Goal: Task Accomplishment & Management: Use online tool/utility

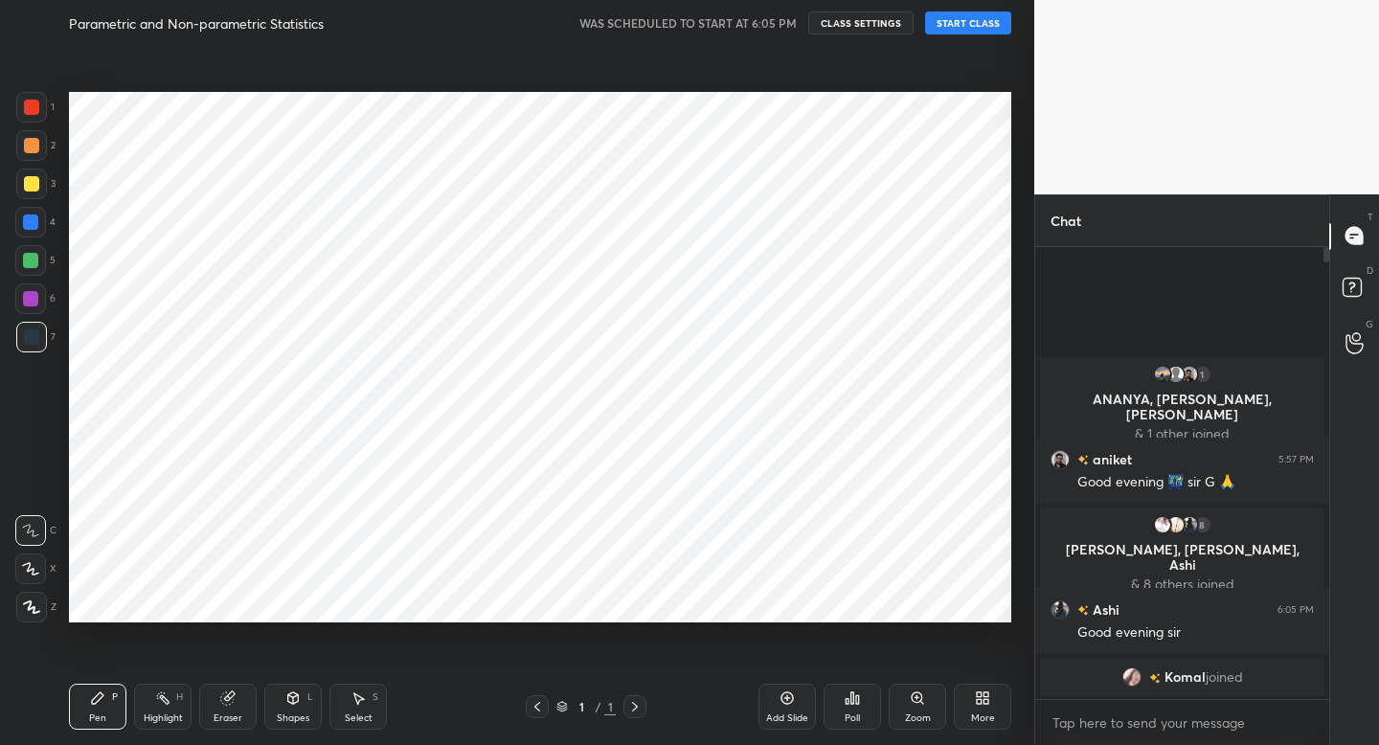
scroll to position [622, 957]
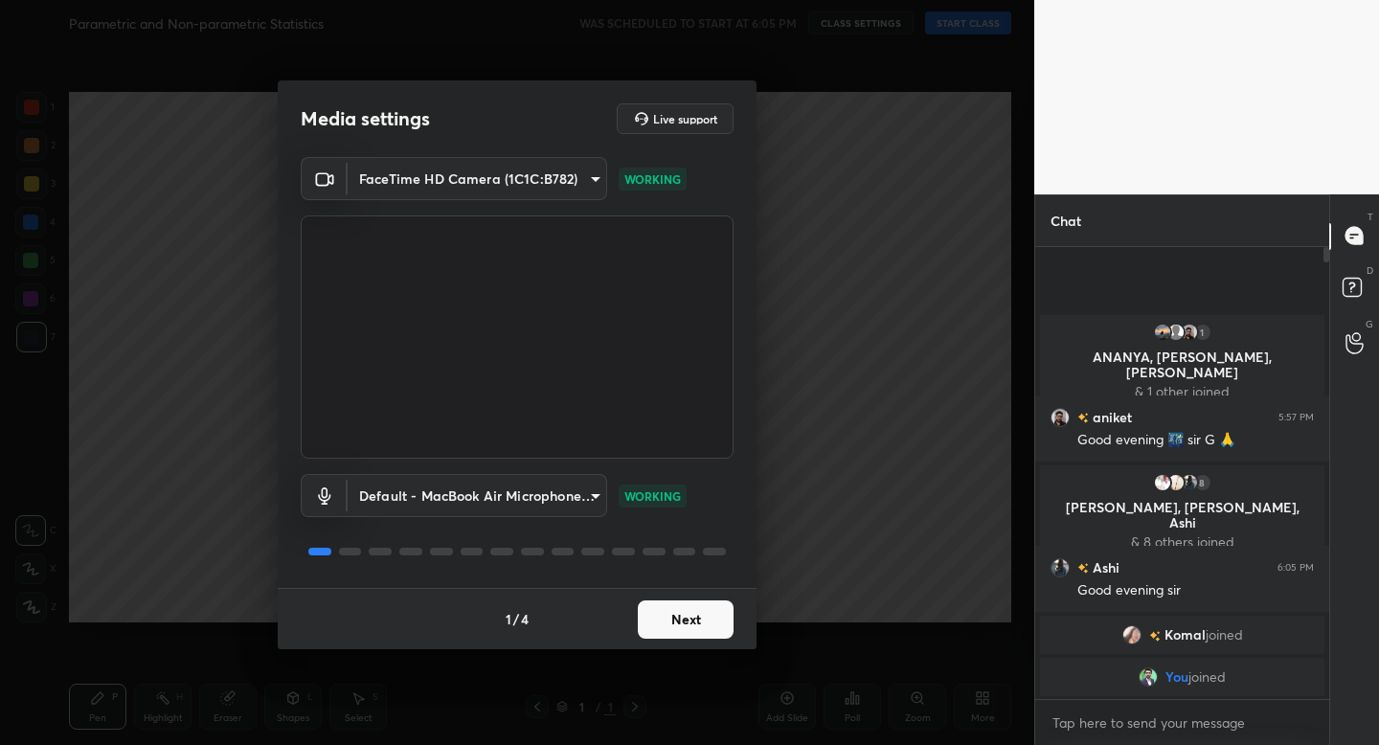
click at [693, 630] on button "Next" at bounding box center [686, 619] width 96 height 38
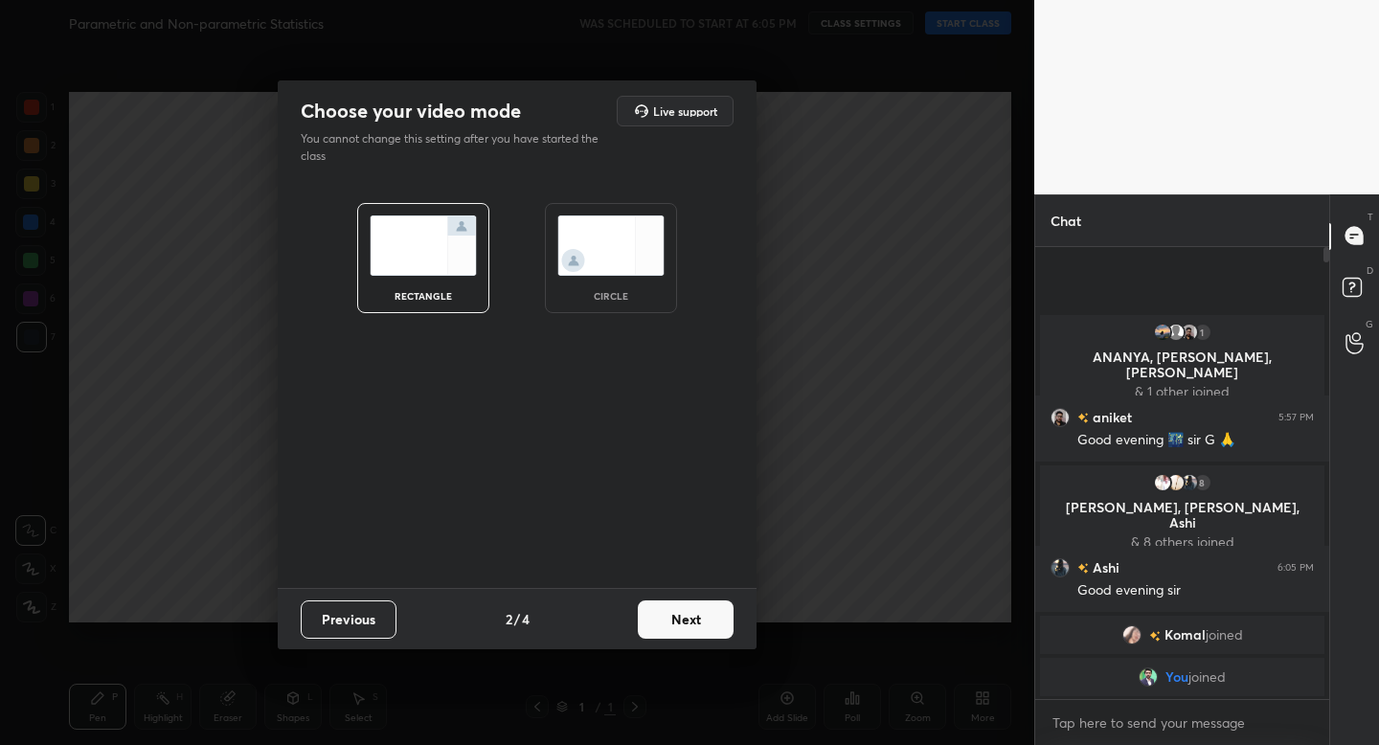
click at [619, 332] on div "rectangle circle" at bounding box center [517, 258] width 411 height 156
click at [618, 291] on div "circle" at bounding box center [611, 296] width 77 height 10
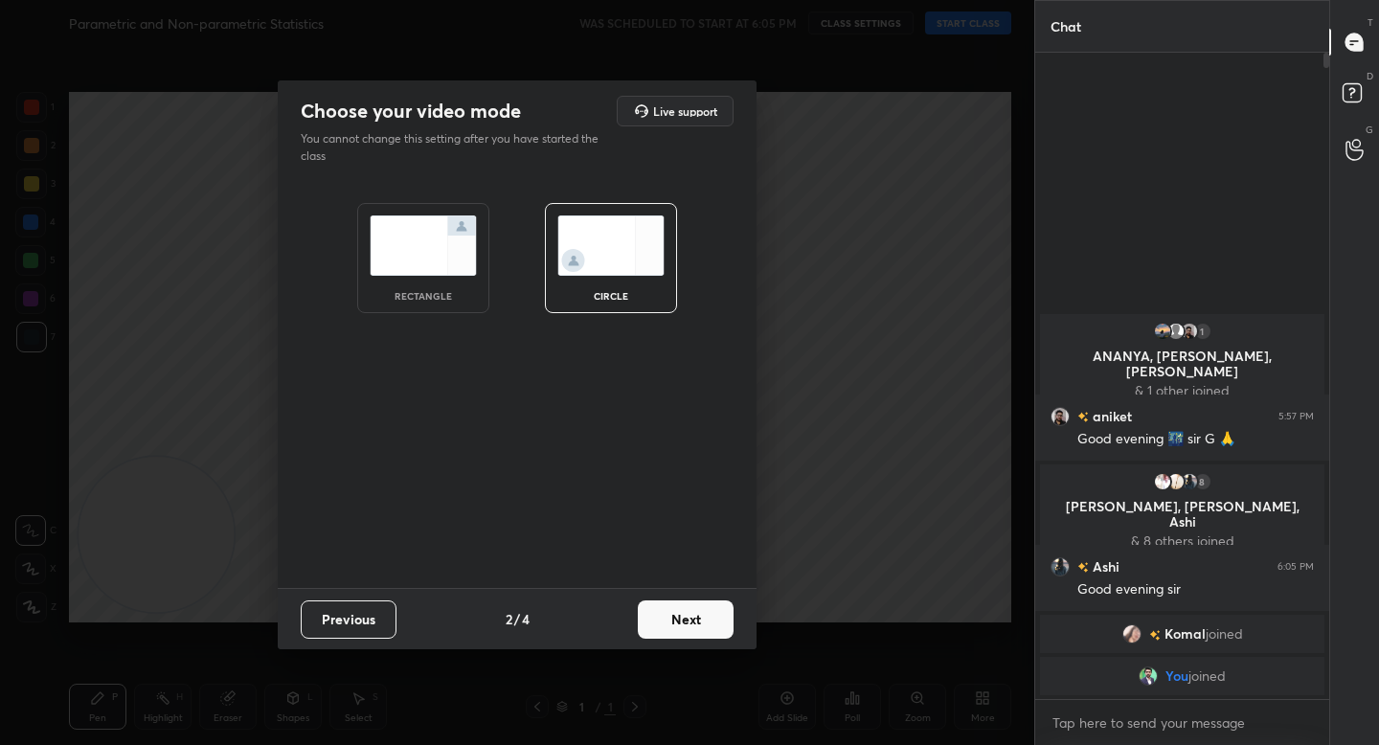
click at [686, 614] on button "Next" at bounding box center [686, 619] width 96 height 38
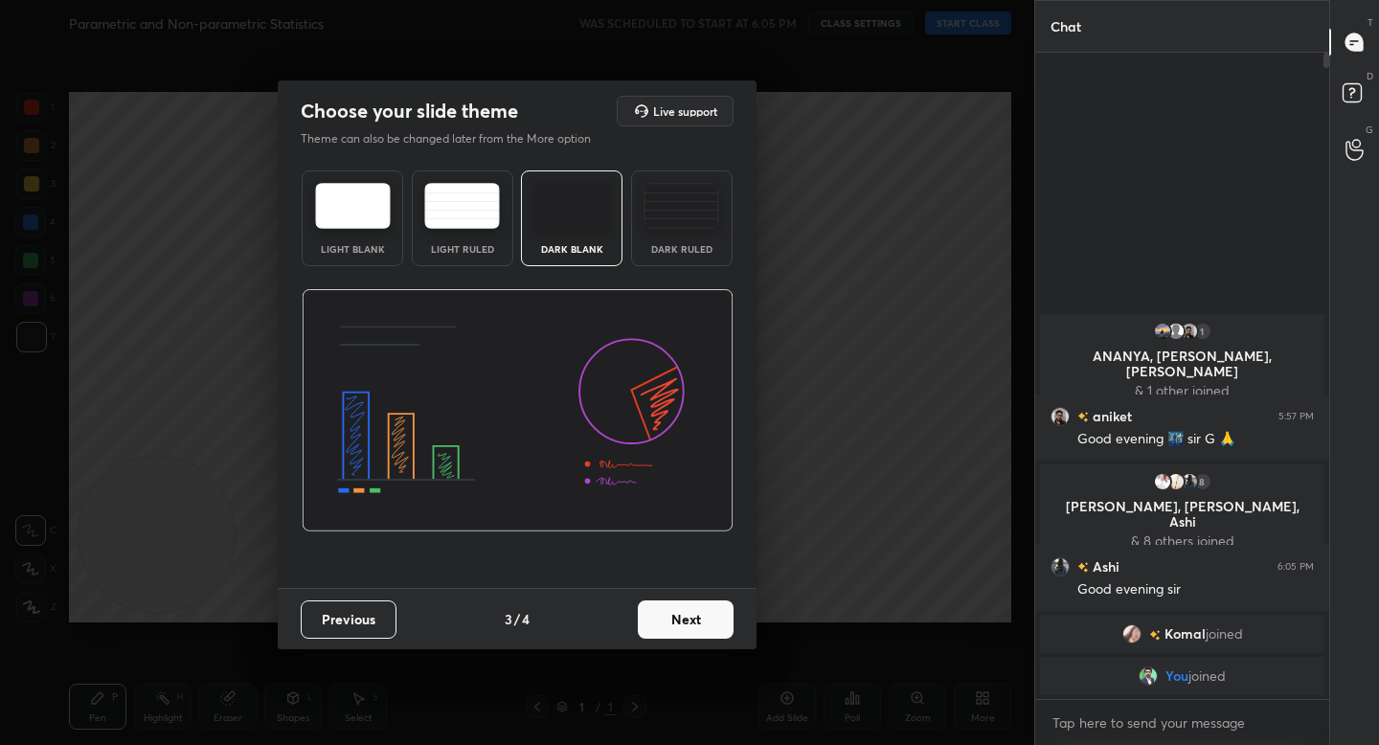
click at [711, 626] on button "Next" at bounding box center [686, 619] width 96 height 38
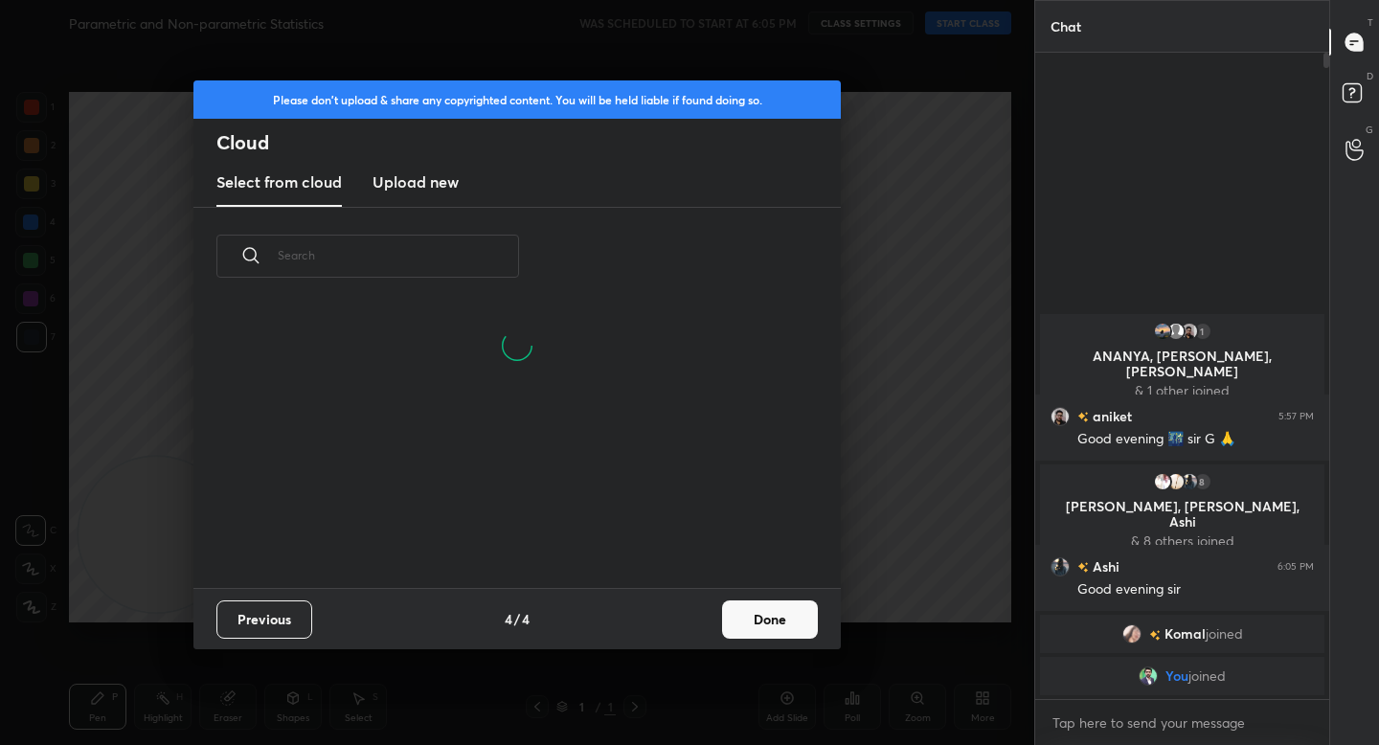
click at [766, 628] on button "Done" at bounding box center [770, 619] width 96 height 38
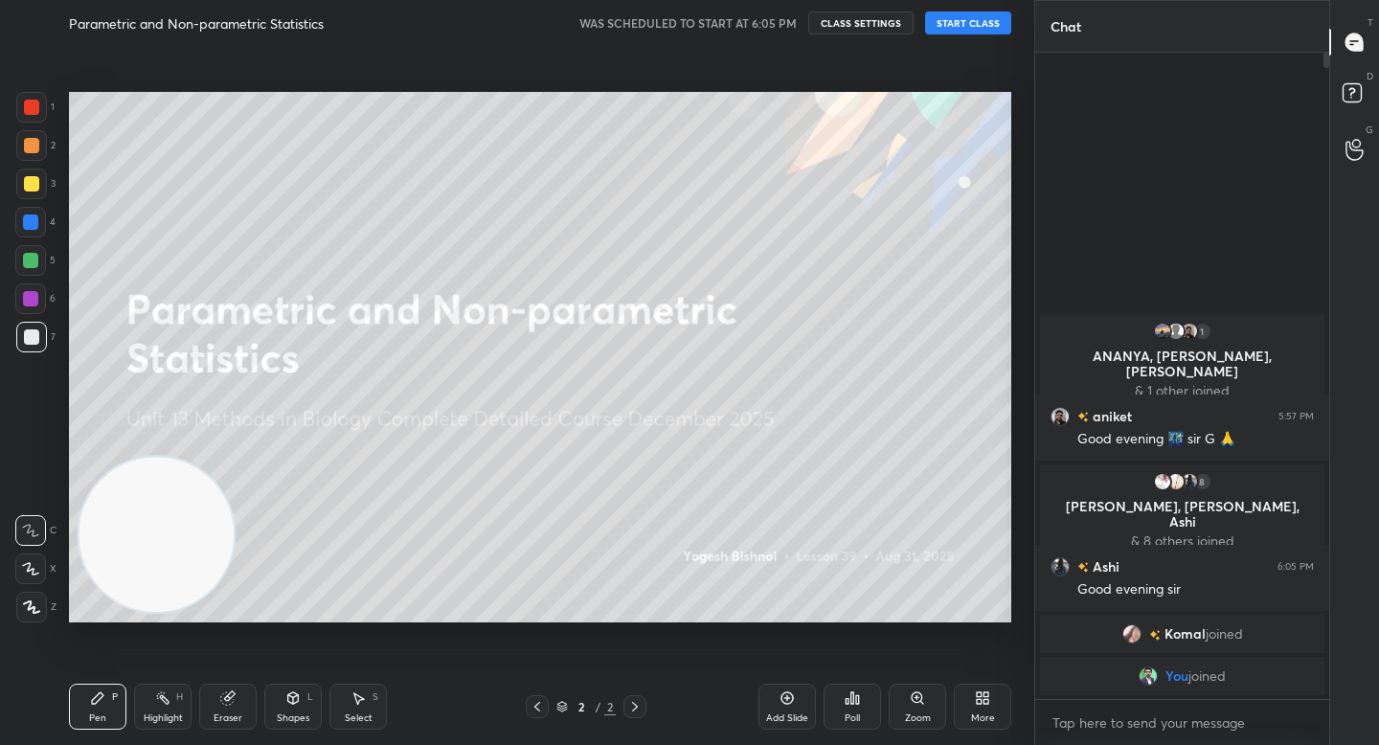
click at [966, 31] on button "START CLASS" at bounding box center [968, 22] width 86 height 23
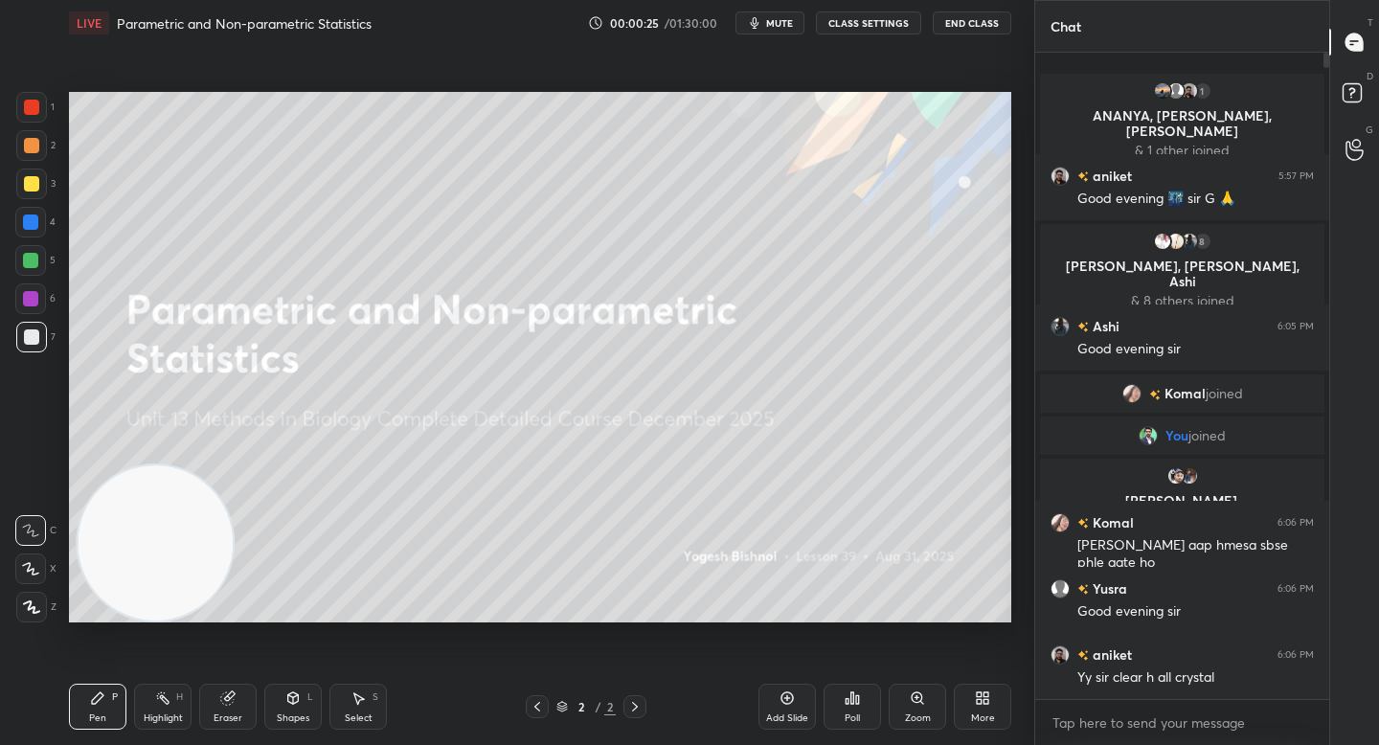
drag, startPoint x: 126, startPoint y: 574, endPoint x: 123, endPoint y: 634, distance: 60.4
click at [124, 634] on div "Setting up your live class Poll for secs No correct answer Start poll" at bounding box center [539, 357] width 957 height 622
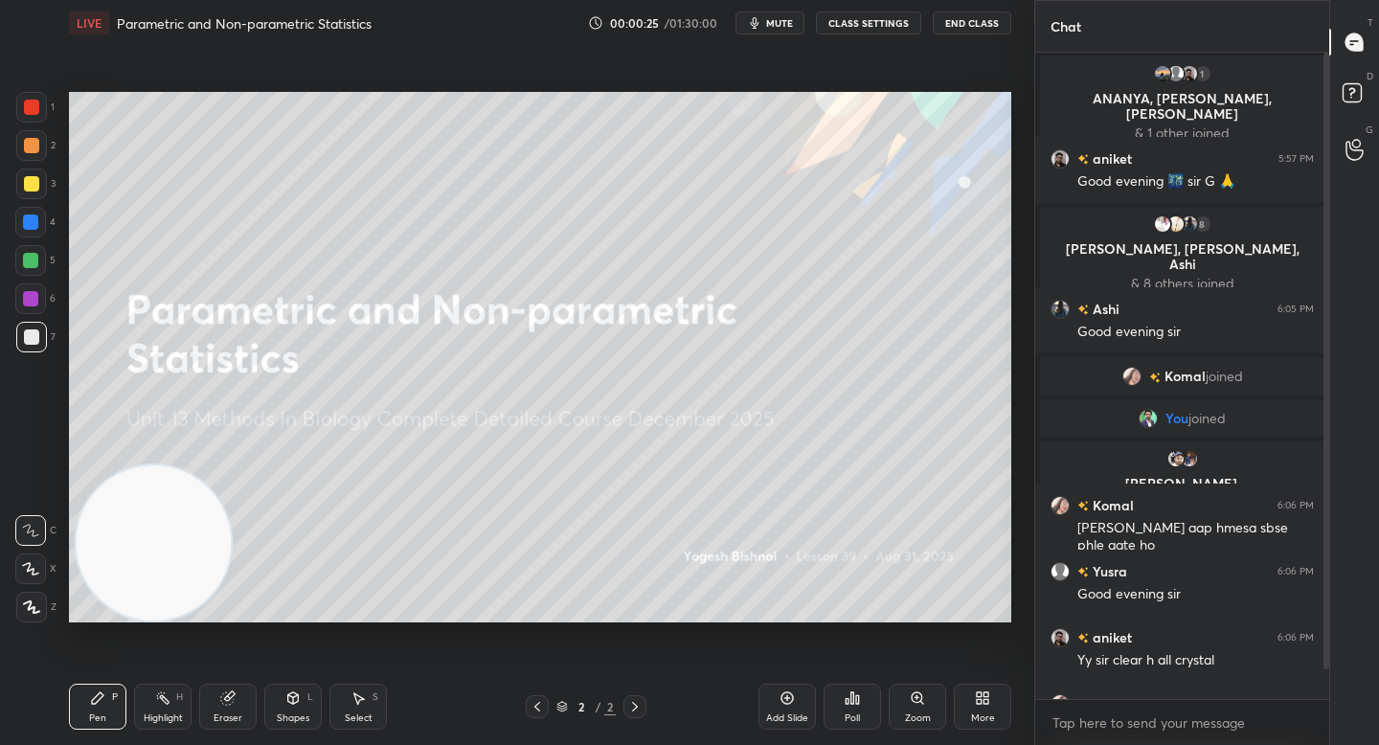
click at [22, 619] on div at bounding box center [31, 607] width 31 height 31
click at [34, 150] on div at bounding box center [31, 145] width 15 height 15
click at [25, 184] on div at bounding box center [31, 183] width 15 height 15
click at [34, 255] on div at bounding box center [30, 260] width 15 height 15
click at [49, 337] on div "7" at bounding box center [35, 337] width 39 height 31
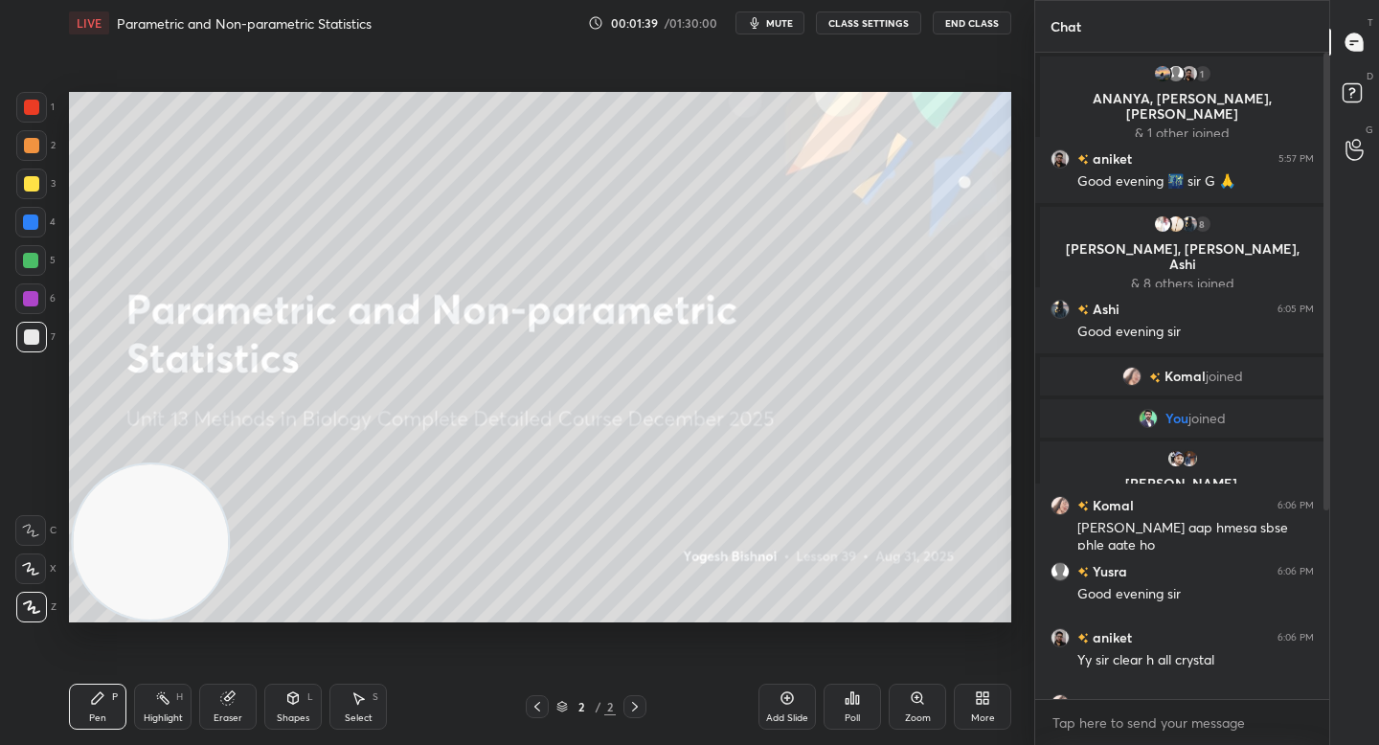
drag, startPoint x: 157, startPoint y: 554, endPoint x: 162, endPoint y: 298, distance: 256.6
click at [163, 464] on video at bounding box center [150, 541] width 155 height 155
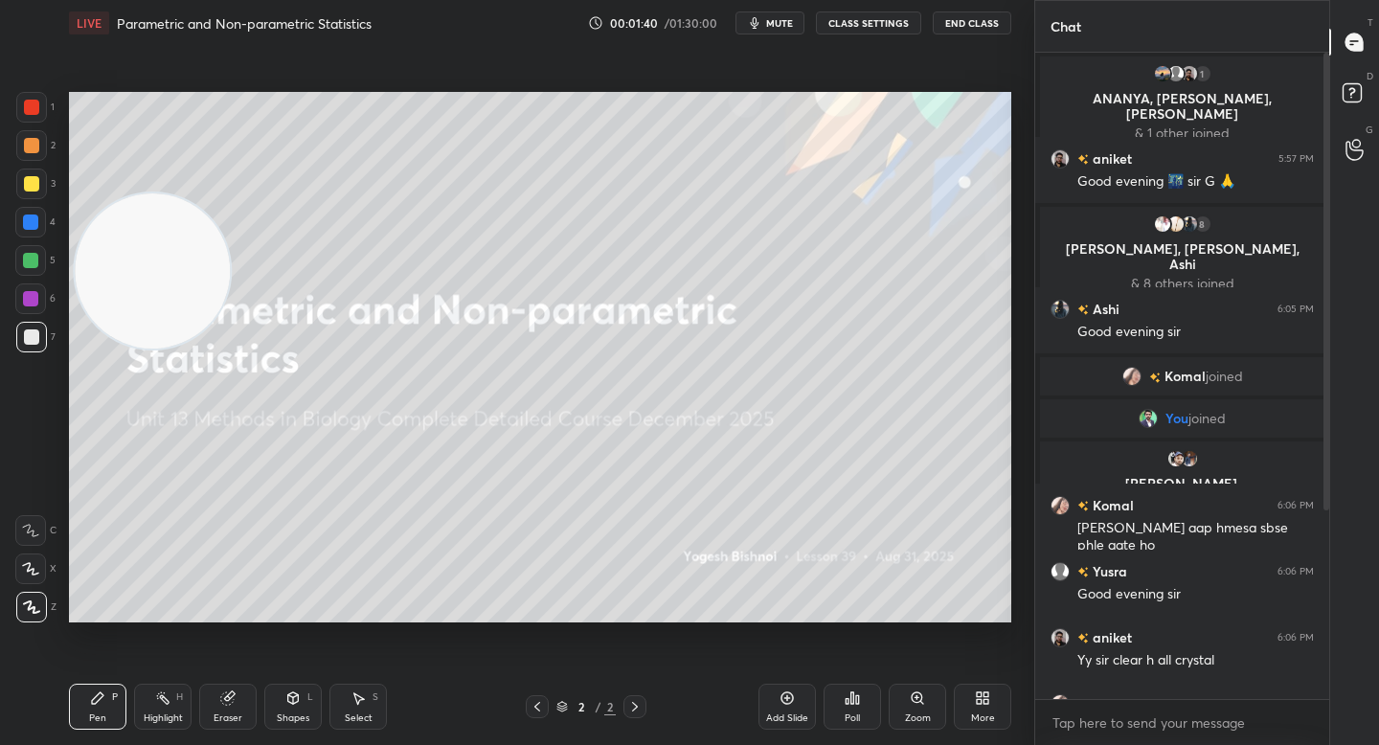
drag, startPoint x: 137, startPoint y: 297, endPoint x: 124, endPoint y: 220, distance: 77.6
click at [123, 225] on video at bounding box center [152, 270] width 155 height 155
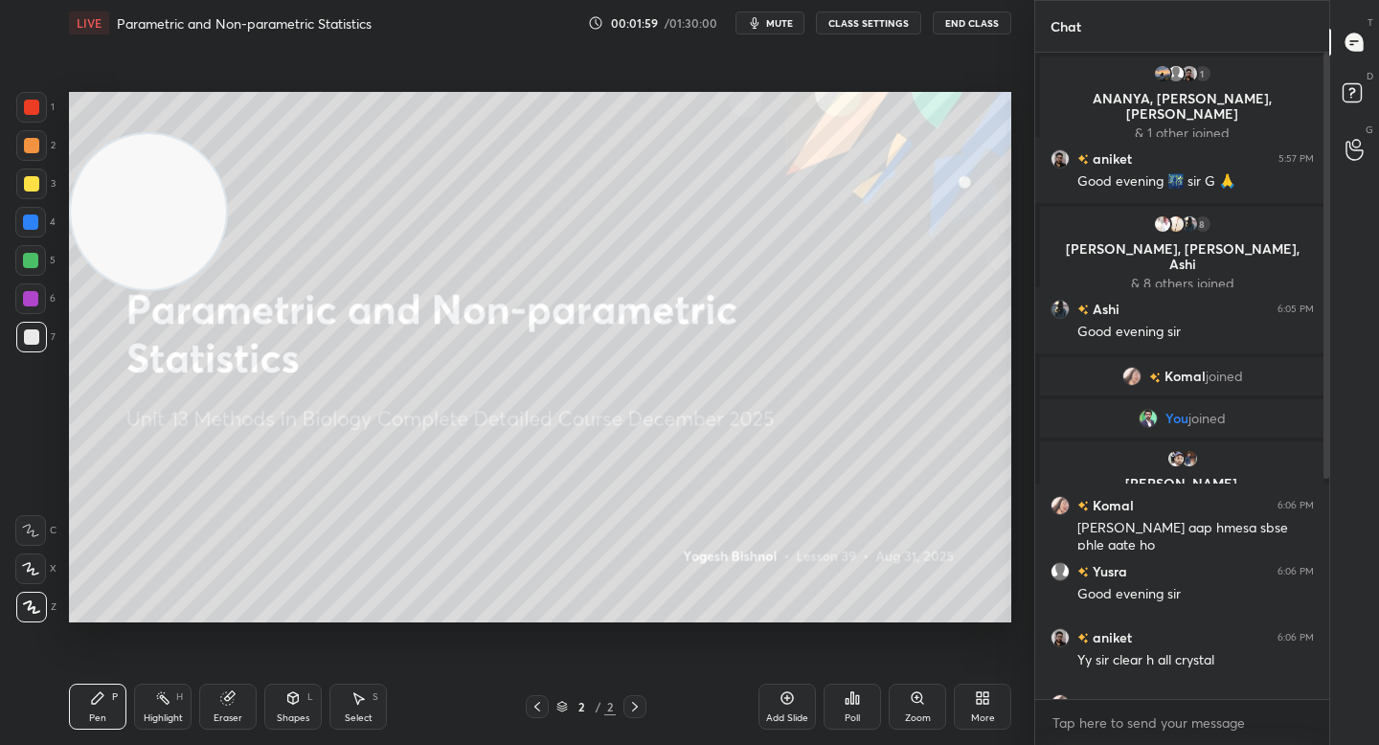
click at [29, 145] on div at bounding box center [31, 145] width 15 height 15
click at [44, 332] on div at bounding box center [31, 337] width 31 height 31
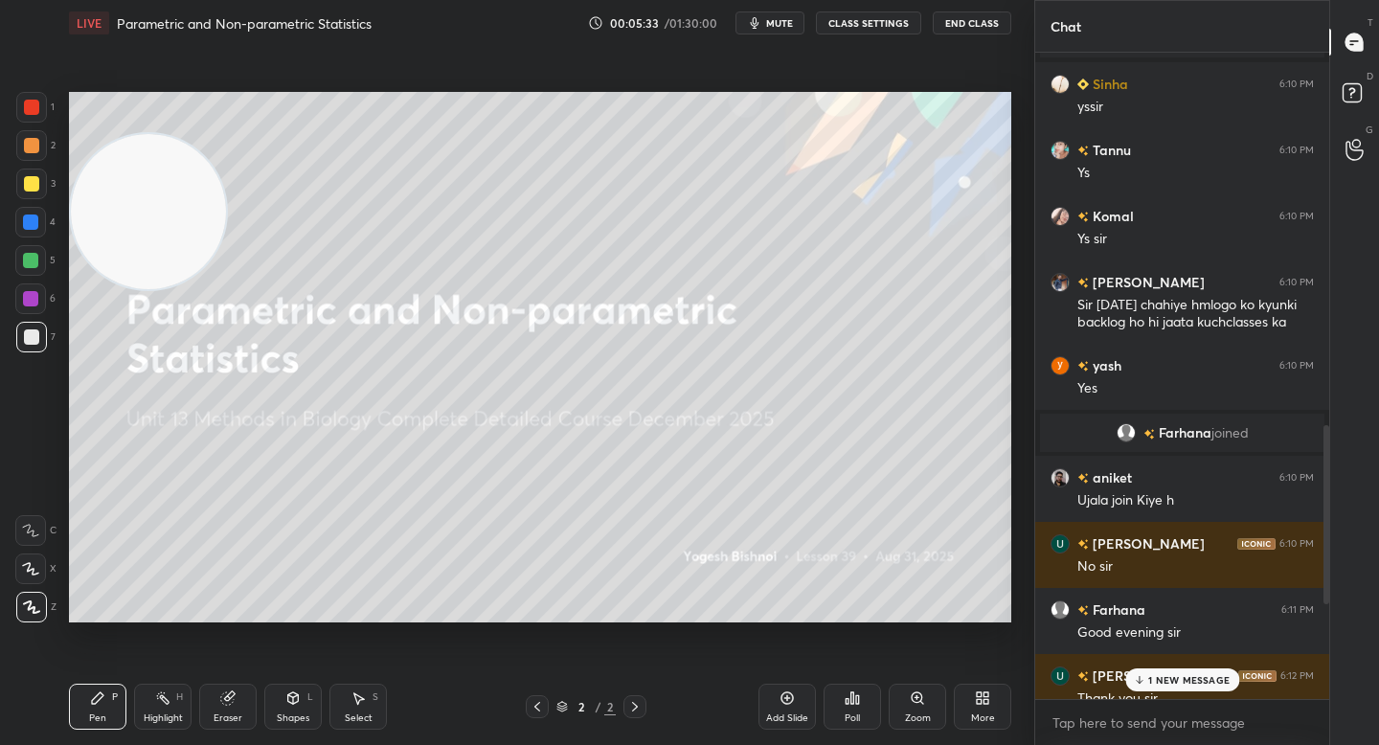
scroll to position [2237, 0]
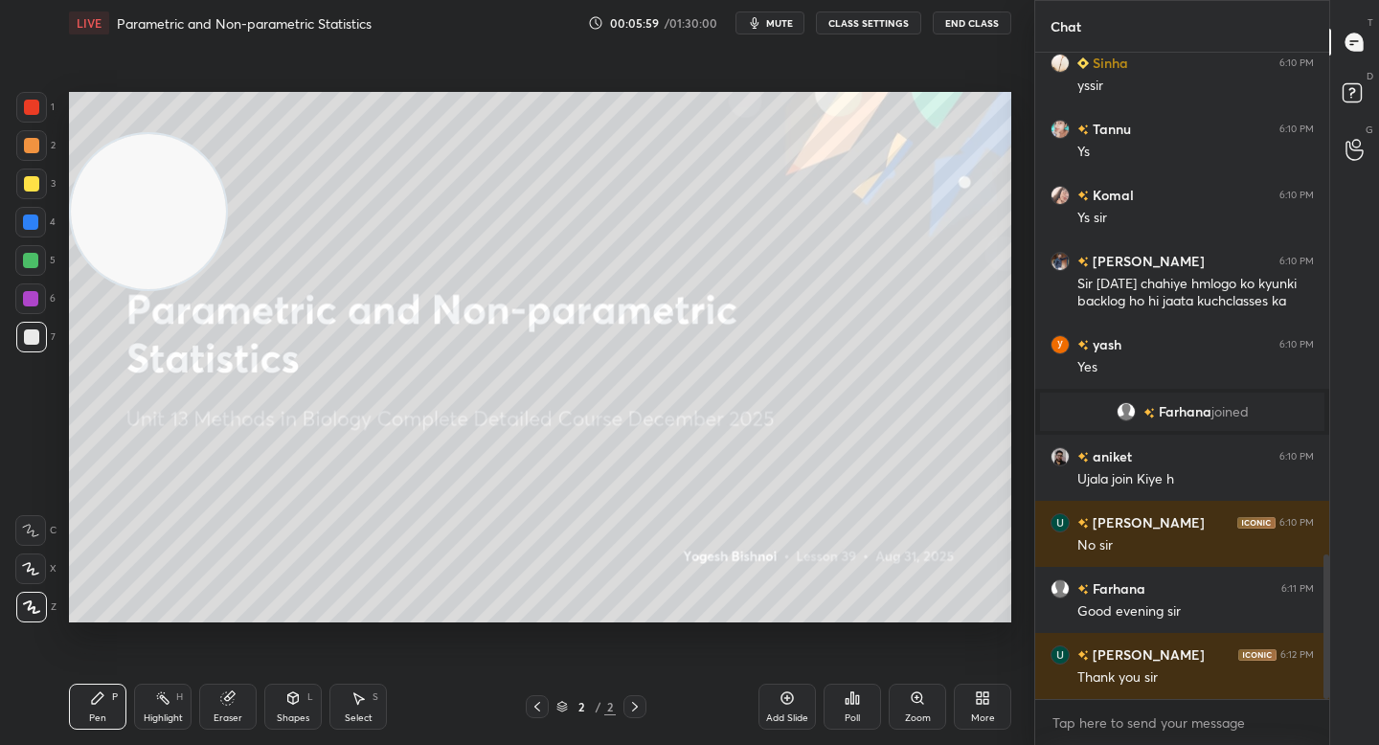
click at [227, 721] on div "Eraser" at bounding box center [228, 718] width 29 height 10
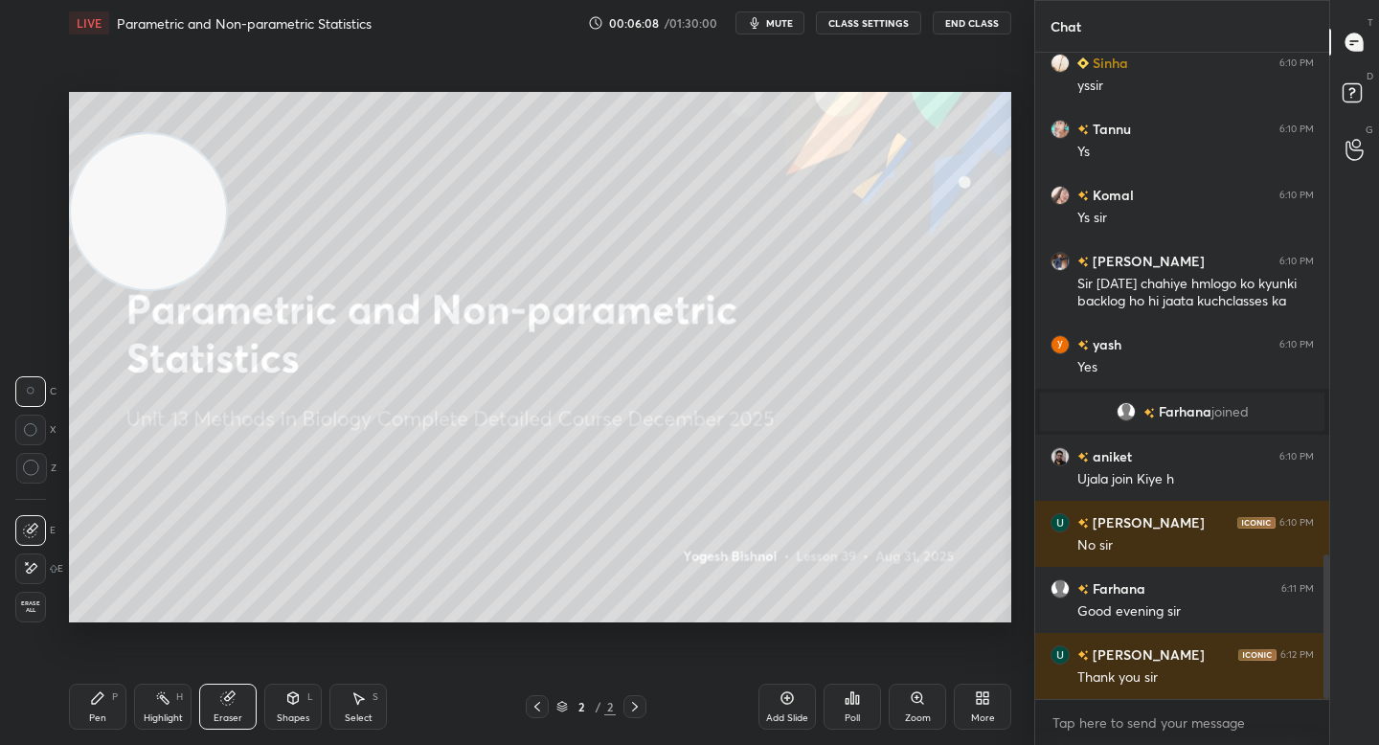
click at [105, 707] on div "Pen P" at bounding box center [97, 707] width 57 height 46
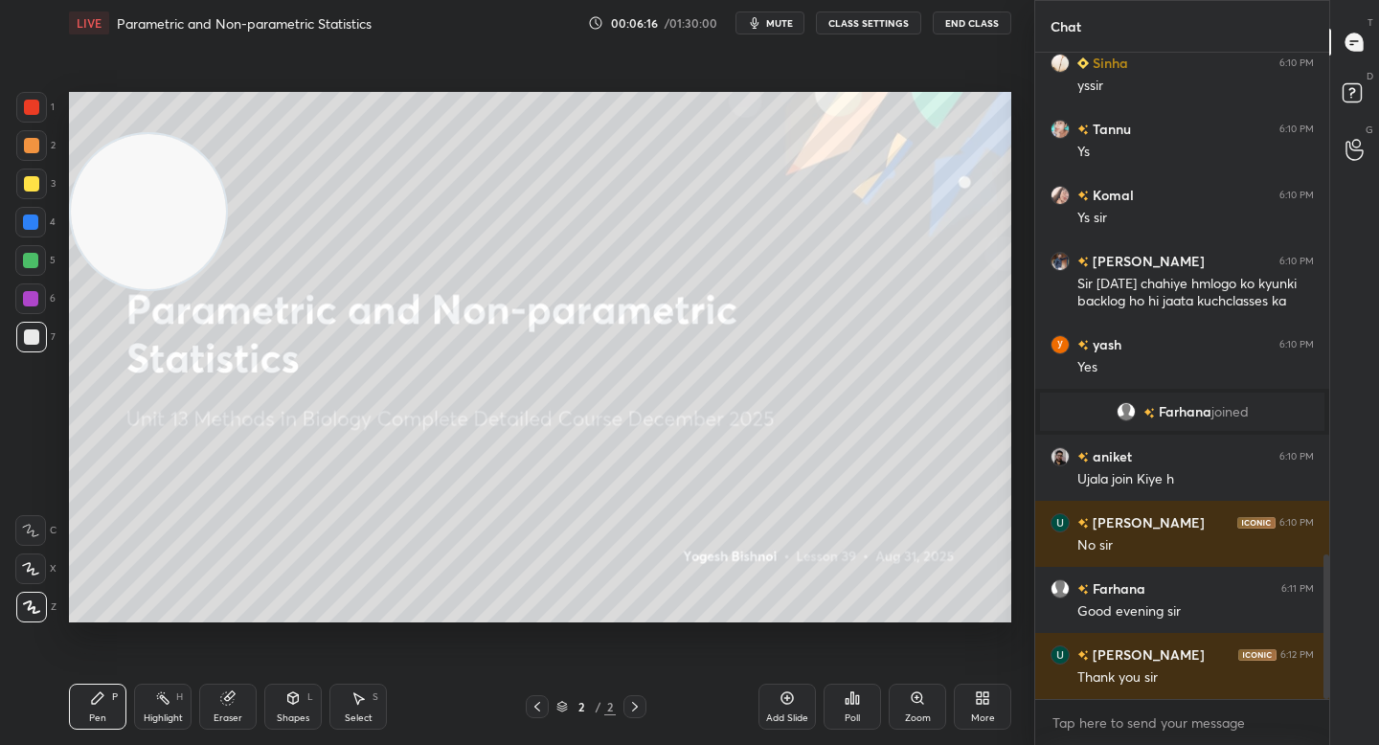
click at [968, 694] on div "More" at bounding box center [982, 707] width 57 height 46
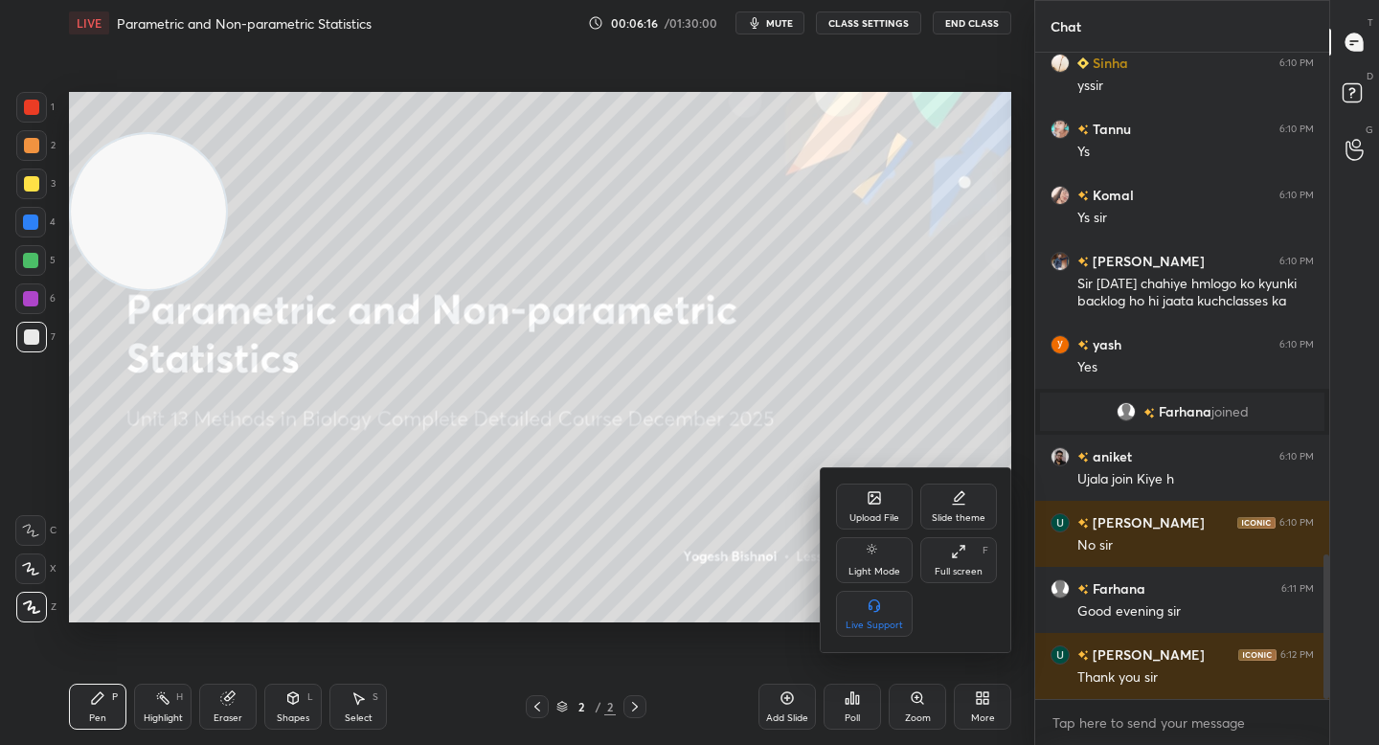
click at [872, 506] on div "Upload File" at bounding box center [874, 507] width 77 height 46
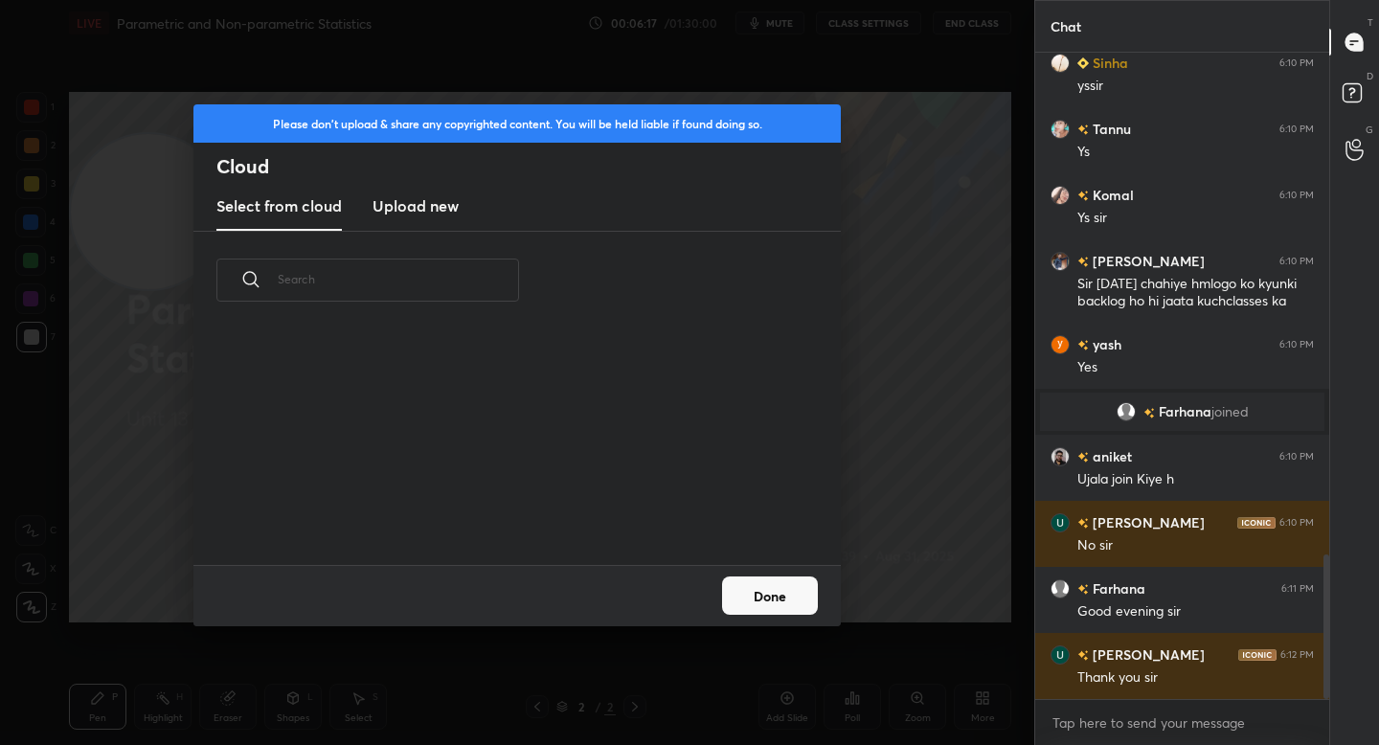
scroll to position [236, 615]
click at [431, 218] on new "Upload new" at bounding box center [415, 207] width 86 height 48
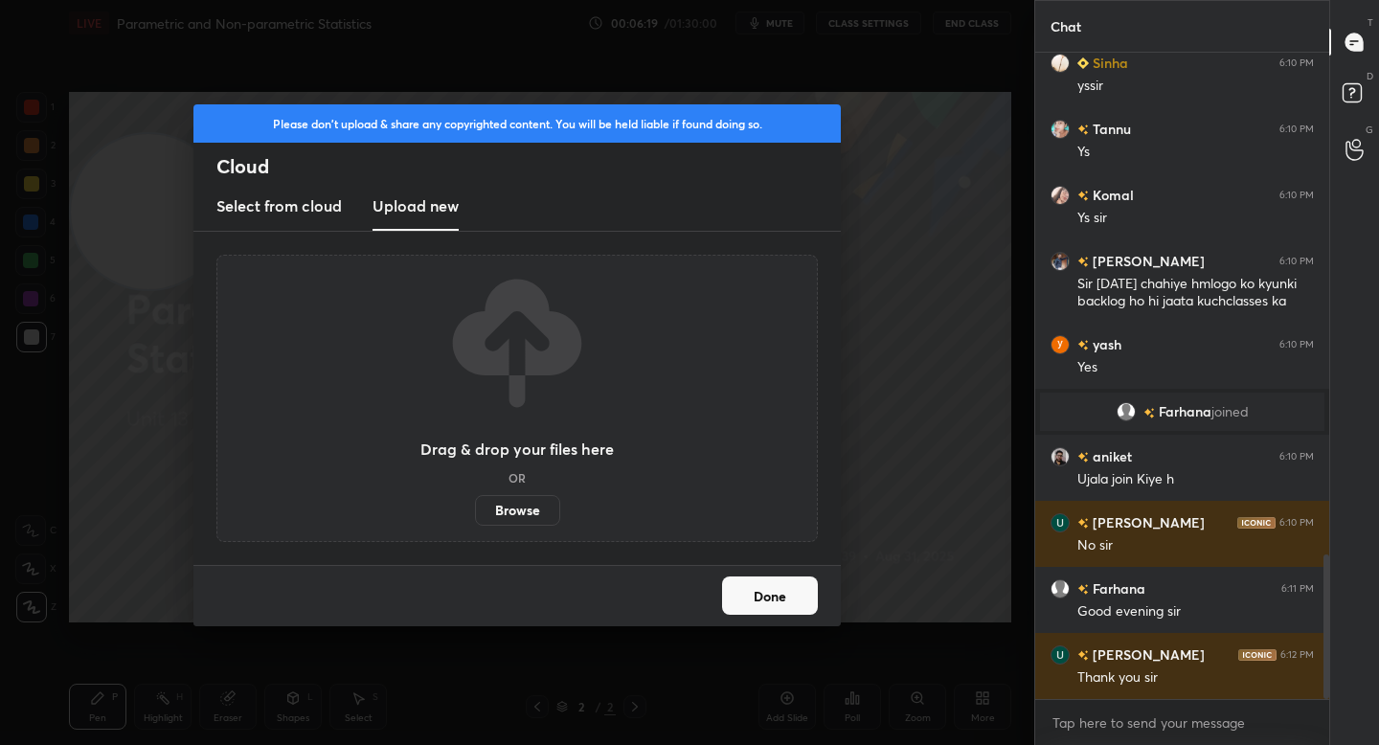
click at [509, 504] on label "Browse" at bounding box center [517, 510] width 85 height 31
click at [475, 504] on input "Browse" at bounding box center [475, 510] width 0 height 31
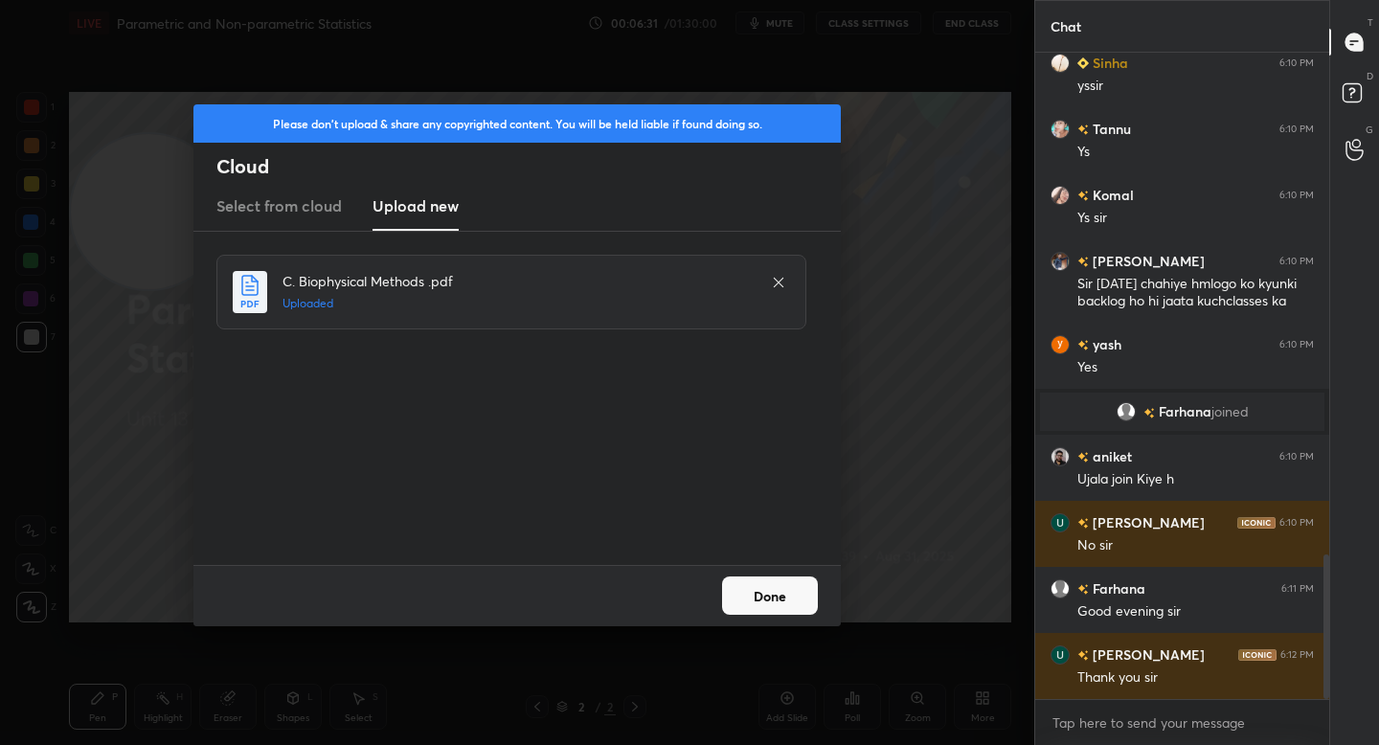
click at [761, 601] on button "Done" at bounding box center [770, 595] width 96 height 38
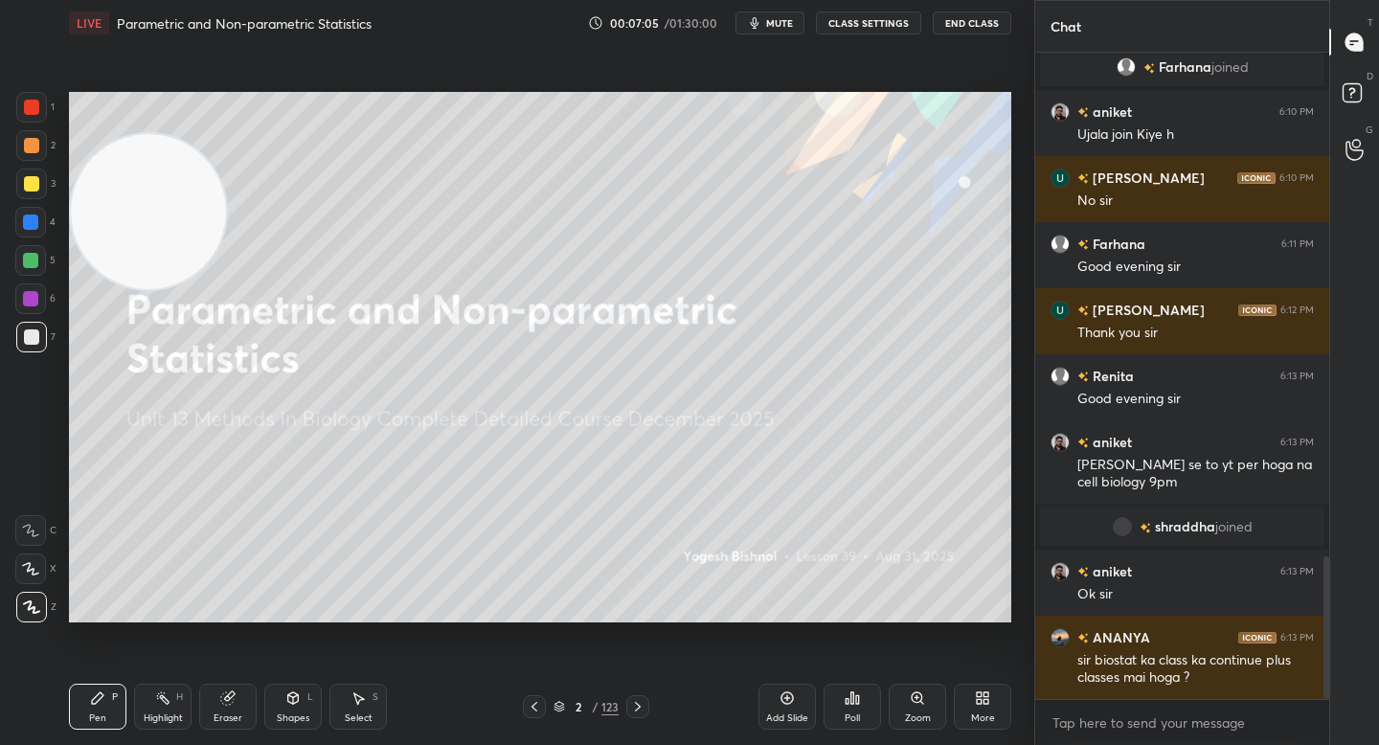
scroll to position [2284, 0]
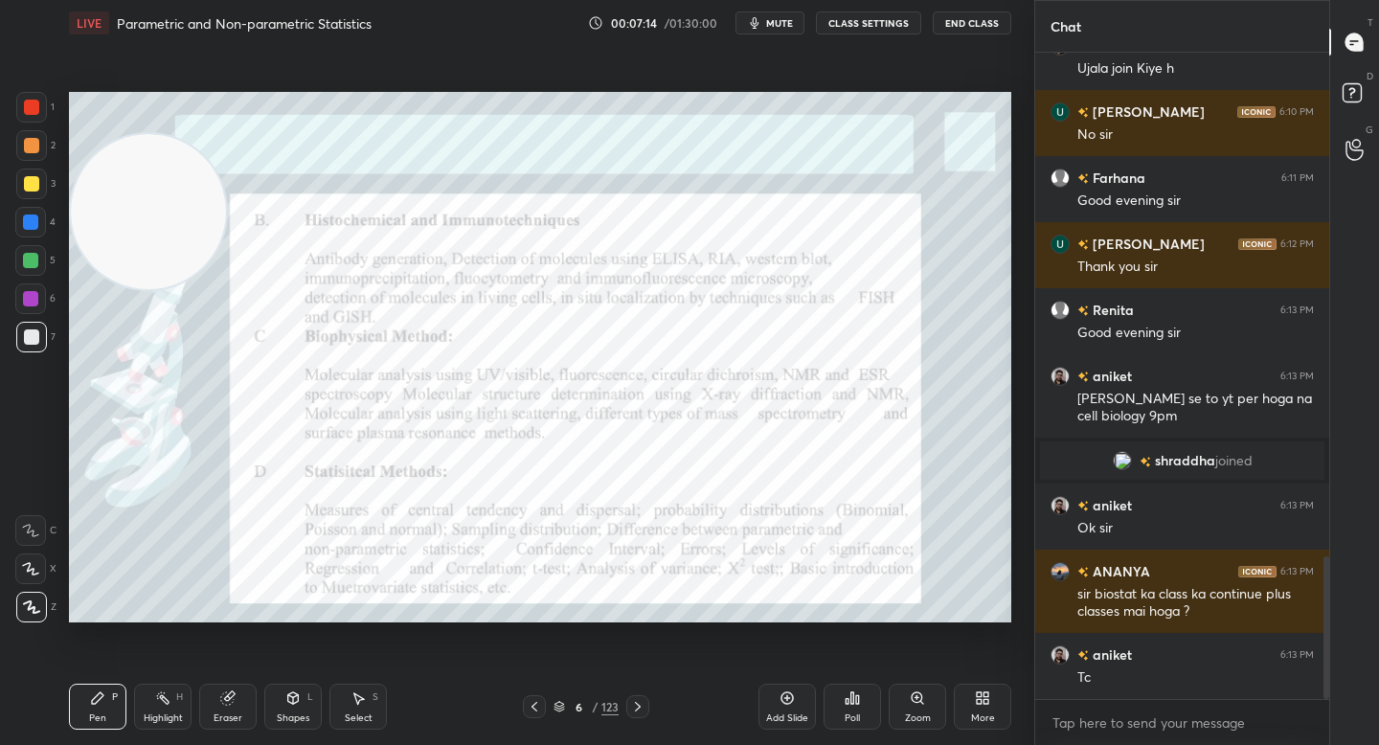
drag, startPoint x: 55, startPoint y: 316, endPoint x: 42, endPoint y: 315, distance: 12.5
click at [44, 316] on div "1 2 3 4 5 6 7 C X Z C X Z E E Erase all H H" at bounding box center [30, 357] width 61 height 530
drag, startPoint x: 28, startPoint y: 289, endPoint x: 39, endPoint y: 306, distance: 20.7
click at [28, 290] on div at bounding box center [30, 298] width 31 height 31
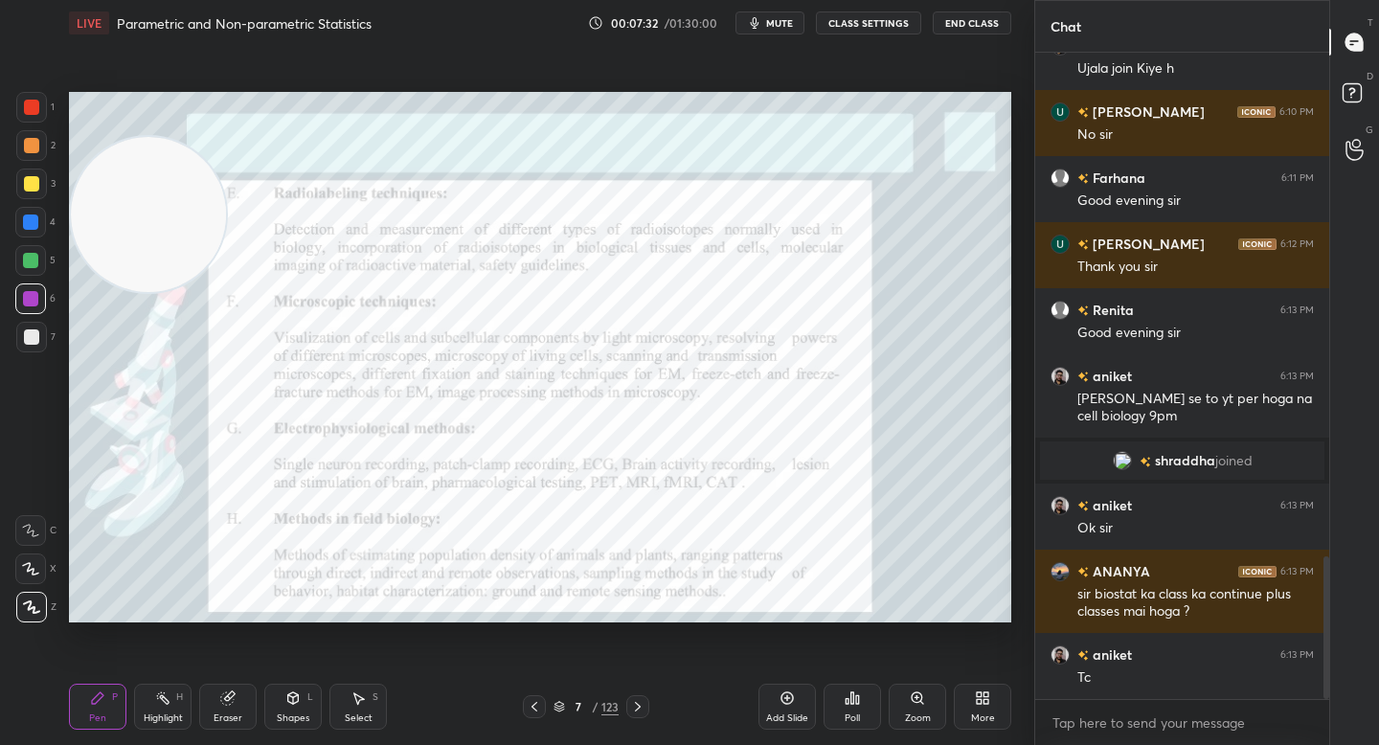
click at [150, 233] on video at bounding box center [148, 214] width 155 height 155
click at [154, 224] on video at bounding box center [148, 219] width 155 height 155
drag, startPoint x: 144, startPoint y: 222, endPoint x: 120, endPoint y: 528, distance: 306.4
click at [121, 305] on video at bounding box center [148, 227] width 155 height 155
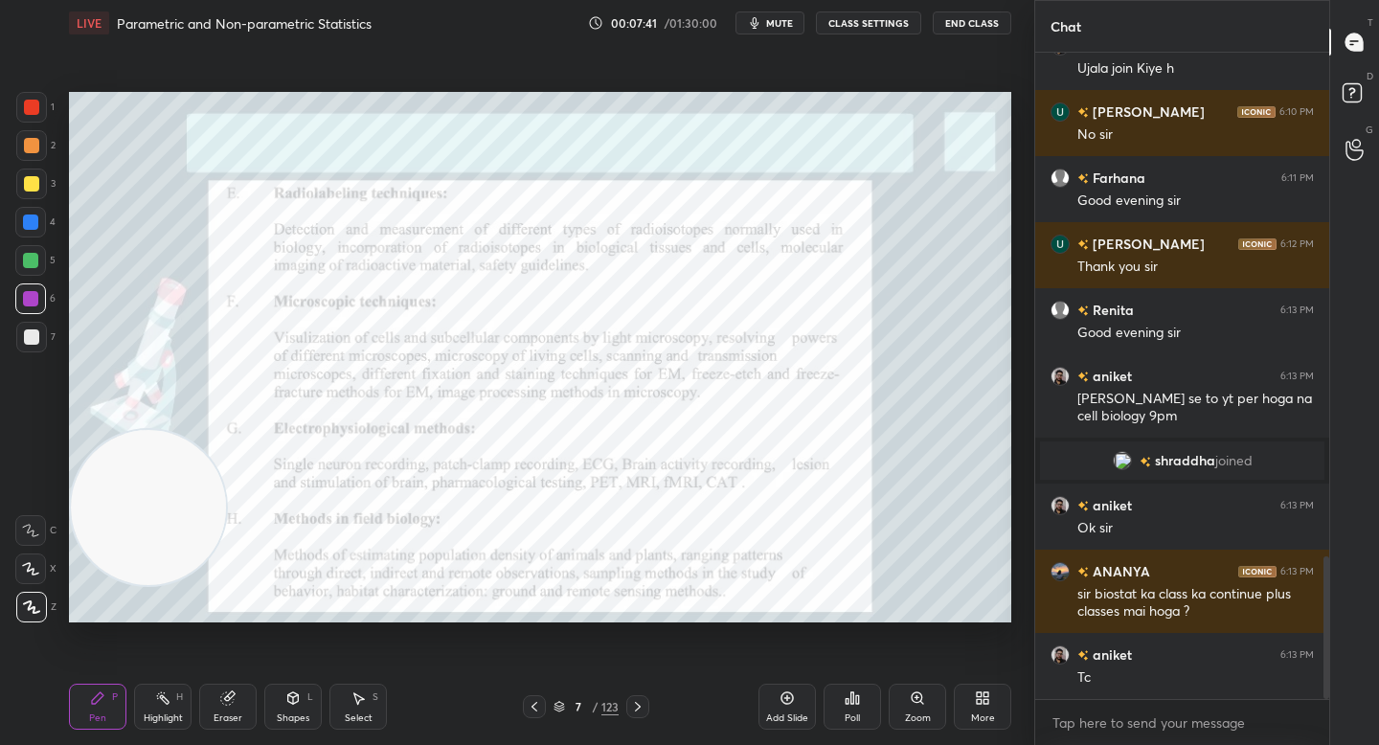
click at [38, 219] on div at bounding box center [30, 222] width 31 height 31
click at [32, 181] on div at bounding box center [31, 183] width 15 height 15
click at [34, 147] on div at bounding box center [31, 145] width 15 height 15
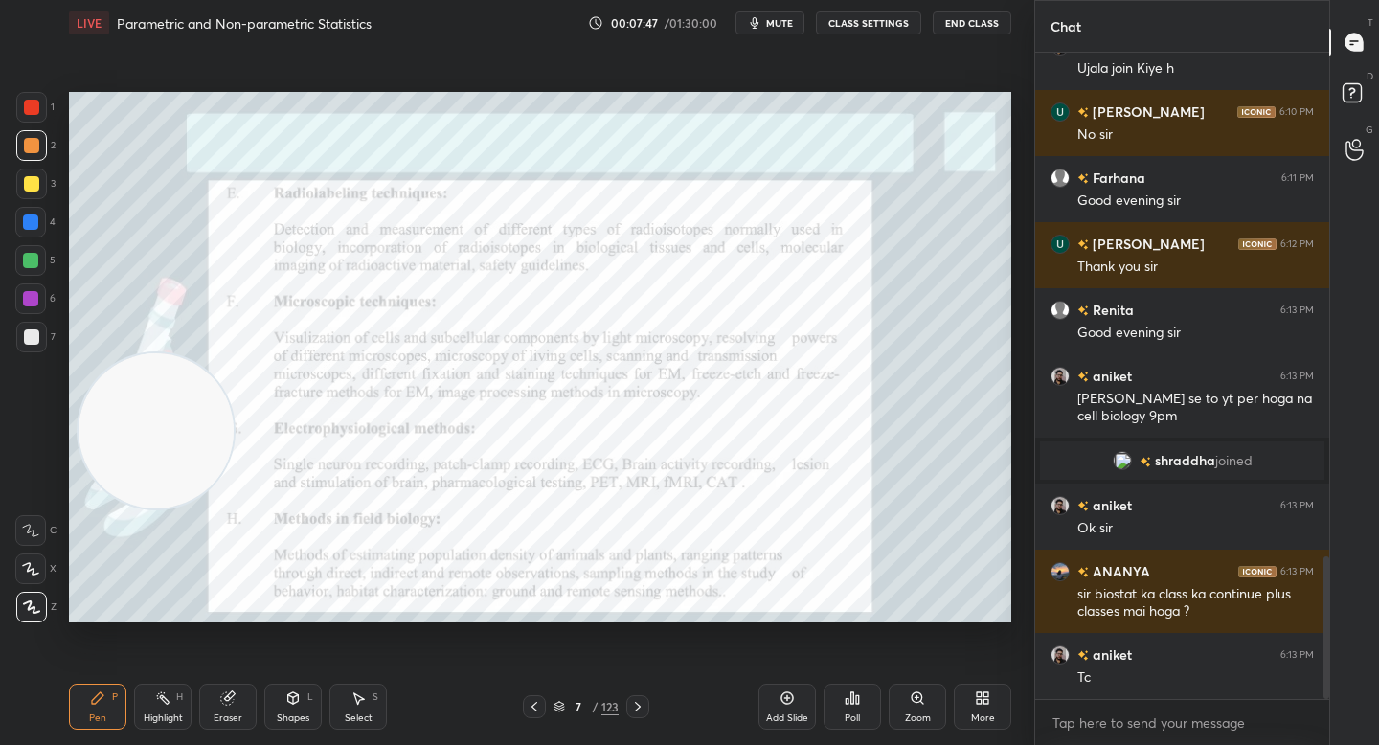
drag, startPoint x: 146, startPoint y: 528, endPoint x: 136, endPoint y: 232, distance: 296.0
click at [131, 353] on video at bounding box center [156, 430] width 155 height 155
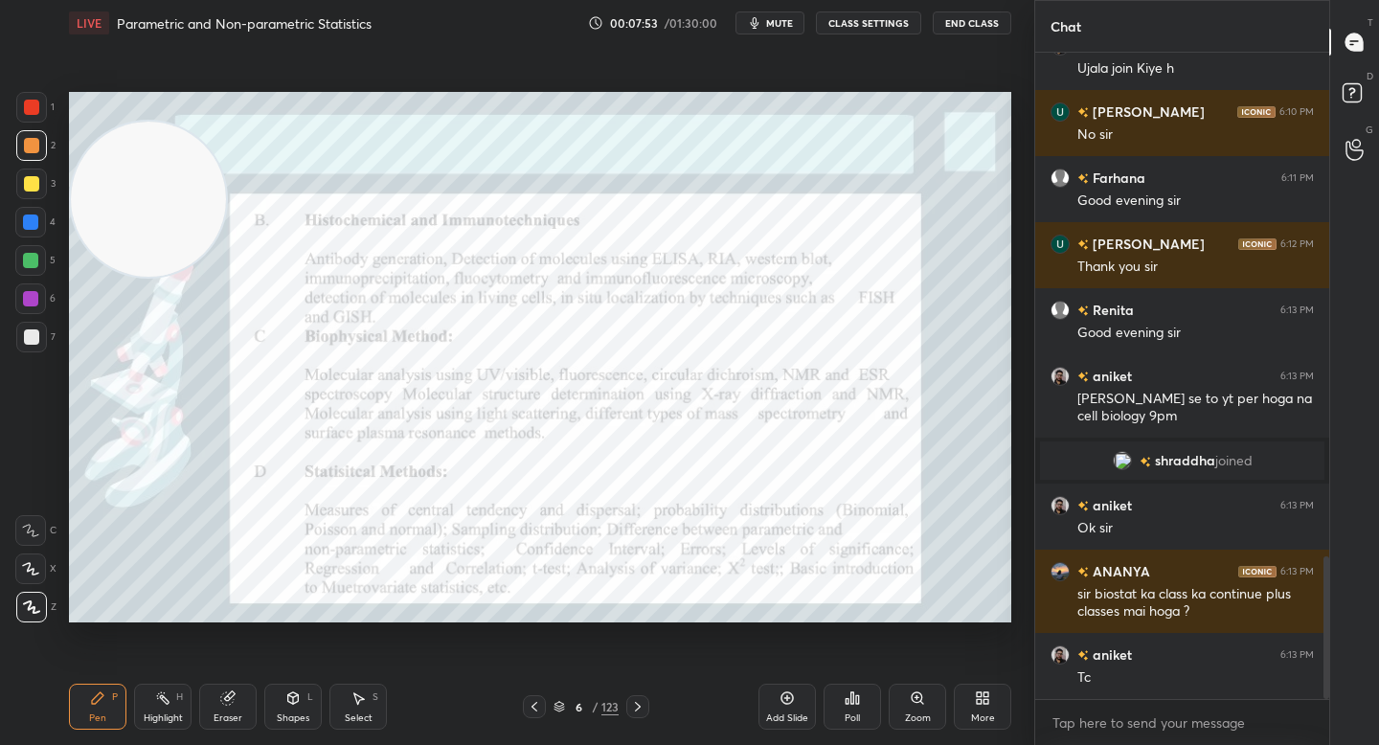
drag, startPoint x: 28, startPoint y: 274, endPoint x: 32, endPoint y: 290, distance: 16.7
click at [27, 275] on div at bounding box center [30, 260] width 31 height 31
click at [31, 295] on div at bounding box center [30, 298] width 15 height 15
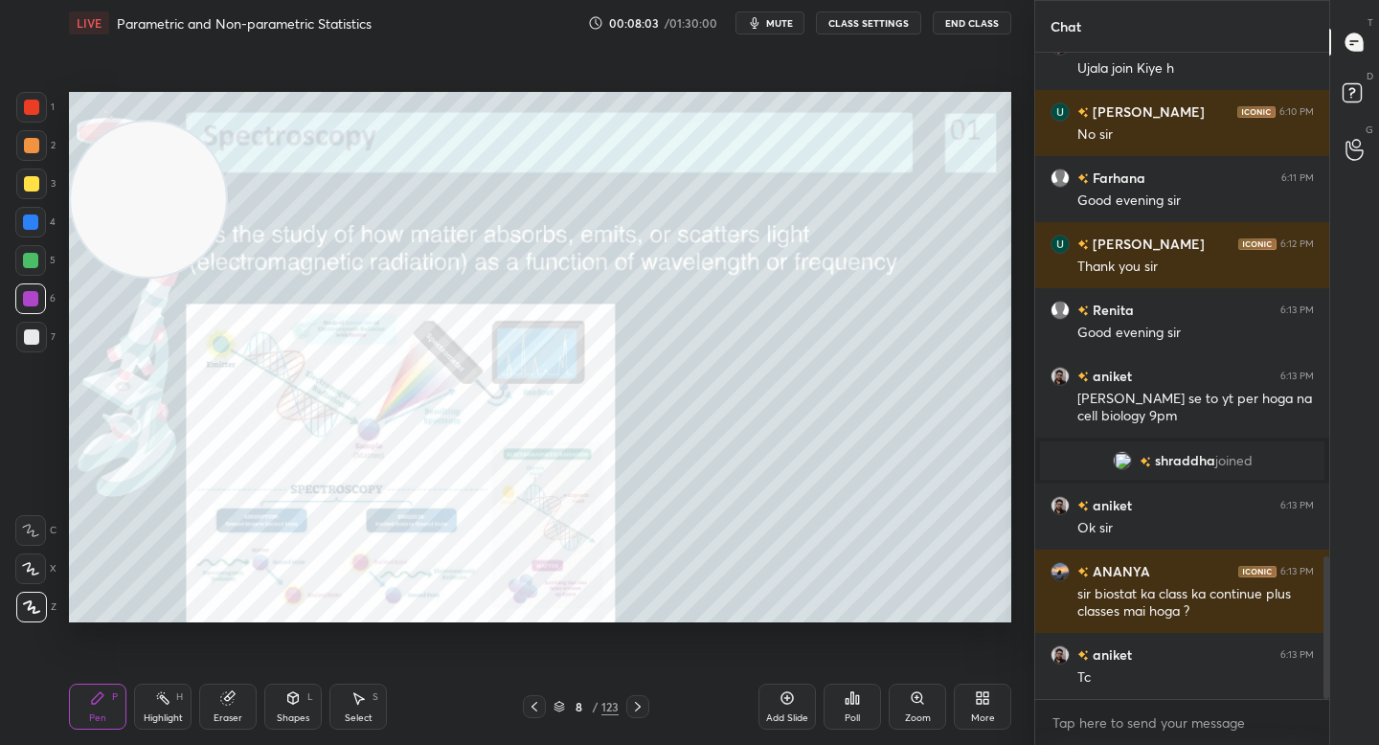
click at [555, 718] on div "Pen P Highlight H Eraser Shapes L Select S 8 / 123 Add Slide Poll Zoom More" at bounding box center [540, 706] width 942 height 77
click at [560, 710] on icon at bounding box center [558, 706] width 11 height 11
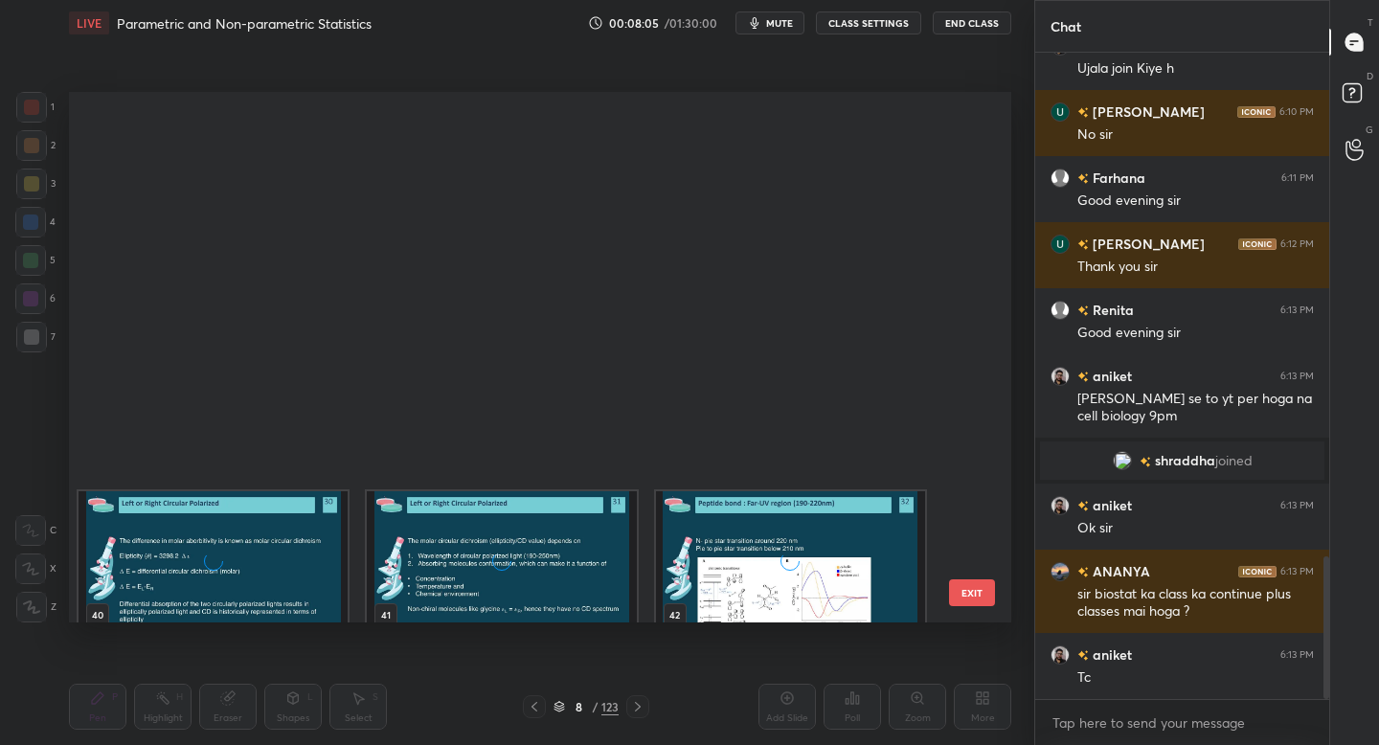
scroll to position [2371, 0]
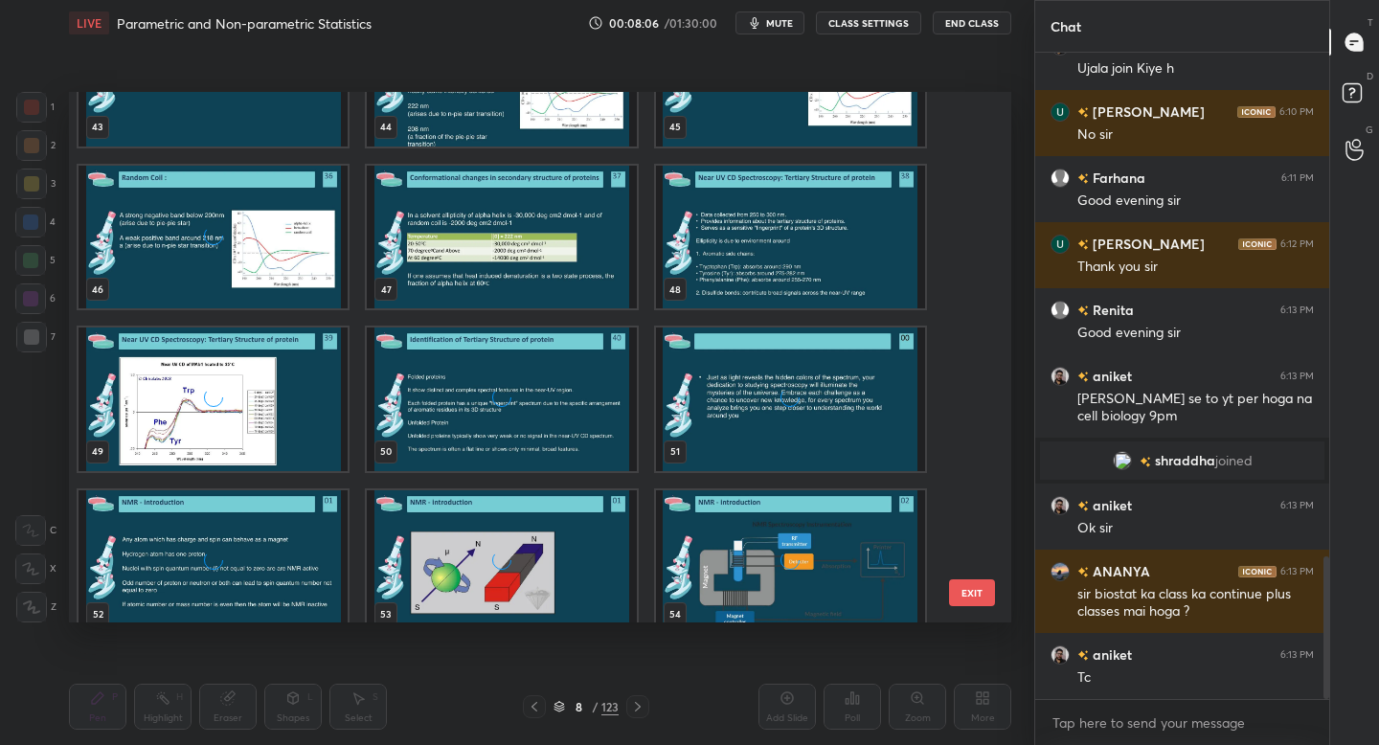
drag, startPoint x: 978, startPoint y: 294, endPoint x: 975, endPoint y: 369, distance: 74.7
click at [977, 369] on div "43 44 45 46 47 48 49 50 51 52 53 54 55 56 57 EXIT" at bounding box center [540, 357] width 942 height 530
drag, startPoint x: 976, startPoint y: 294, endPoint x: 979, endPoint y: 348, distance: 53.7
click at [978, 371] on div "43 44 45 46 47 48 49 50 51 52 53 54 55 56 57 EXIT" at bounding box center [540, 357] width 942 height 530
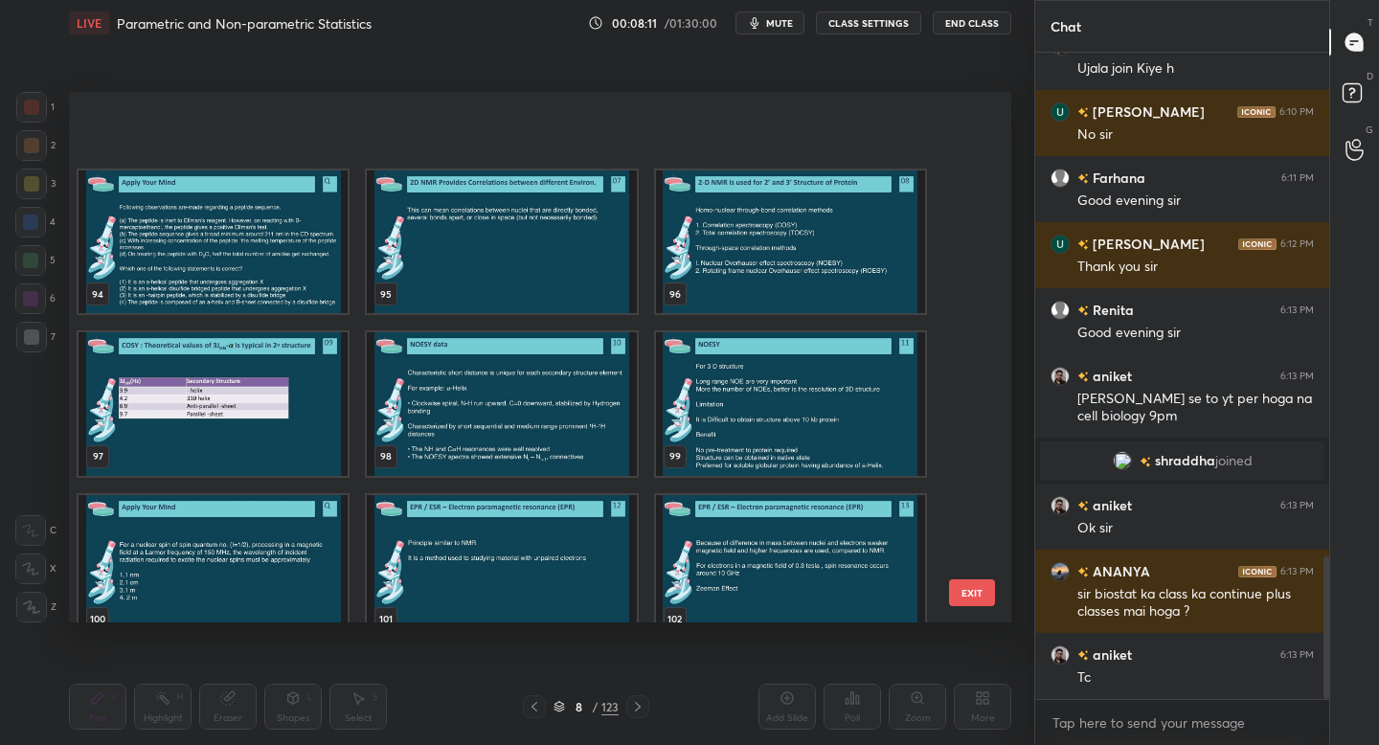
scroll to position [5218, 0]
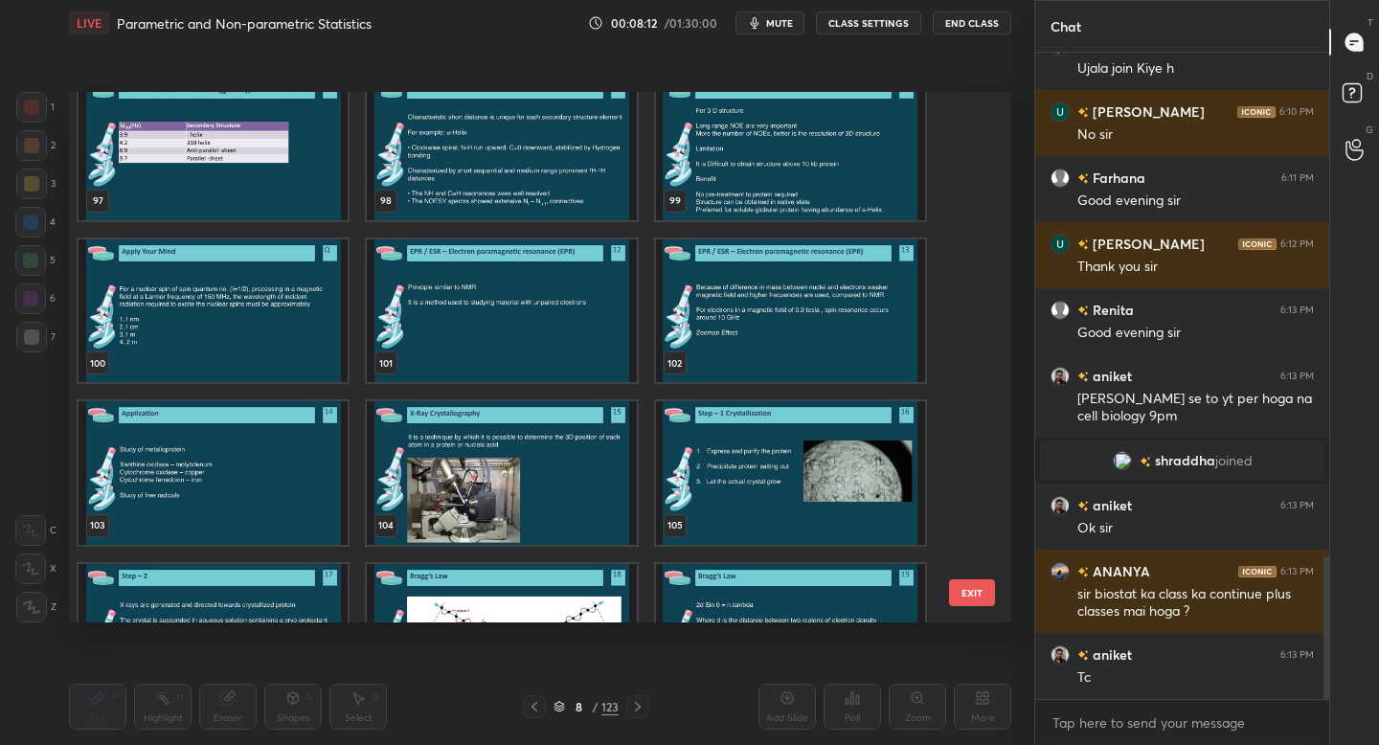
click at [578, 463] on img "grid" at bounding box center [501, 473] width 269 height 144
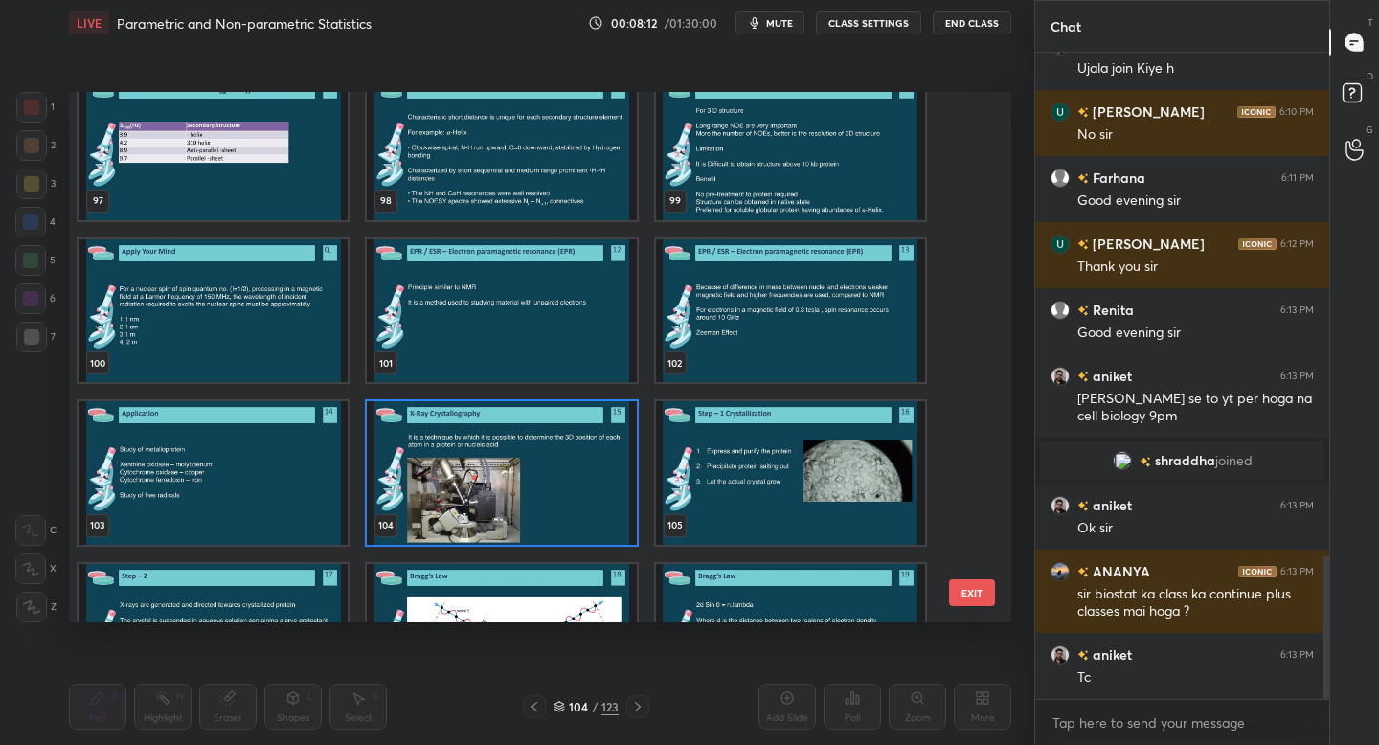
click at [578, 463] on img "grid" at bounding box center [501, 473] width 269 height 144
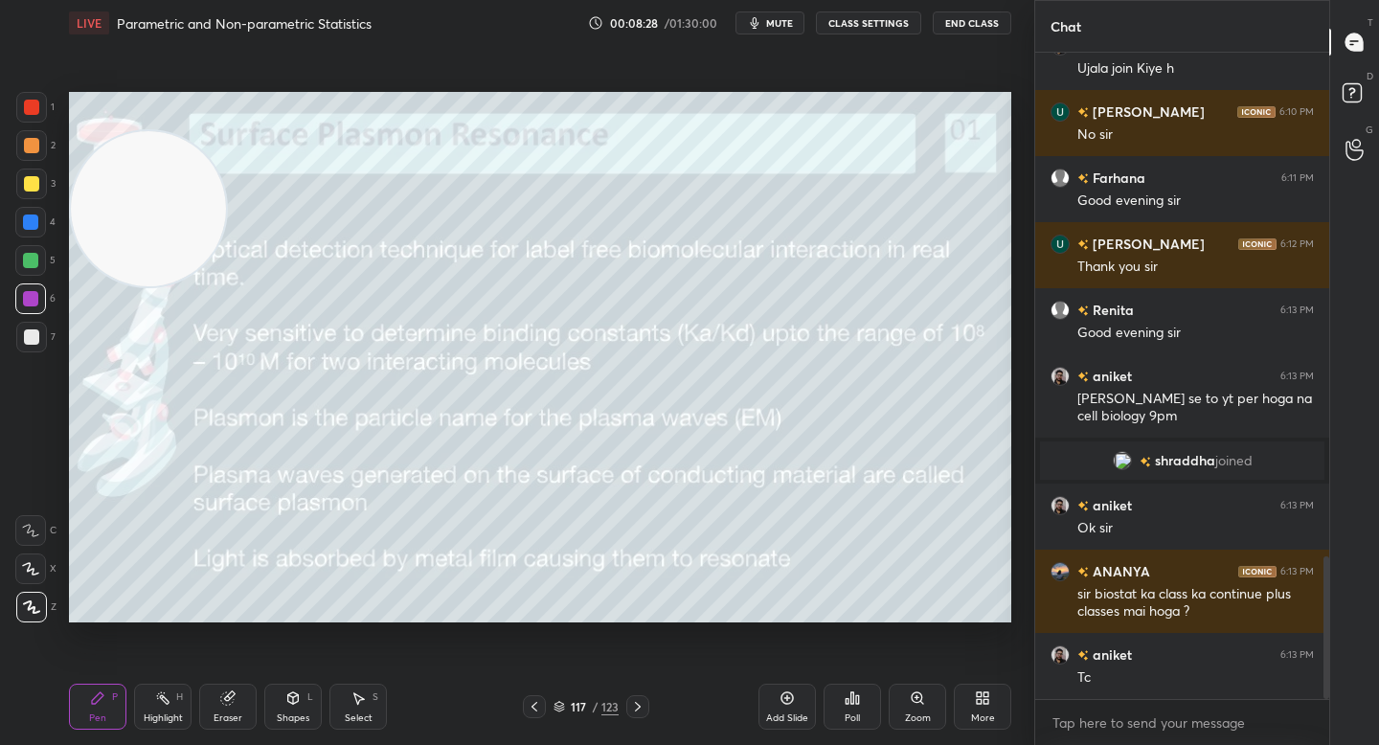
drag, startPoint x: 160, startPoint y: 259, endPoint x: 106, endPoint y: 576, distance: 322.4
click at [111, 286] on video at bounding box center [148, 208] width 155 height 155
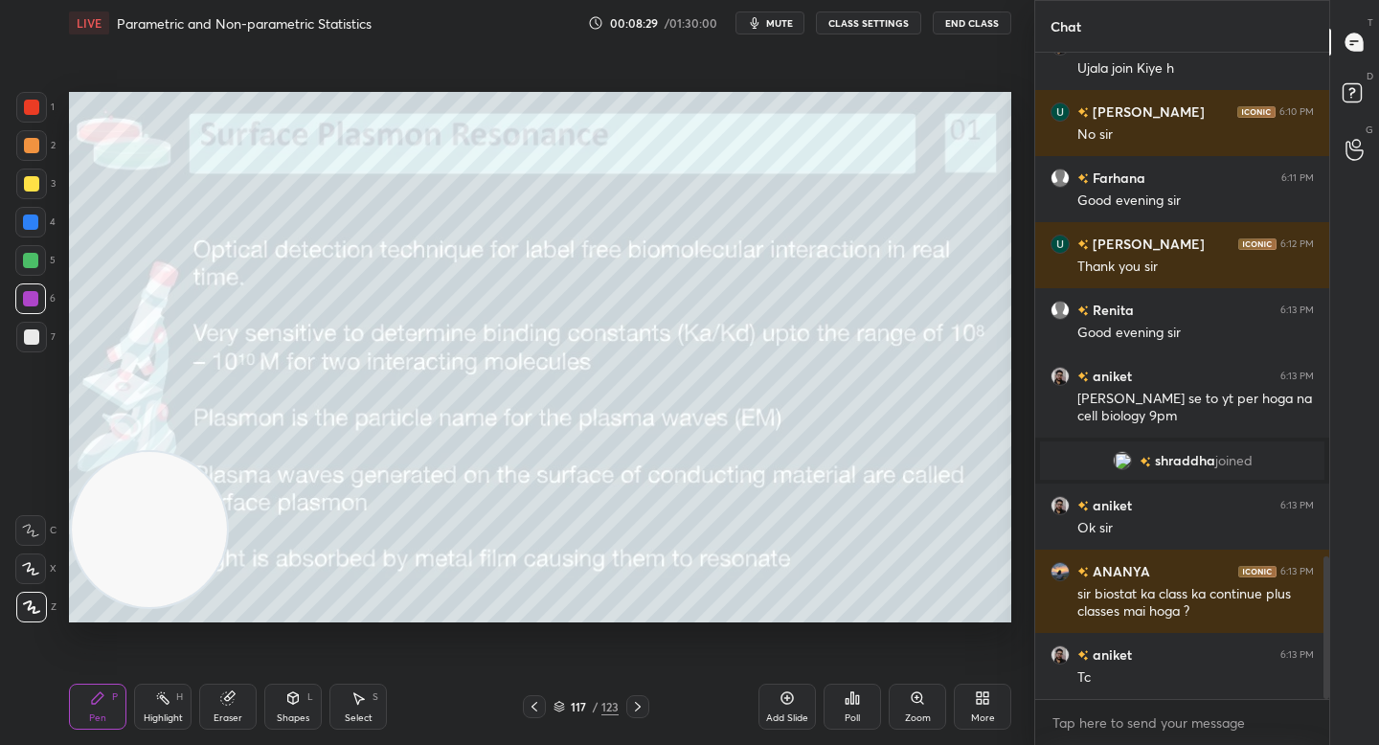
drag, startPoint x: 122, startPoint y: 554, endPoint x: 113, endPoint y: 539, distance: 17.6
click at [123, 565] on video at bounding box center [149, 529] width 155 height 155
click at [35, 347] on div at bounding box center [31, 337] width 31 height 31
click at [37, 304] on div at bounding box center [30, 298] width 31 height 31
drag, startPoint x: 38, startPoint y: 271, endPoint x: 34, endPoint y: 255, distance: 16.7
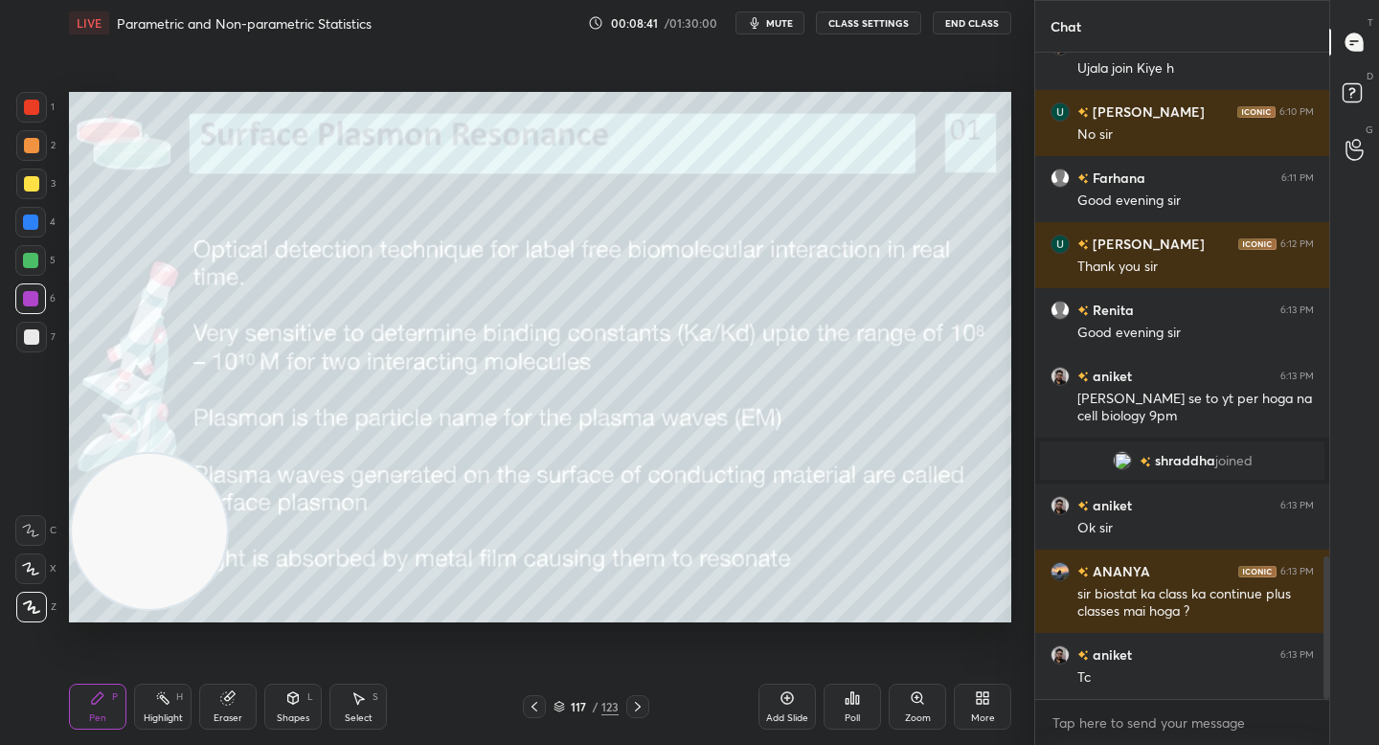
click at [38, 270] on div at bounding box center [30, 260] width 31 height 31
drag, startPoint x: 34, startPoint y: 255, endPoint x: 64, endPoint y: 258, distance: 29.8
click at [34, 255] on div at bounding box center [30, 260] width 15 height 15
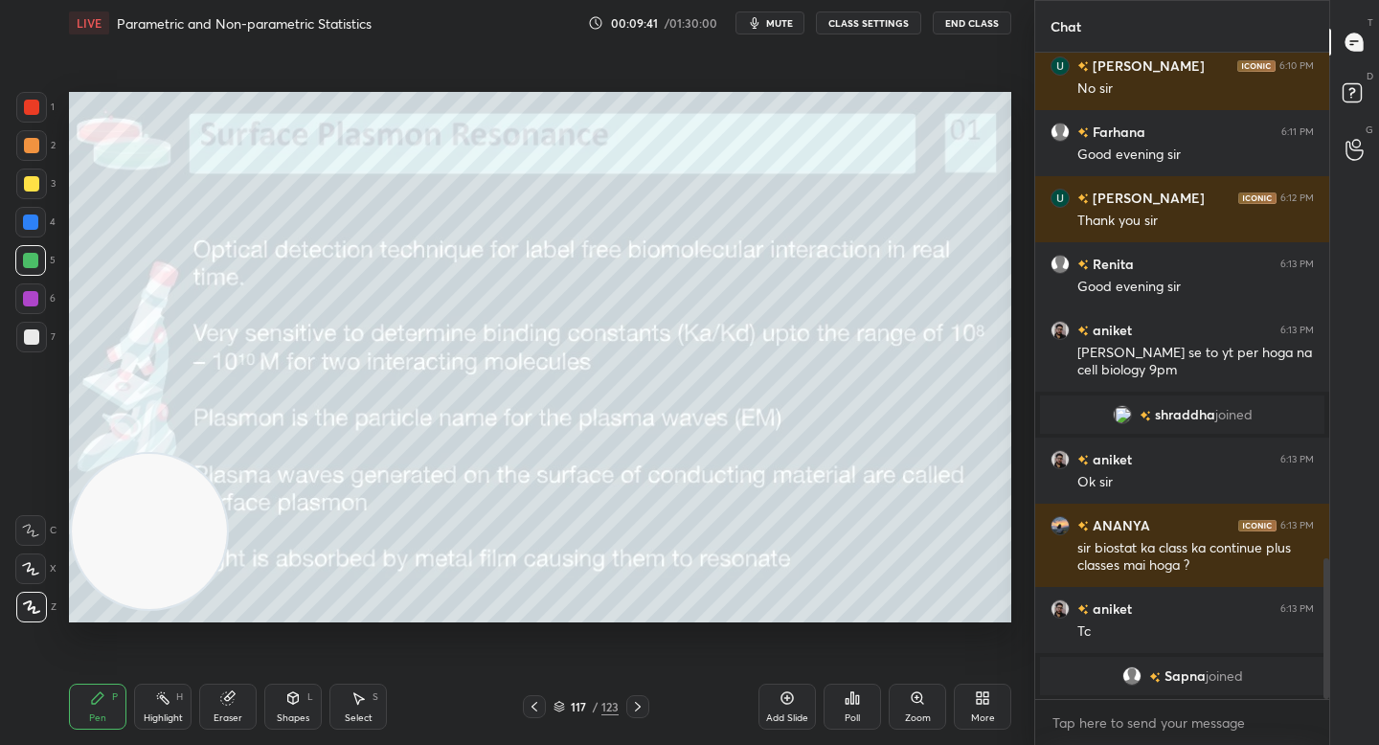
drag, startPoint x: 29, startPoint y: 339, endPoint x: 53, endPoint y: 324, distance: 28.4
click at [29, 340] on div at bounding box center [31, 336] width 15 height 15
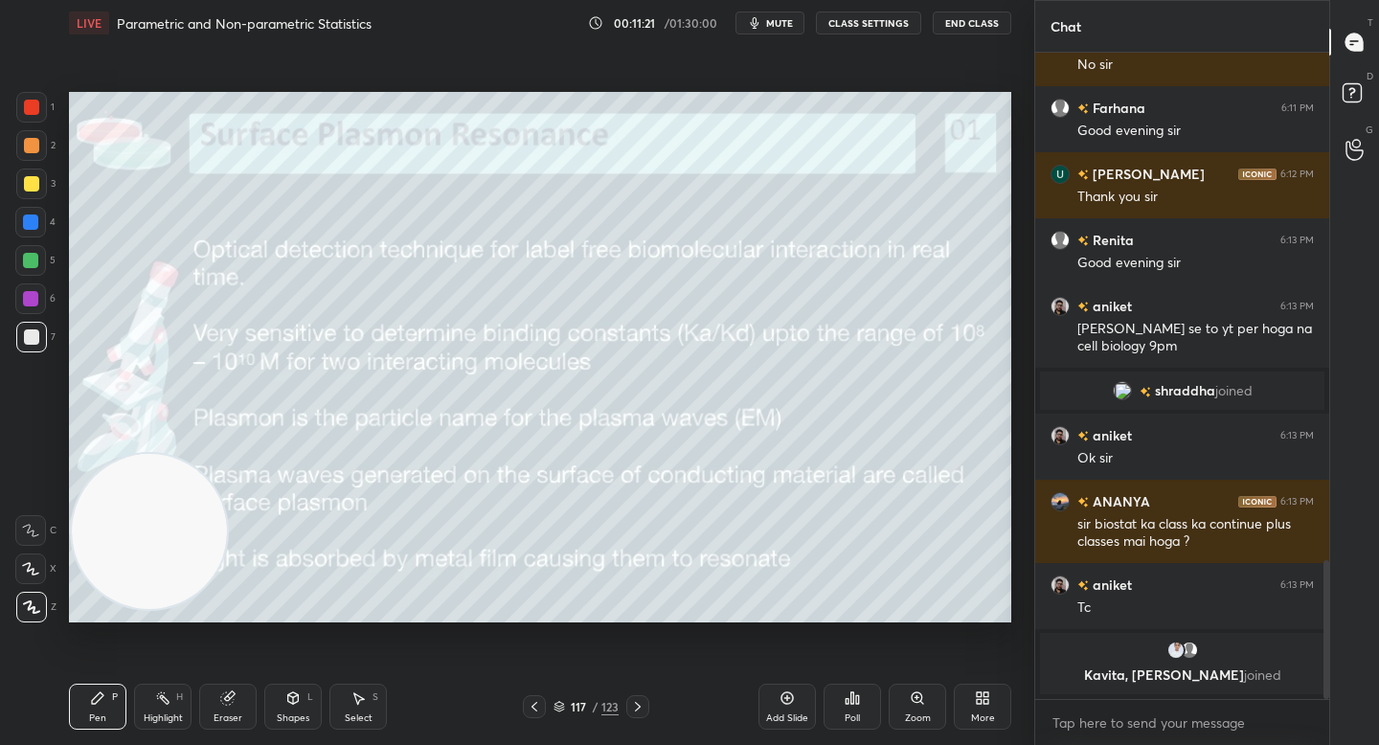
click at [34, 259] on div at bounding box center [30, 260] width 15 height 15
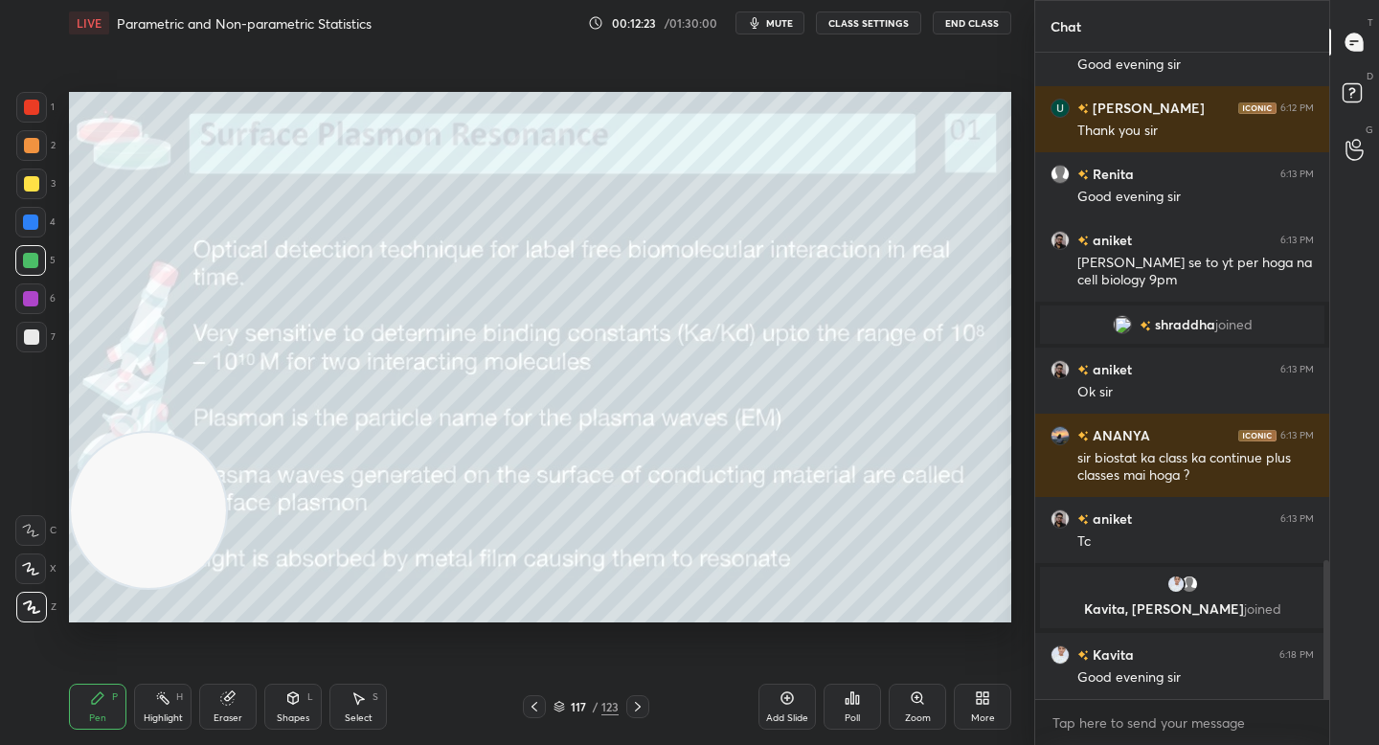
drag, startPoint x: 135, startPoint y: 507, endPoint x: 108, endPoint y: 262, distance: 246.6
click at [111, 433] on video at bounding box center [148, 510] width 155 height 155
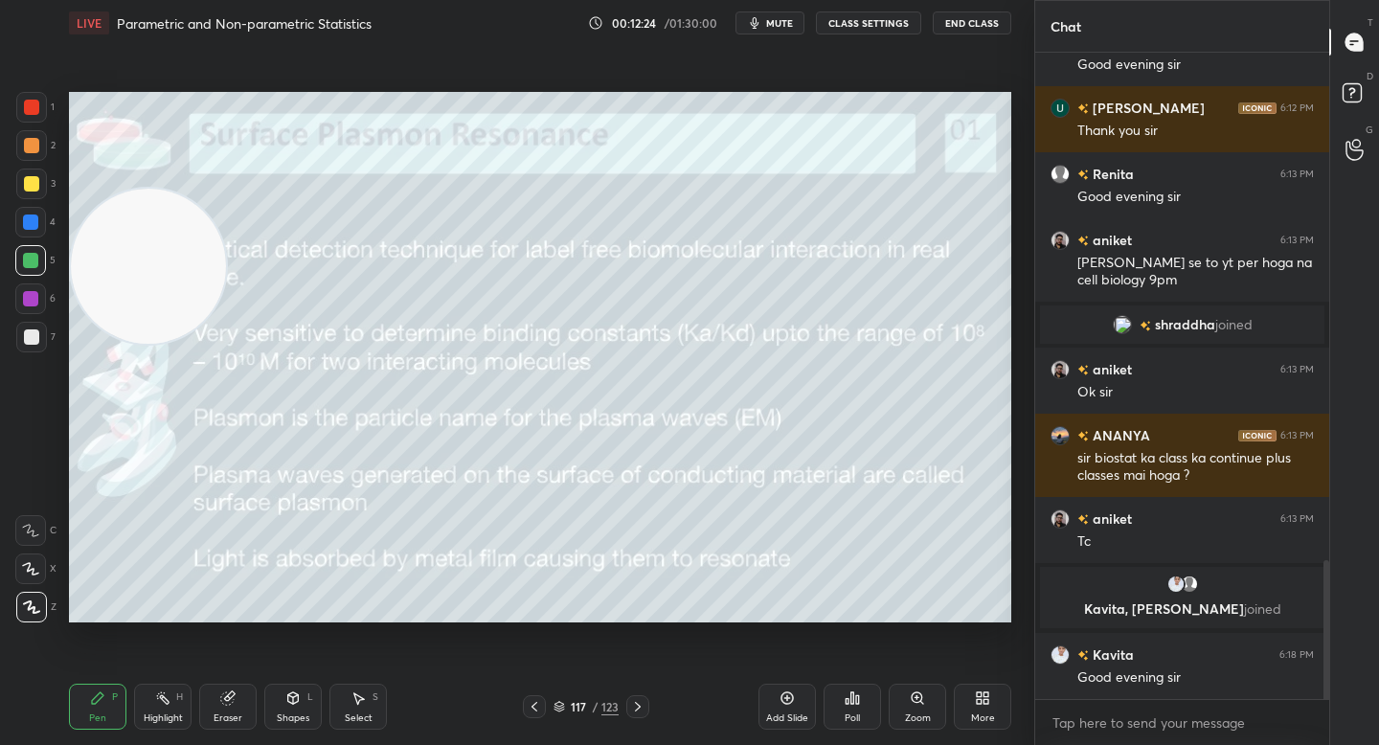
click at [28, 334] on div at bounding box center [31, 336] width 15 height 15
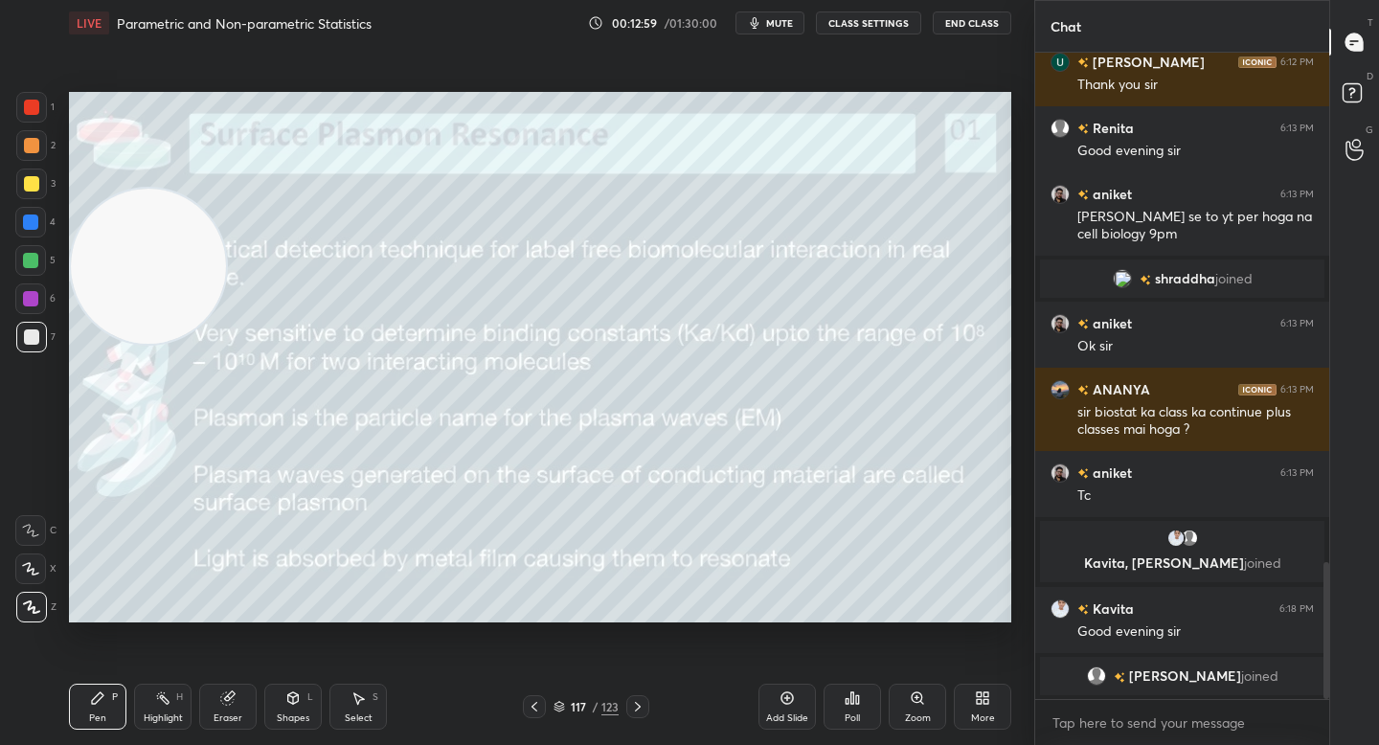
click at [29, 267] on div at bounding box center [30, 260] width 15 height 15
click at [30, 203] on div "3" at bounding box center [35, 188] width 39 height 38
click at [34, 191] on div at bounding box center [31, 183] width 15 height 15
click at [40, 160] on div at bounding box center [31, 145] width 31 height 31
click at [39, 222] on div at bounding box center [30, 222] width 31 height 31
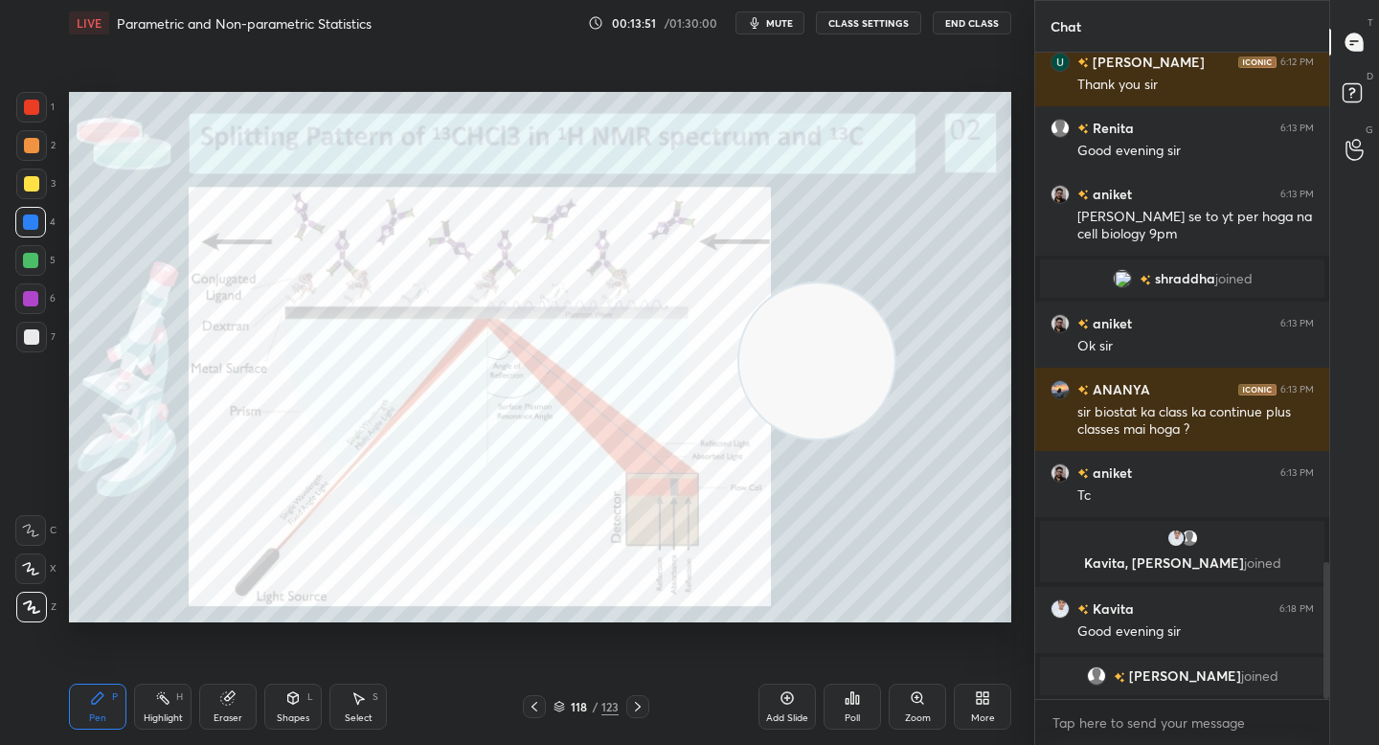
drag, startPoint x: 176, startPoint y: 289, endPoint x: 823, endPoint y: 378, distance: 653.3
click at [826, 382] on video at bounding box center [816, 360] width 155 height 155
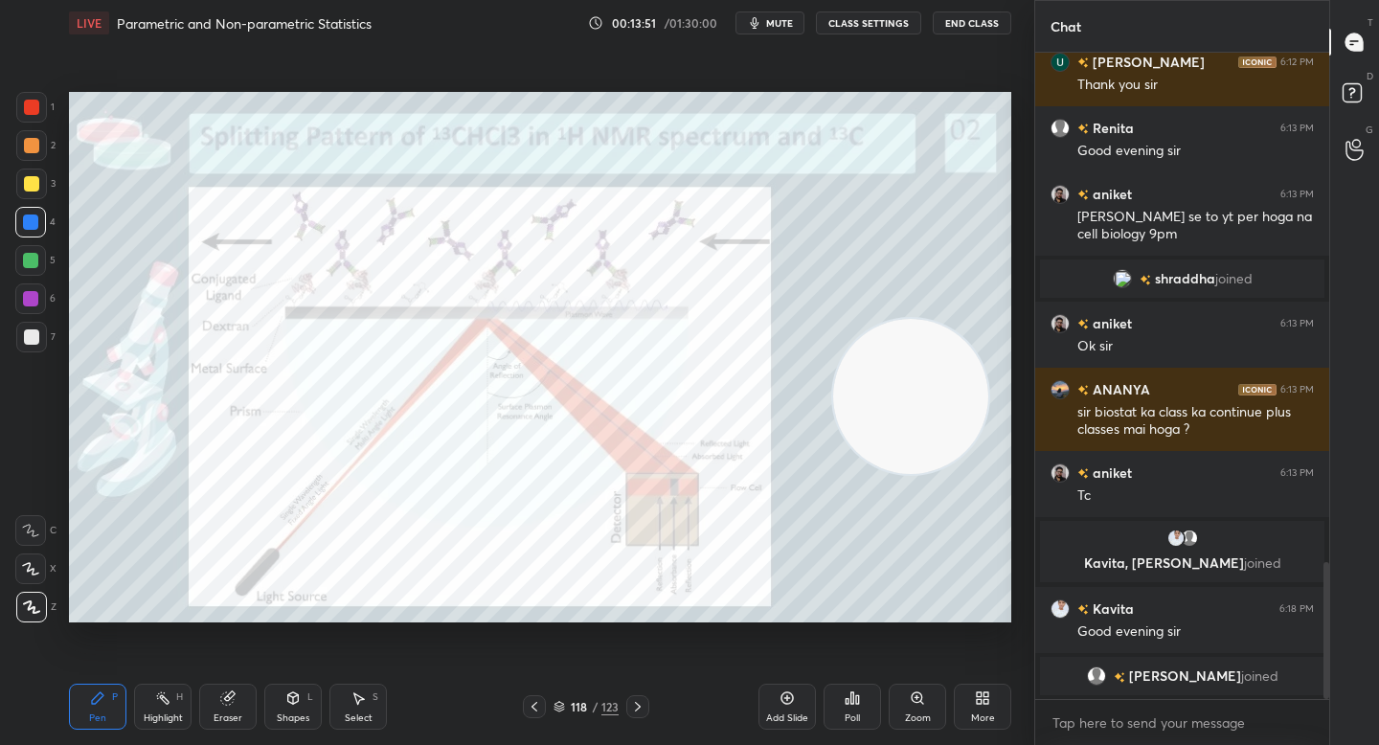
drag, startPoint x: 926, startPoint y: 417, endPoint x: 942, endPoint y: 421, distance: 16.7
click at [945, 425] on video at bounding box center [910, 396] width 155 height 155
click at [911, 697] on icon at bounding box center [917, 697] width 15 height 15
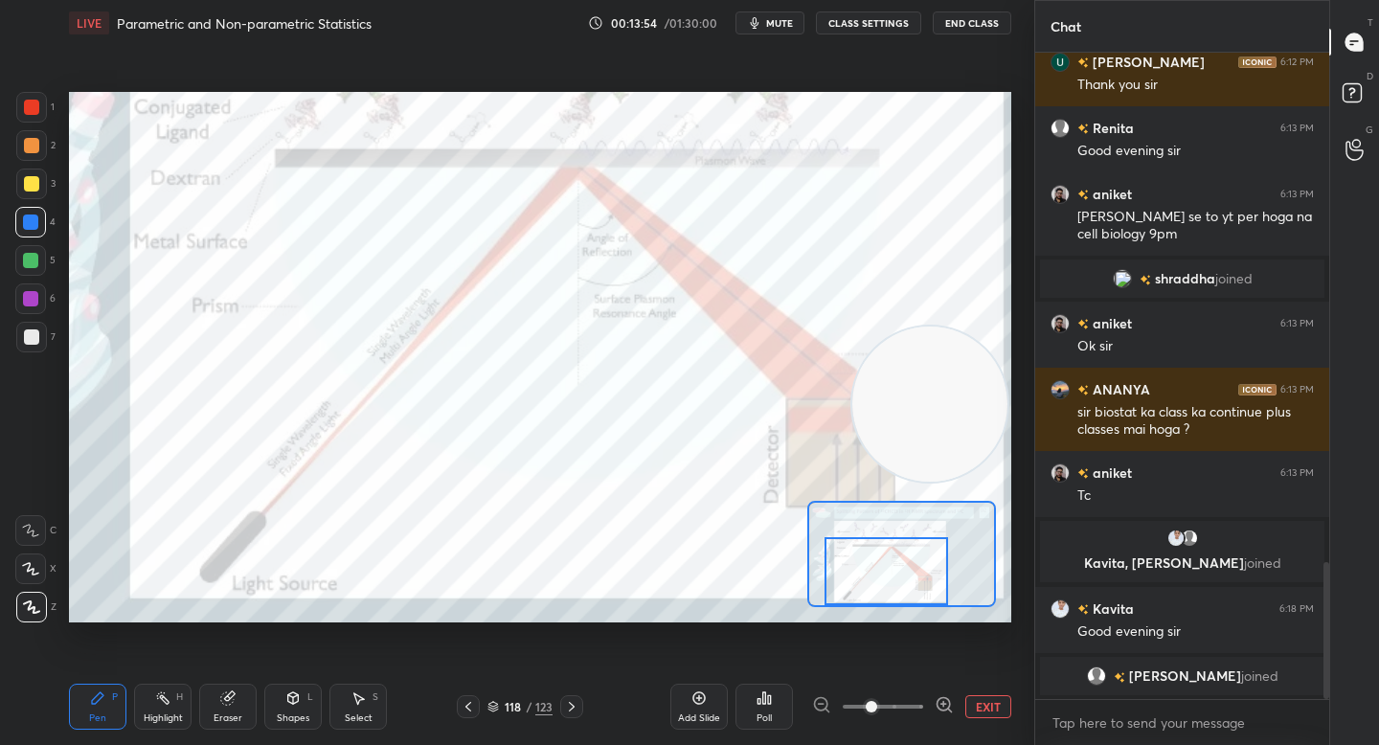
drag, startPoint x: 912, startPoint y: 553, endPoint x: 893, endPoint y: 606, distance: 55.7
click at [893, 578] on div at bounding box center [886, 571] width 124 height 68
drag, startPoint x: 941, startPoint y: 700, endPoint x: 931, endPoint y: 673, distance: 28.8
click at [940, 701] on icon at bounding box center [943, 704] width 19 height 19
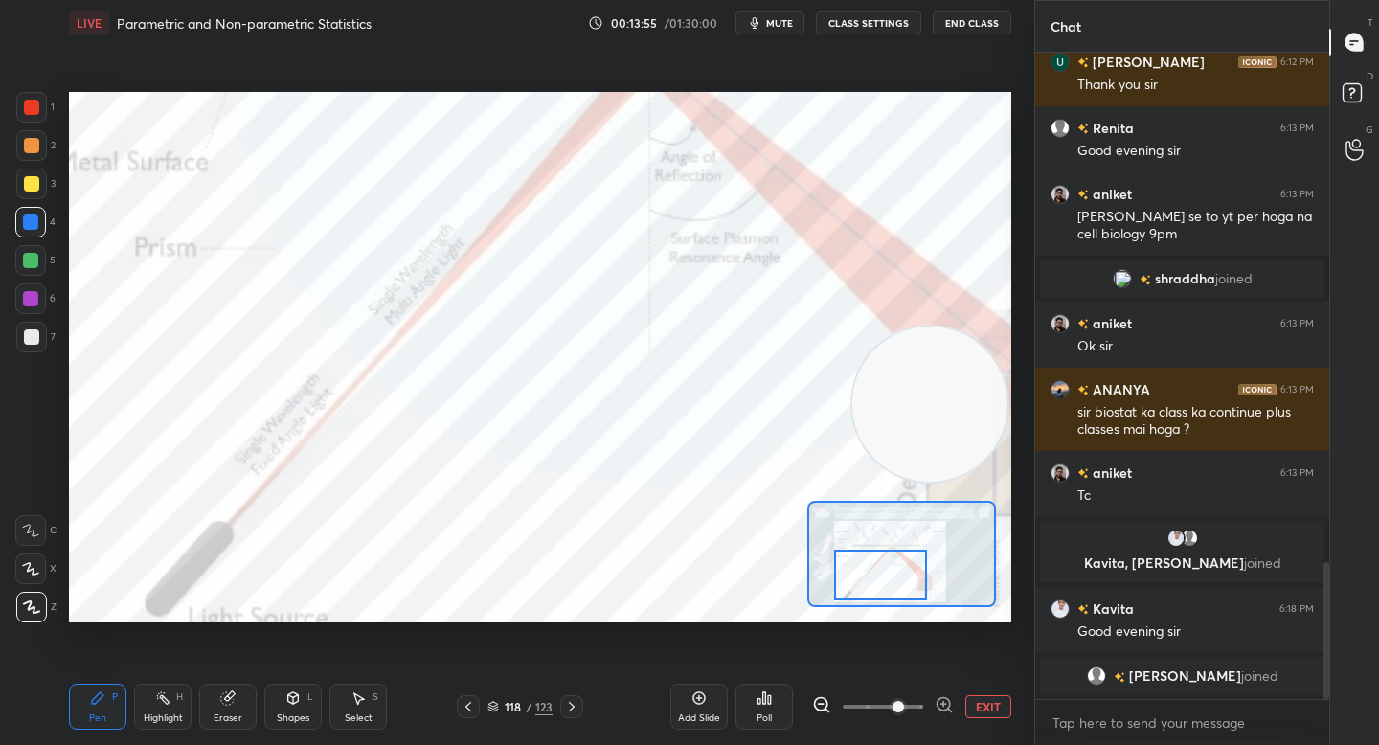
click at [895, 575] on div at bounding box center [880, 575] width 92 height 51
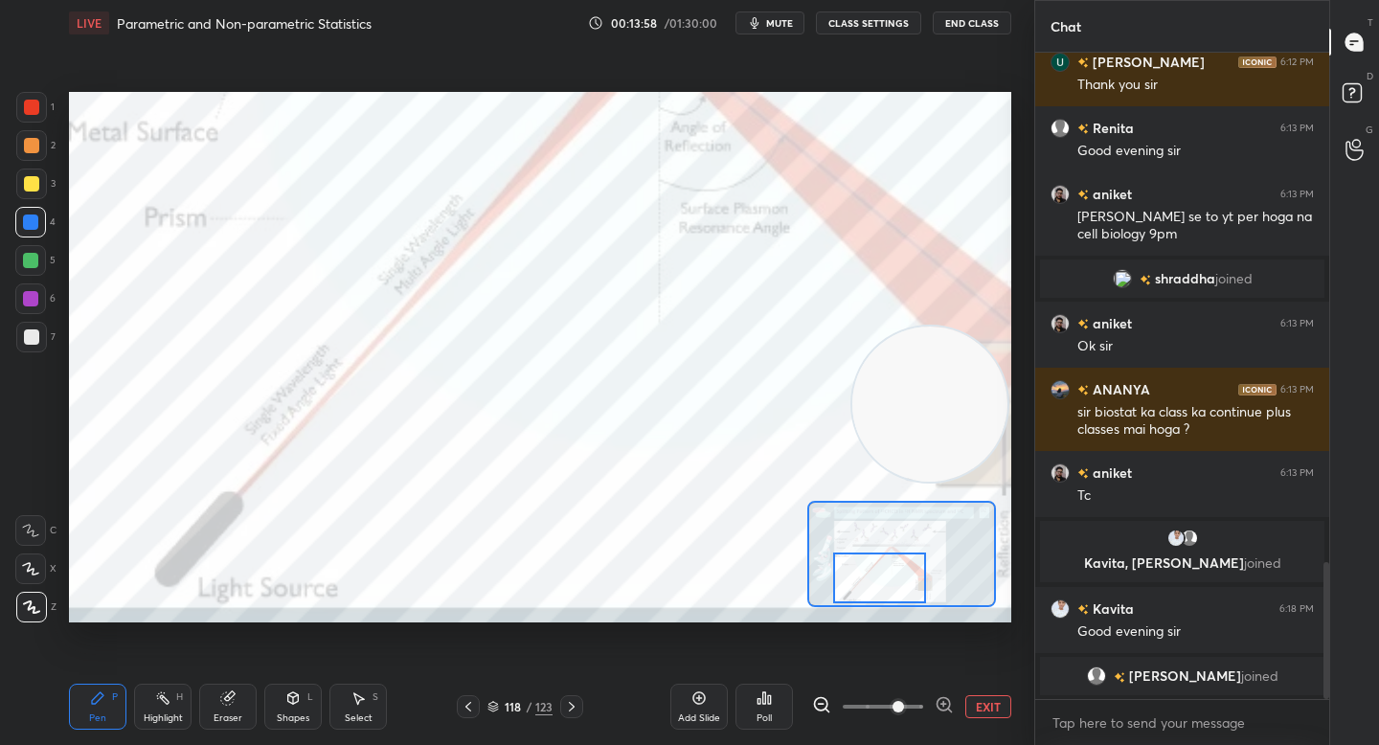
drag, startPoint x: 885, startPoint y: 564, endPoint x: 844, endPoint y: 556, distance: 41.9
click at [885, 567] on div at bounding box center [879, 577] width 92 height 51
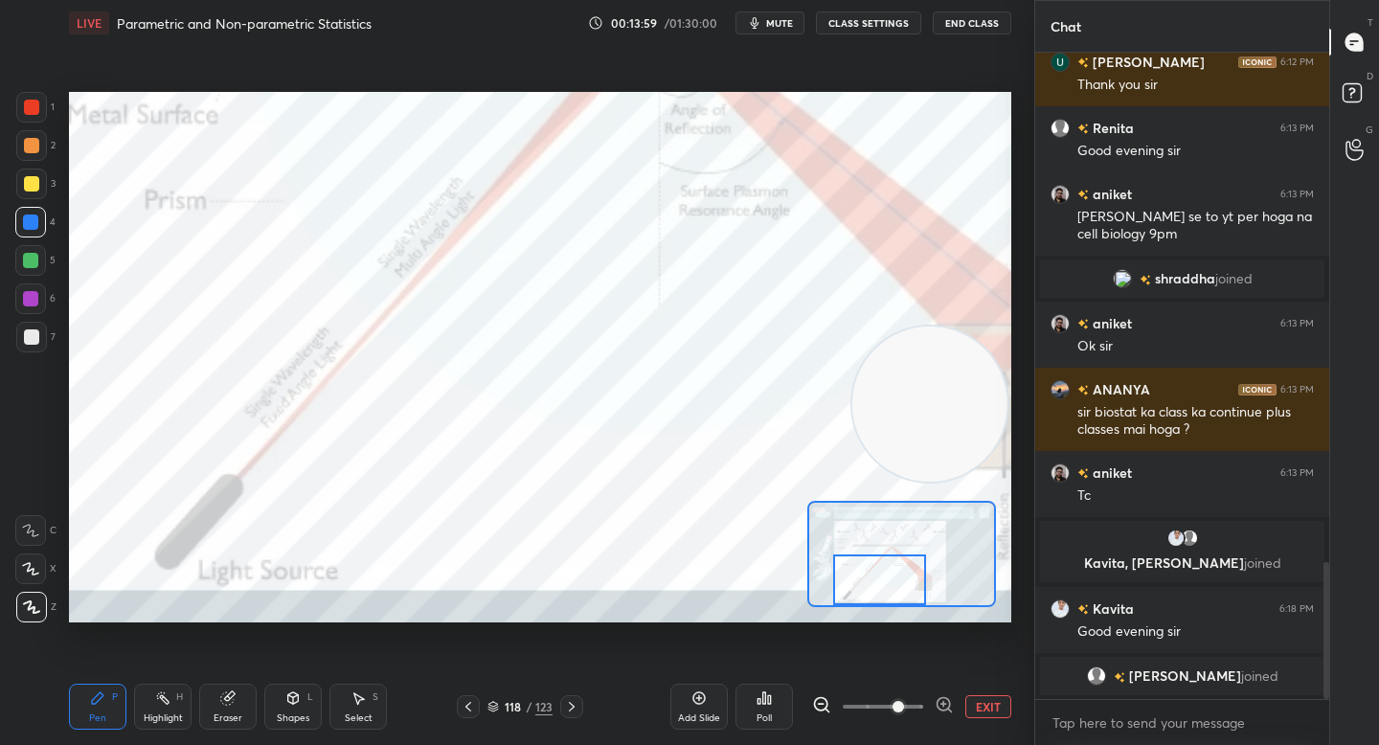
click at [30, 287] on div at bounding box center [30, 298] width 31 height 31
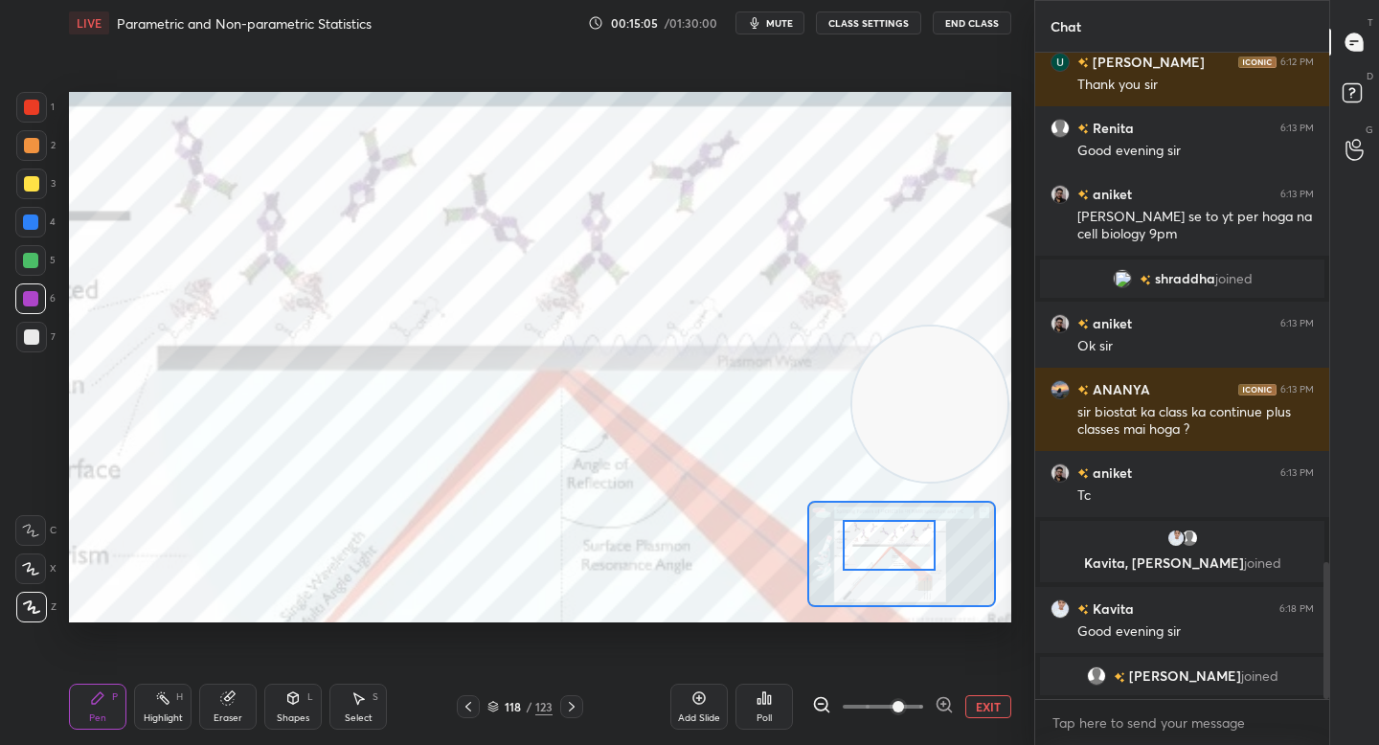
drag, startPoint x: 866, startPoint y: 574, endPoint x: 872, endPoint y: 538, distance: 36.1
click at [875, 536] on div at bounding box center [889, 545] width 92 height 51
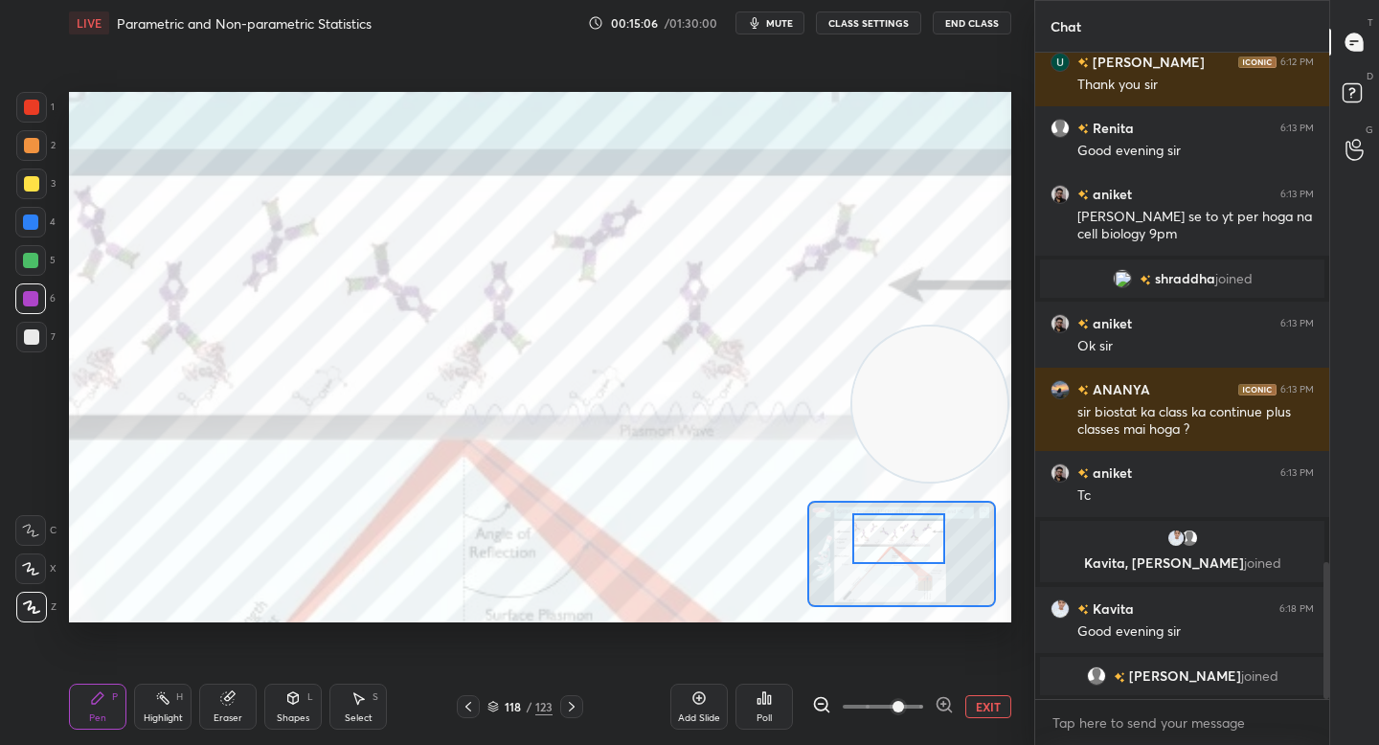
click at [892, 542] on div at bounding box center [898, 538] width 92 height 51
click at [36, 273] on div at bounding box center [30, 260] width 31 height 31
click at [35, 304] on div at bounding box center [30, 298] width 15 height 15
click at [29, 193] on div at bounding box center [31, 184] width 31 height 31
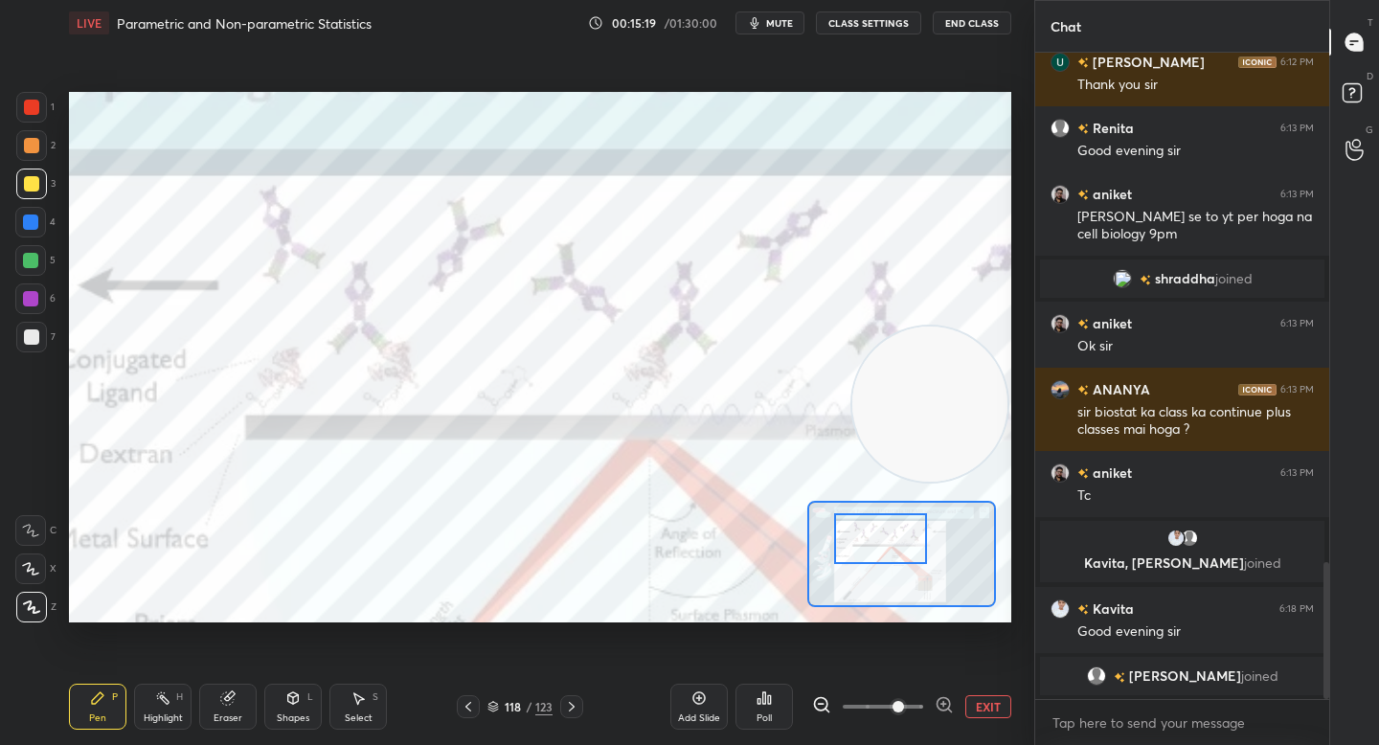
drag, startPoint x: 884, startPoint y: 539, endPoint x: 866, endPoint y: 536, distance: 18.4
click at [867, 537] on div at bounding box center [880, 538] width 92 height 51
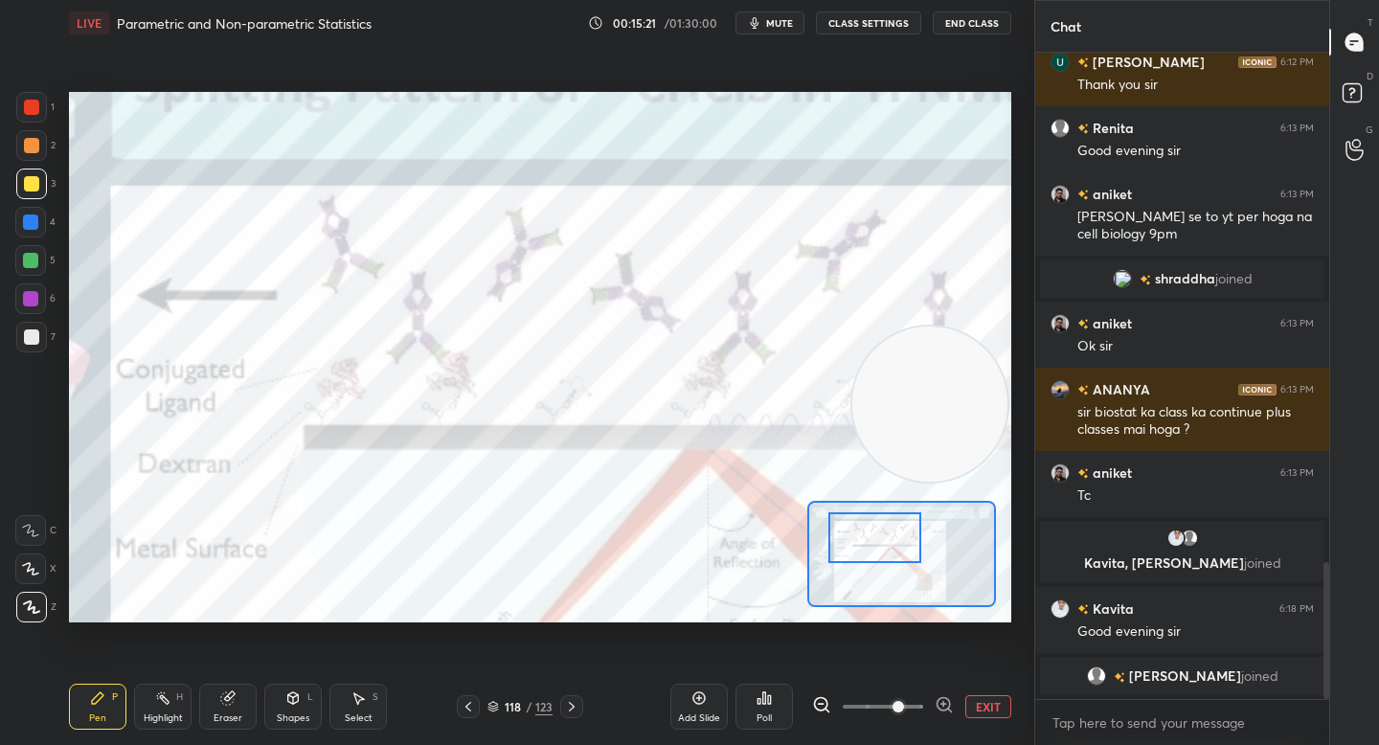
click at [872, 546] on div at bounding box center [874, 537] width 92 height 51
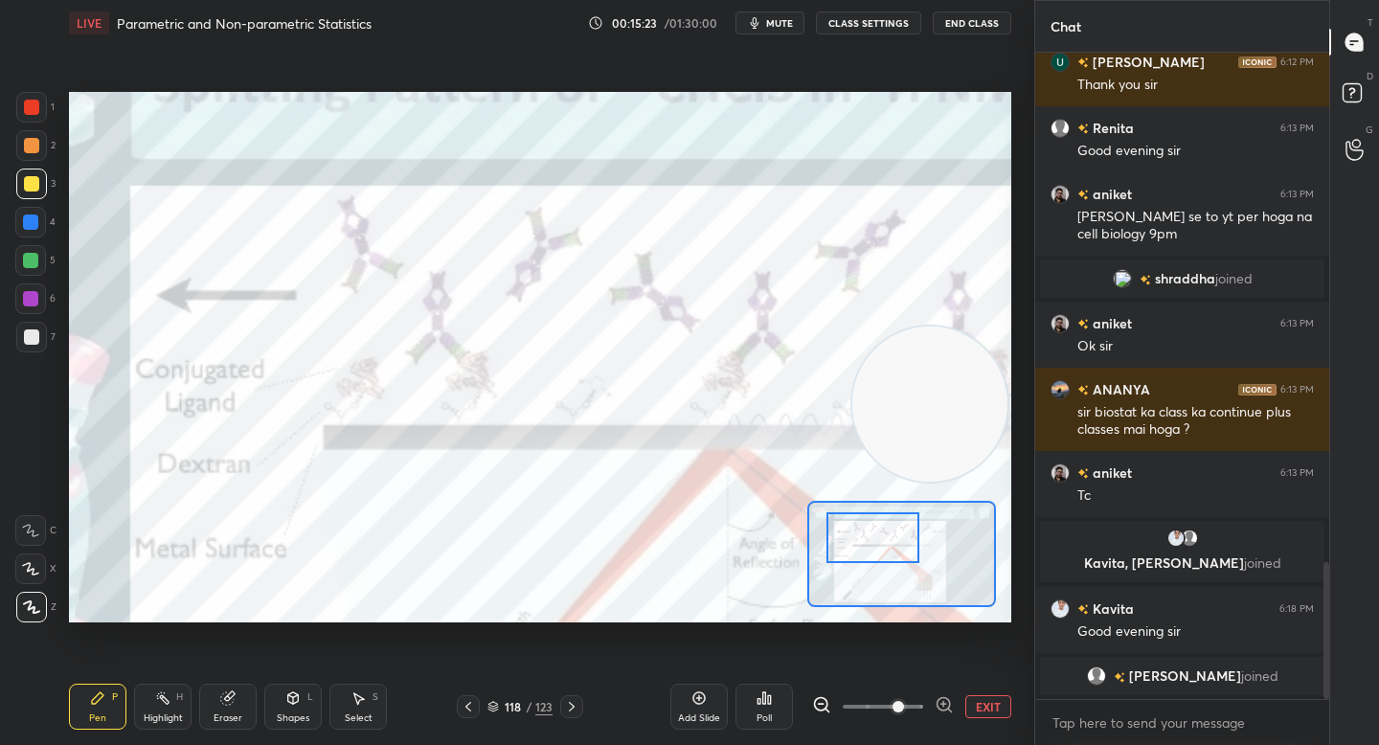
click at [21, 133] on div at bounding box center [31, 145] width 31 height 31
click at [31, 116] on div at bounding box center [31, 107] width 31 height 31
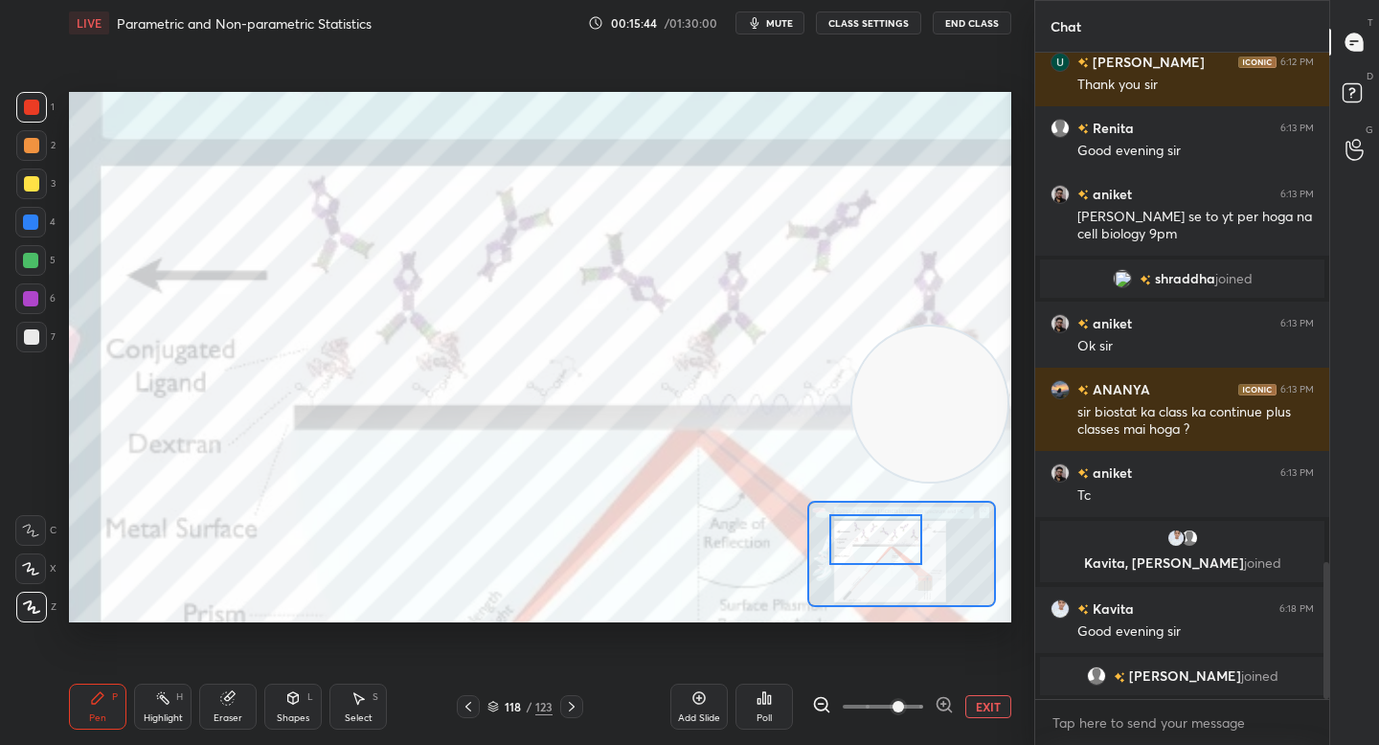
click at [869, 546] on div at bounding box center [875, 539] width 92 height 51
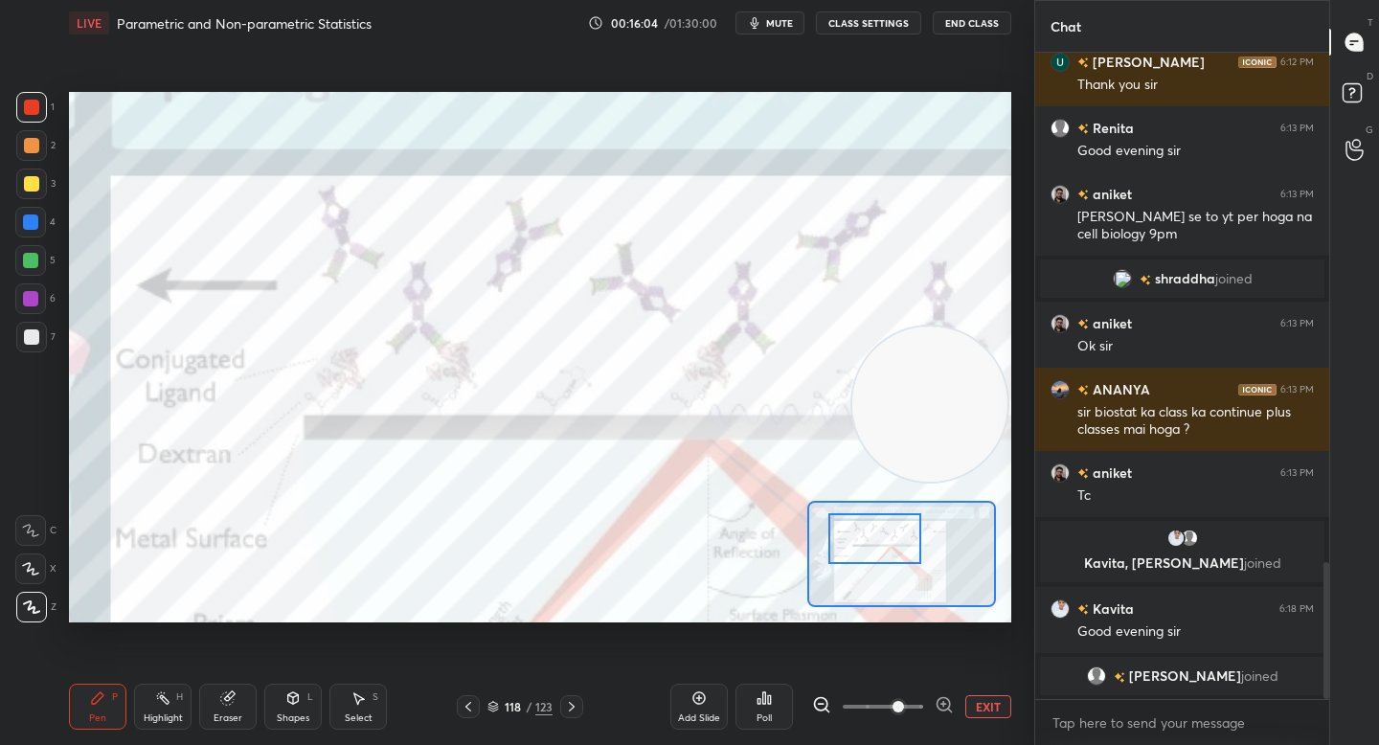
click at [31, 300] on div at bounding box center [30, 298] width 15 height 15
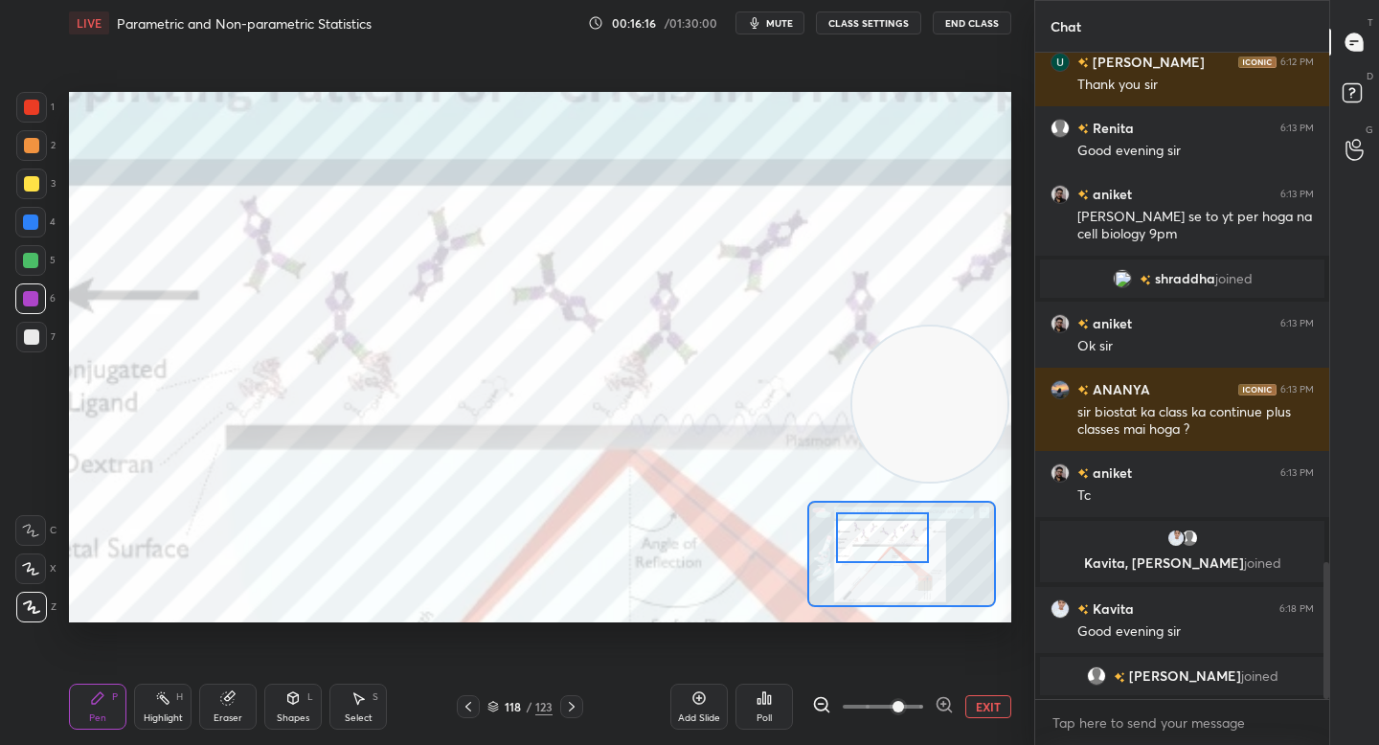
click at [889, 541] on div at bounding box center [882, 537] width 92 height 51
click at [894, 544] on div at bounding box center [882, 537] width 92 height 51
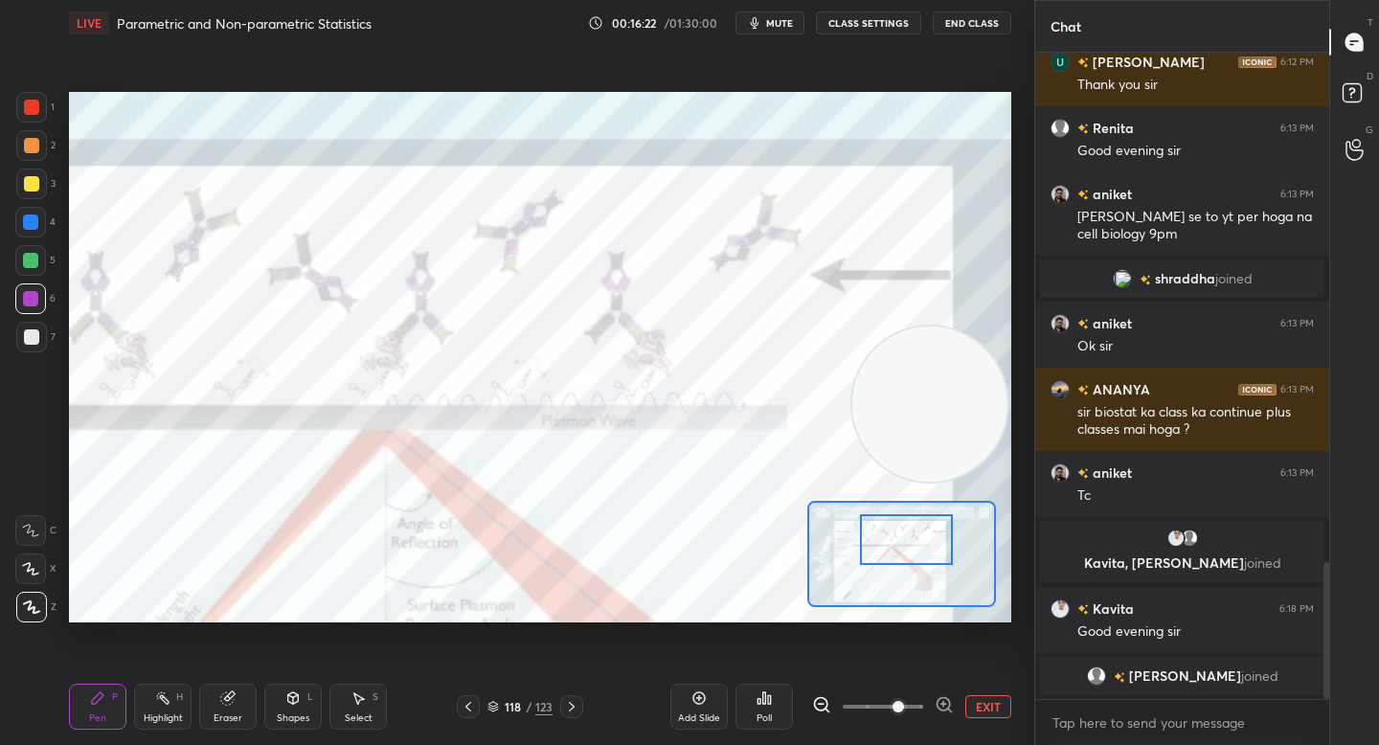
drag, startPoint x: 897, startPoint y: 538, endPoint x: 928, endPoint y: 539, distance: 30.7
click at [926, 538] on div at bounding box center [906, 539] width 92 height 51
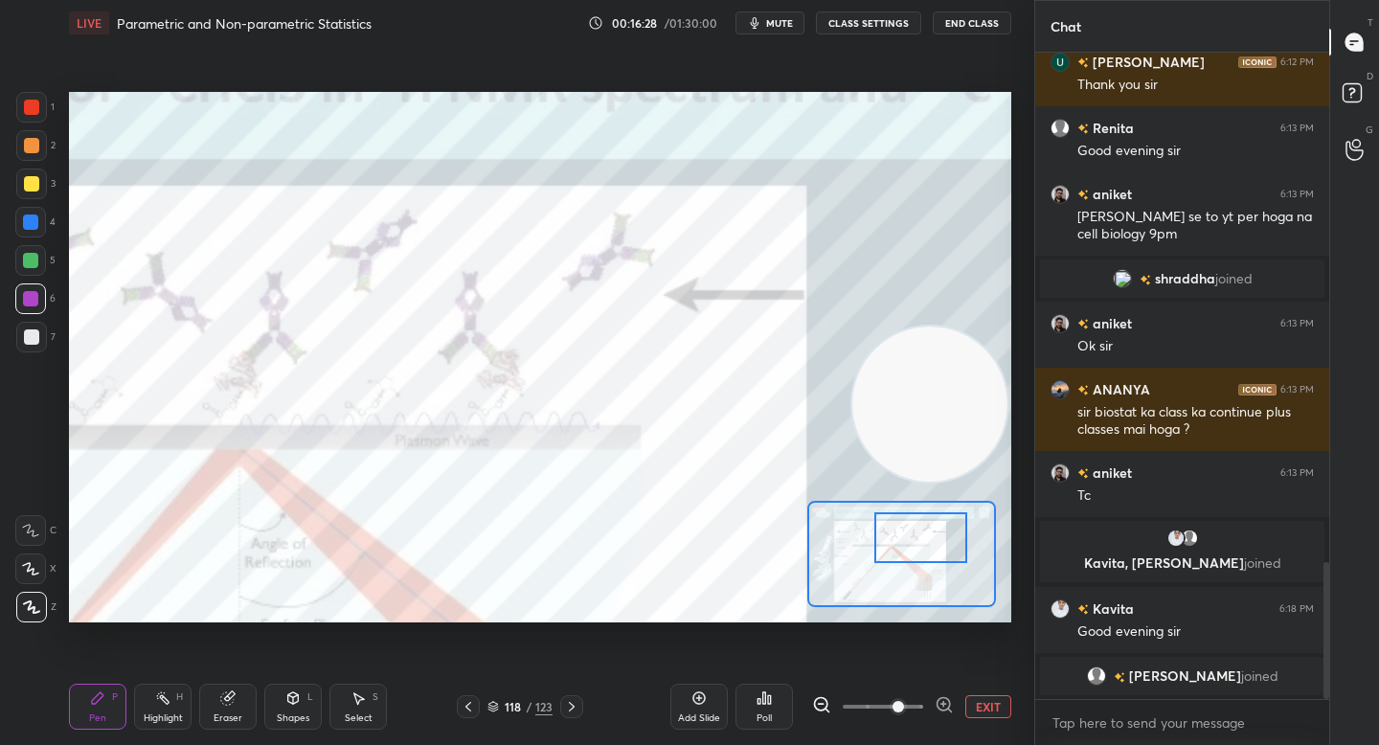
drag, startPoint x: 866, startPoint y: 533, endPoint x: 879, endPoint y: 530, distance: 13.7
click at [882, 531] on div at bounding box center [920, 537] width 92 height 51
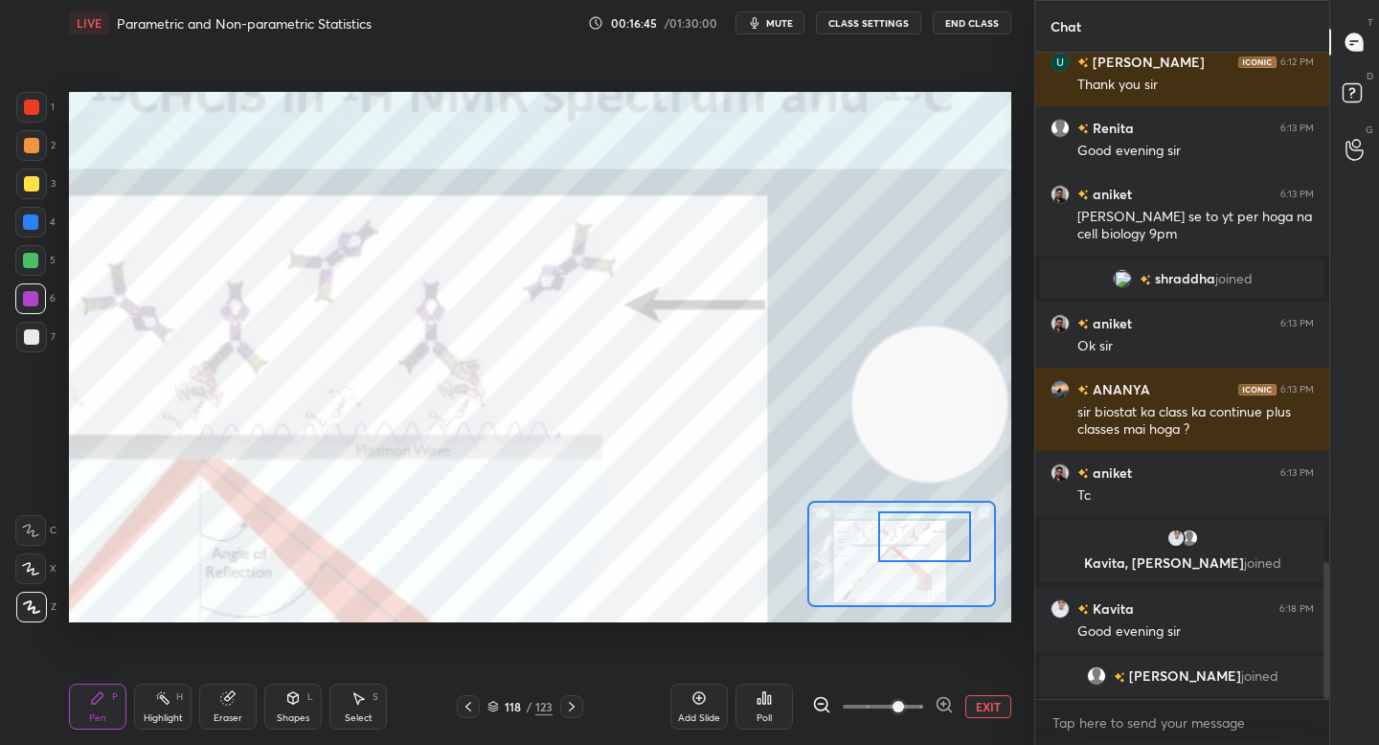
click at [32, 261] on div at bounding box center [30, 260] width 15 height 15
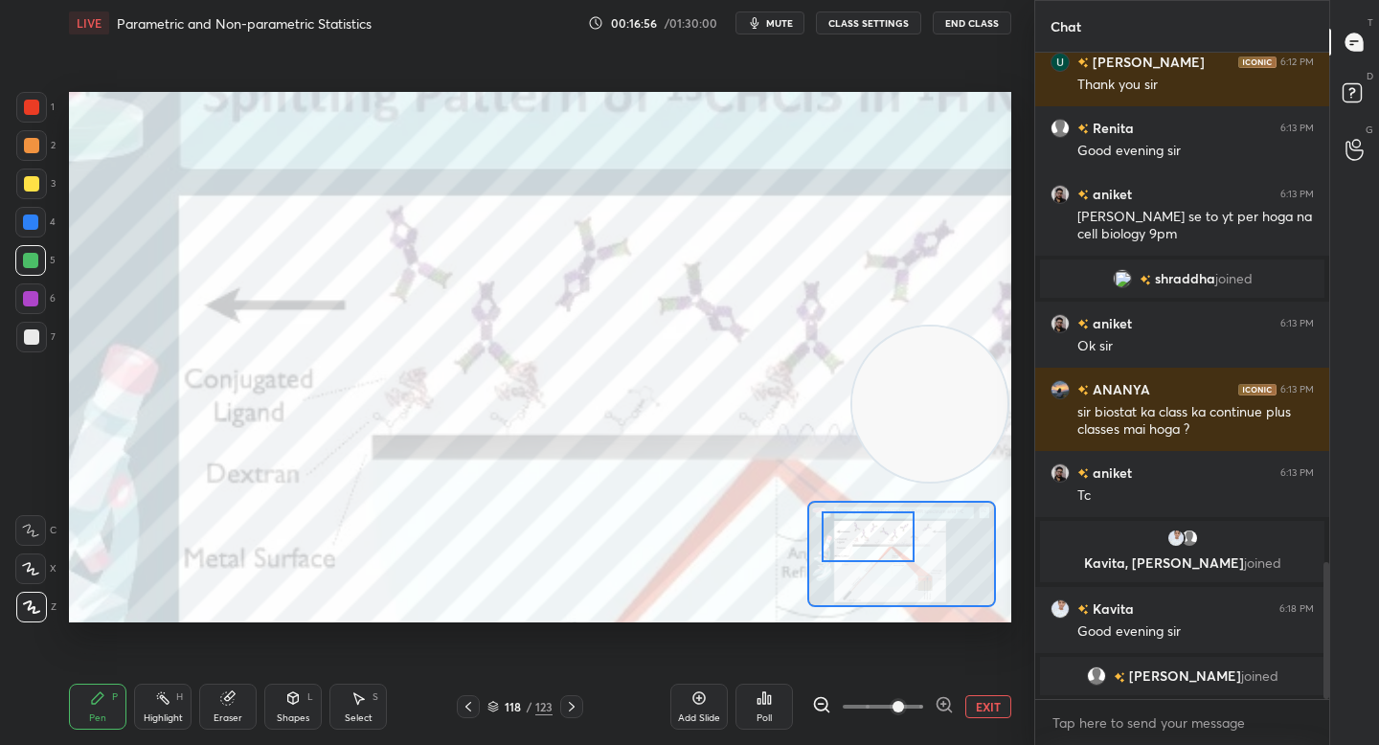
drag, startPoint x: 902, startPoint y: 532, endPoint x: 847, endPoint y: 531, distance: 54.6
click at [847, 532] on div at bounding box center [868, 536] width 92 height 51
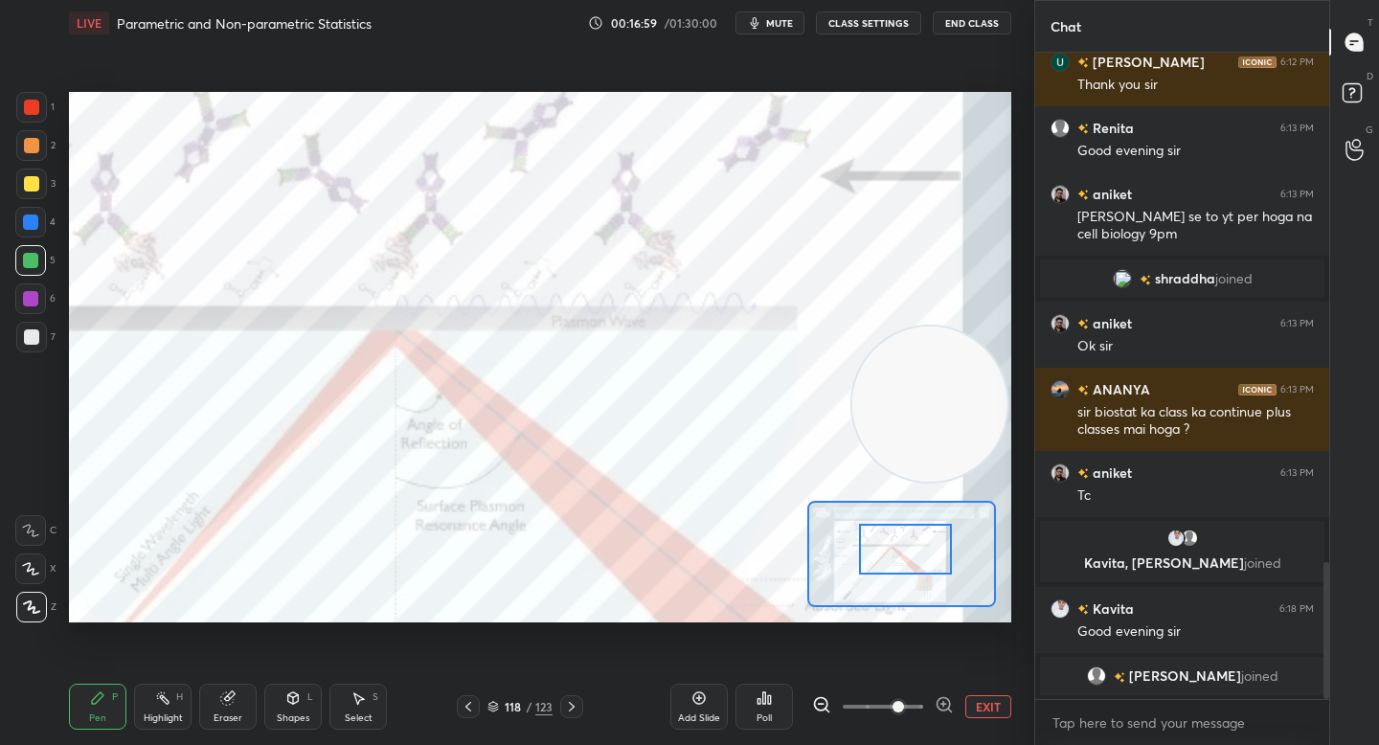
drag, startPoint x: 897, startPoint y: 542, endPoint x: 931, endPoint y: 553, distance: 35.4
click at [934, 555] on div at bounding box center [905, 549] width 92 height 51
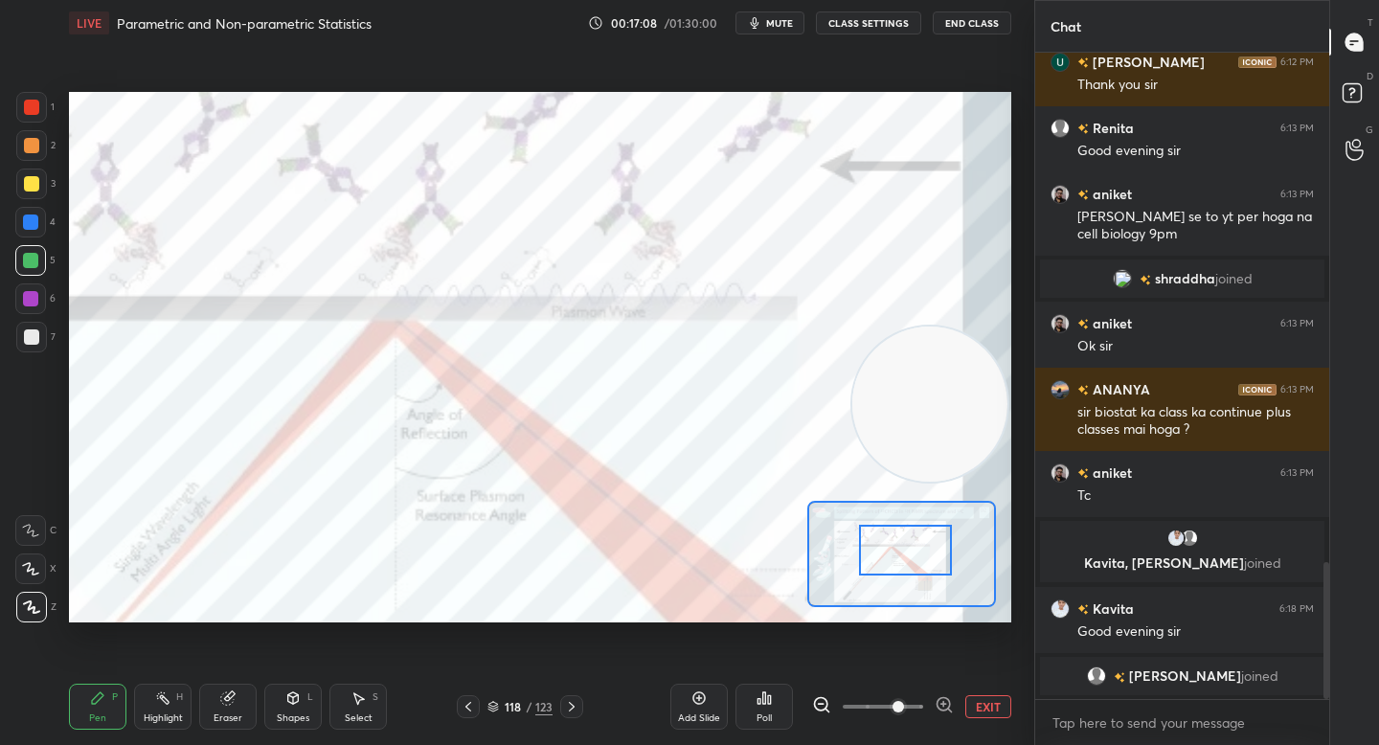
drag, startPoint x: 148, startPoint y: 697, endPoint x: 148, endPoint y: 660, distance: 37.3
click at [148, 697] on div "Highlight H" at bounding box center [162, 707] width 57 height 46
click at [18, 607] on div at bounding box center [30, 607] width 31 height 31
click at [30, 144] on div at bounding box center [31, 145] width 15 height 15
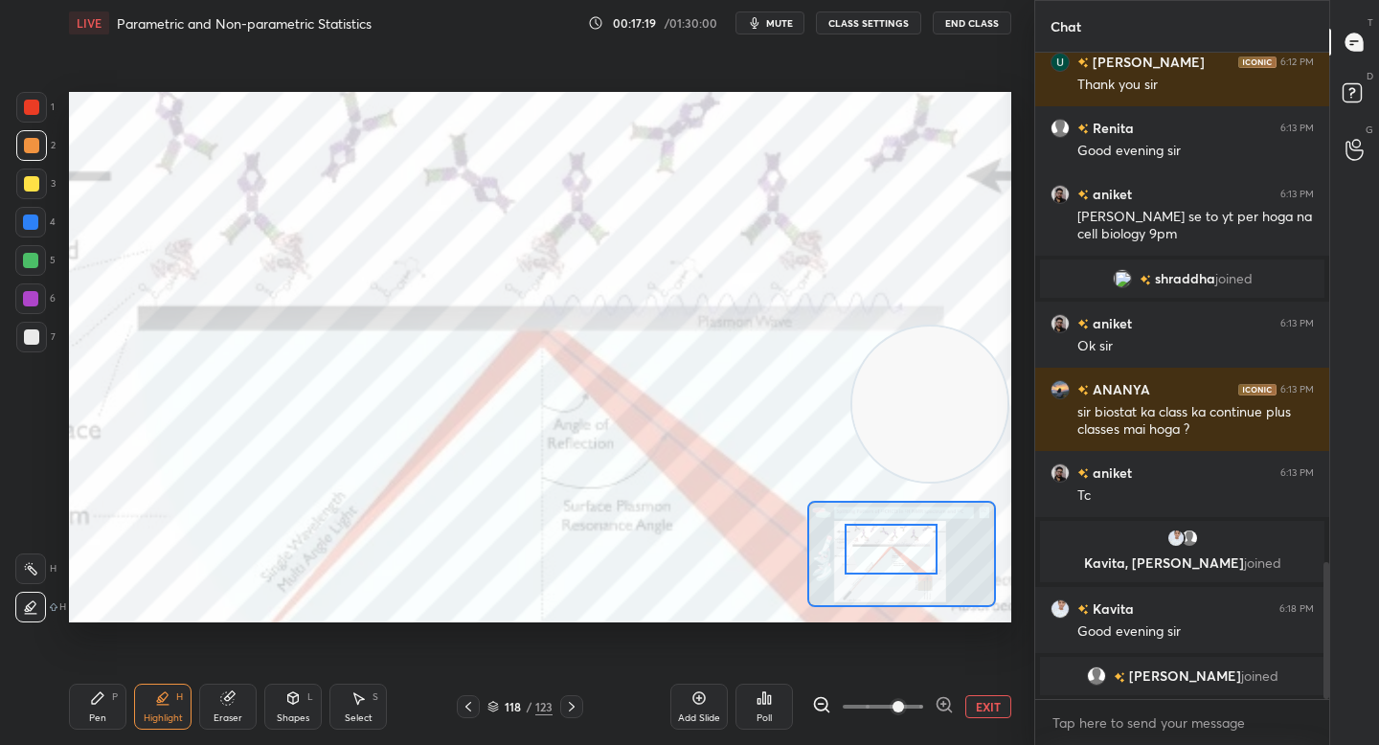
click at [889, 545] on div at bounding box center [890, 549] width 92 height 51
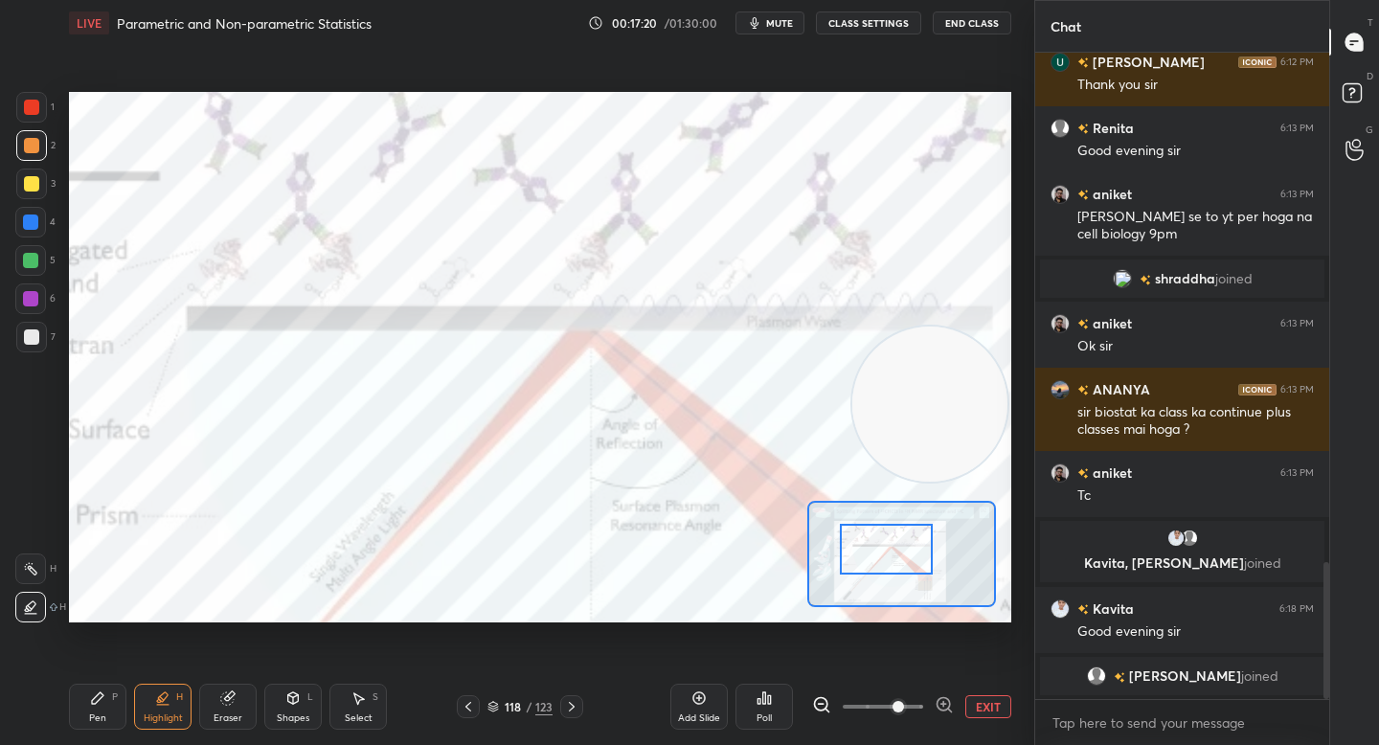
click at [30, 254] on div at bounding box center [30, 260] width 31 height 31
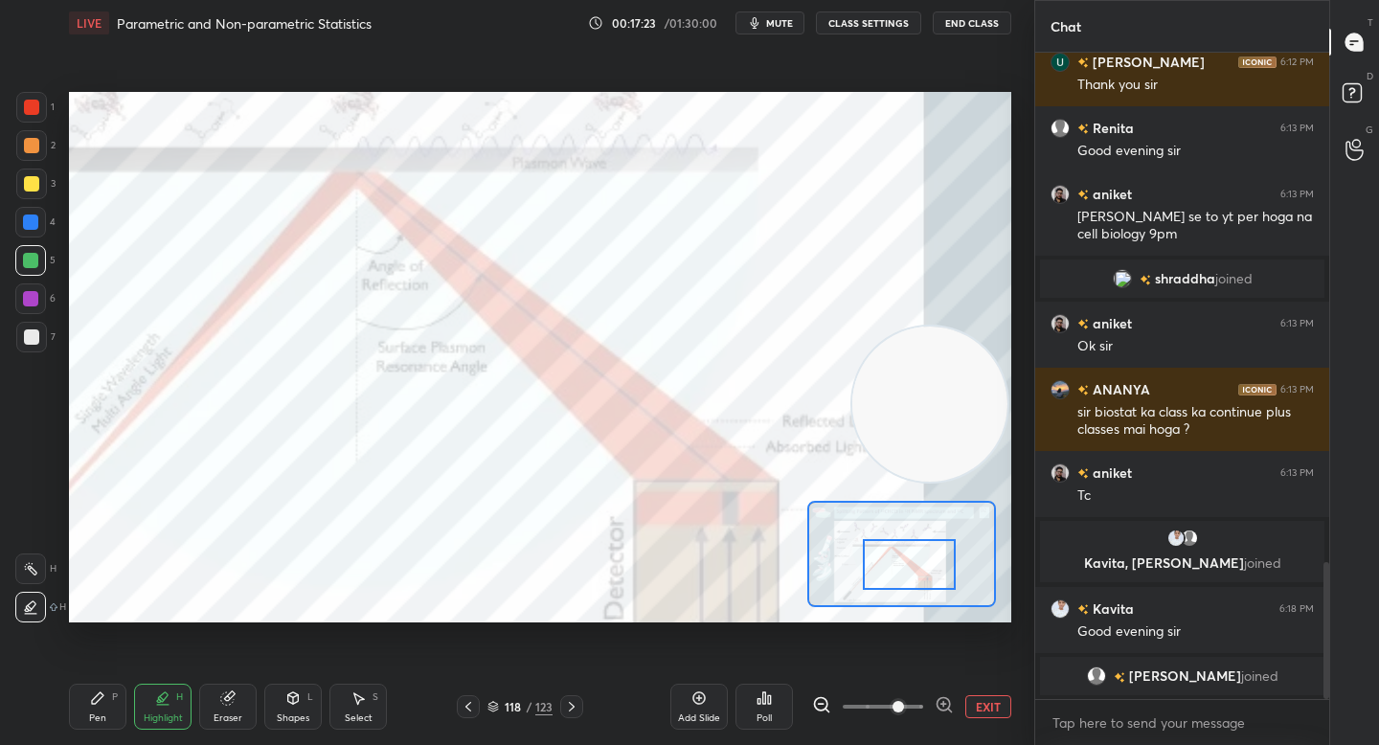
drag, startPoint x: 899, startPoint y: 548, endPoint x: 919, endPoint y: 559, distance: 23.2
click at [922, 561] on div at bounding box center [909, 564] width 92 height 51
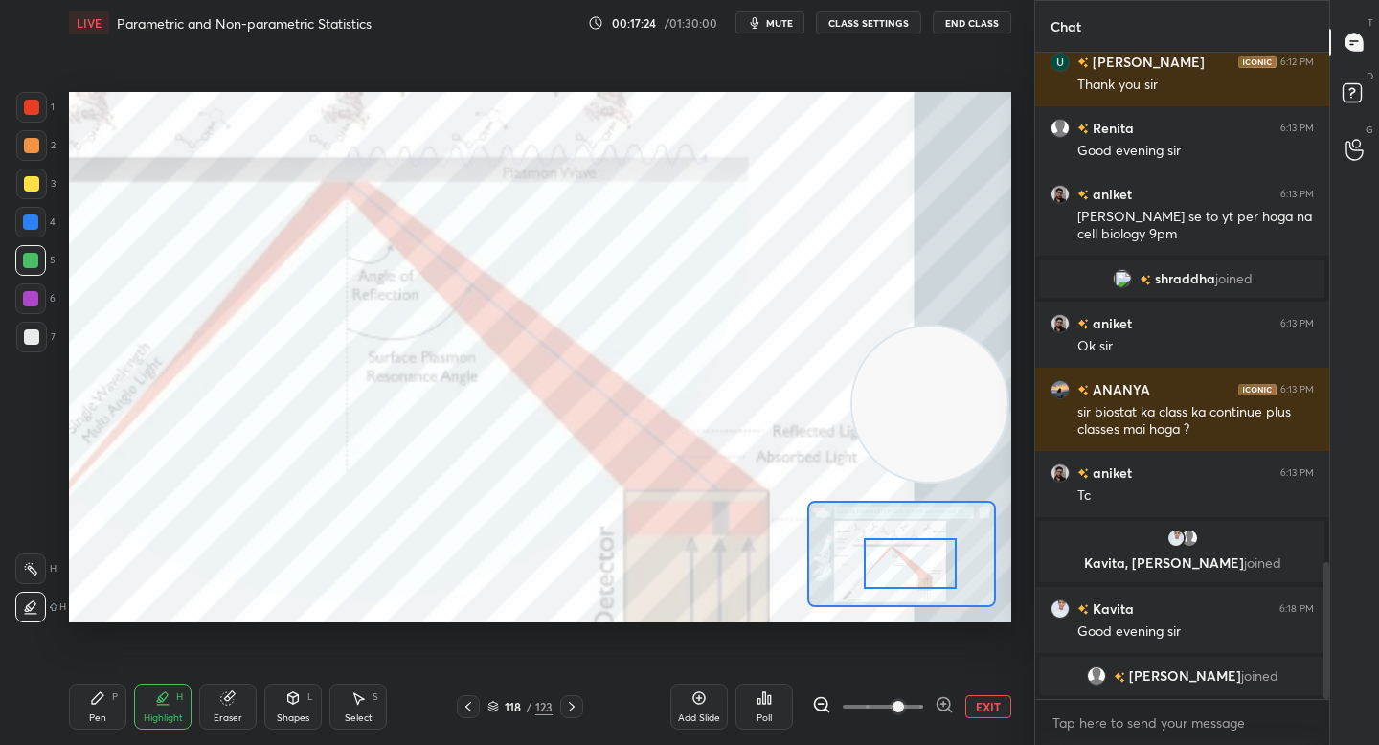
click at [25, 304] on div at bounding box center [30, 298] width 15 height 15
click at [101, 719] on div "Pen" at bounding box center [97, 718] width 17 height 10
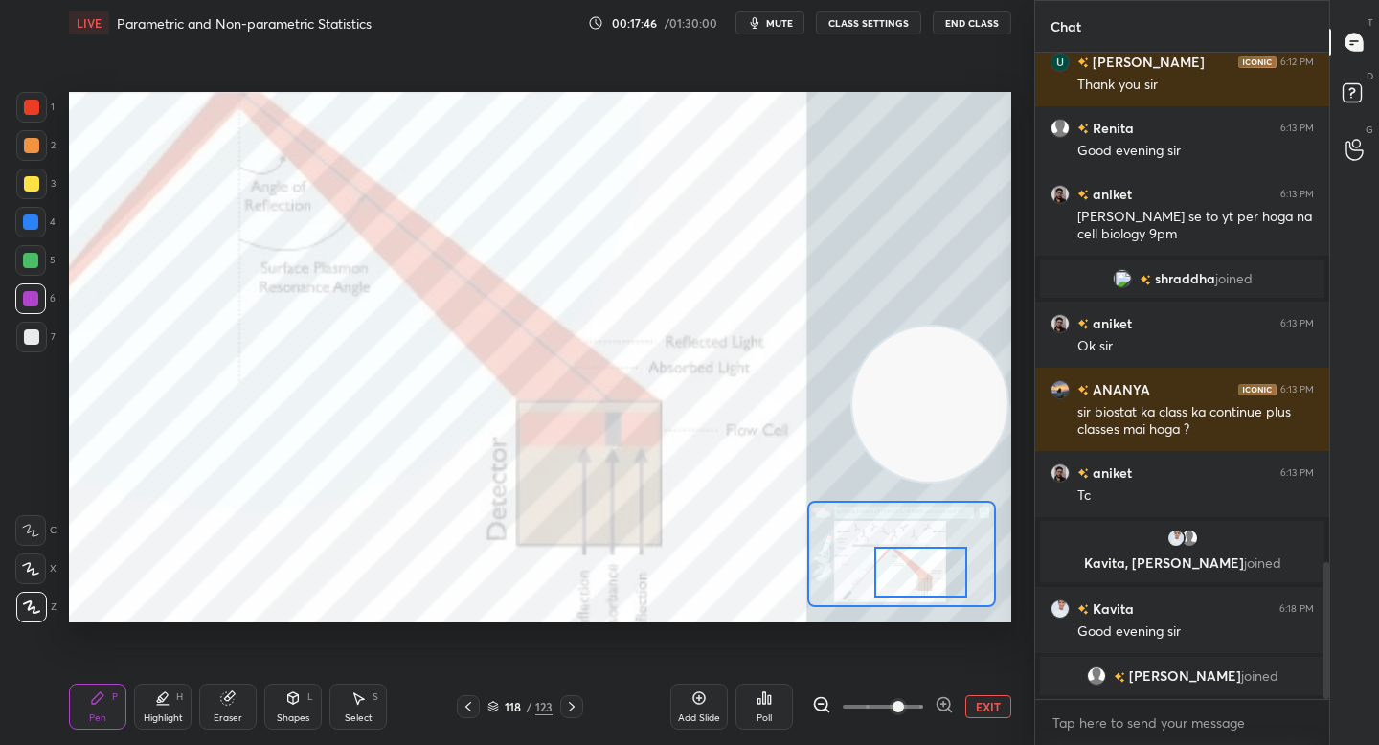
drag, startPoint x: 889, startPoint y: 565, endPoint x: 899, endPoint y: 574, distance: 13.6
click at [899, 574] on div at bounding box center [920, 572] width 92 height 51
click at [236, 710] on div "Eraser" at bounding box center [227, 707] width 57 height 46
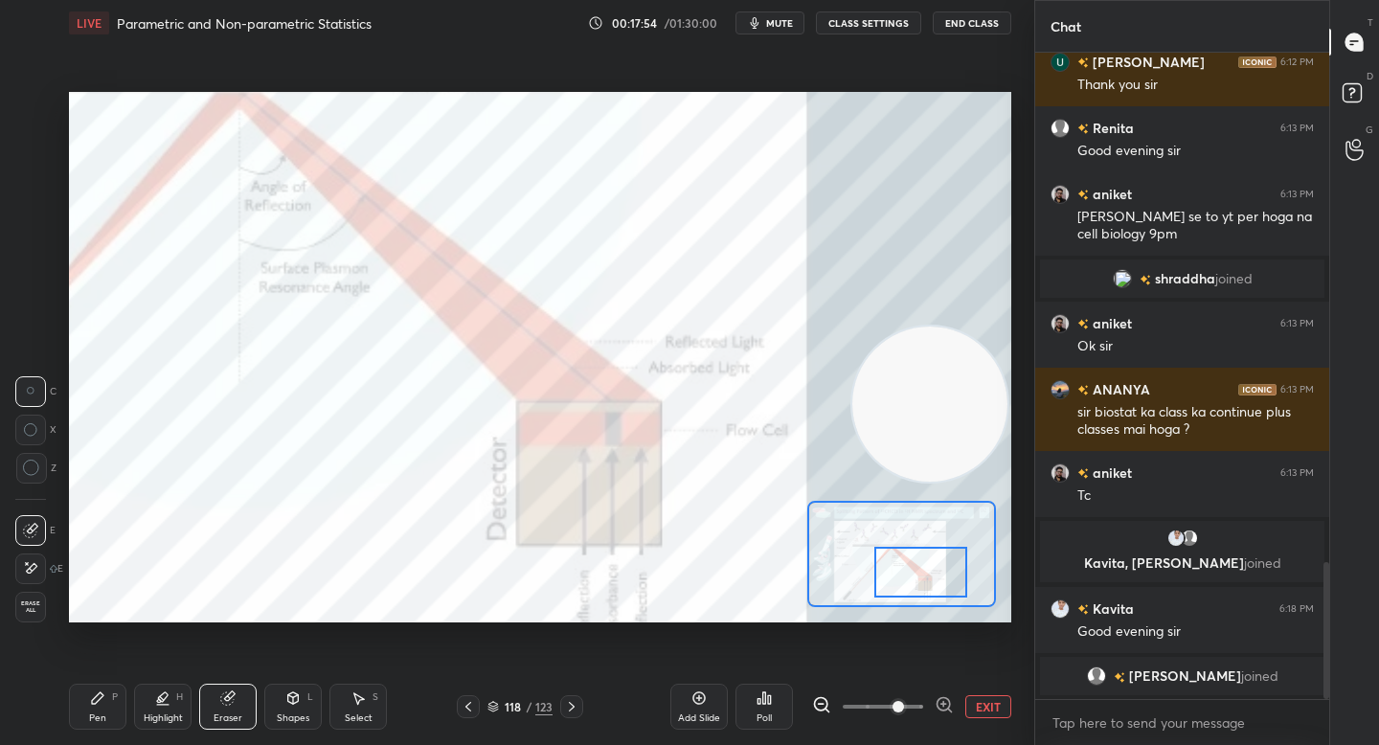
drag, startPoint x: 109, startPoint y: 694, endPoint x: 140, endPoint y: 640, distance: 62.6
click at [108, 696] on div "Pen P" at bounding box center [97, 707] width 57 height 46
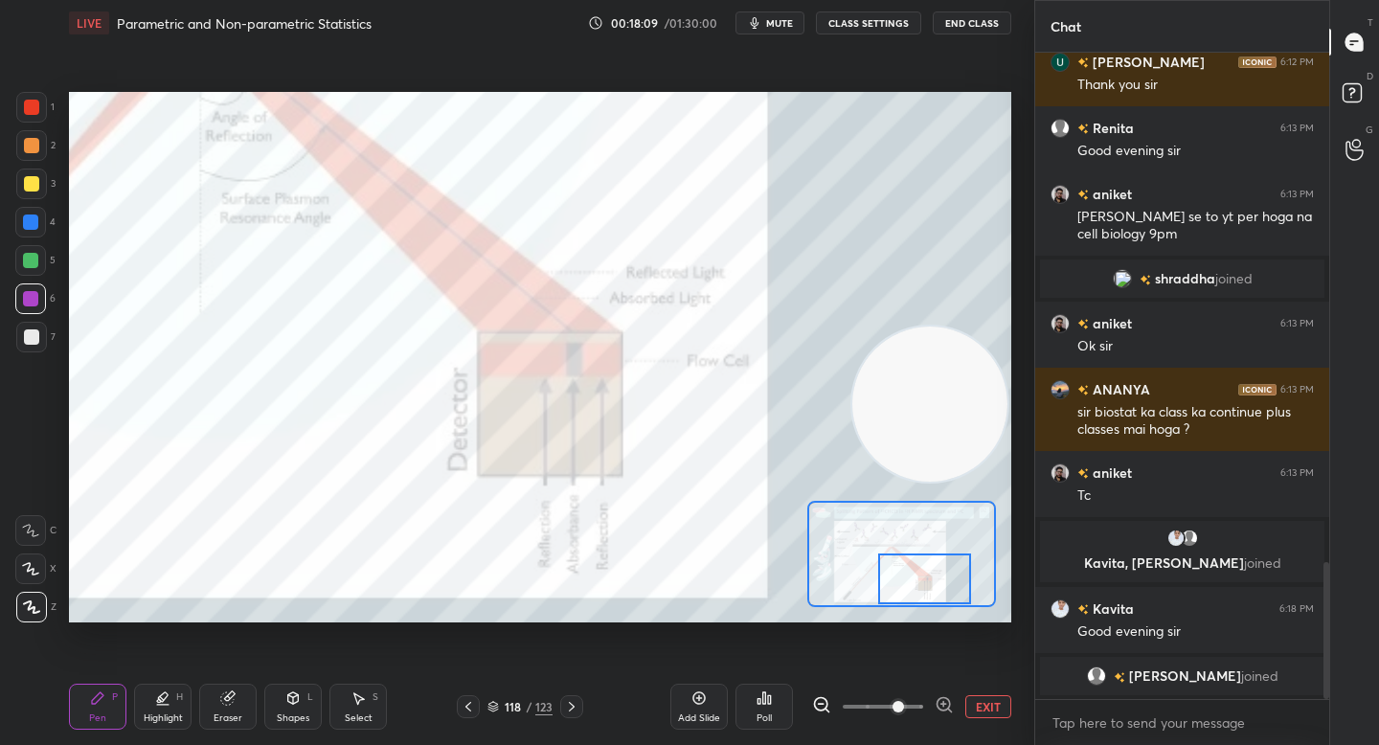
click at [901, 578] on div at bounding box center [924, 578] width 92 height 51
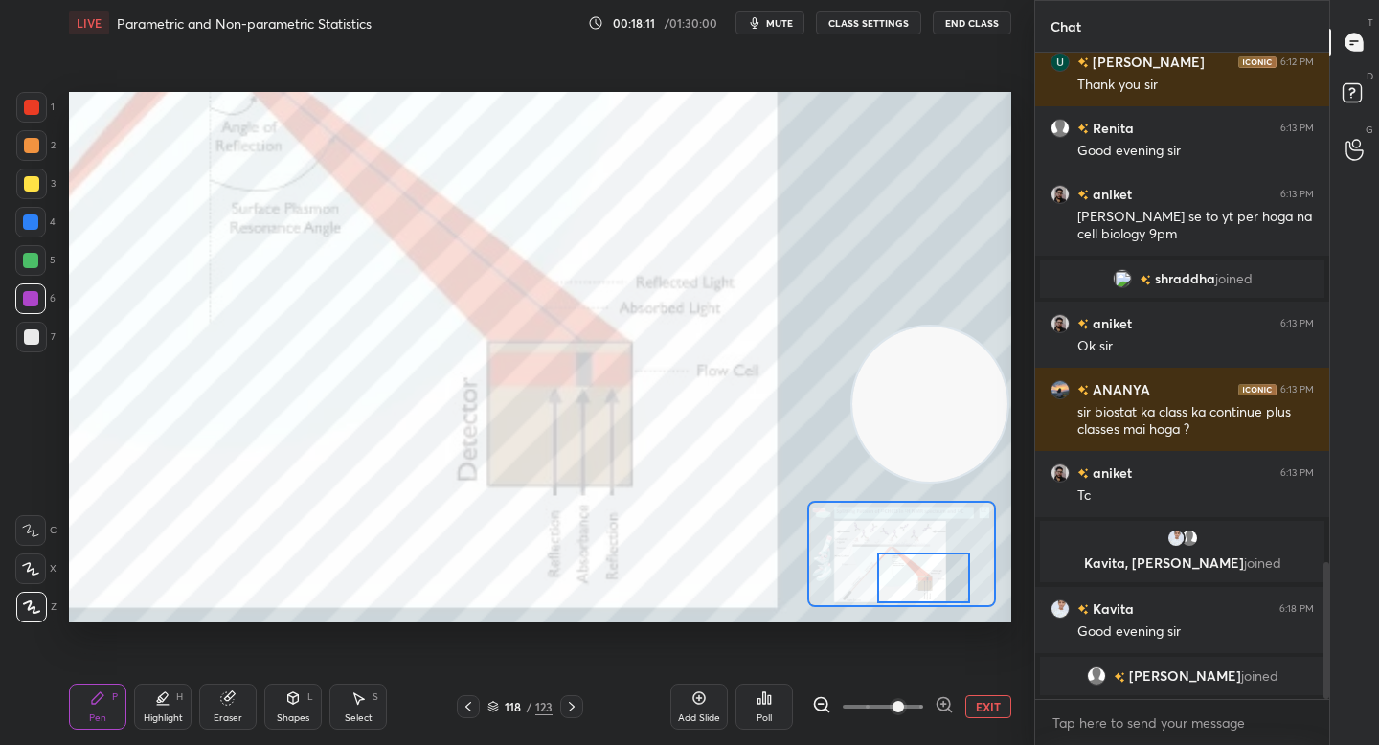
click at [30, 149] on div at bounding box center [31, 145] width 15 height 15
click at [171, 692] on div "Highlight H" at bounding box center [162, 707] width 57 height 46
click at [101, 683] on div "Pen P Highlight H Eraser Shapes L Select S 118 / 123 Add Slide Poll EXIT" at bounding box center [540, 706] width 942 height 77
click at [103, 694] on icon at bounding box center [97, 697] width 15 height 15
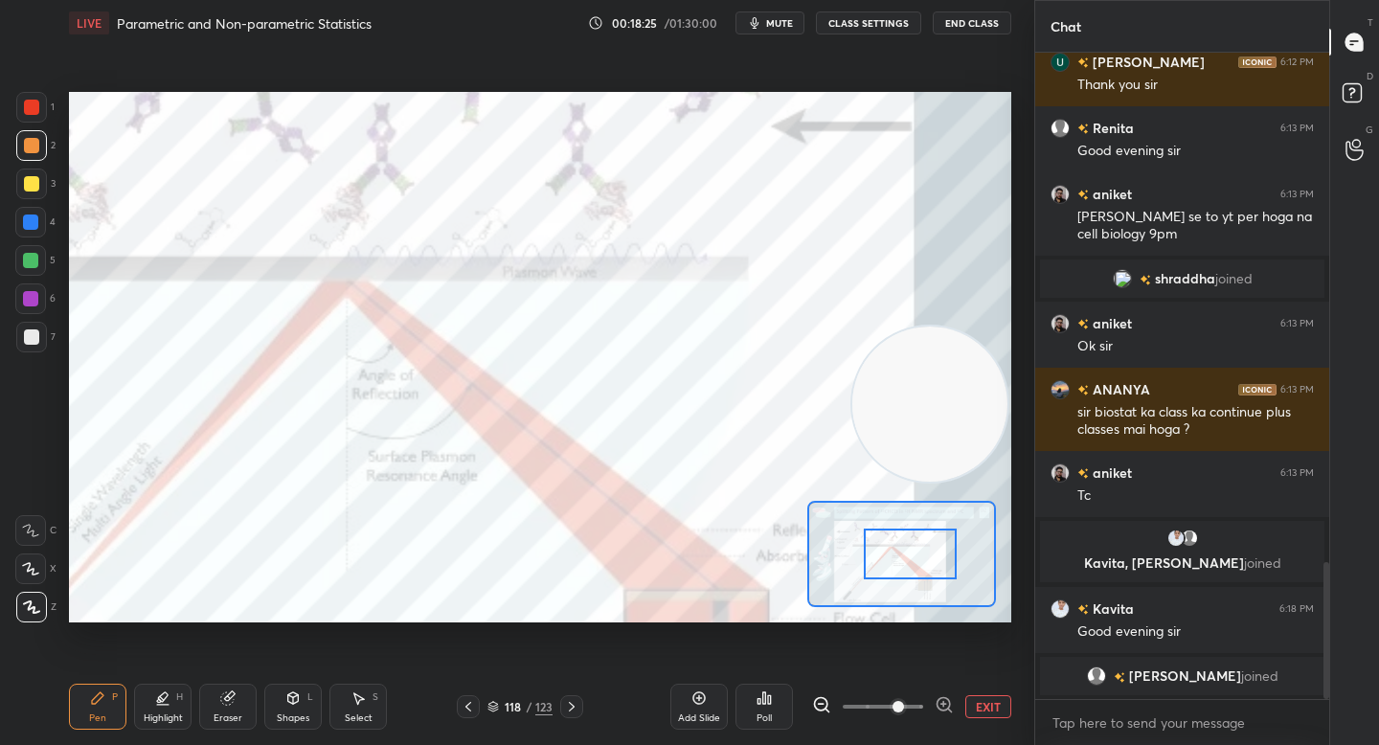
drag, startPoint x: 922, startPoint y: 574, endPoint x: 868, endPoint y: 538, distance: 64.8
click at [907, 550] on div at bounding box center [910, 554] width 92 height 51
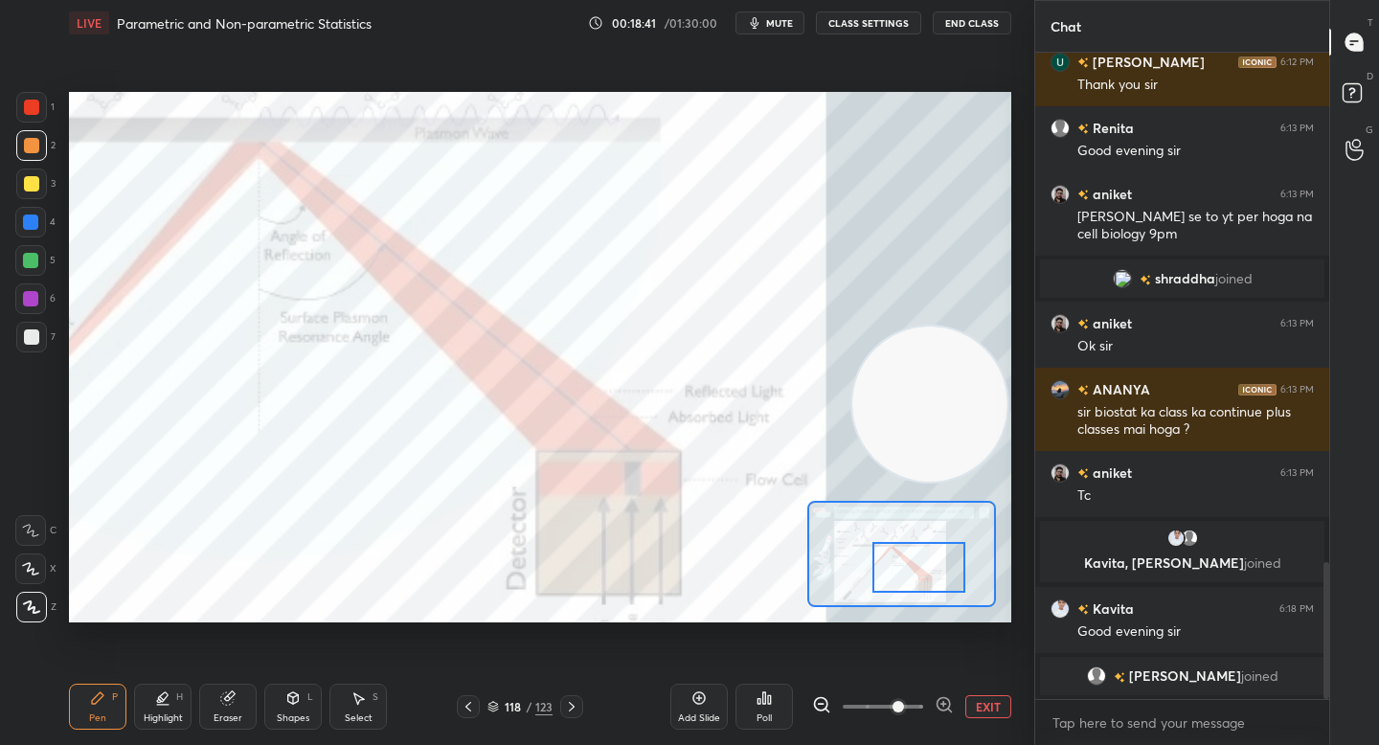
drag, startPoint x: 898, startPoint y: 544, endPoint x: 907, endPoint y: 555, distance: 14.4
click at [908, 555] on div at bounding box center [918, 567] width 92 height 51
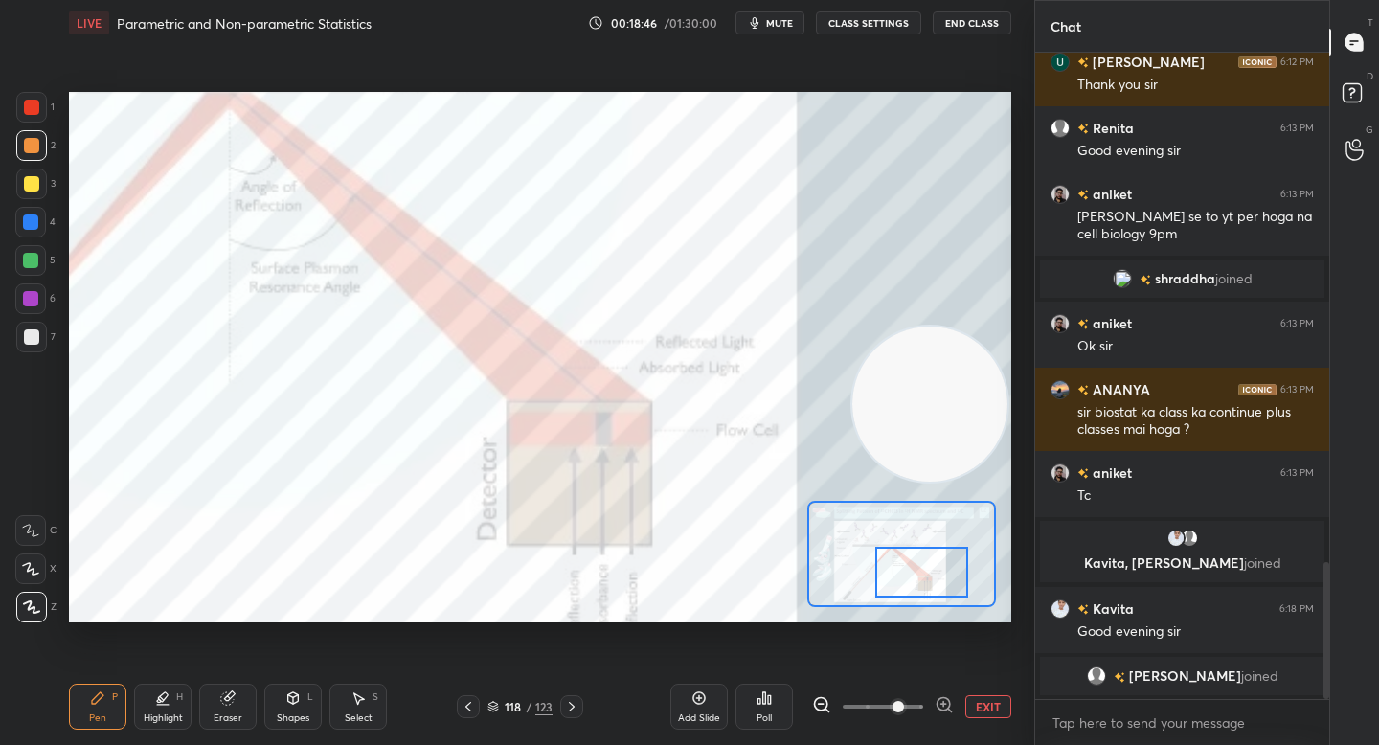
click at [897, 594] on div at bounding box center [921, 572] width 92 height 51
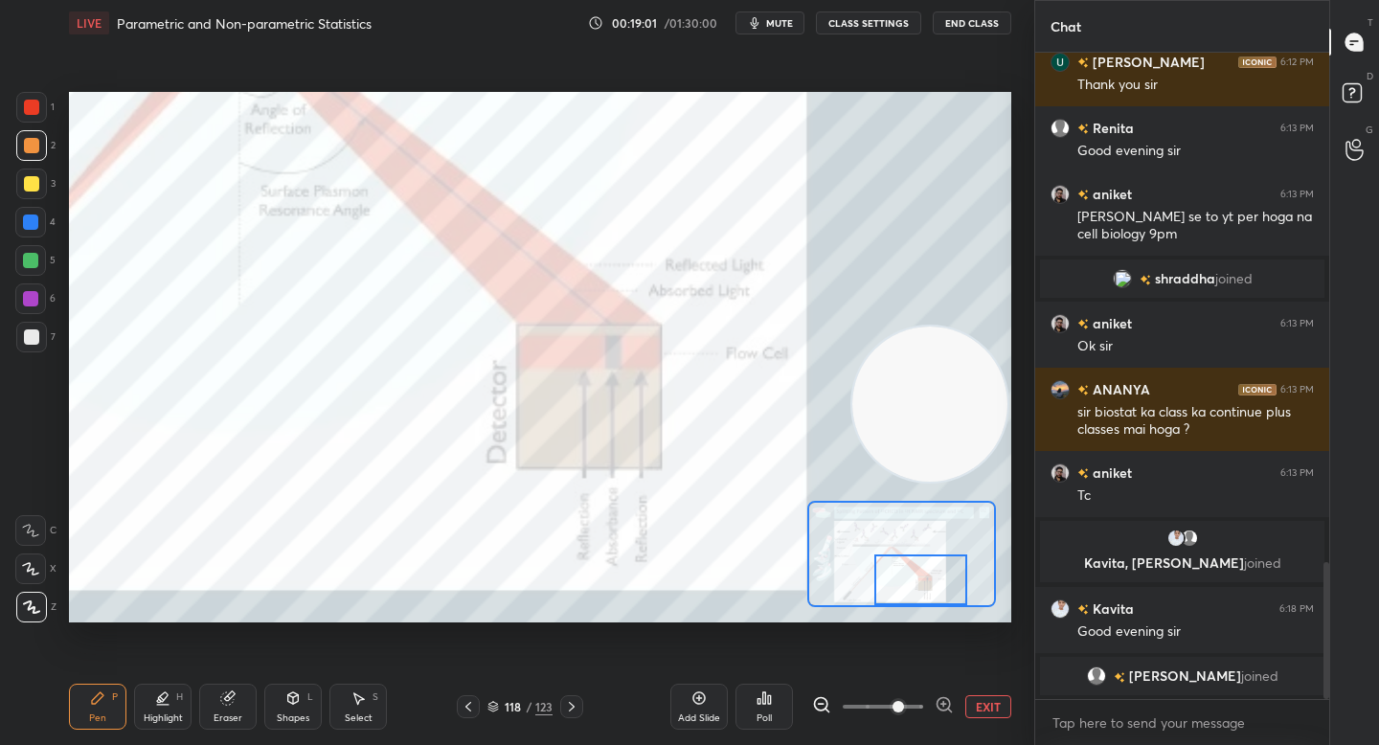
click at [977, 695] on button "EXIT" at bounding box center [988, 706] width 46 height 23
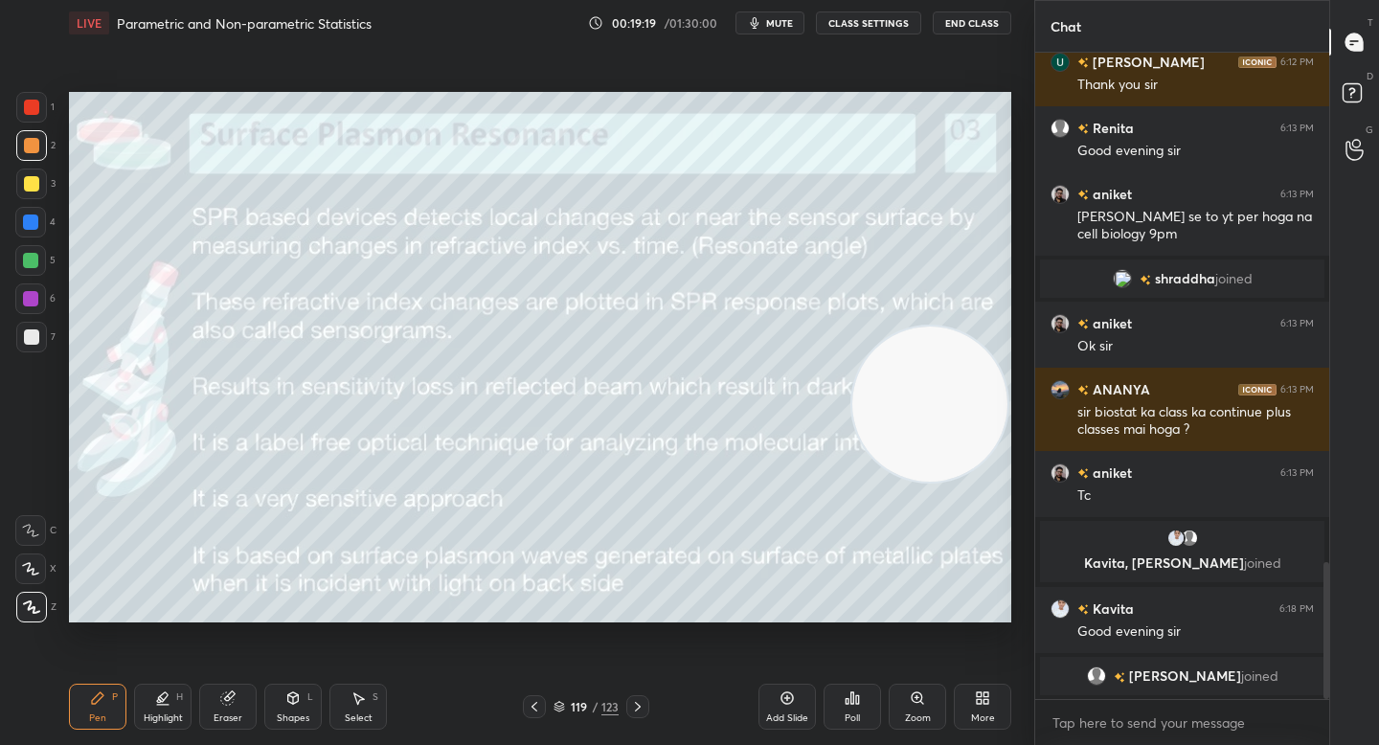
drag, startPoint x: 905, startPoint y: 403, endPoint x: 297, endPoint y: 339, distance: 611.4
click at [852, 339] on video at bounding box center [929, 403] width 155 height 155
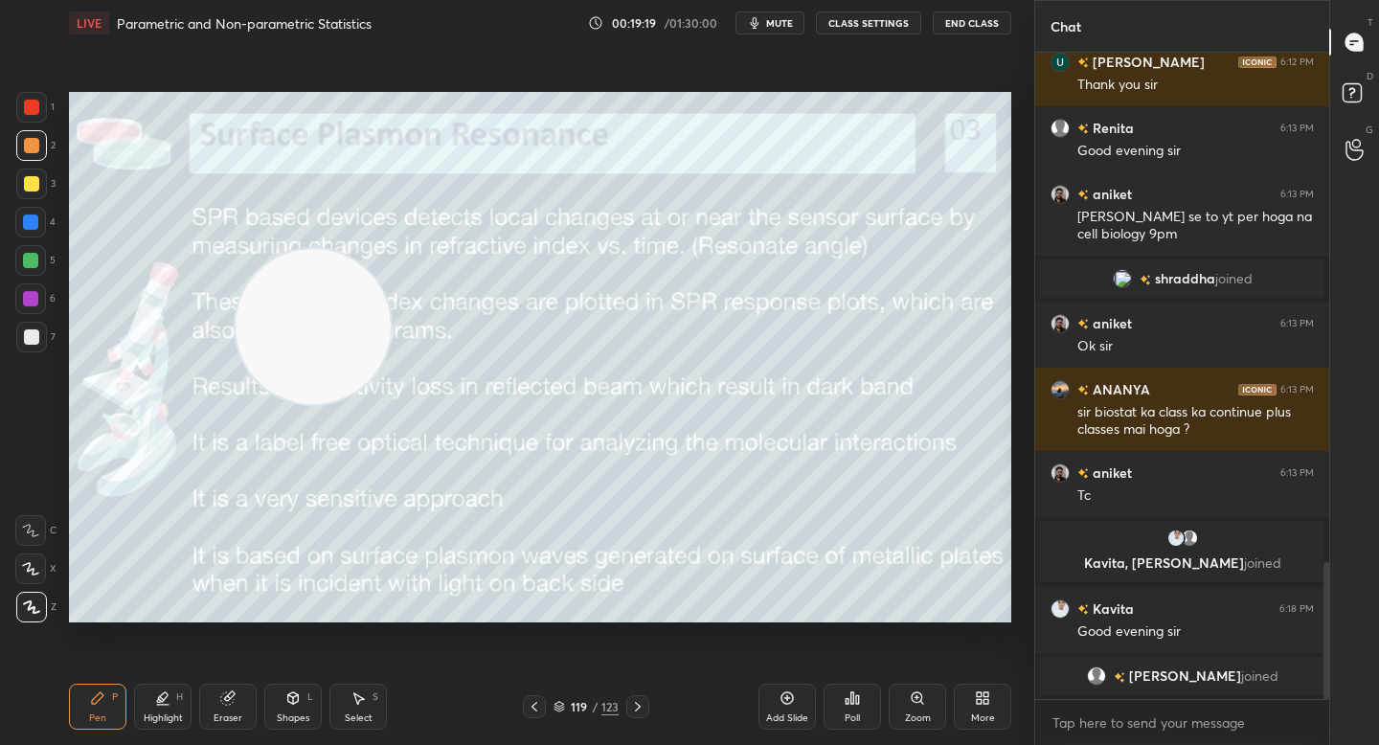
drag, startPoint x: 285, startPoint y: 346, endPoint x: 151, endPoint y: 535, distance: 232.2
click at [236, 404] on video at bounding box center [313, 326] width 155 height 155
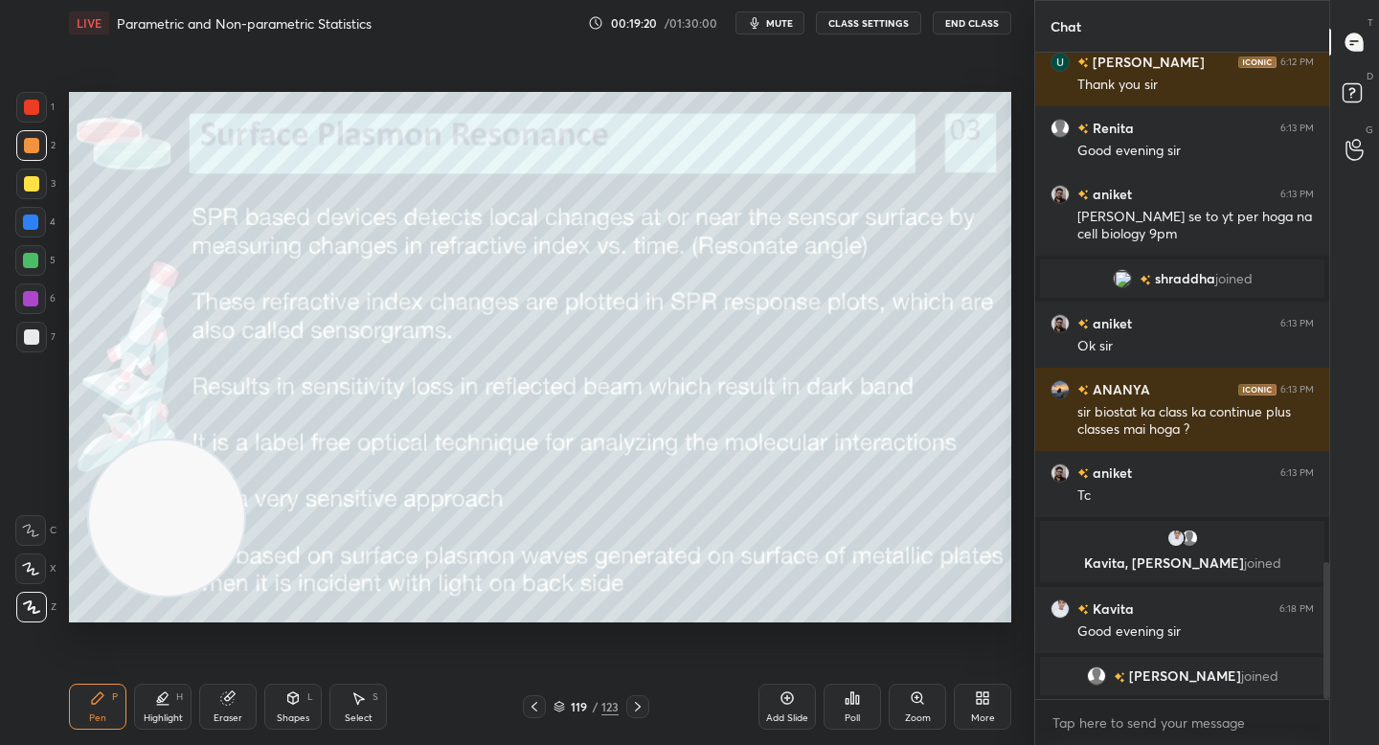
click at [139, 559] on video at bounding box center [166, 517] width 155 height 155
click at [127, 597] on video at bounding box center [162, 534] width 155 height 155
click at [20, 325] on div at bounding box center [31, 337] width 31 height 31
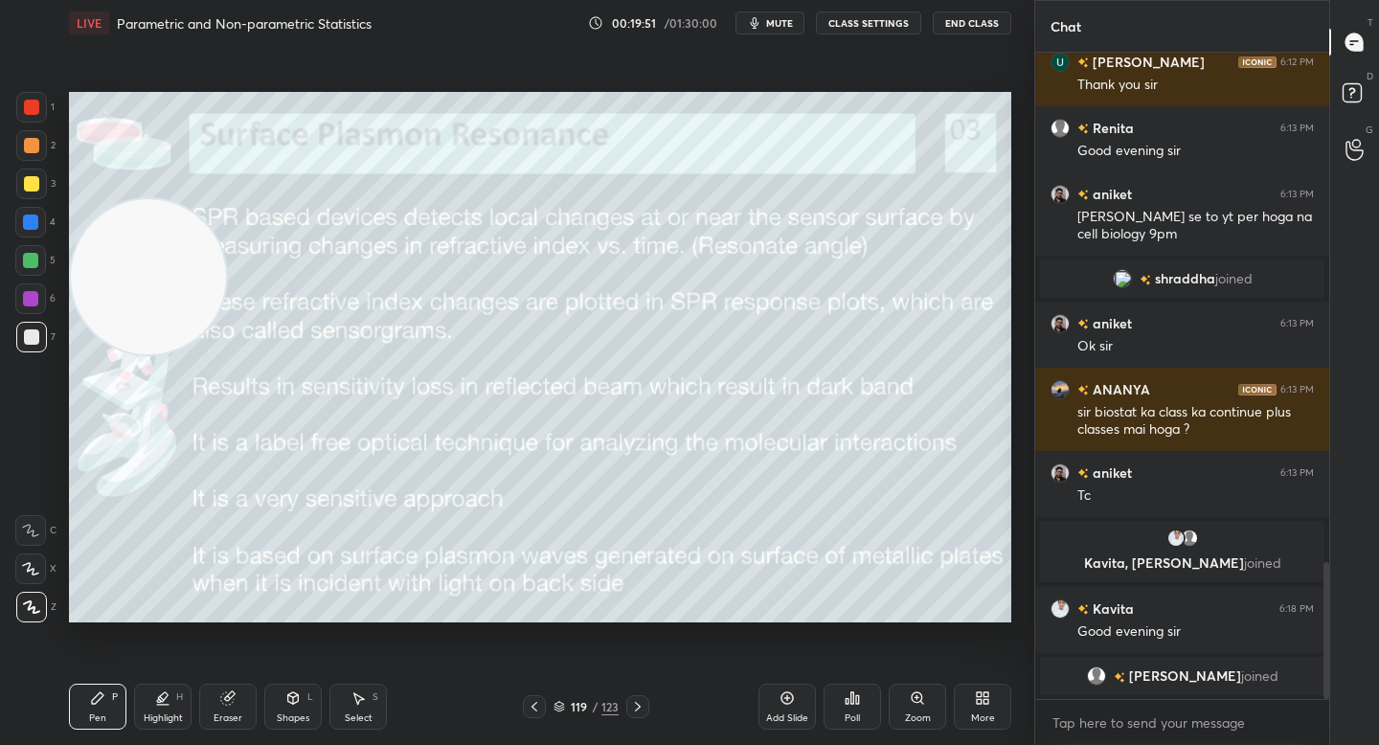
drag, startPoint x: 157, startPoint y: 536, endPoint x: 146, endPoint y: 263, distance: 273.1
click at [147, 263] on video at bounding box center [148, 276] width 155 height 155
drag, startPoint x: 153, startPoint y: 271, endPoint x: 170, endPoint y: 267, distance: 17.7
click at [152, 244] on video at bounding box center [148, 249] width 155 height 155
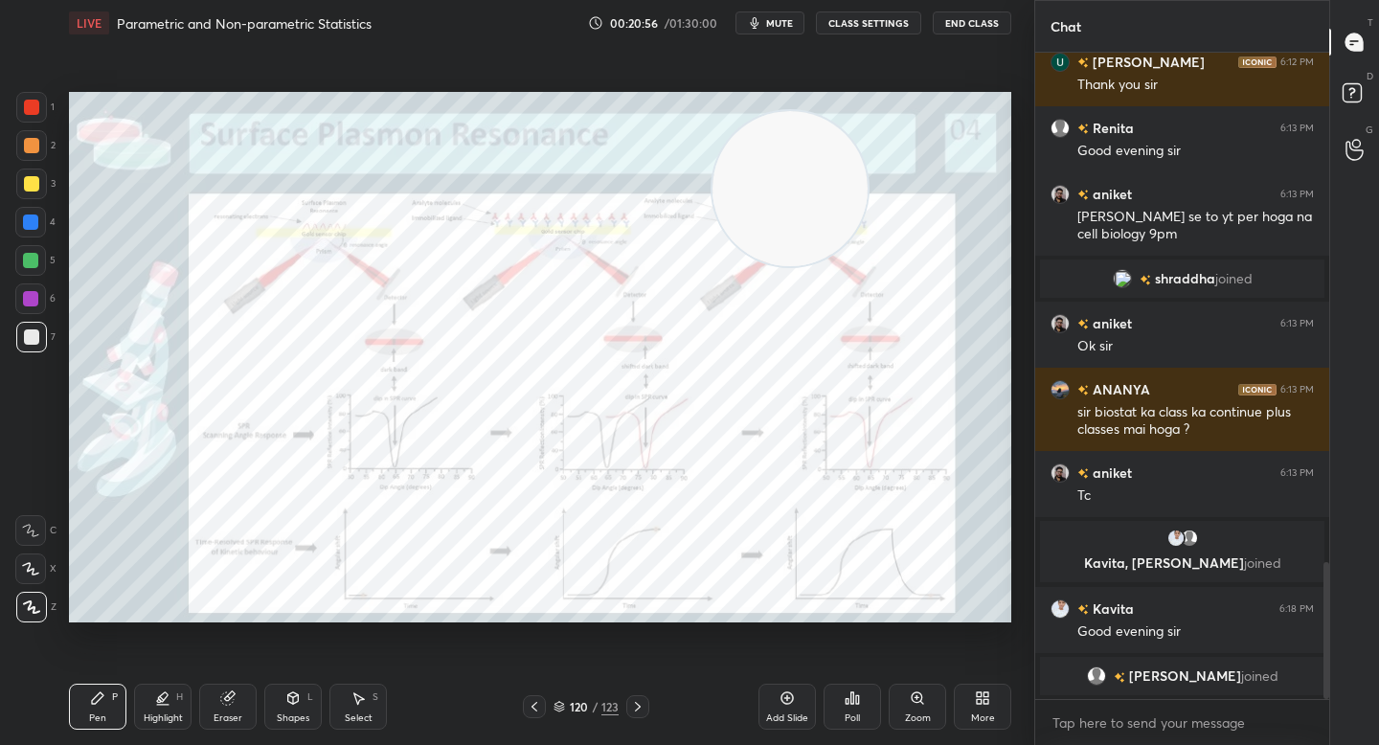
drag, startPoint x: 180, startPoint y: 231, endPoint x: 768, endPoint y: 197, distance: 588.8
click at [792, 195] on video at bounding box center [789, 188] width 155 height 155
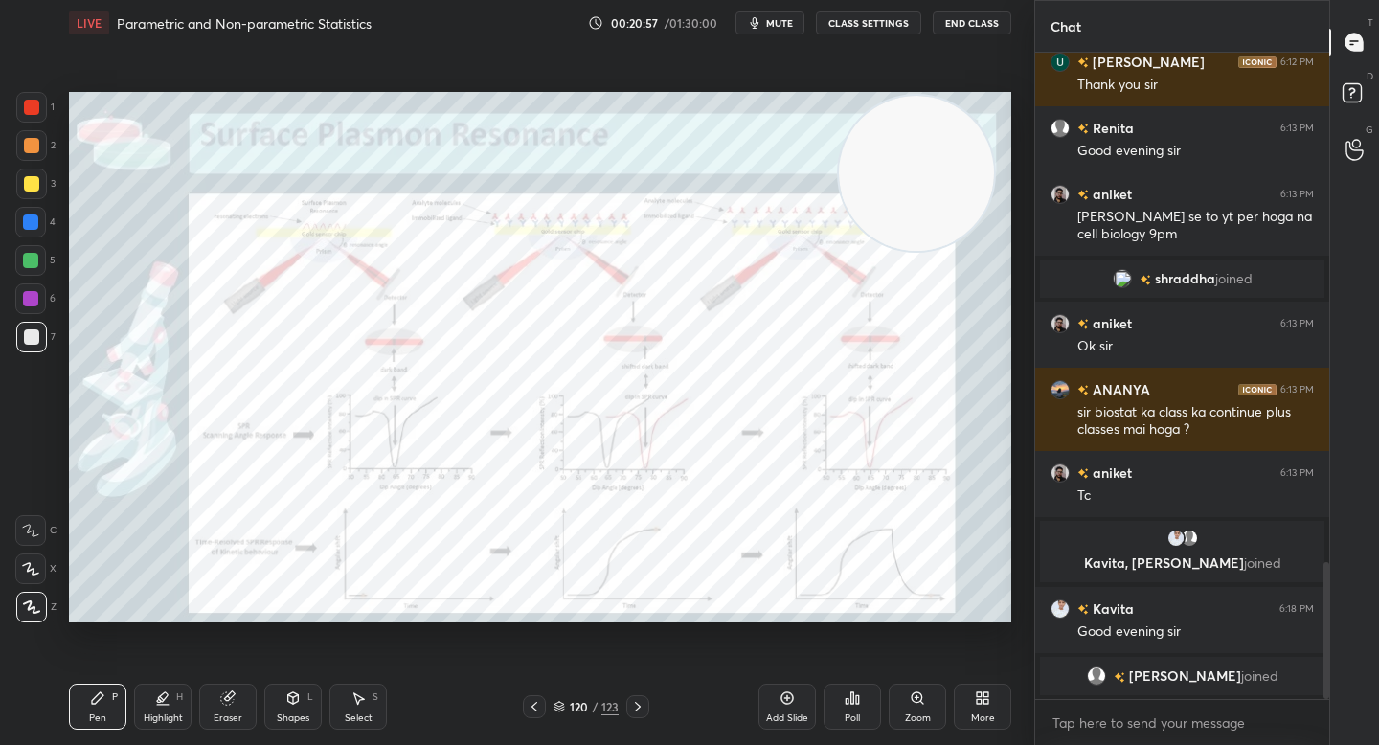
drag, startPoint x: 782, startPoint y: 193, endPoint x: 905, endPoint y: 180, distance: 123.3
click at [910, 180] on video at bounding box center [916, 173] width 155 height 155
click at [925, 715] on div "Zoom" at bounding box center [918, 718] width 26 height 10
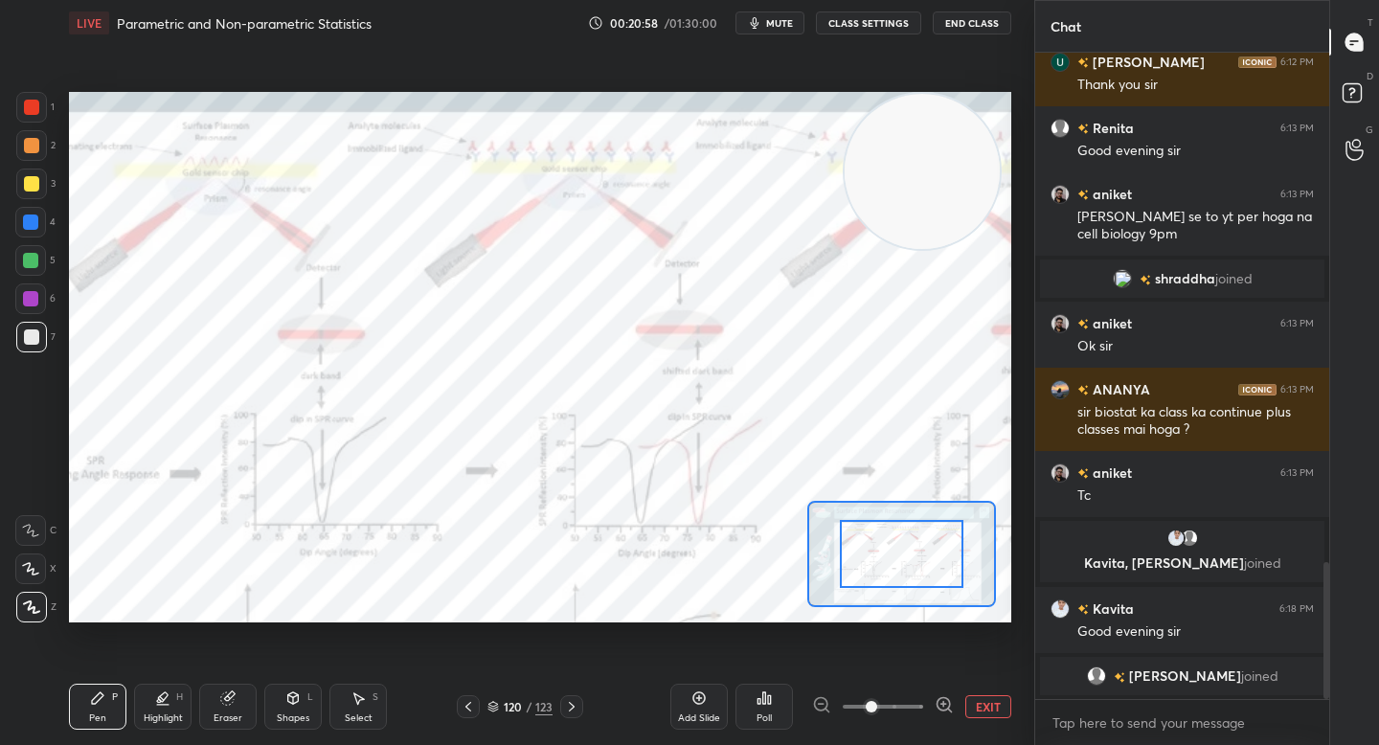
click at [948, 714] on div at bounding box center [943, 706] width 19 height 23
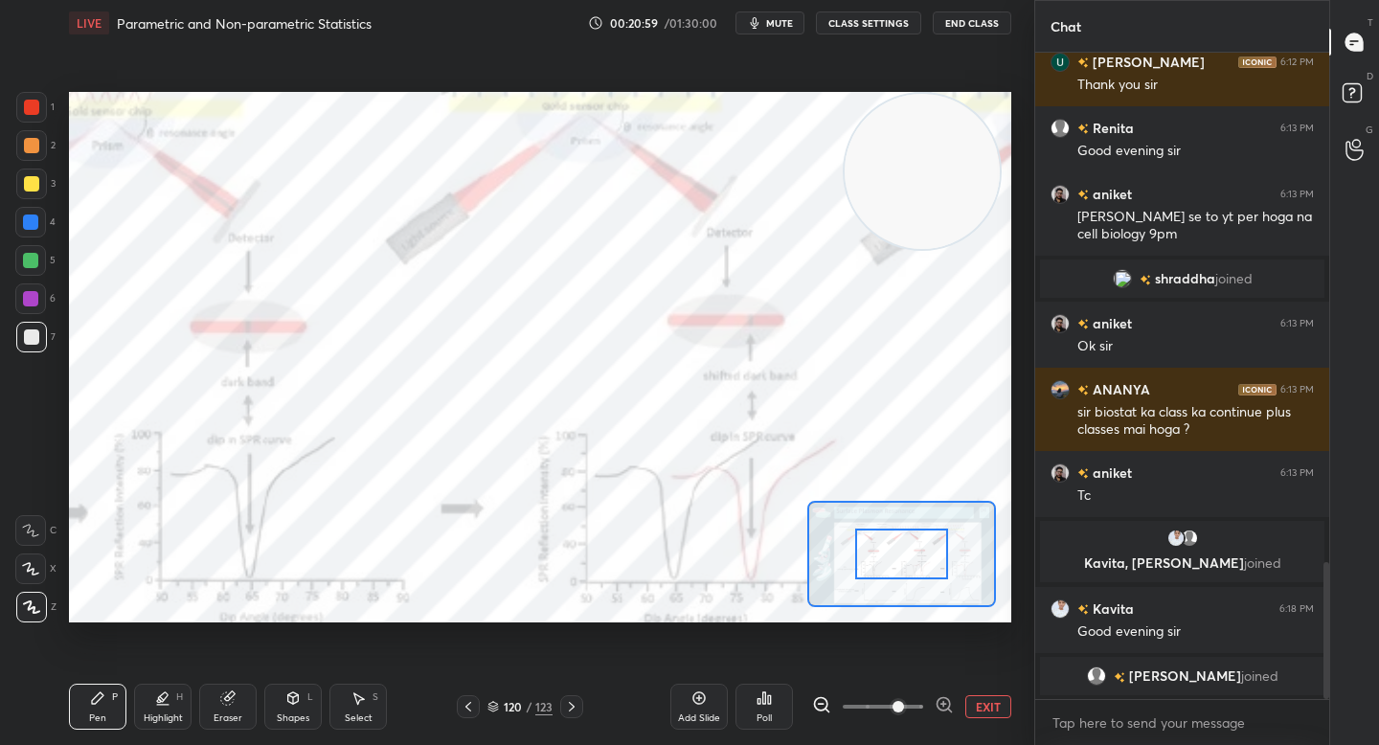
click at [902, 552] on div at bounding box center [901, 554] width 92 height 51
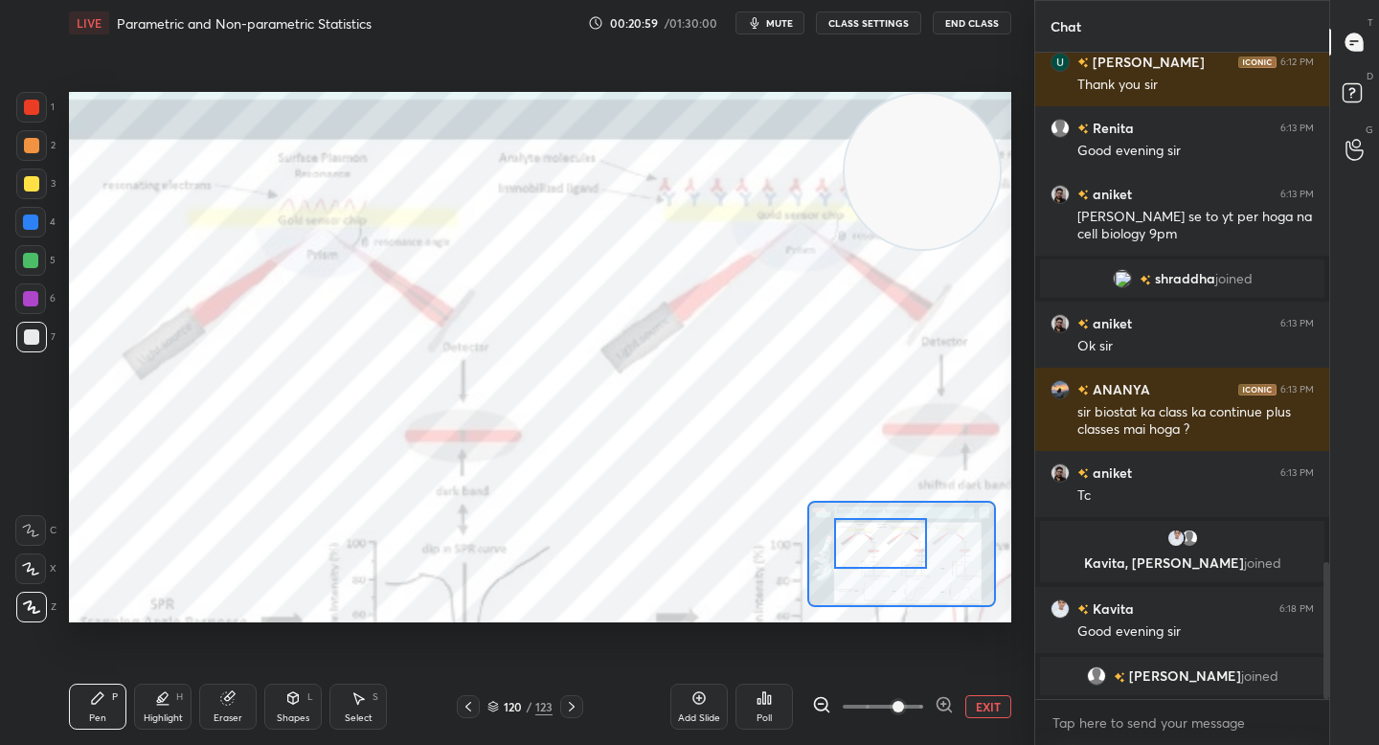
drag, startPoint x: 900, startPoint y: 549, endPoint x: 887, endPoint y: 543, distance: 14.6
click at [887, 543] on div at bounding box center [880, 543] width 92 height 51
click at [948, 711] on icon at bounding box center [943, 704] width 19 height 19
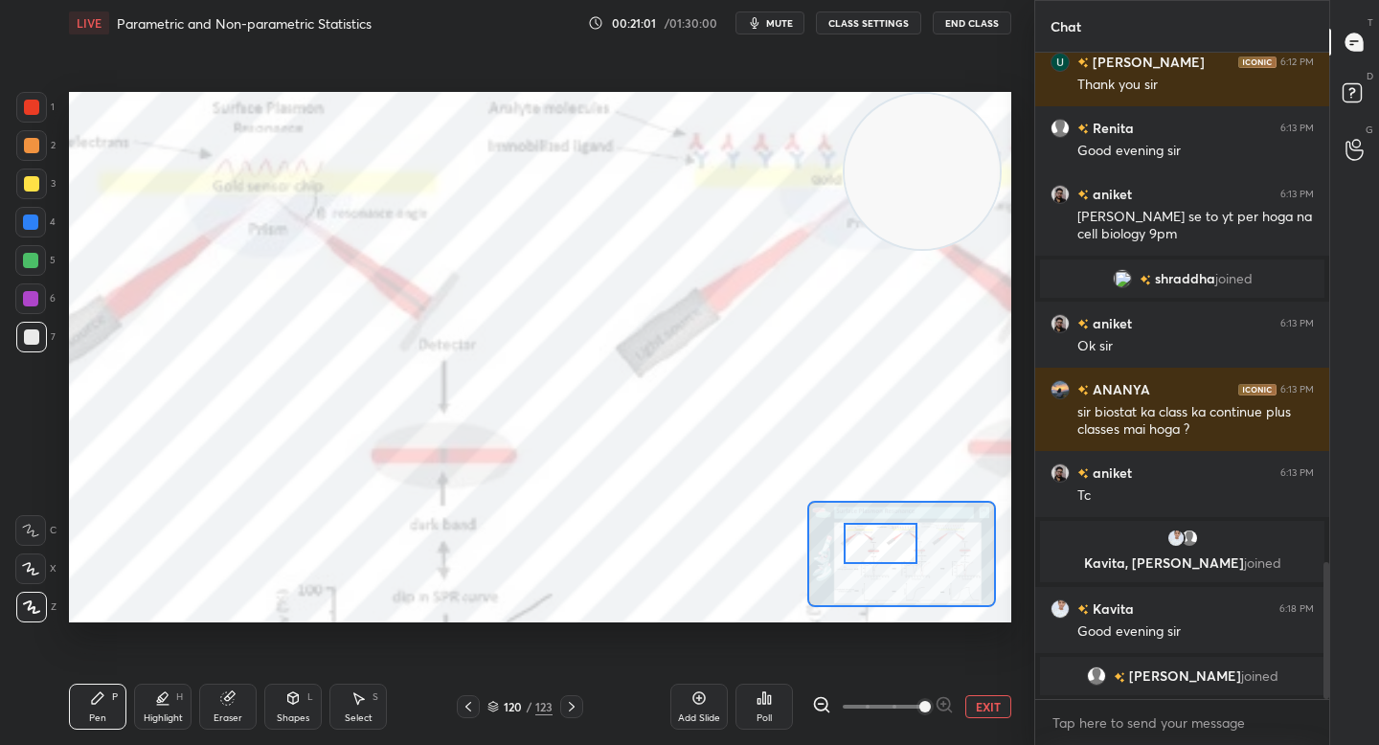
click at [890, 551] on div at bounding box center [881, 543] width 74 height 41
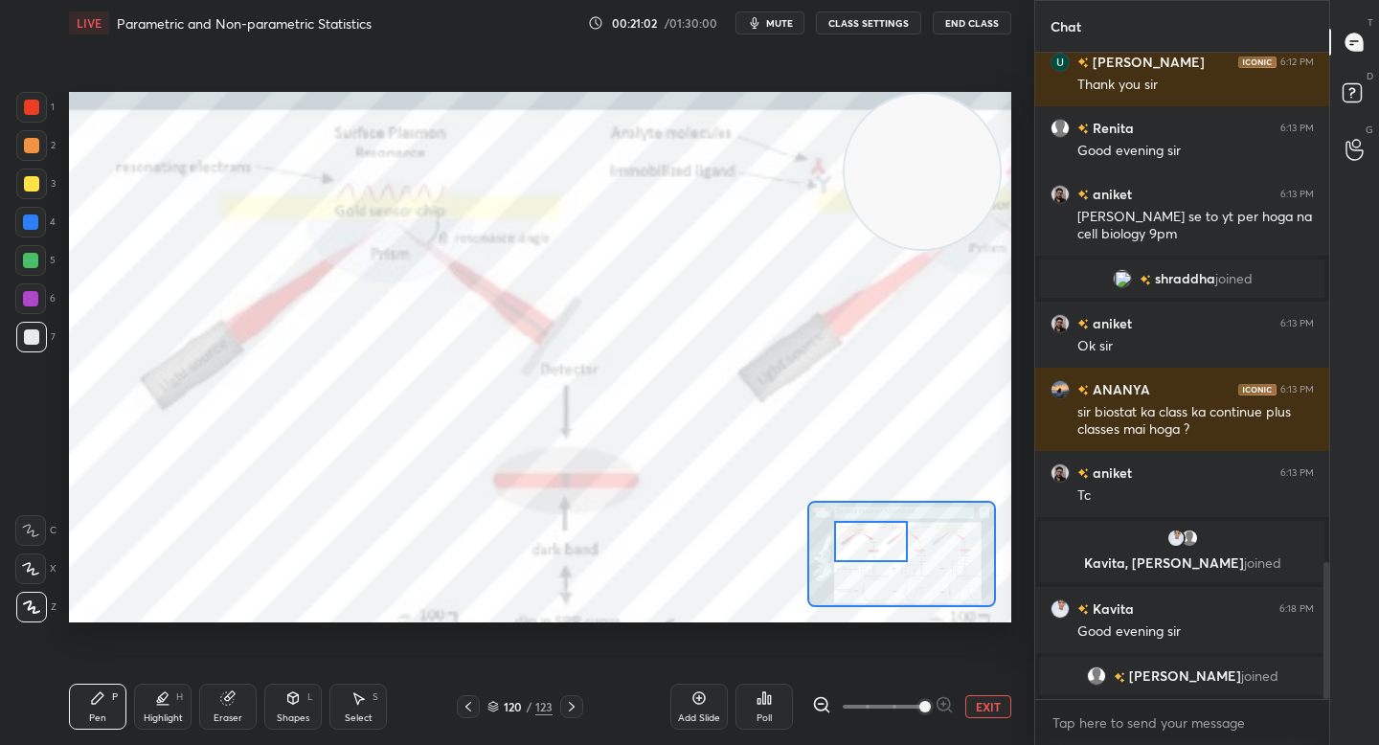
drag, startPoint x: 885, startPoint y: 551, endPoint x: 874, endPoint y: 551, distance: 10.5
click at [875, 551] on div at bounding box center [871, 541] width 74 height 41
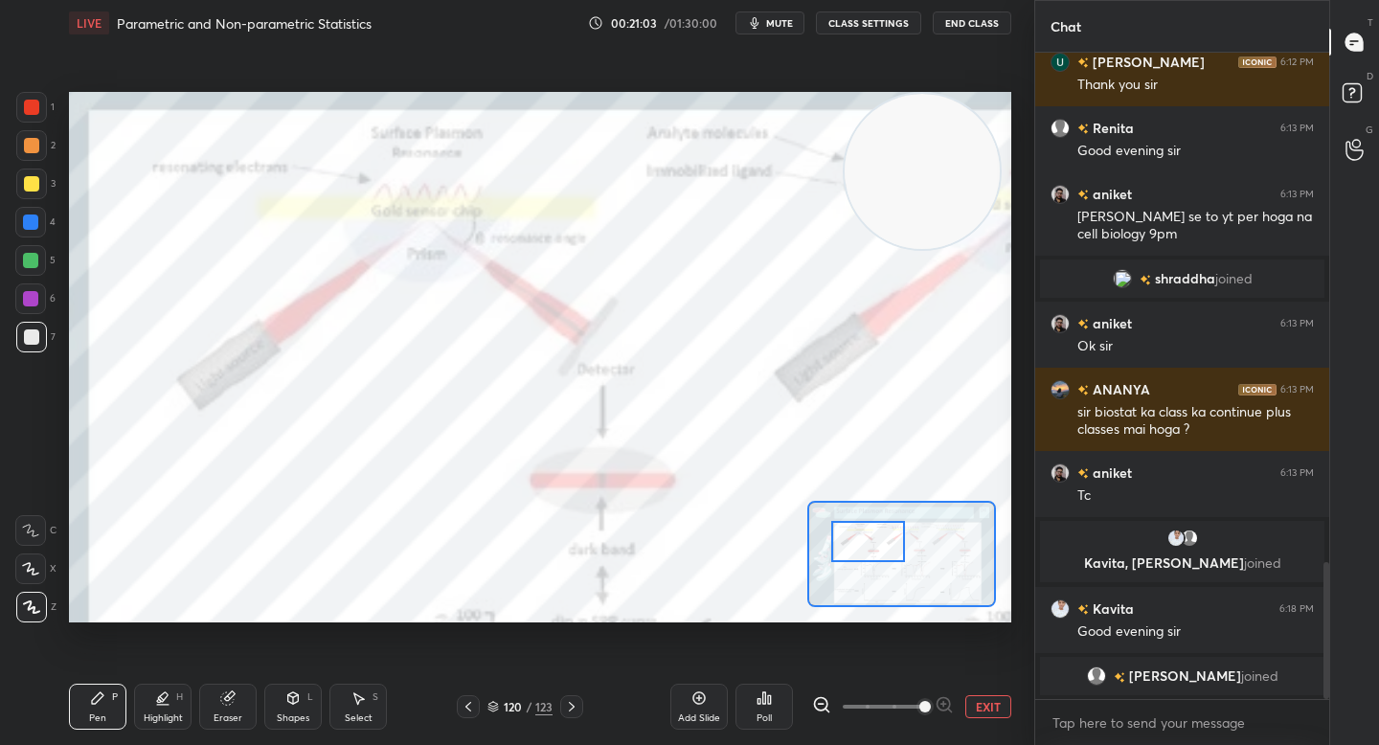
click at [41, 300] on div at bounding box center [30, 298] width 31 height 31
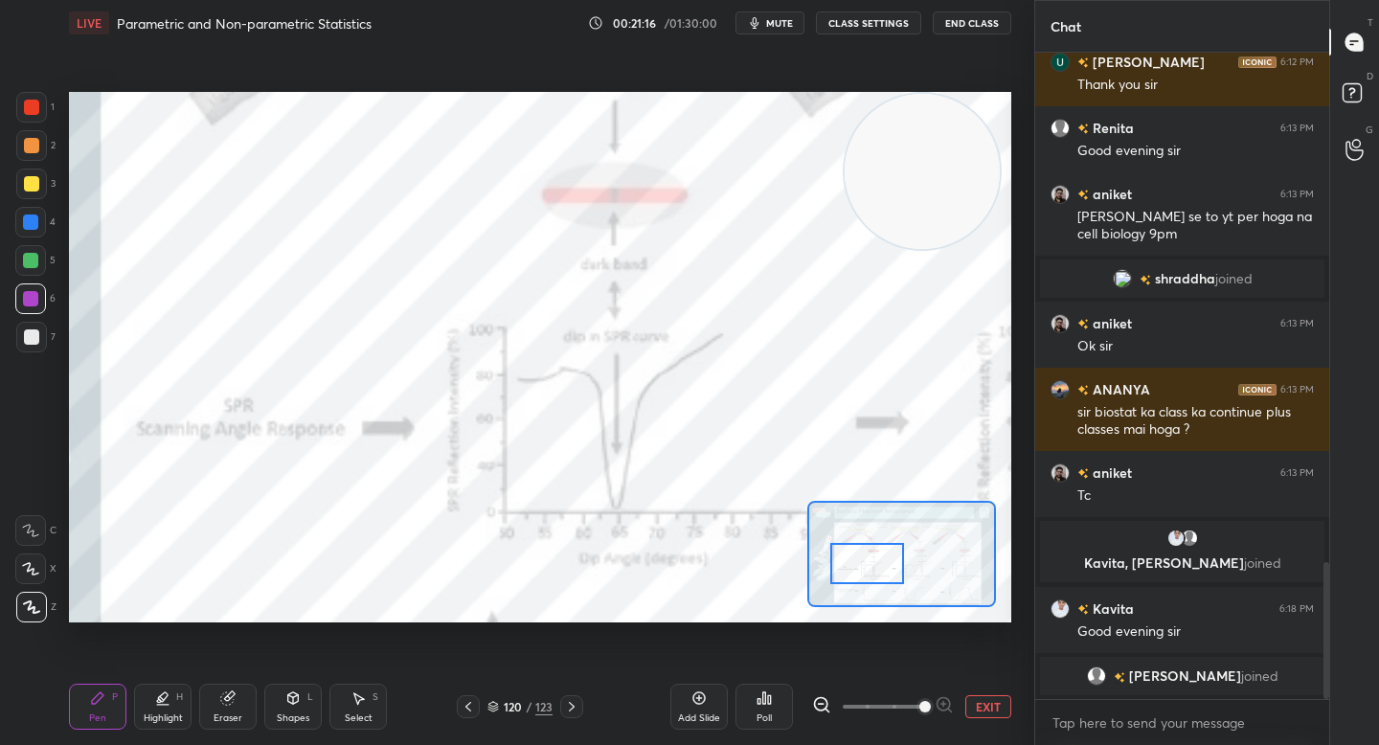
drag, startPoint x: 876, startPoint y: 552, endPoint x: 876, endPoint y: 568, distance: 15.3
click at [876, 568] on div at bounding box center [867, 563] width 74 height 41
click at [30, 141] on div at bounding box center [31, 145] width 15 height 15
drag, startPoint x: 32, startPoint y: 122, endPoint x: 34, endPoint y: 136, distance: 14.5
click at [32, 123] on div "1" at bounding box center [35, 111] width 38 height 38
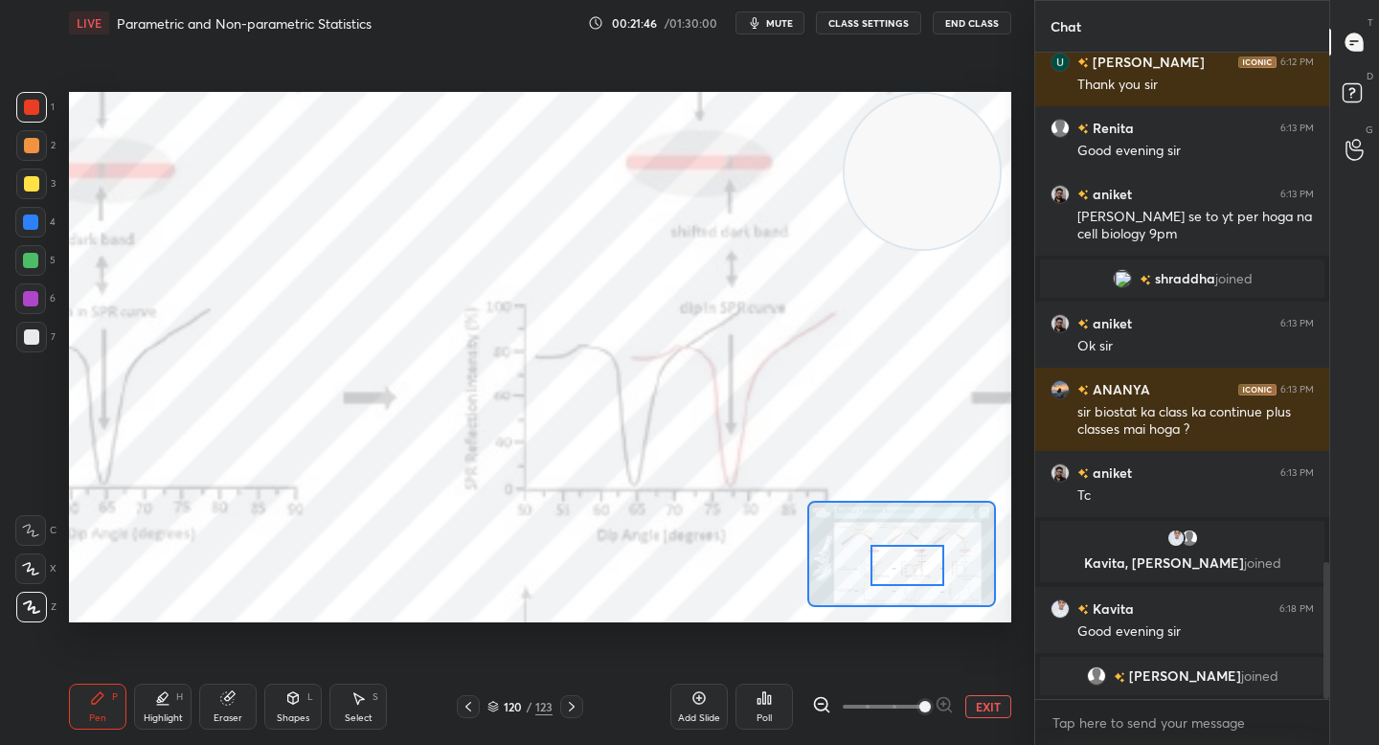
drag, startPoint x: 865, startPoint y: 562, endPoint x: 903, endPoint y: 562, distance: 38.3
click at [904, 563] on div at bounding box center [907, 565] width 74 height 41
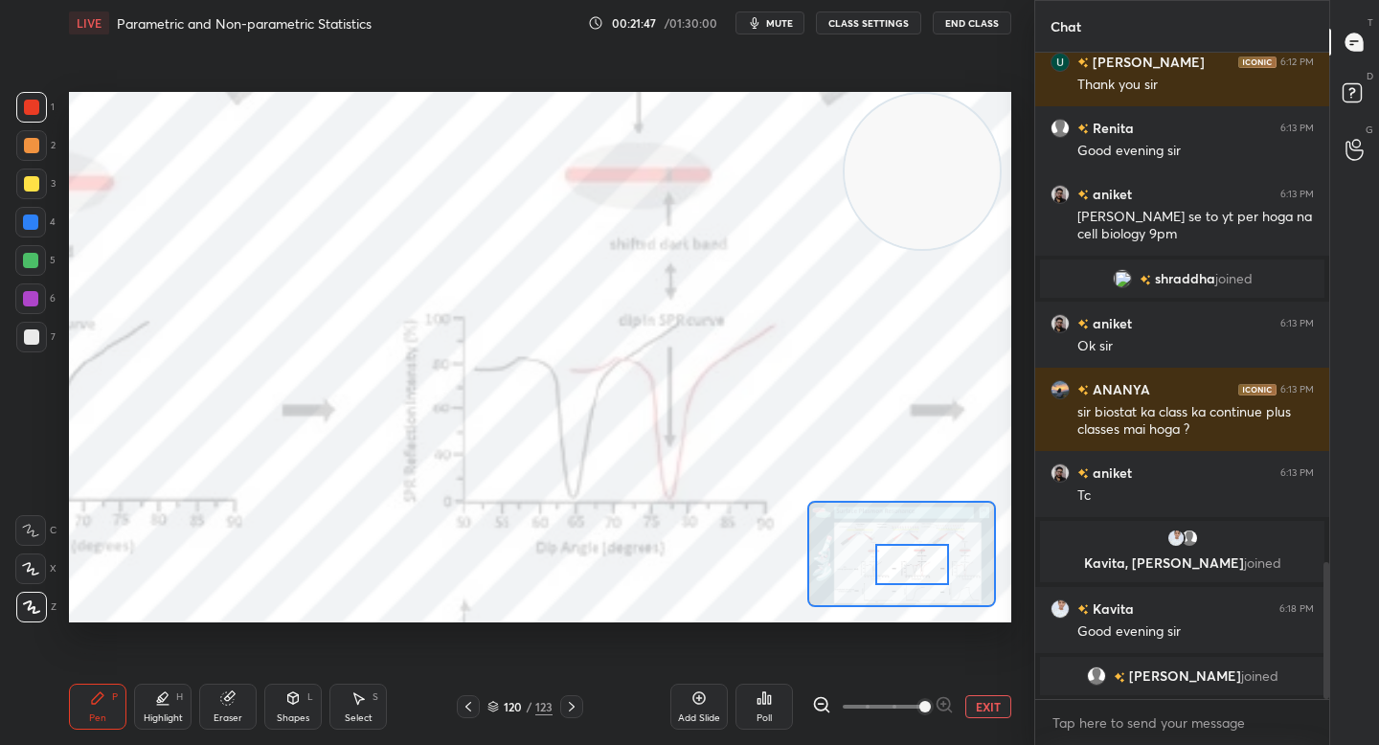
click at [936, 566] on div at bounding box center [912, 564] width 74 height 41
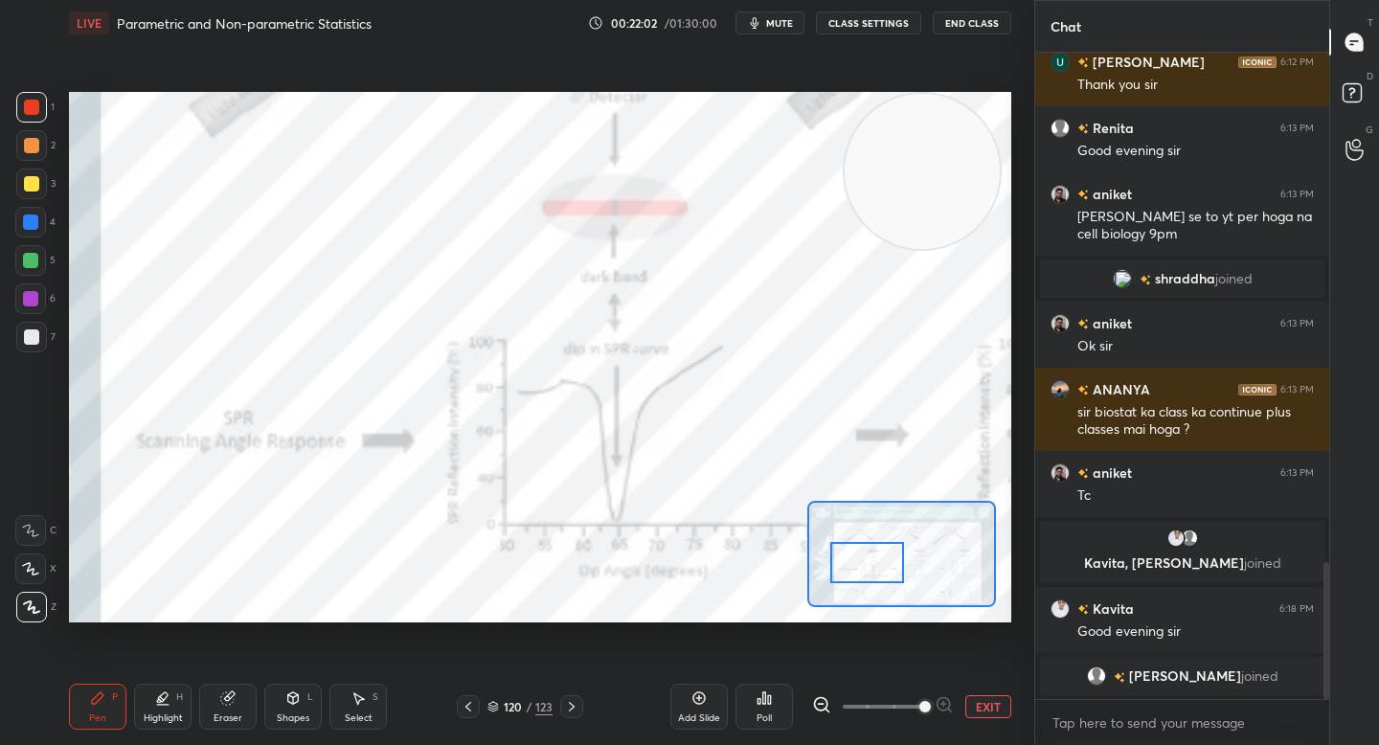
drag, startPoint x: 890, startPoint y: 572, endPoint x: 841, endPoint y: 562, distance: 50.7
click at [842, 569] on div at bounding box center [867, 562] width 74 height 41
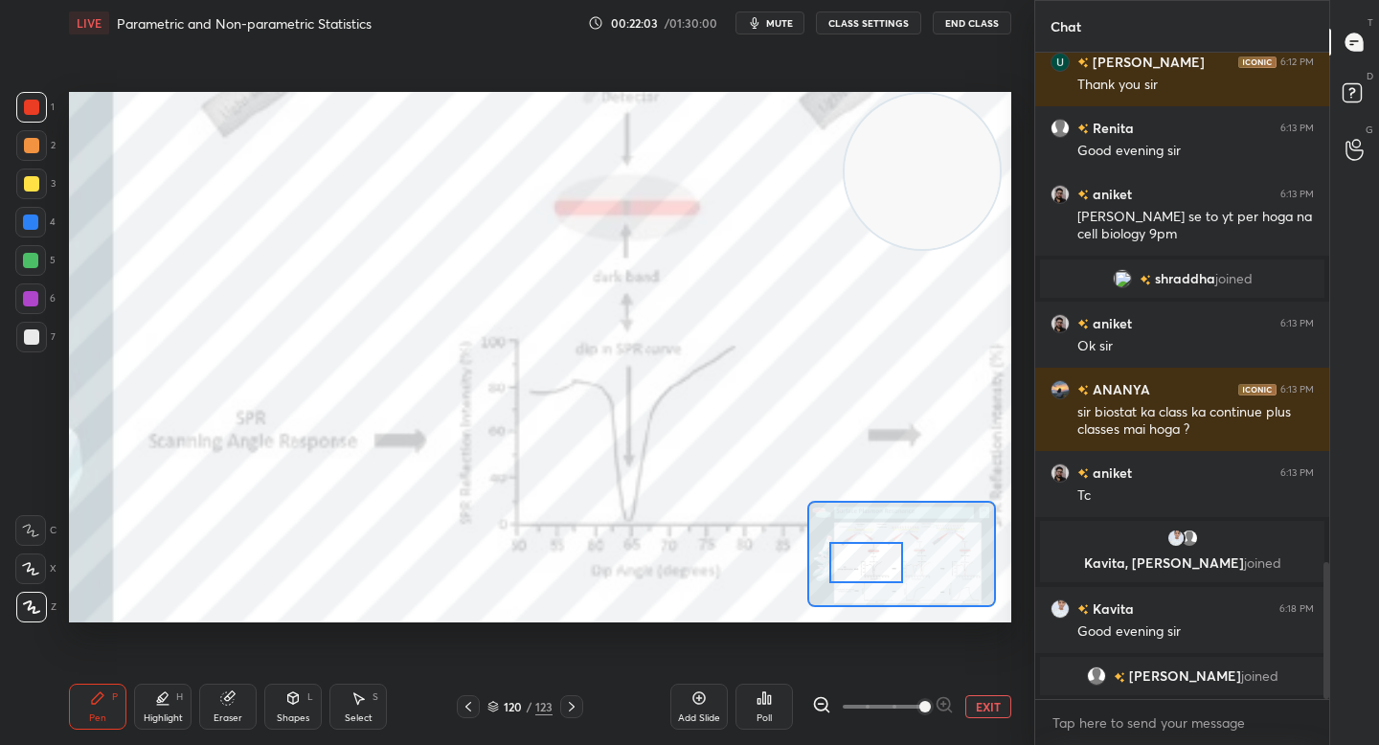
click at [982, 709] on button "EXIT" at bounding box center [988, 706] width 46 height 23
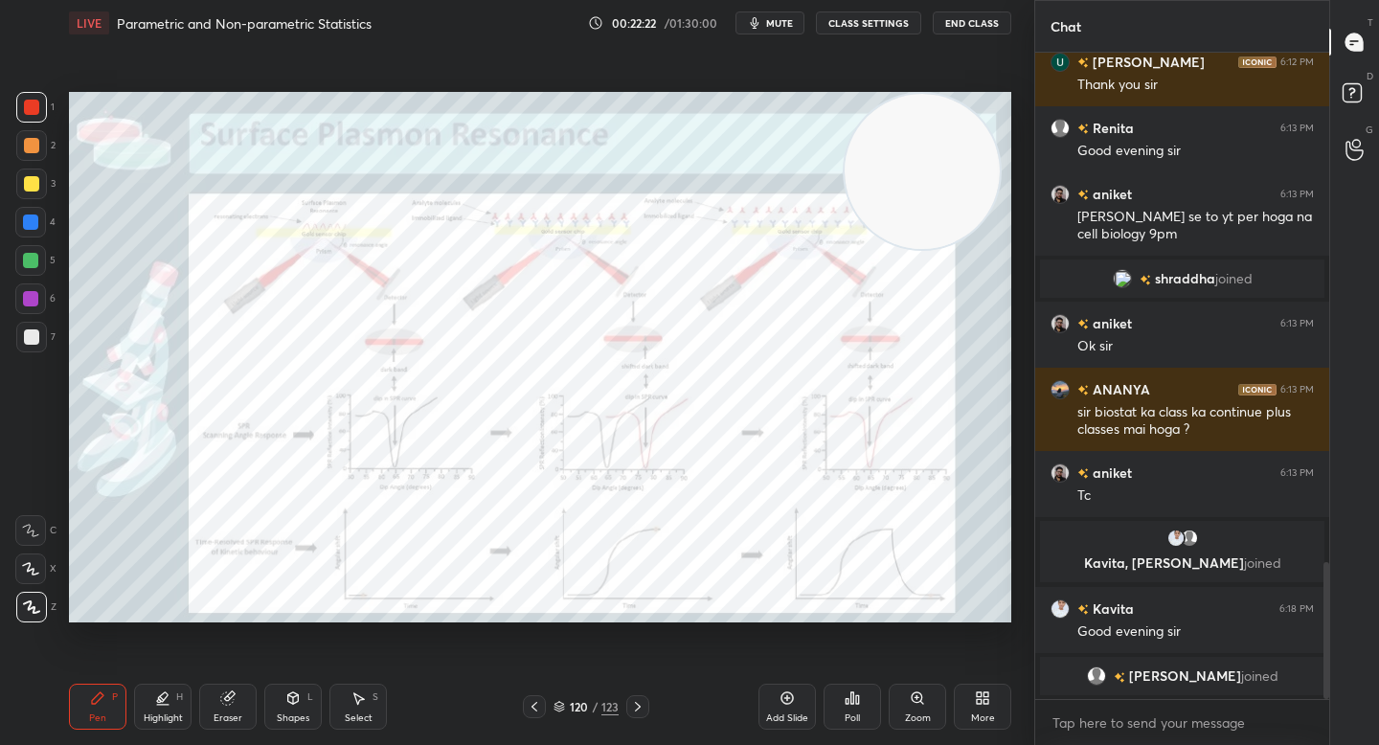
click at [907, 707] on div "Zoom" at bounding box center [917, 707] width 57 height 46
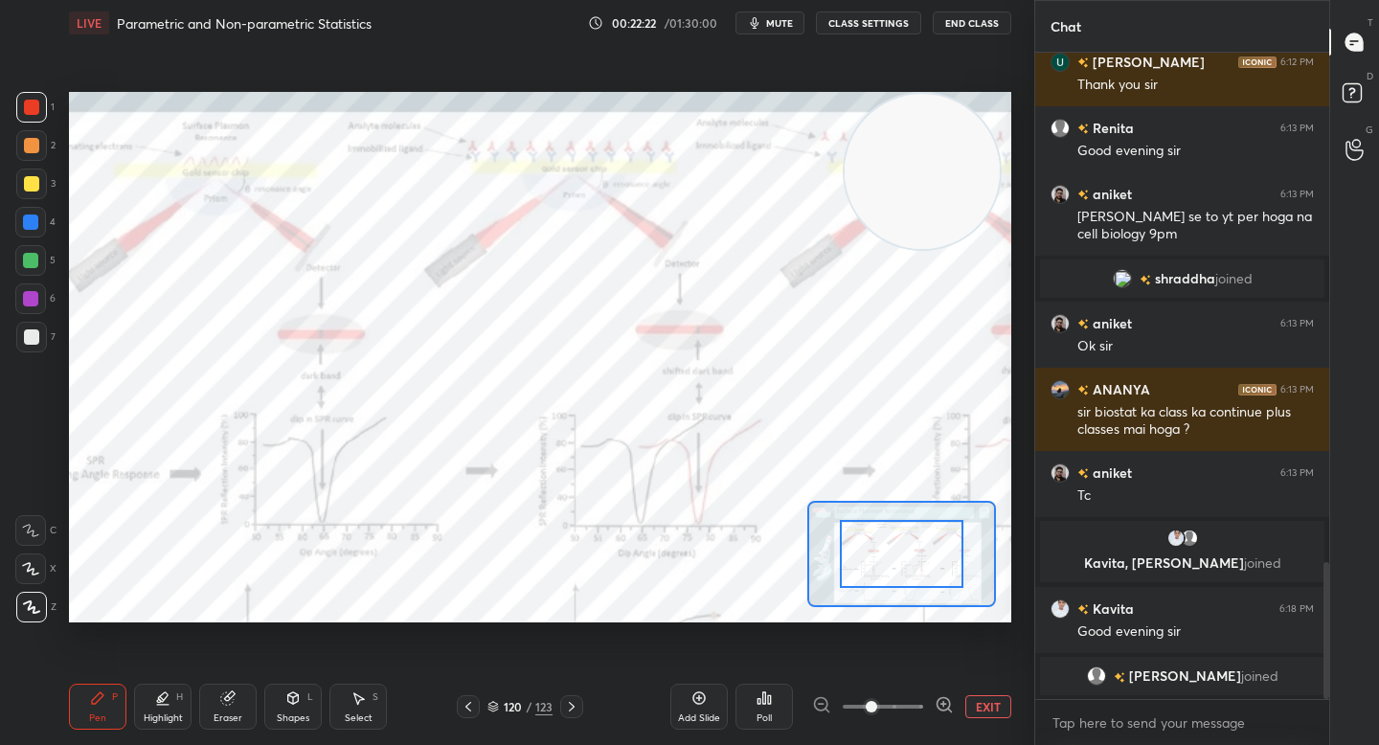
click at [934, 709] on icon at bounding box center [943, 704] width 19 height 19
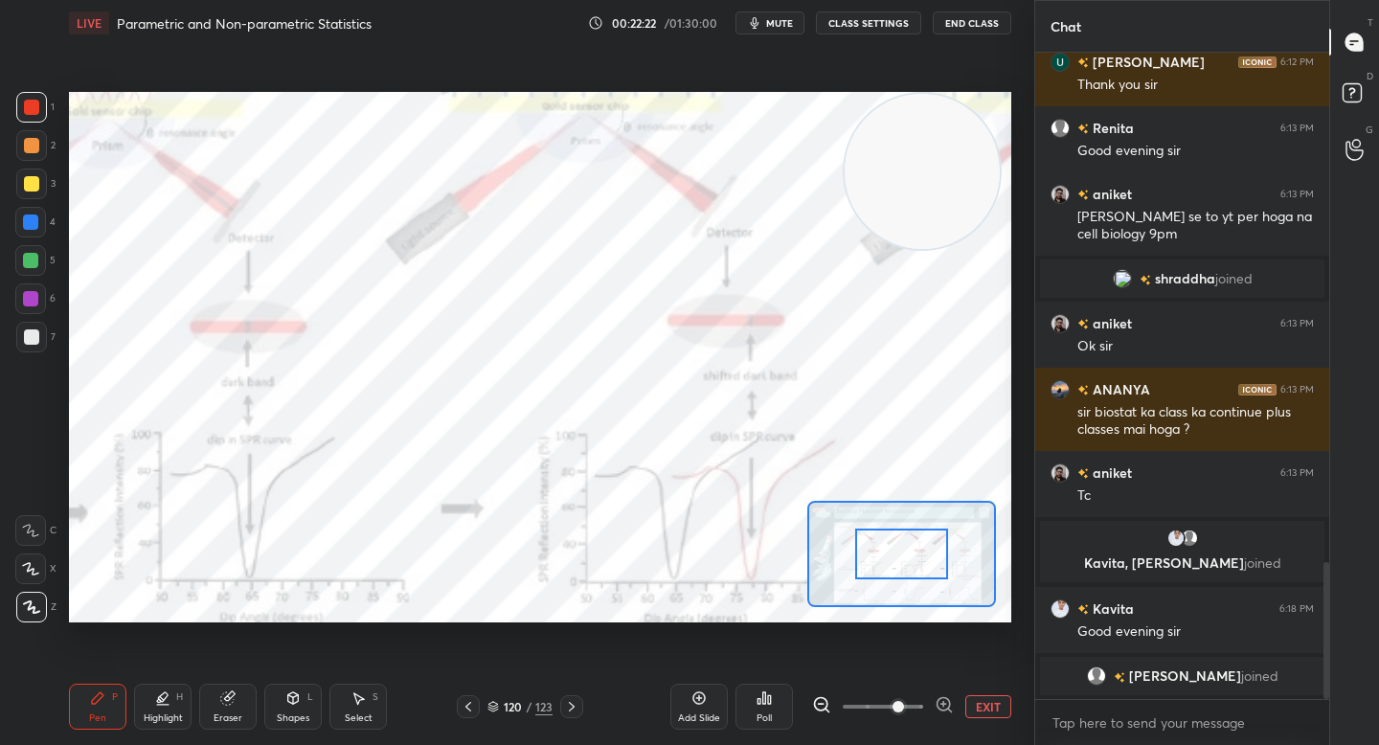
click at [938, 709] on icon at bounding box center [943, 704] width 12 height 12
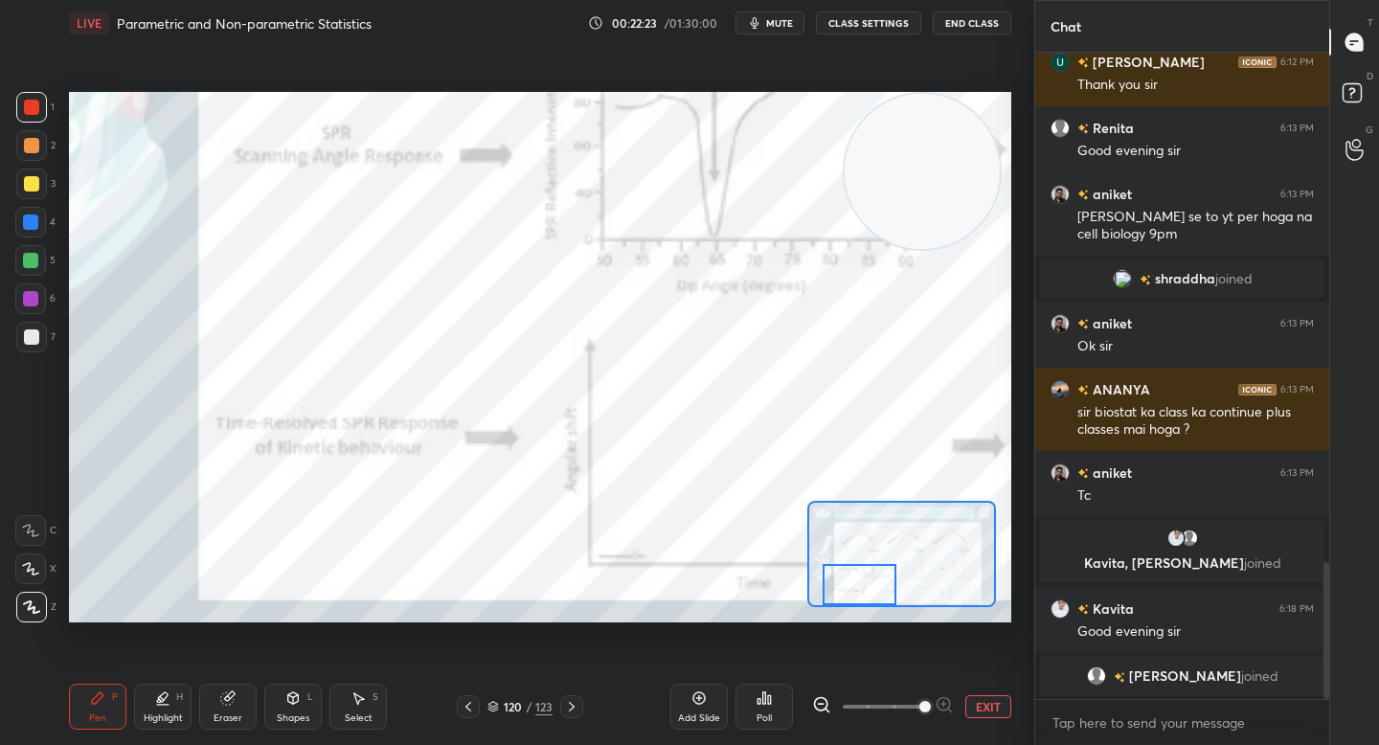
drag, startPoint x: 908, startPoint y: 556, endPoint x: 873, endPoint y: 591, distance: 48.7
click at [872, 593] on div at bounding box center [859, 584] width 74 height 41
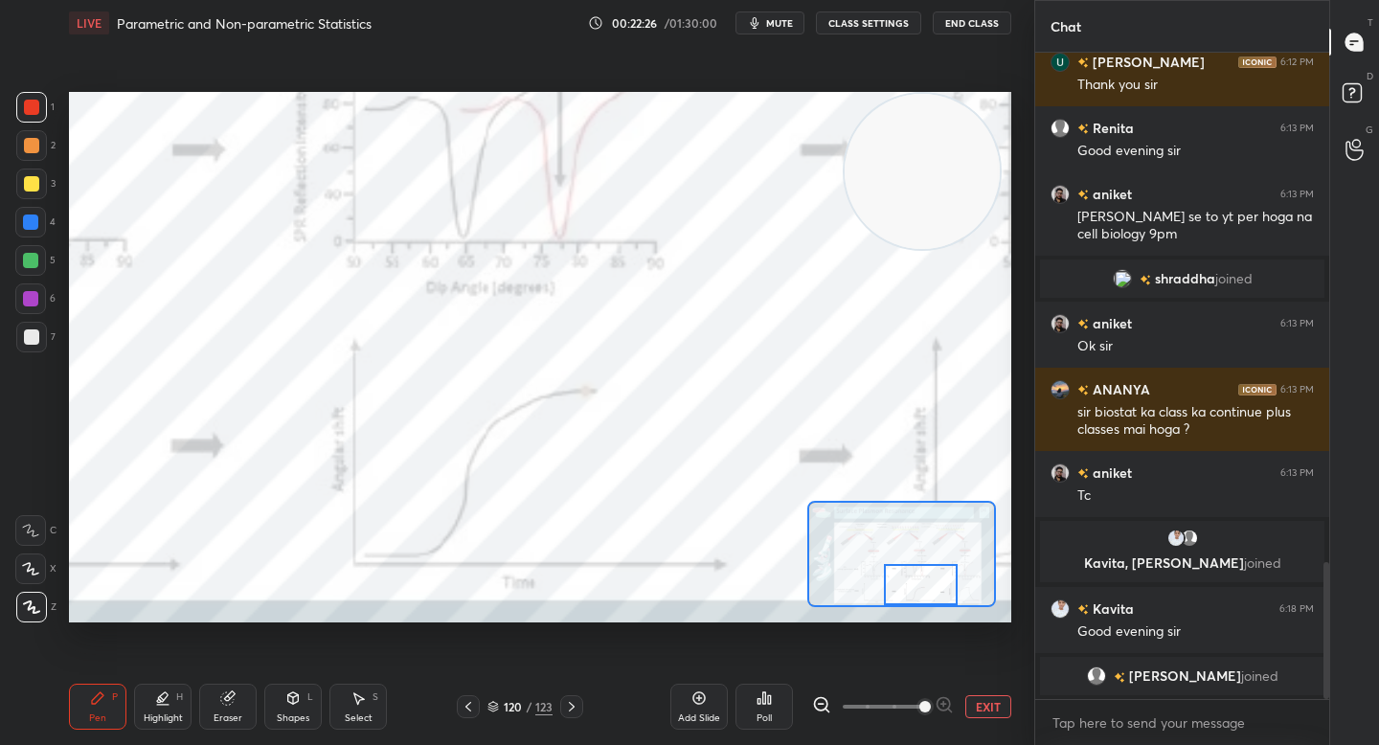
drag, startPoint x: 867, startPoint y: 591, endPoint x: 926, endPoint y: 591, distance: 59.4
click at [926, 591] on div at bounding box center [921, 584] width 74 height 41
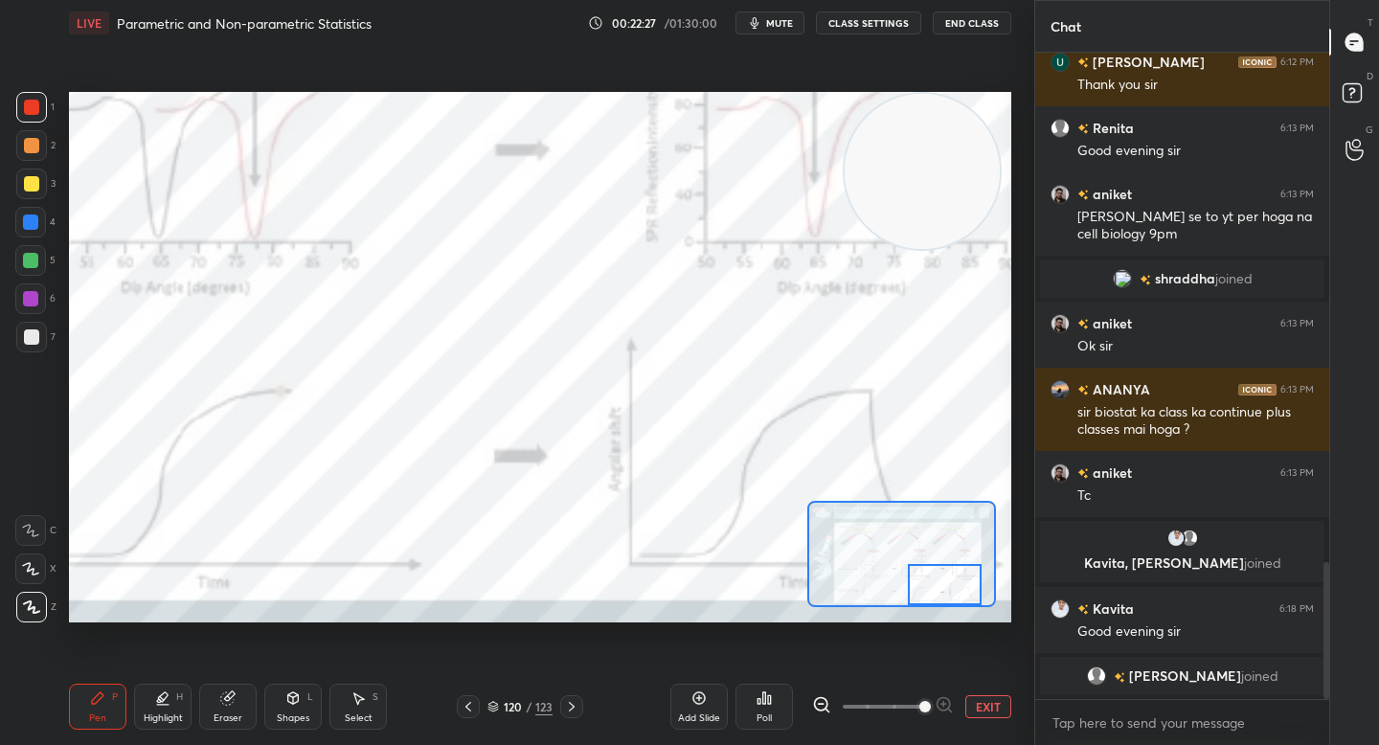
drag, startPoint x: 918, startPoint y: 590, endPoint x: 942, endPoint y: 591, distance: 24.0
click at [942, 591] on div at bounding box center [945, 584] width 74 height 41
click at [980, 716] on button "EXIT" at bounding box center [988, 706] width 46 height 23
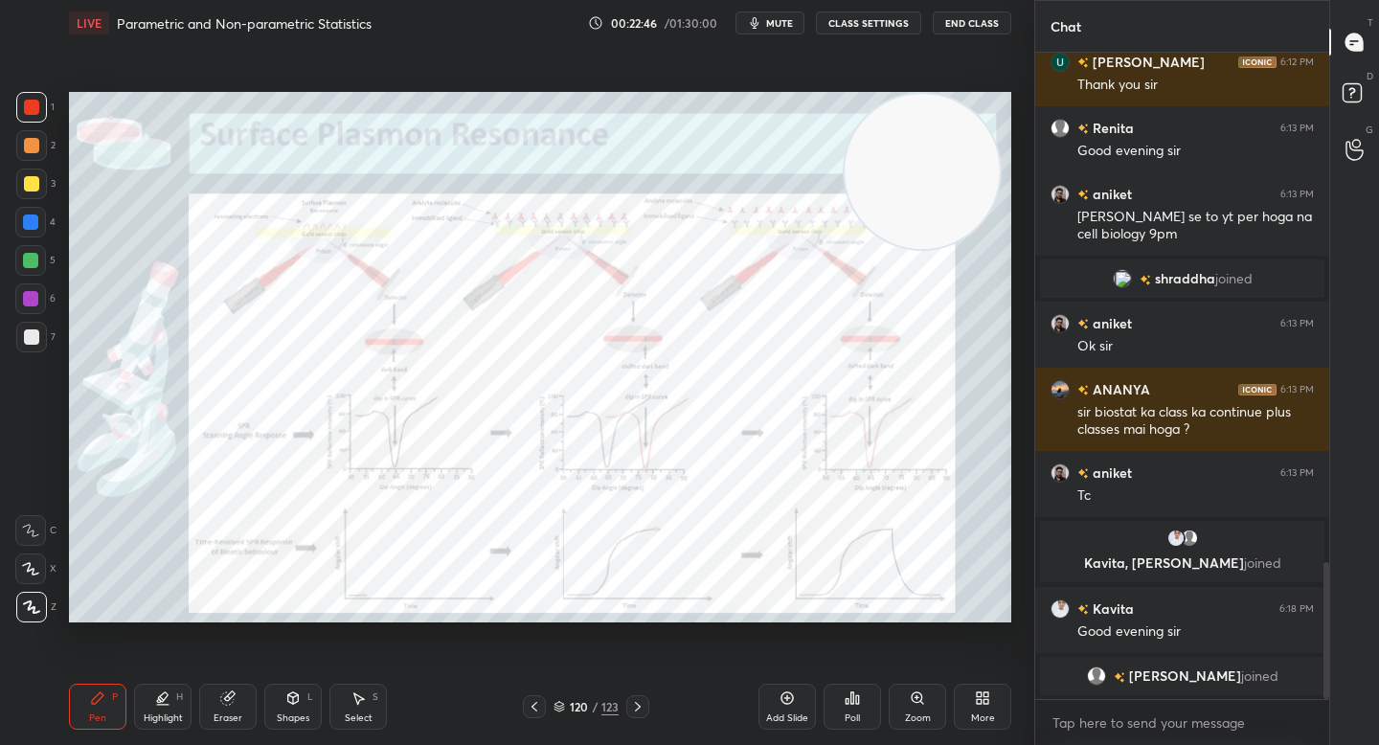
click at [762, 691] on div "Add Slide" at bounding box center [786, 707] width 57 height 46
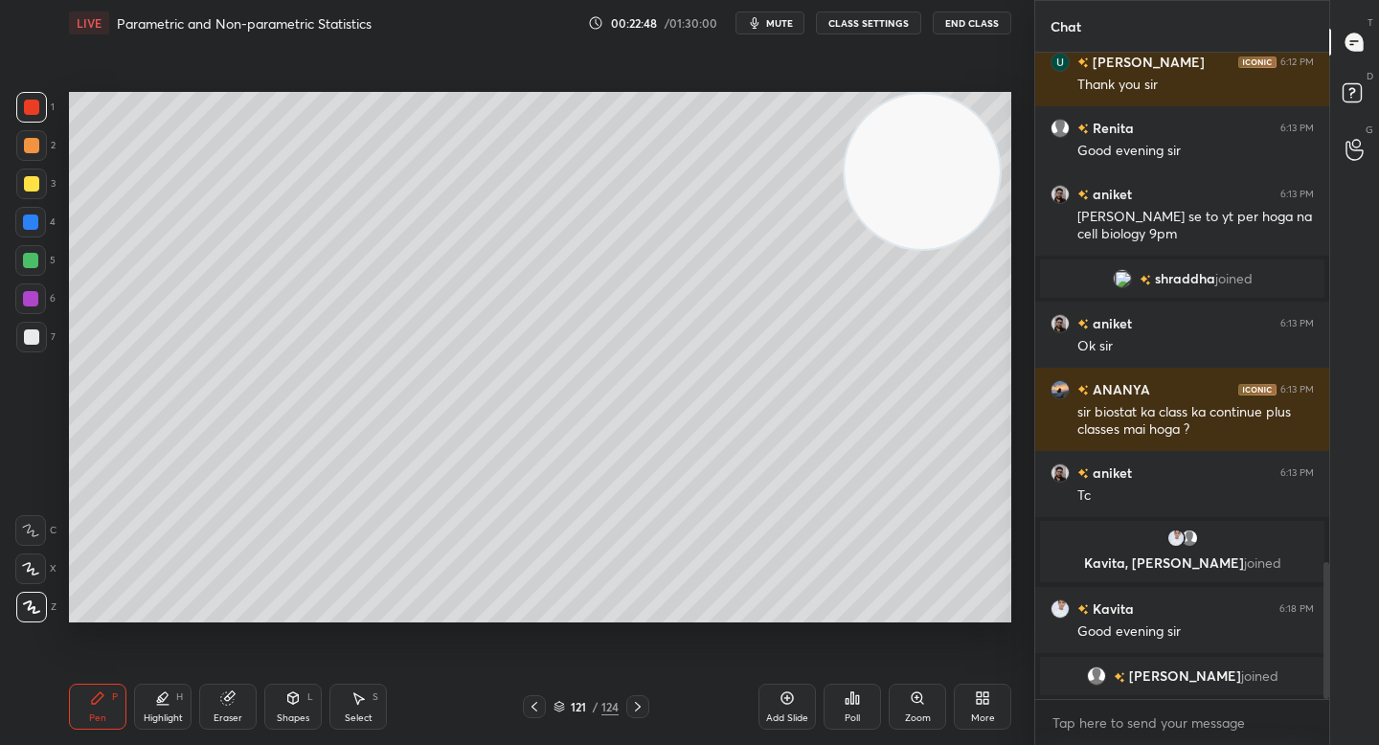
click at [39, 344] on div at bounding box center [31, 337] width 31 height 31
click at [27, 268] on div at bounding box center [30, 260] width 31 height 31
click at [29, 336] on div at bounding box center [31, 336] width 15 height 15
click at [36, 259] on div at bounding box center [30, 260] width 15 height 15
click at [41, 339] on div at bounding box center [31, 337] width 31 height 31
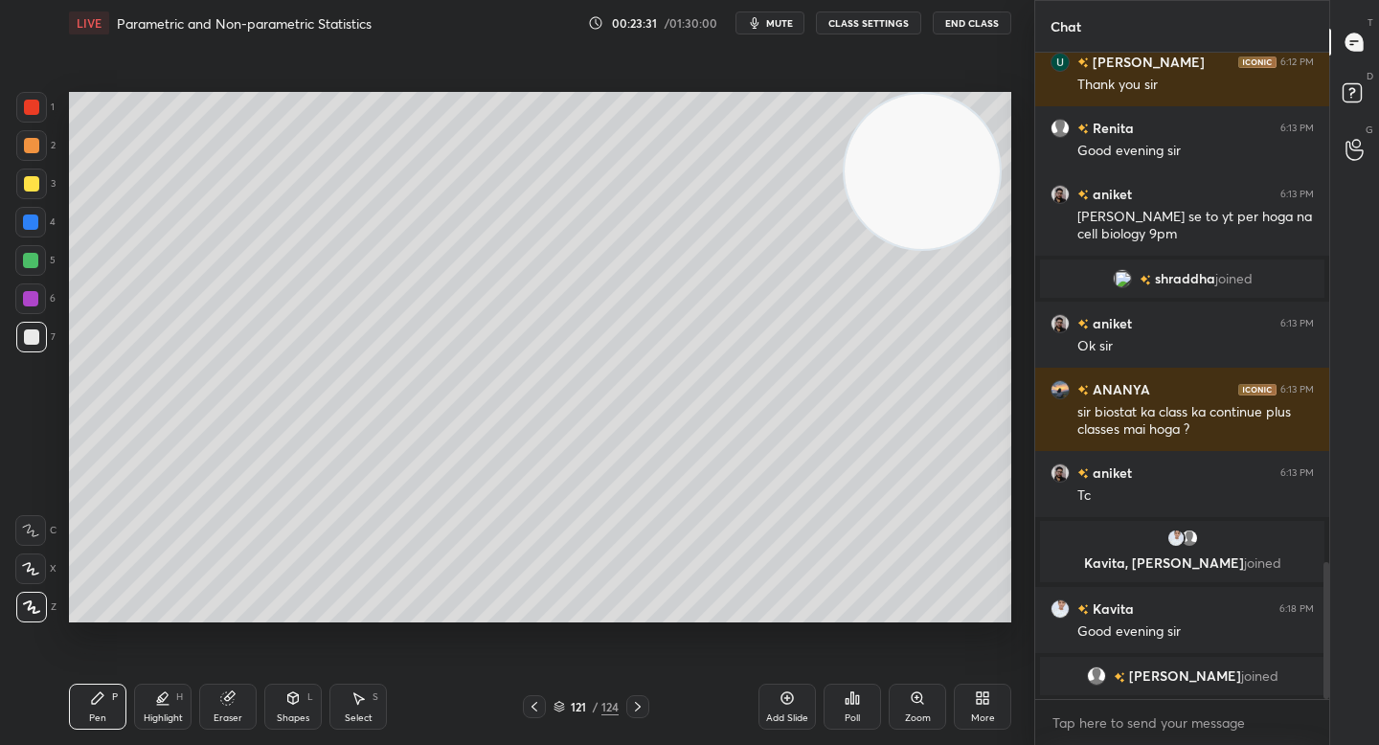
click at [221, 700] on icon at bounding box center [227, 698] width 12 height 12
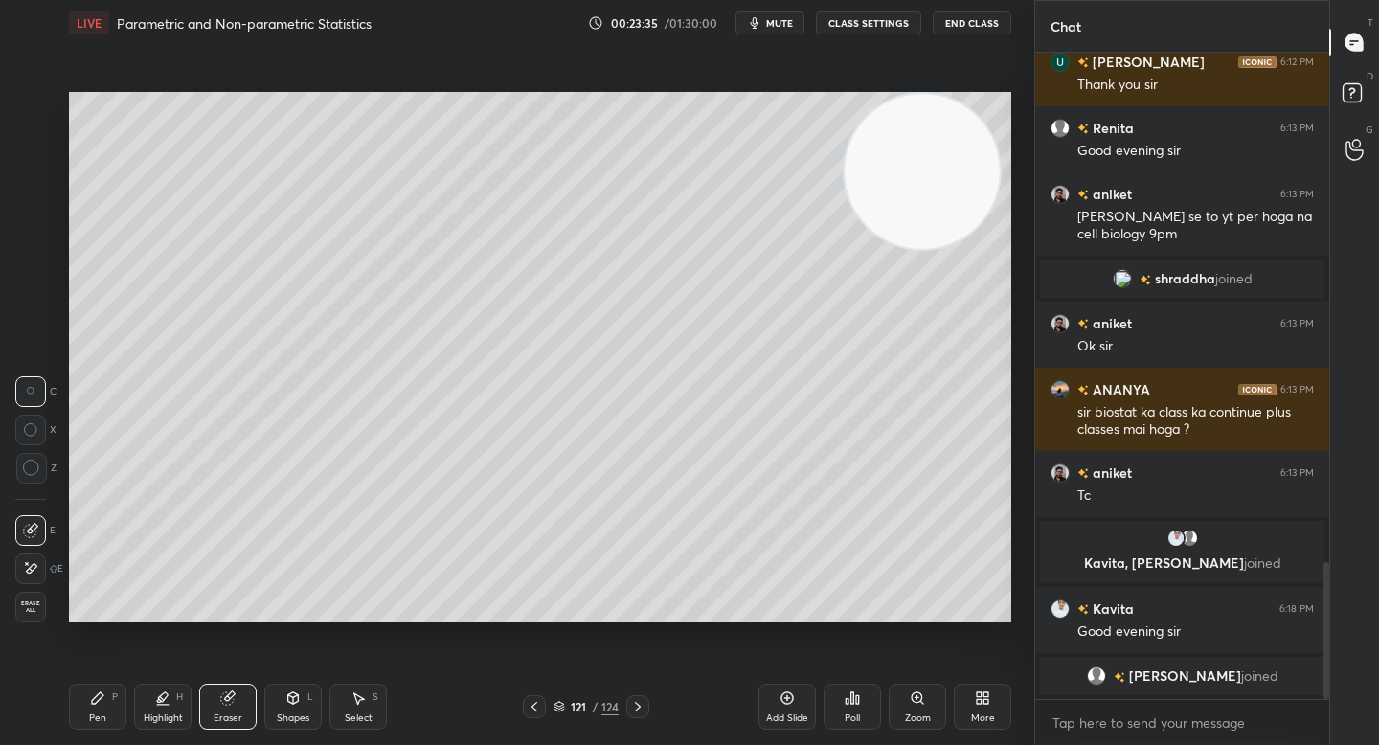
click at [88, 725] on div "Pen P" at bounding box center [97, 707] width 57 height 46
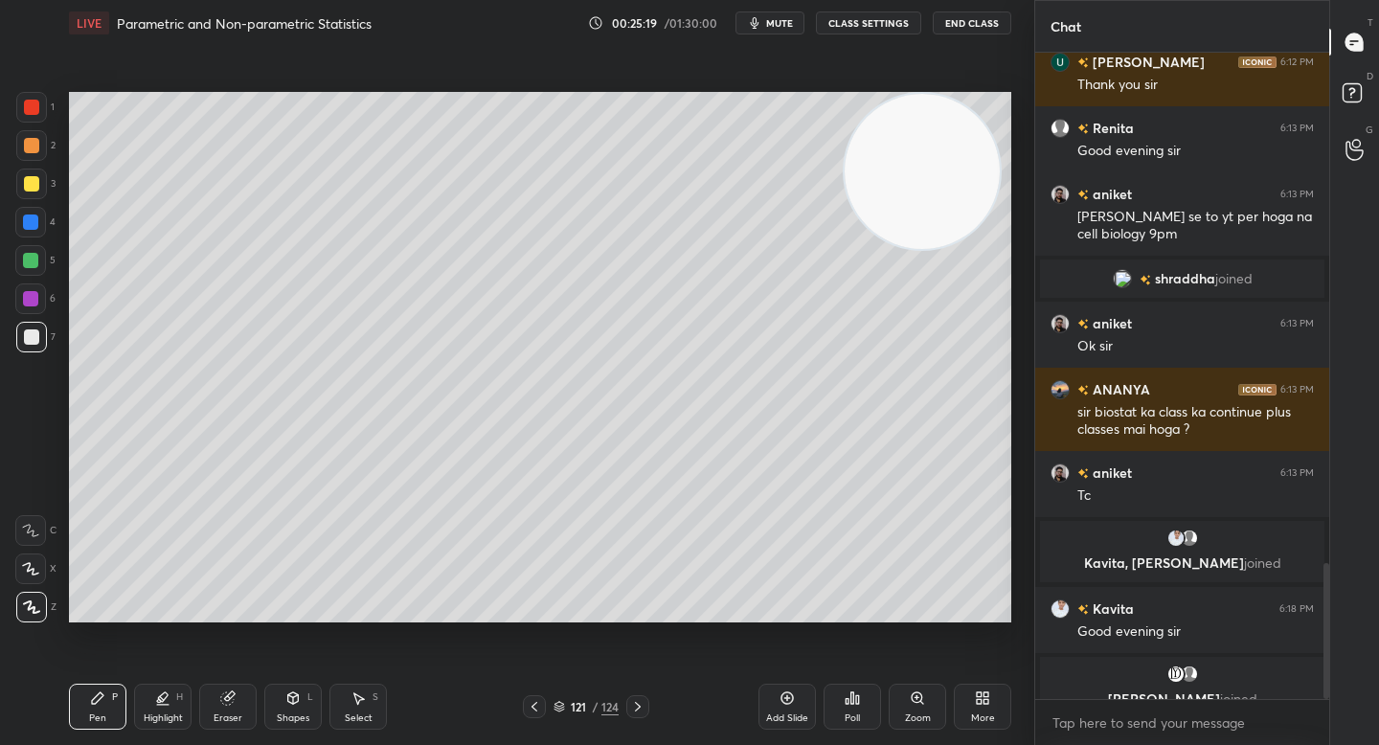
scroll to position [2434, 0]
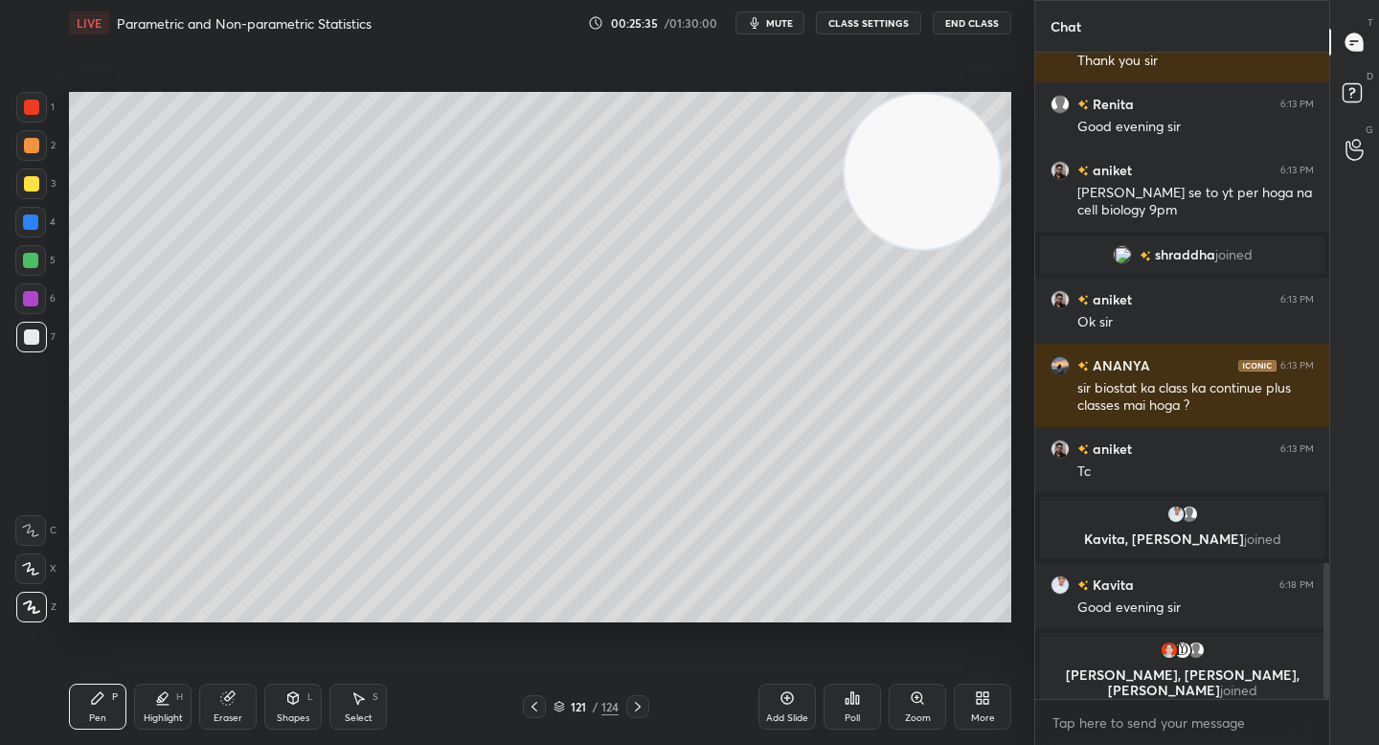
click at [358, 713] on div "Select" at bounding box center [359, 718] width 28 height 10
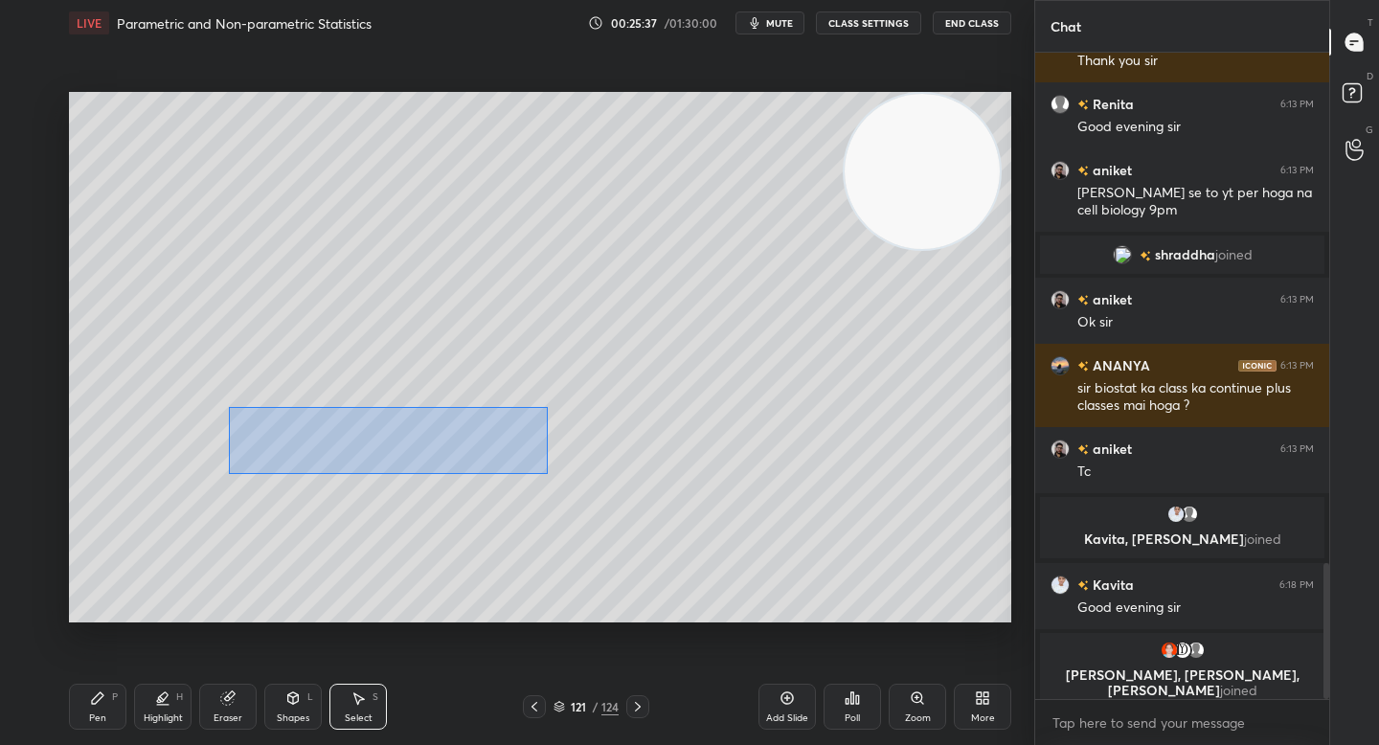
drag, startPoint x: 228, startPoint y: 406, endPoint x: 551, endPoint y: 471, distance: 329.2
click at [552, 473] on div "0 ° Undo Copy Duplicate Duplicate to new slide Delete" at bounding box center [540, 357] width 942 height 530
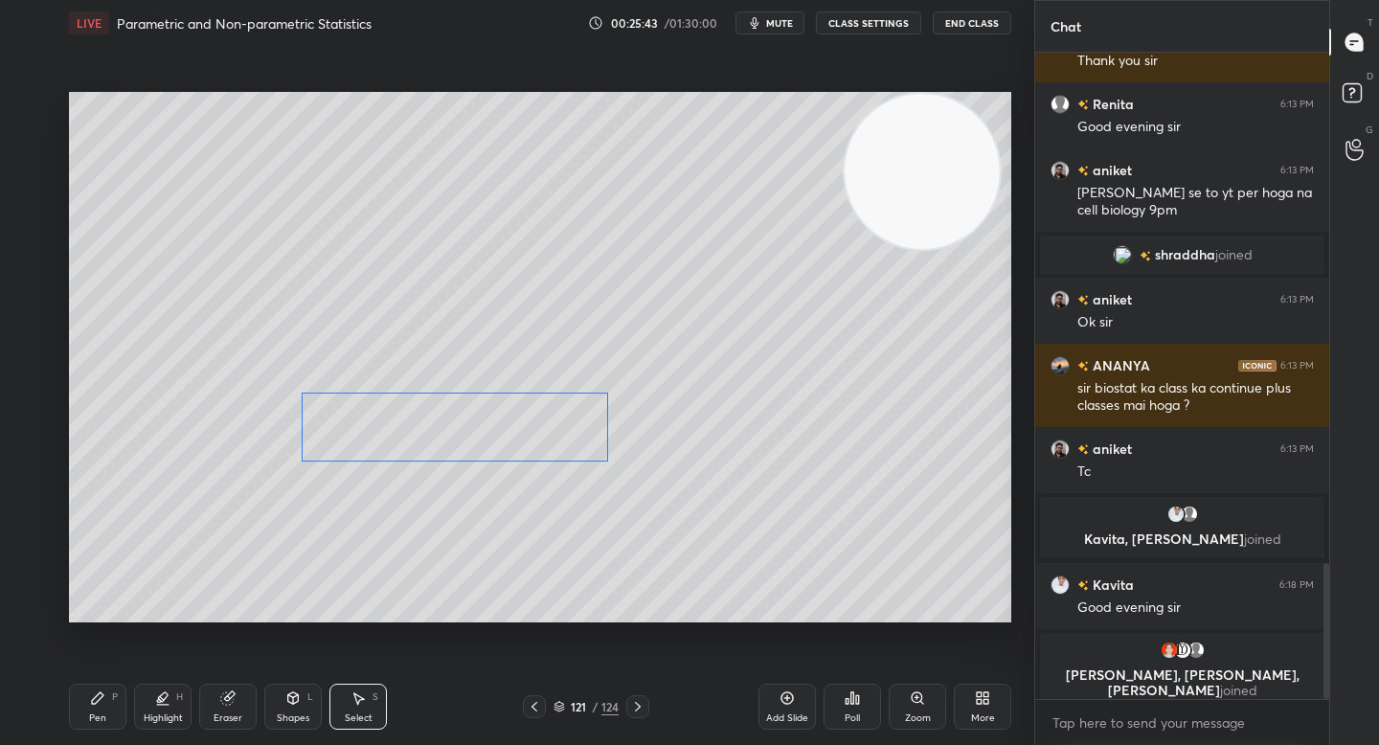
drag, startPoint x: 436, startPoint y: 432, endPoint x: 503, endPoint y: 419, distance: 68.2
click at [503, 419] on div "0 ° Undo Copy Duplicate Duplicate to new slide Delete" at bounding box center [540, 357] width 942 height 530
click at [436, 488] on div "0 ° Undo Copy Duplicate Duplicate to new slide Delete" at bounding box center [540, 357] width 942 height 530
click at [111, 711] on div "Pen P" at bounding box center [97, 707] width 57 height 46
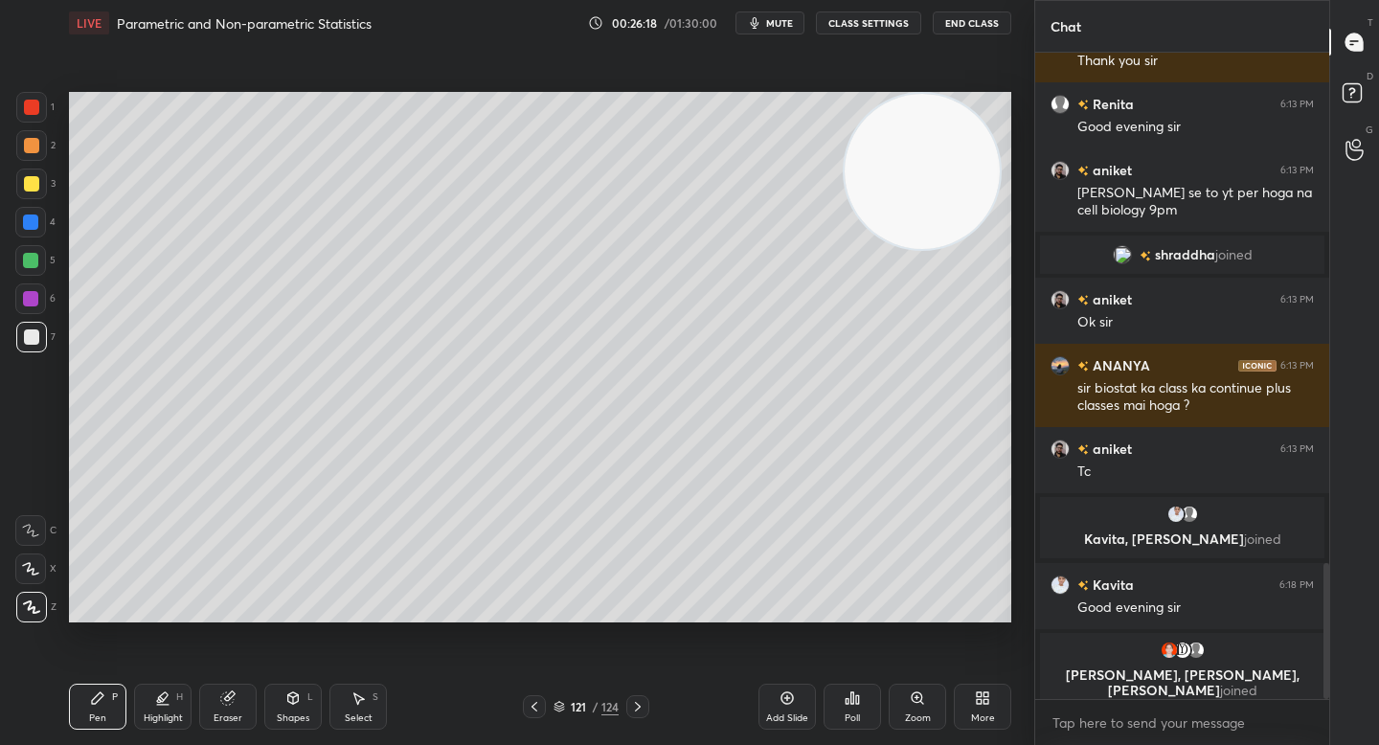
click at [215, 720] on div "Eraser" at bounding box center [228, 718] width 29 height 10
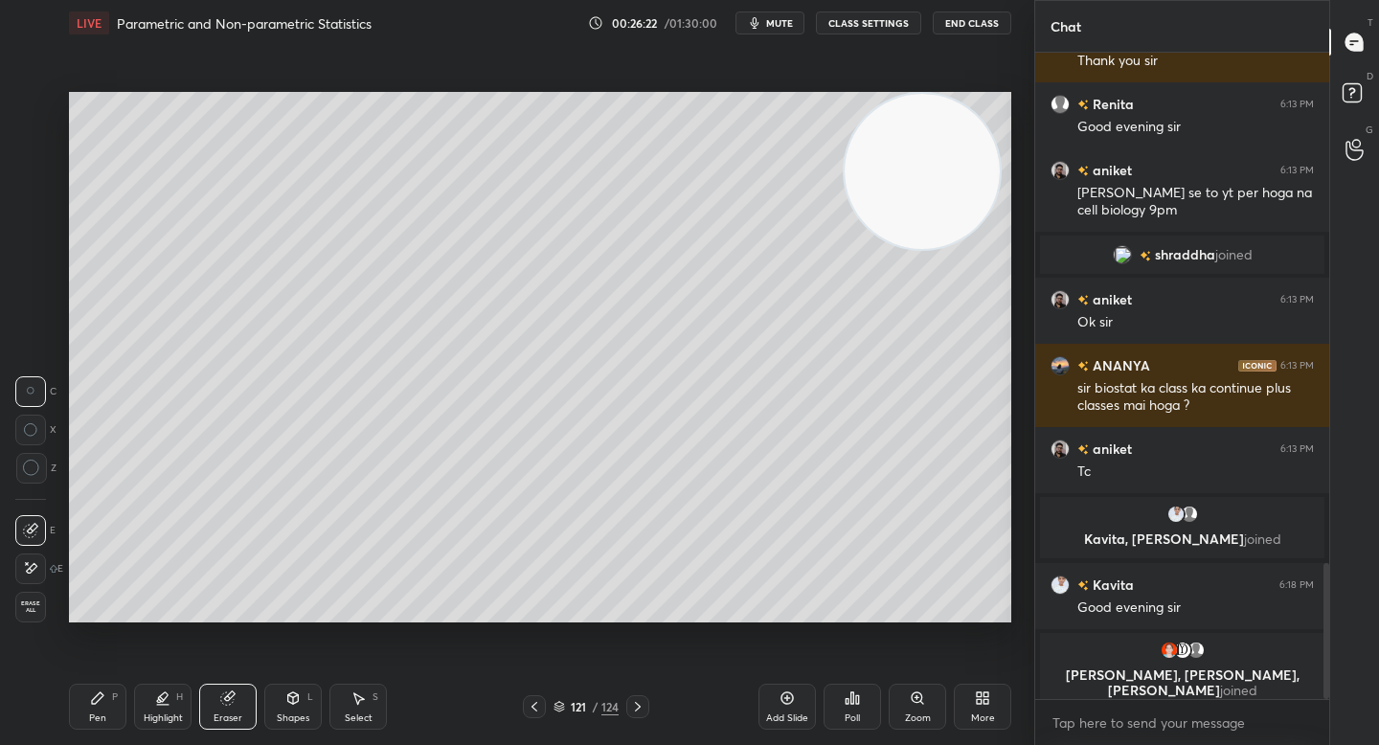
click at [116, 707] on div "Pen P" at bounding box center [97, 707] width 57 height 46
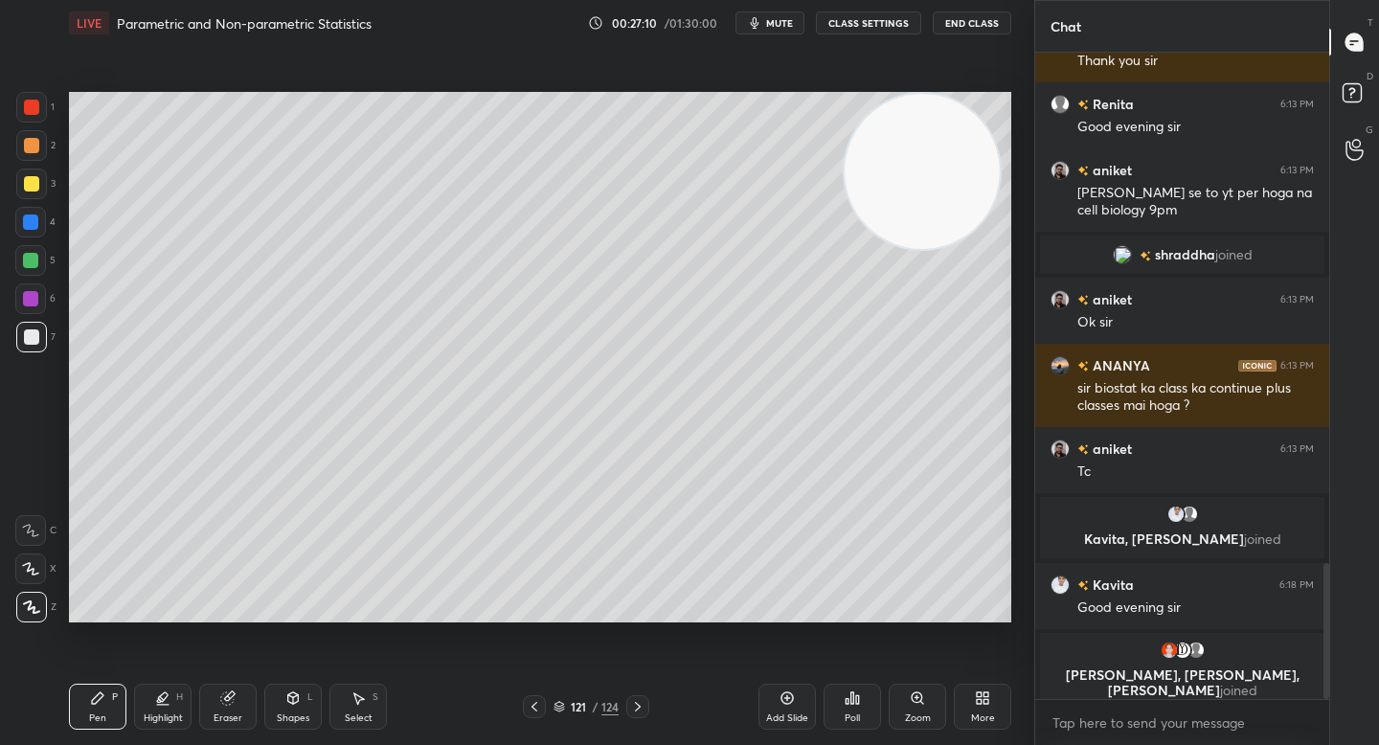
click at [41, 163] on div "2" at bounding box center [35, 149] width 39 height 38
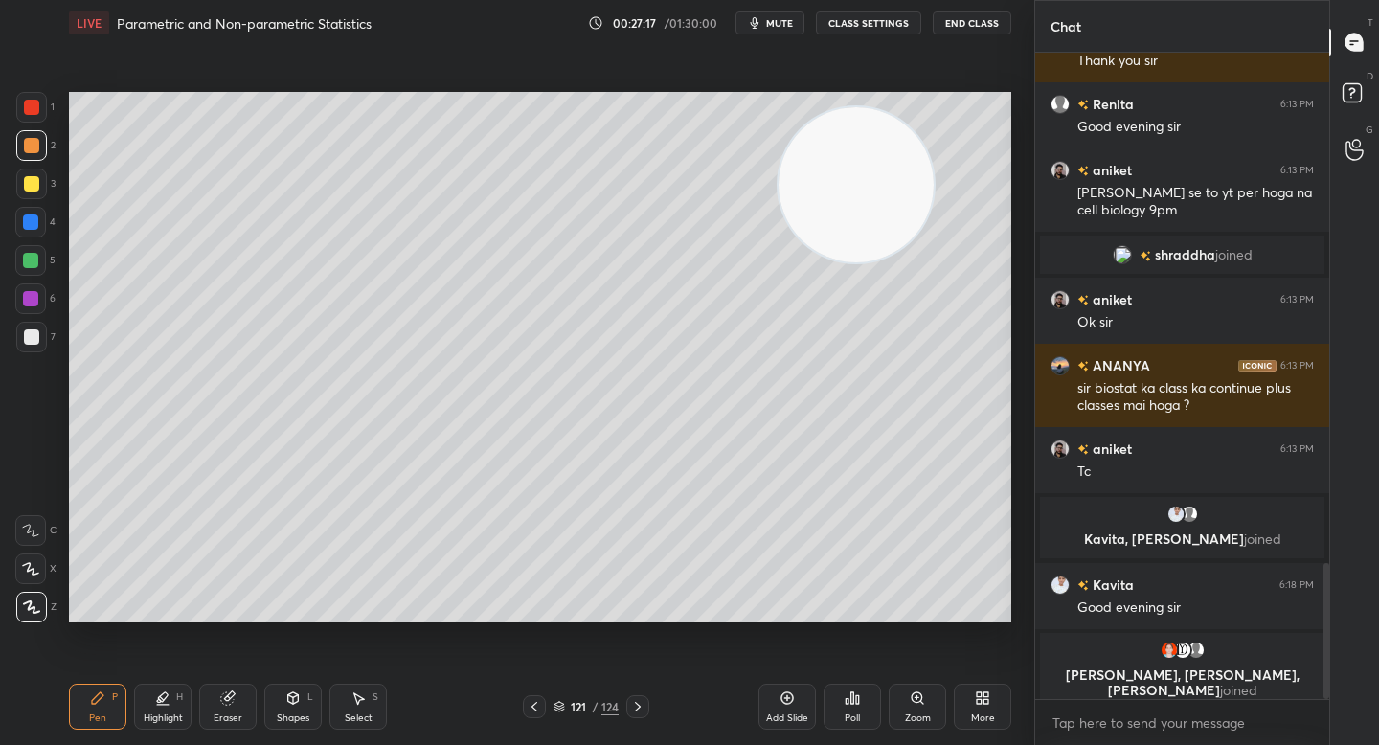
drag, startPoint x: 848, startPoint y: 177, endPoint x: 259, endPoint y: 465, distance: 655.6
click at [778, 262] on video at bounding box center [855, 184] width 155 height 155
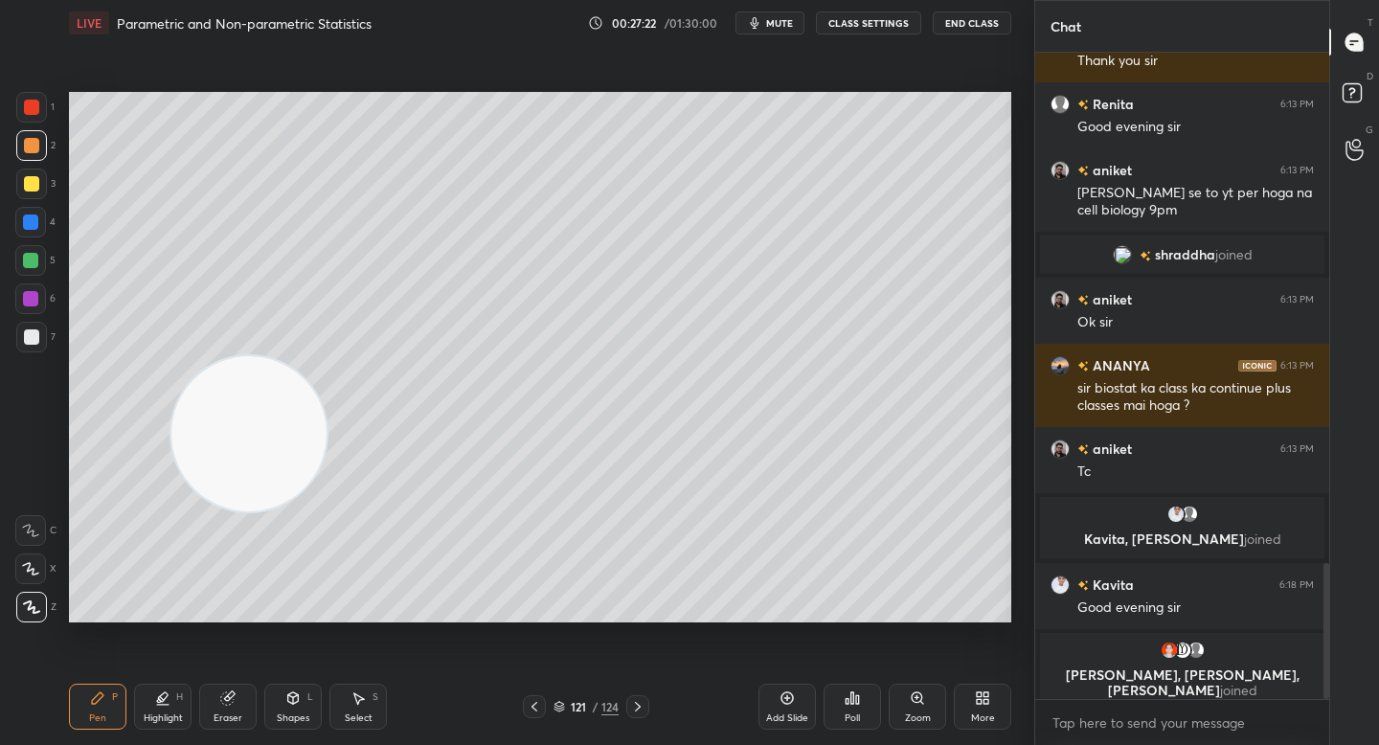
drag, startPoint x: 225, startPoint y: 461, endPoint x: 215, endPoint y: 241, distance: 220.4
click at [212, 356] on video at bounding box center [248, 433] width 155 height 155
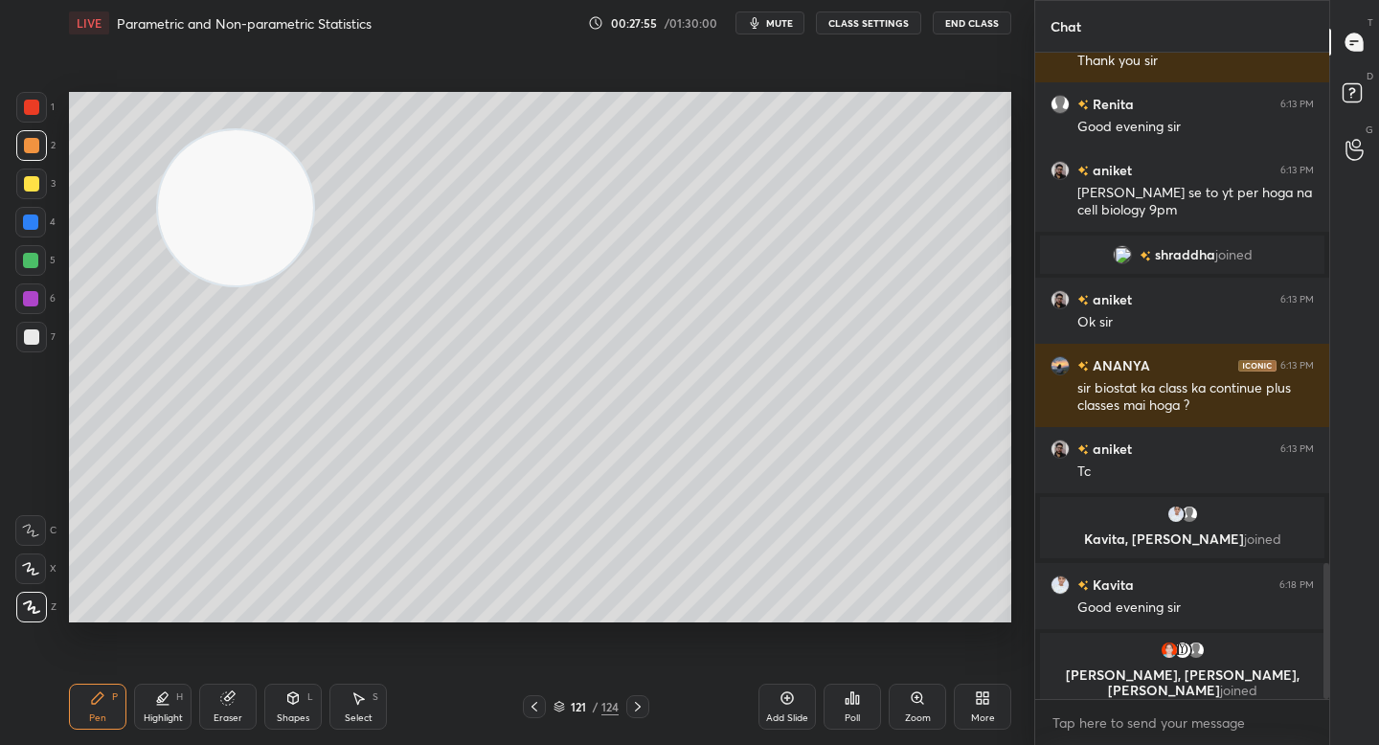
drag, startPoint x: 214, startPoint y: 466, endPoint x: 206, endPoint y: 536, distance: 70.4
click at [207, 285] on video at bounding box center [235, 207] width 155 height 155
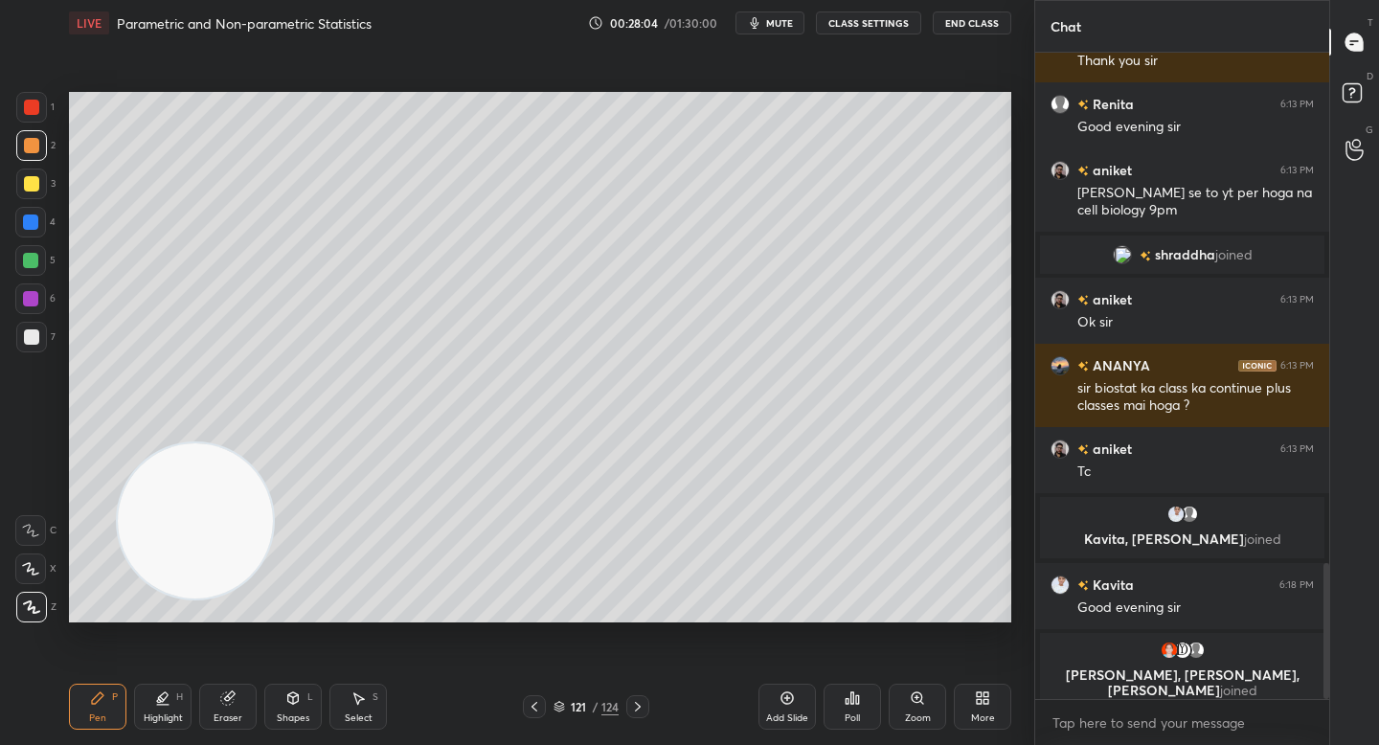
drag, startPoint x: 37, startPoint y: 340, endPoint x: 42, endPoint y: 349, distance: 9.9
click at [37, 343] on div at bounding box center [31, 337] width 31 height 31
click at [777, 697] on div "Add Slide" at bounding box center [786, 707] width 57 height 46
click at [292, 697] on icon at bounding box center [293, 696] width 11 height 3
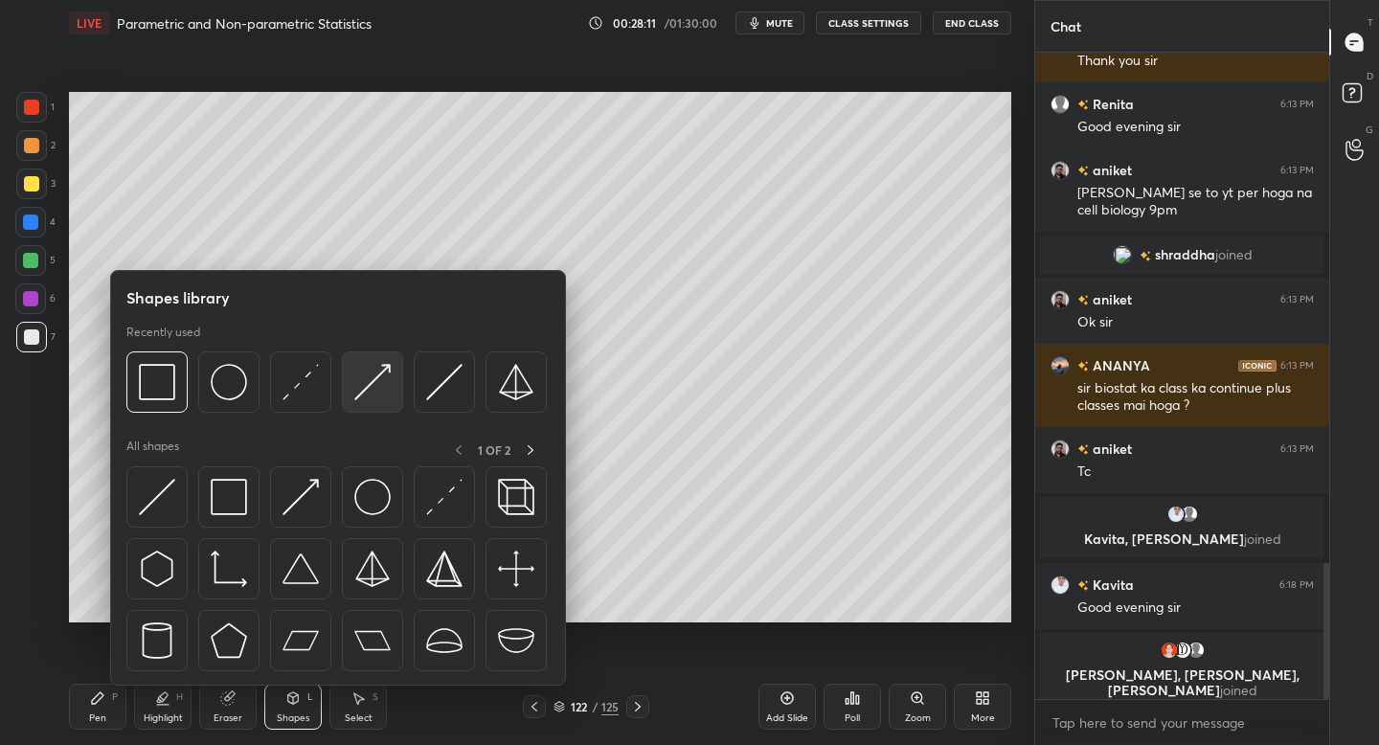
click at [366, 399] on img at bounding box center [372, 382] width 36 height 36
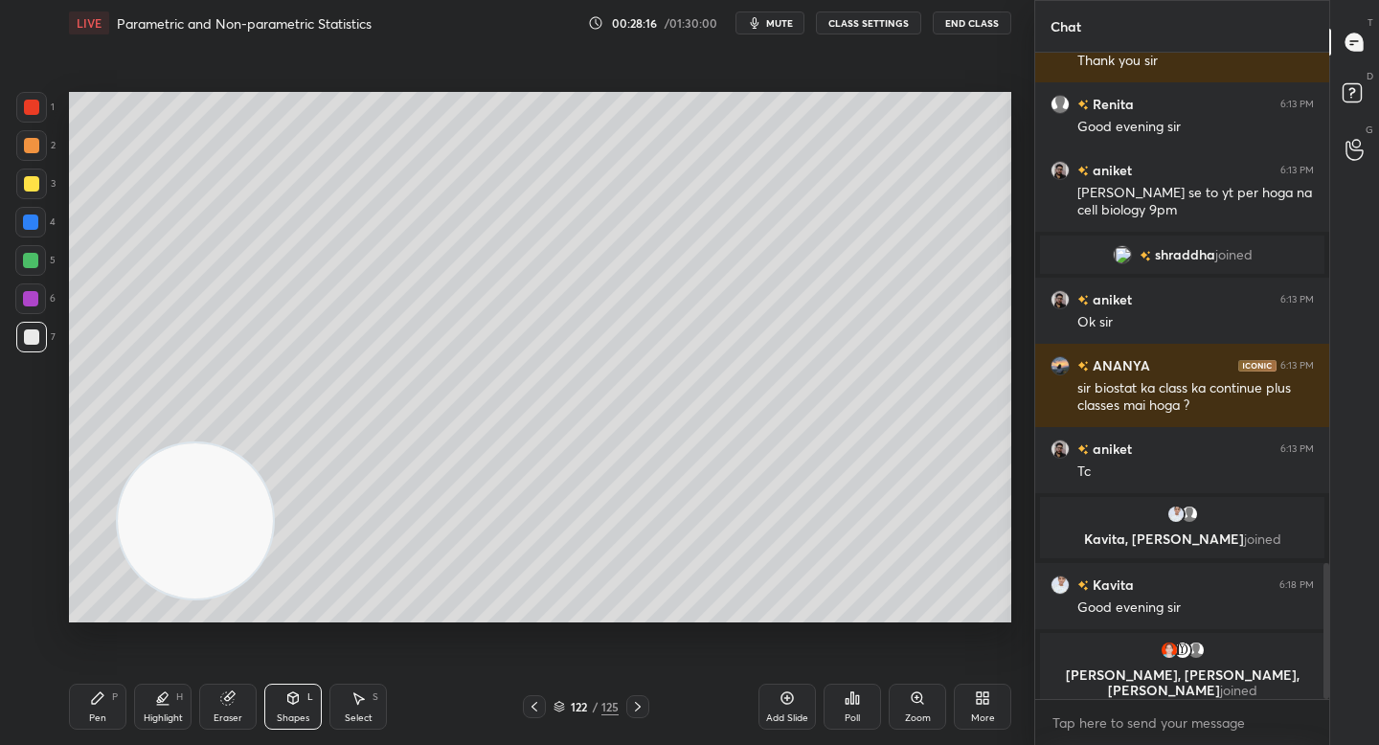
drag, startPoint x: 67, startPoint y: 724, endPoint x: 117, endPoint y: 674, distance: 70.4
click at [65, 725] on div "LIVE Parametric and Non-parametric Statistics 00:28:16 / 01:30:00 mute CLASS SE…" at bounding box center [539, 372] width 957 height 745
click at [99, 707] on div "Pen P" at bounding box center [97, 707] width 57 height 46
click at [193, 694] on div "Pen P Highlight H Eraser Shapes L Select S" at bounding box center [241, 707] width 345 height 46
click at [189, 699] on div "Highlight H" at bounding box center [162, 707] width 57 height 46
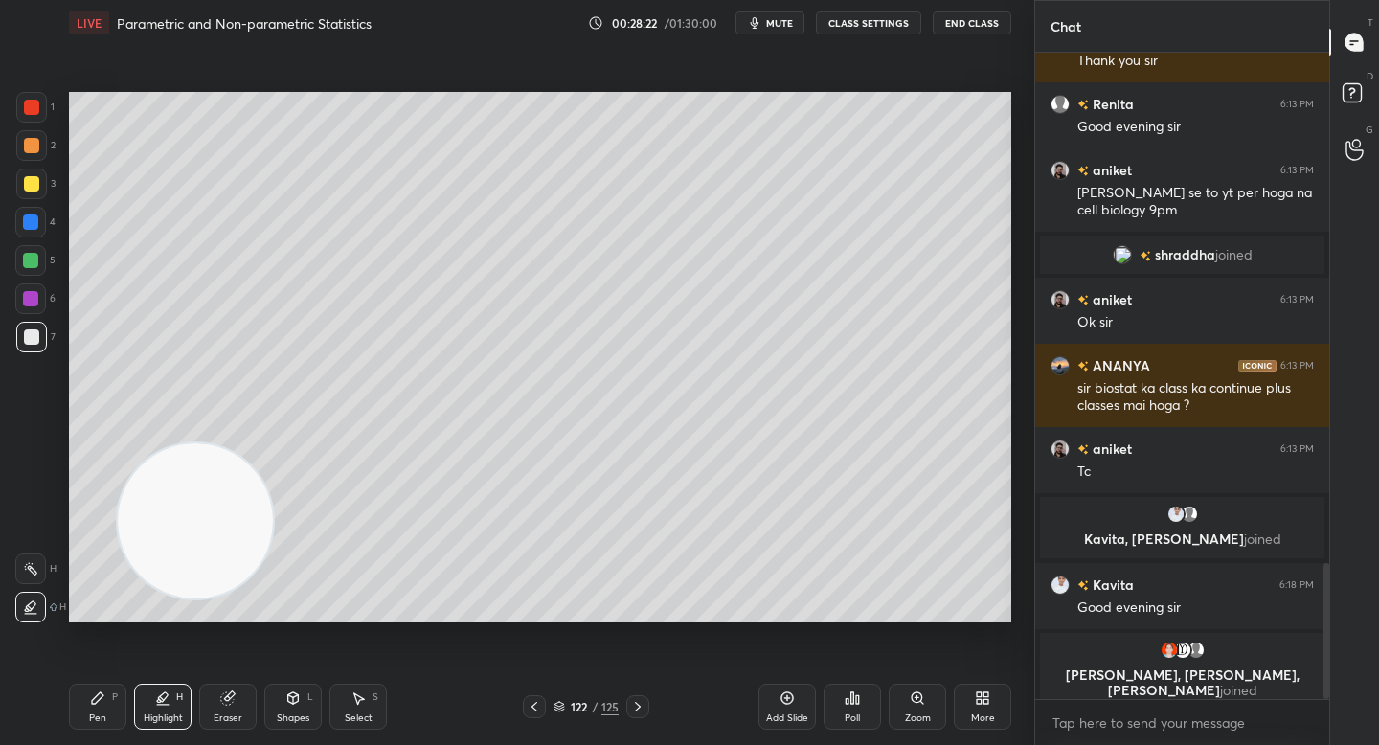
click at [100, 708] on div "Pen P" at bounding box center [97, 707] width 57 height 46
drag, startPoint x: 40, startPoint y: 266, endPoint x: 39, endPoint y: 251, distance: 15.3
click at [40, 266] on div at bounding box center [30, 260] width 31 height 31
click at [38, 120] on div at bounding box center [31, 107] width 31 height 31
drag, startPoint x: 32, startPoint y: 333, endPoint x: 49, endPoint y: 326, distance: 18.5
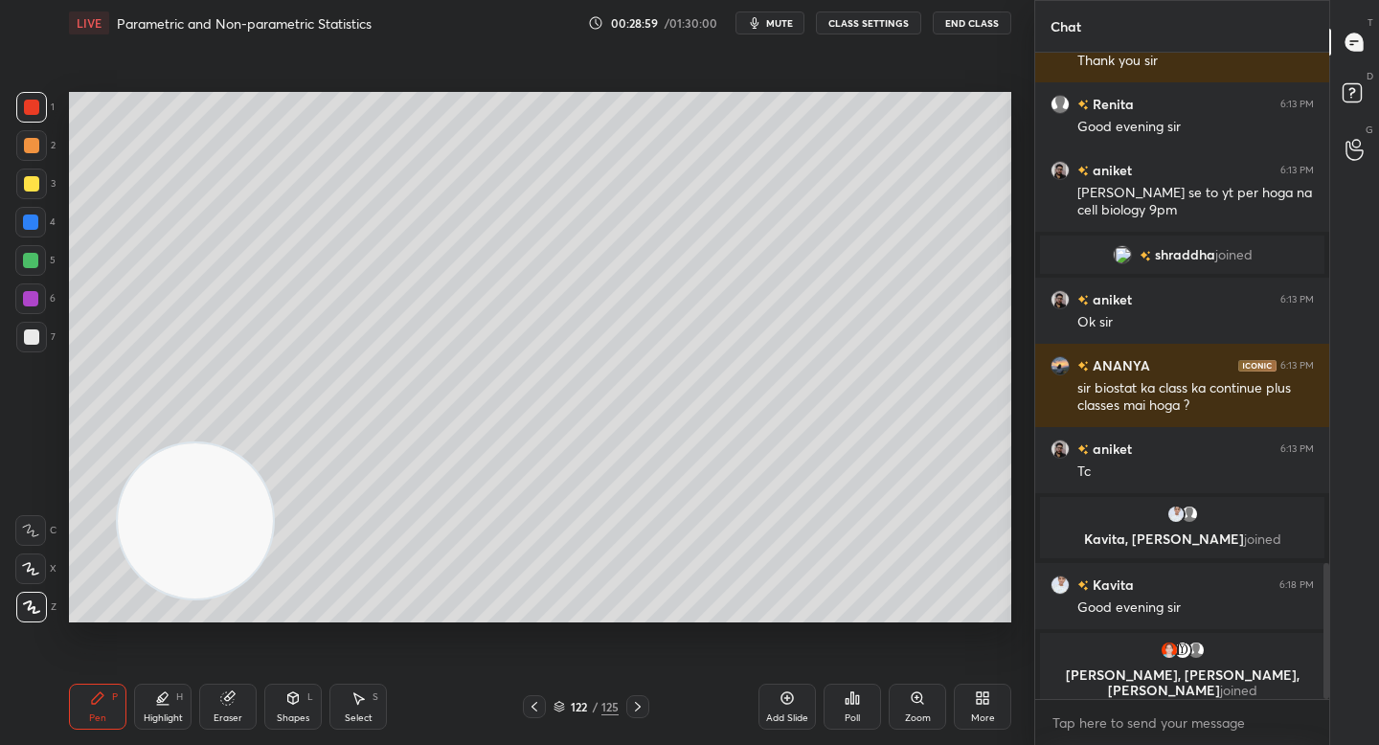
click at [31, 335] on div at bounding box center [31, 336] width 15 height 15
click at [38, 256] on div at bounding box center [30, 260] width 31 height 31
click at [43, 210] on div at bounding box center [30, 222] width 31 height 31
click at [42, 175] on div at bounding box center [31, 184] width 31 height 31
click at [34, 144] on div at bounding box center [31, 145] width 15 height 15
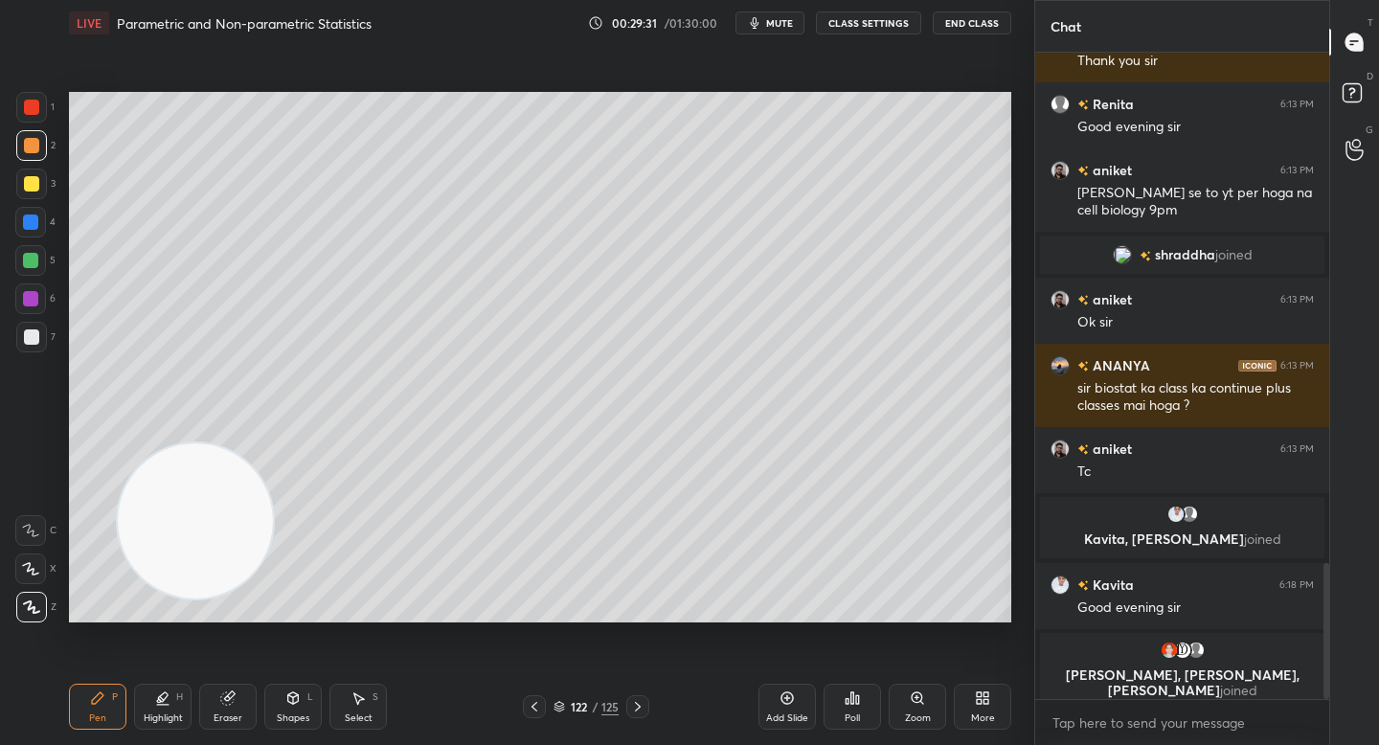
click at [35, 343] on div at bounding box center [31, 336] width 15 height 15
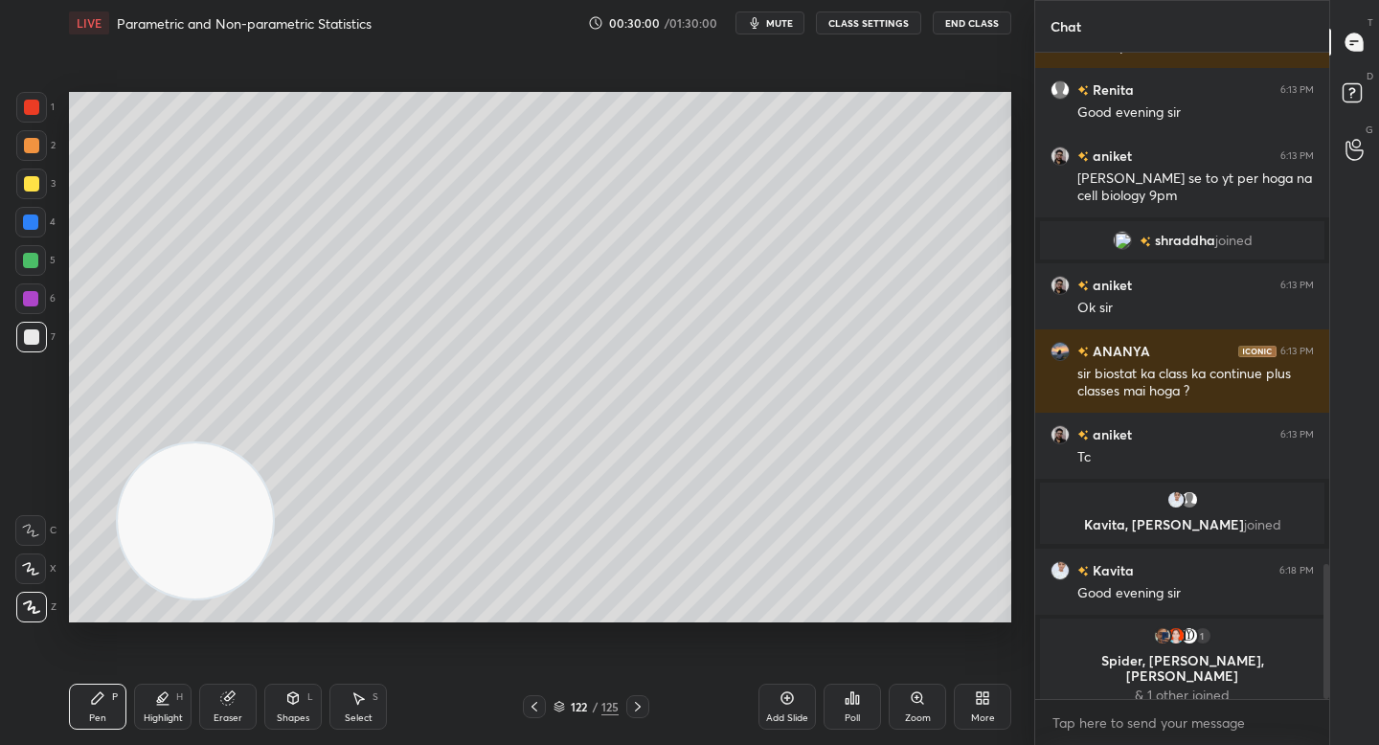
click at [224, 714] on div "Eraser" at bounding box center [227, 707] width 57 height 46
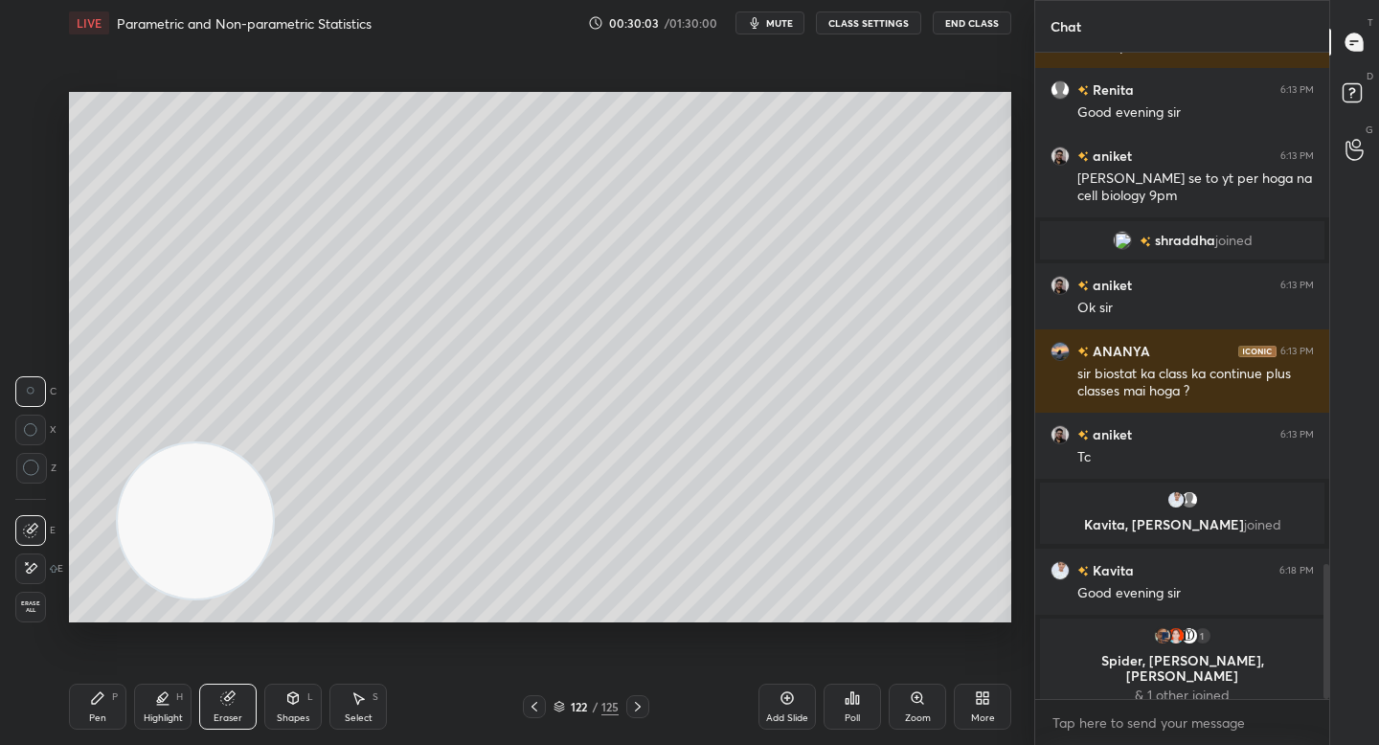
click at [106, 706] on div "Pen P" at bounding box center [97, 707] width 57 height 46
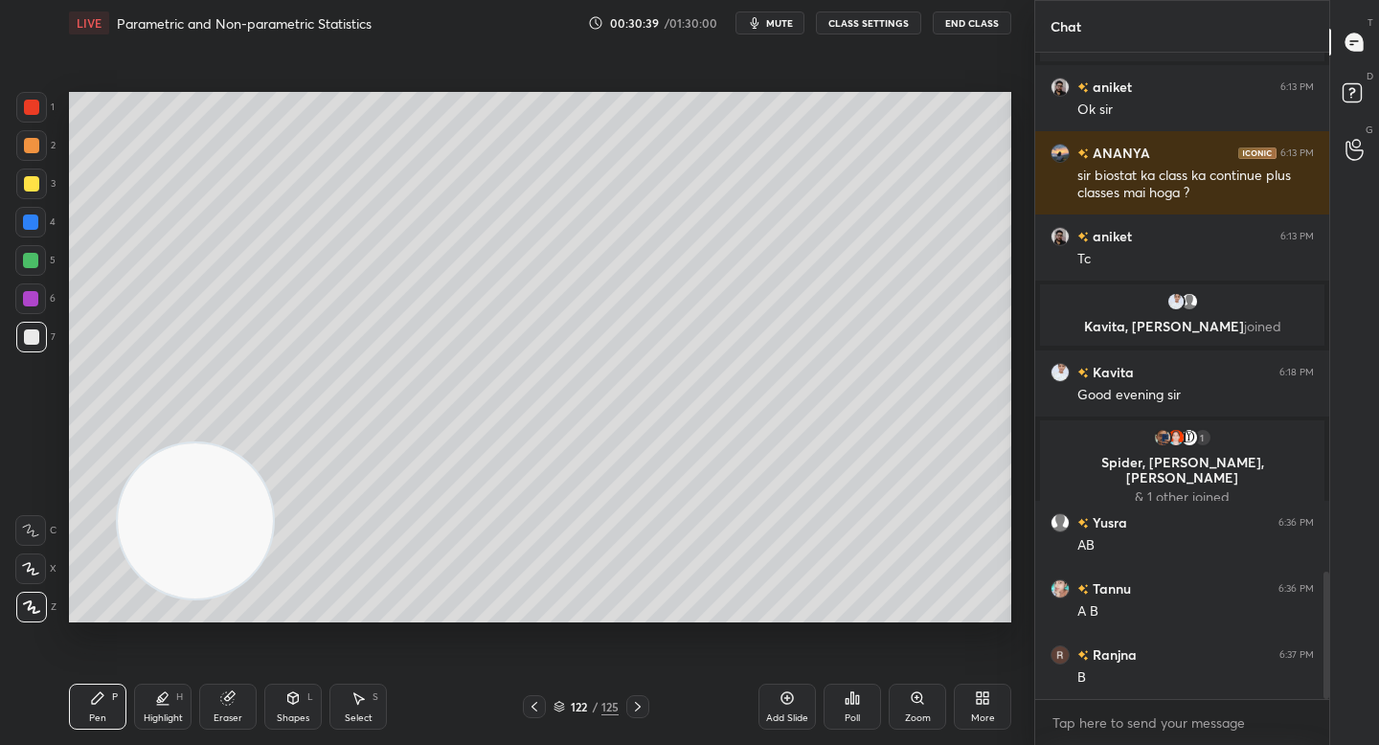
scroll to position [2622, 0]
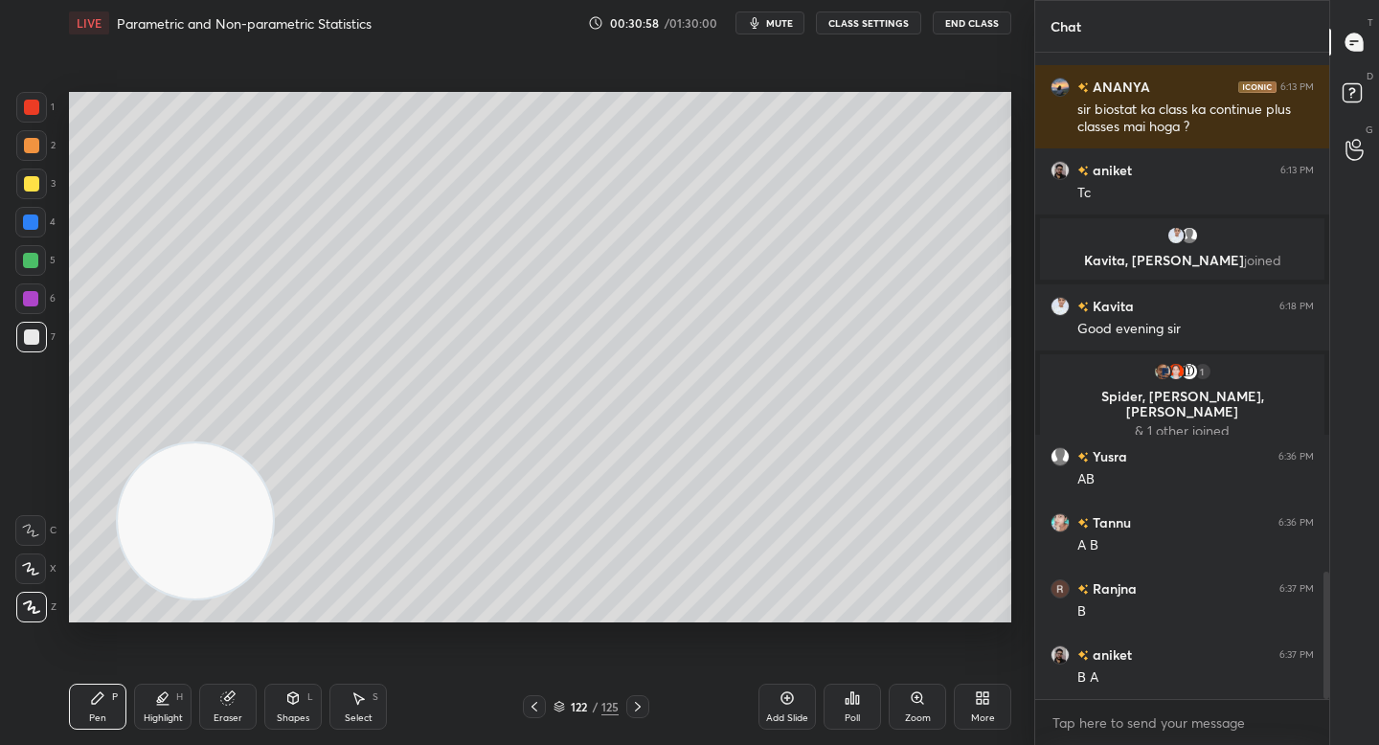
click at [202, 709] on div "Eraser" at bounding box center [227, 707] width 57 height 46
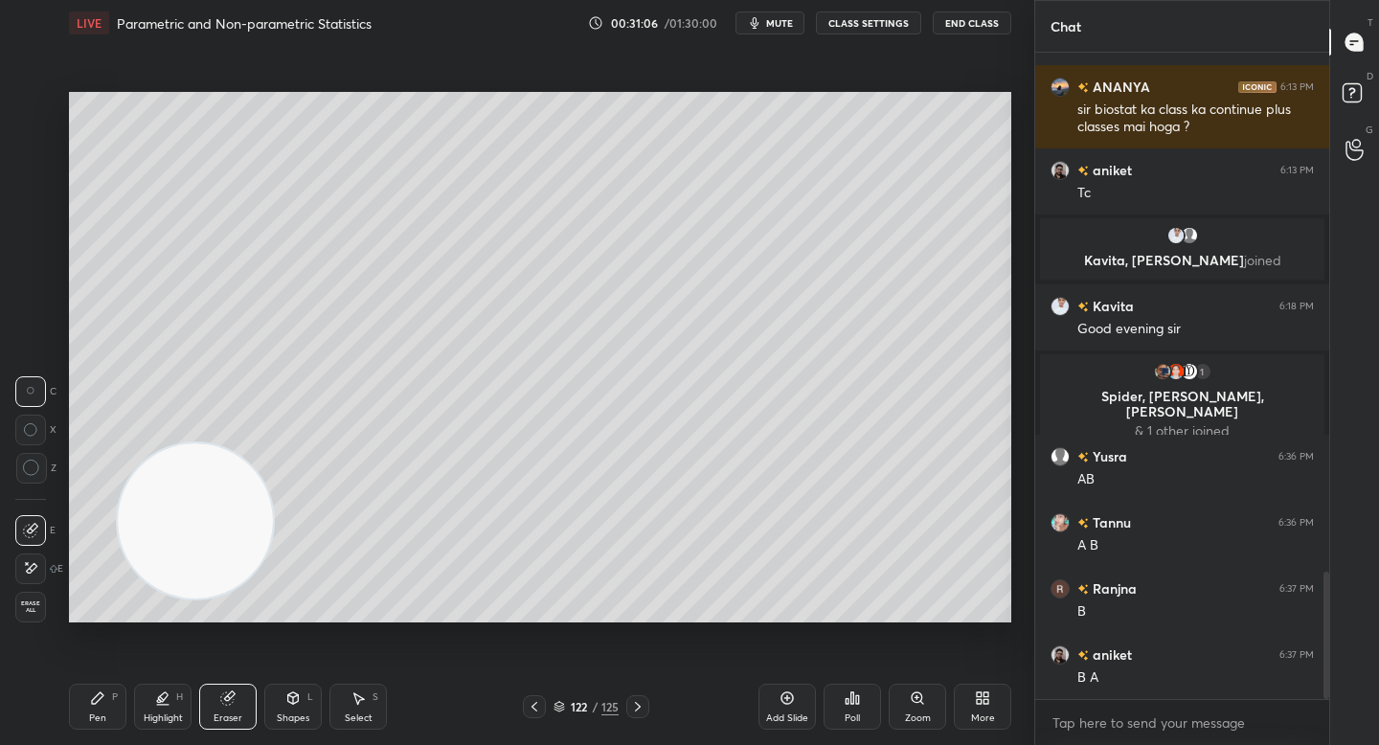
click at [90, 716] on div "Pen" at bounding box center [97, 718] width 17 height 10
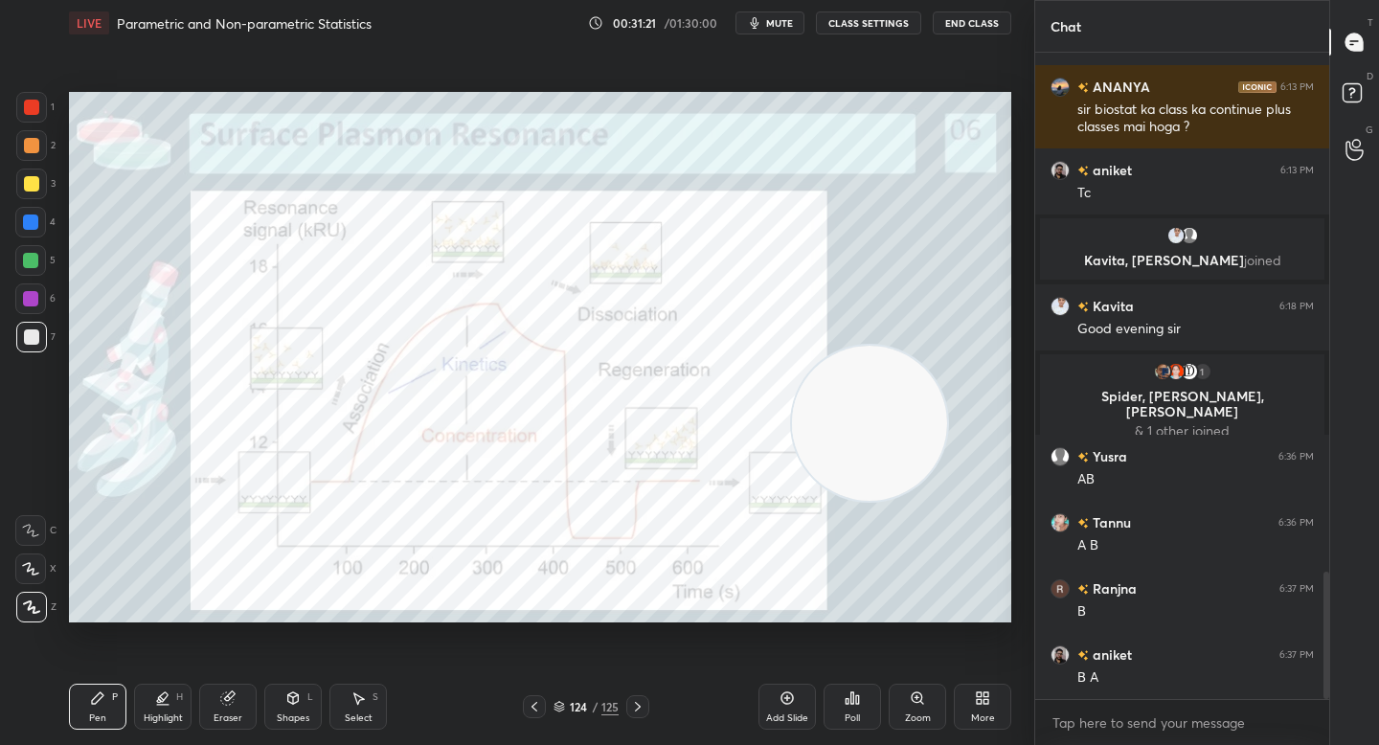
drag, startPoint x: 217, startPoint y: 535, endPoint x: 904, endPoint y: 435, distance: 693.8
click at [904, 435] on video at bounding box center [869, 423] width 155 height 155
click at [932, 424] on video at bounding box center [909, 412] width 155 height 155
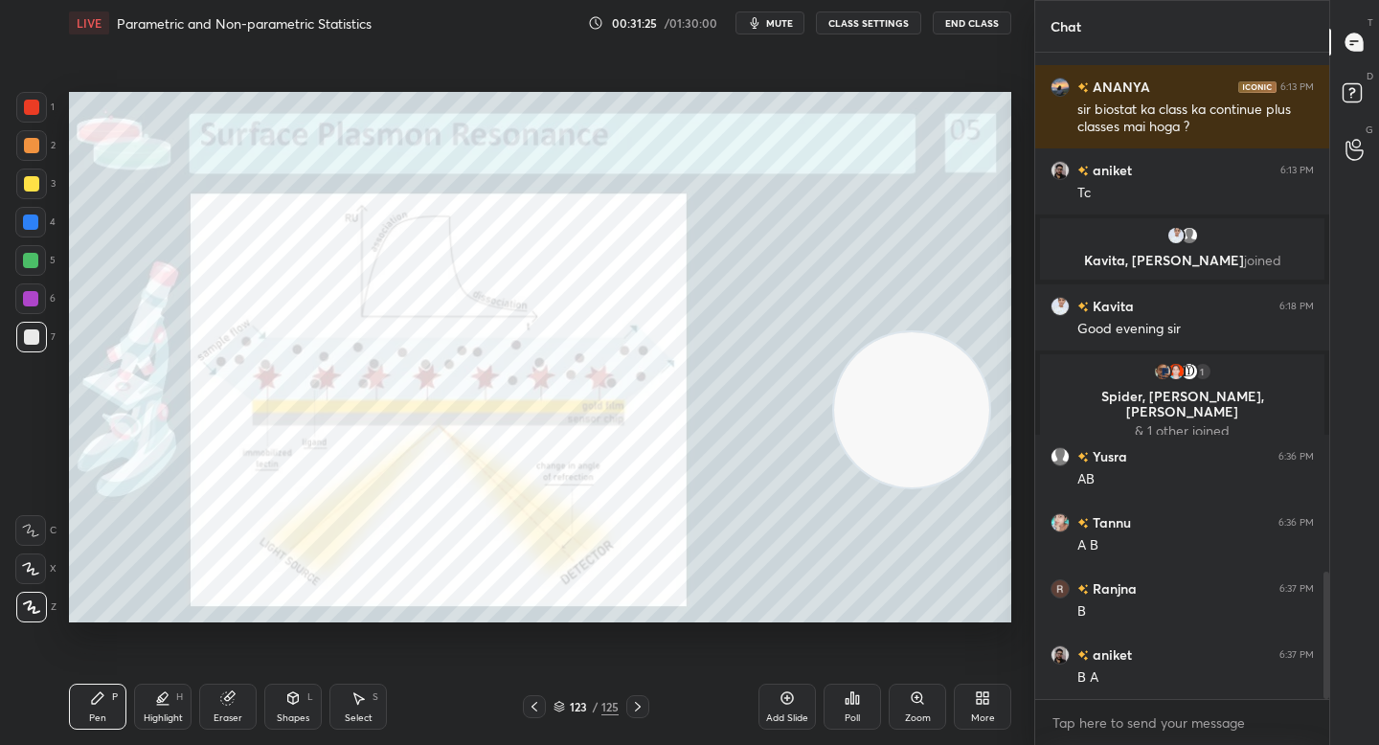
click at [912, 712] on div "Zoom" at bounding box center [917, 707] width 57 height 46
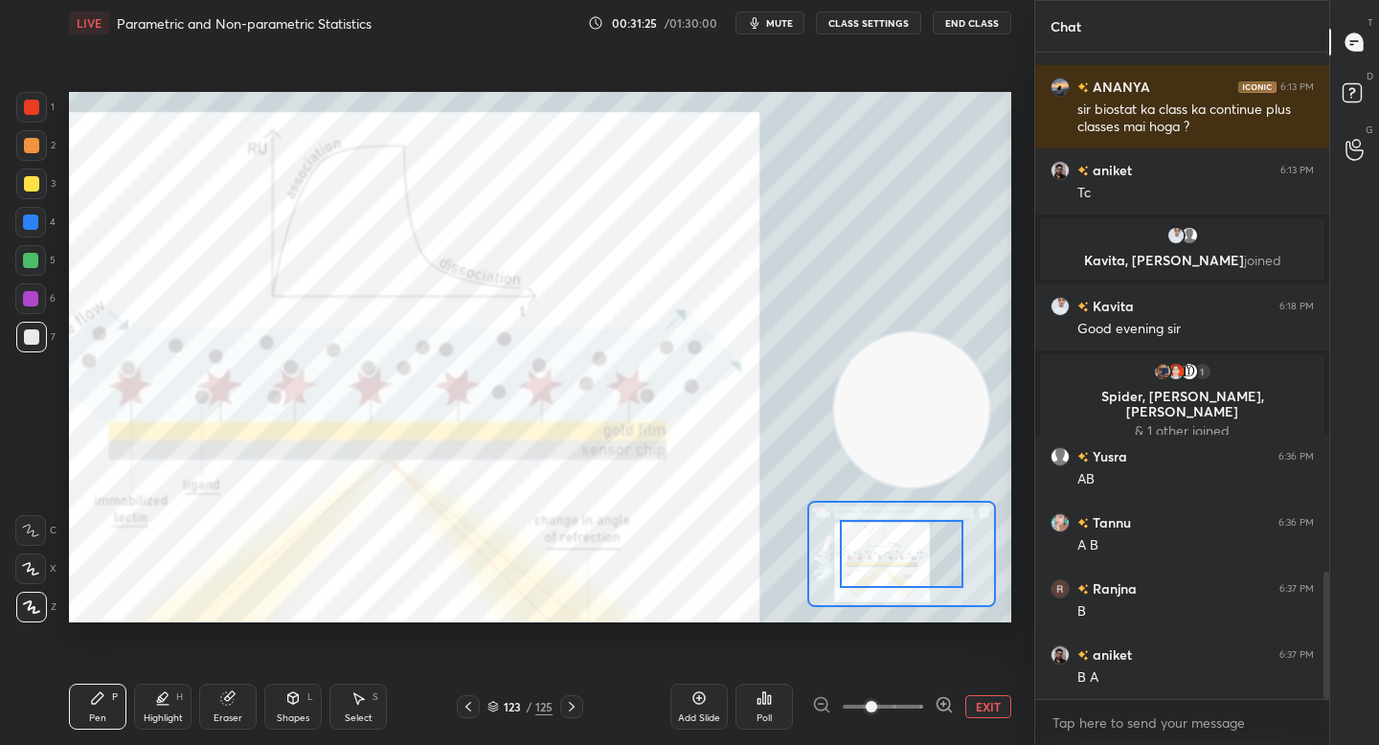
click at [951, 709] on icon at bounding box center [943, 704] width 19 height 19
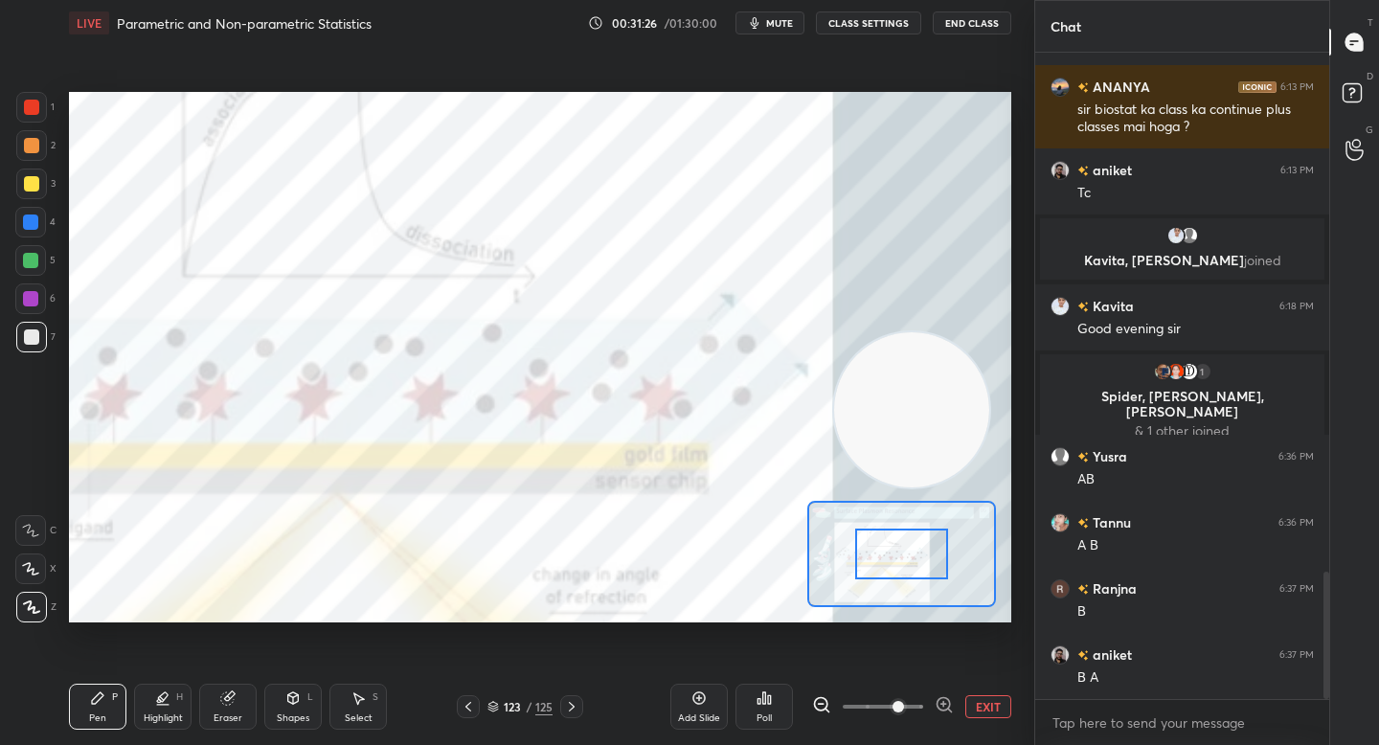
click at [904, 567] on div at bounding box center [901, 554] width 92 height 51
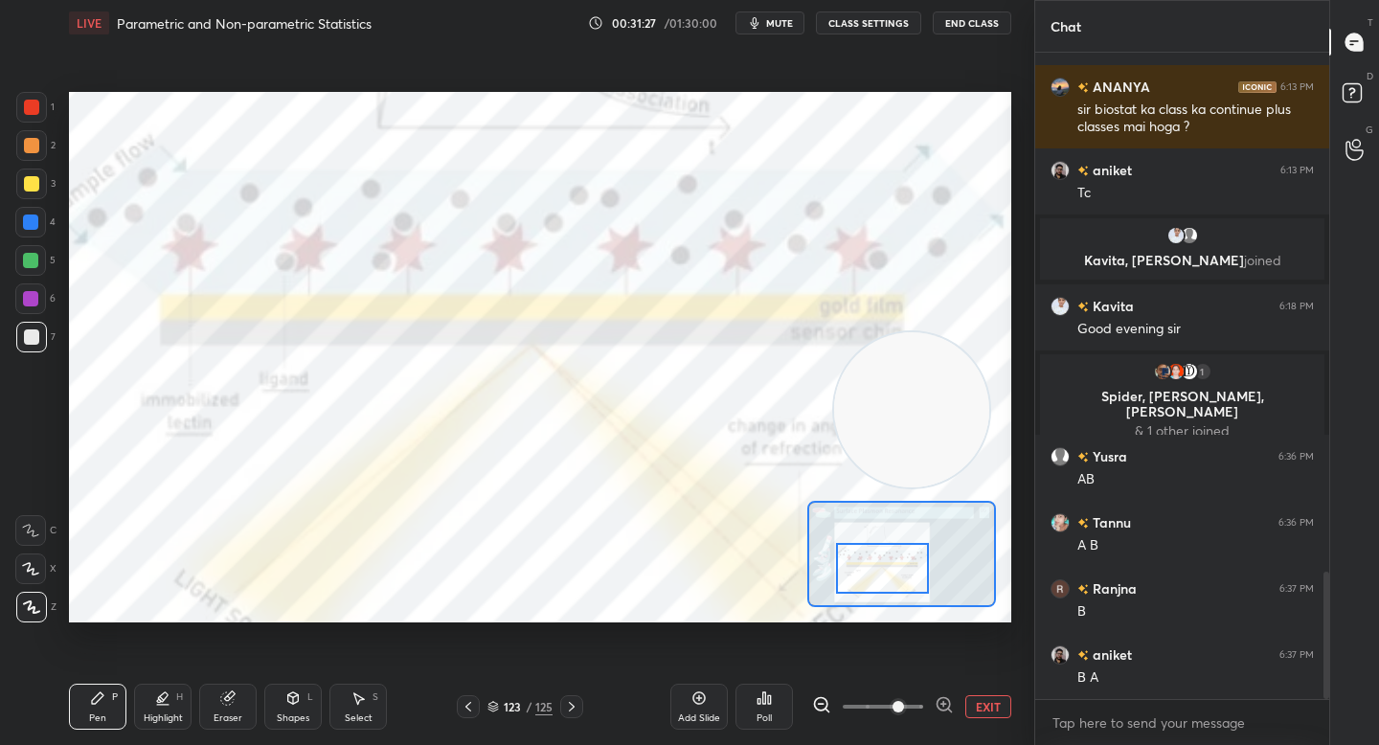
drag, startPoint x: 908, startPoint y: 565, endPoint x: 891, endPoint y: 579, distance: 21.7
click at [892, 580] on div at bounding box center [882, 568] width 92 height 51
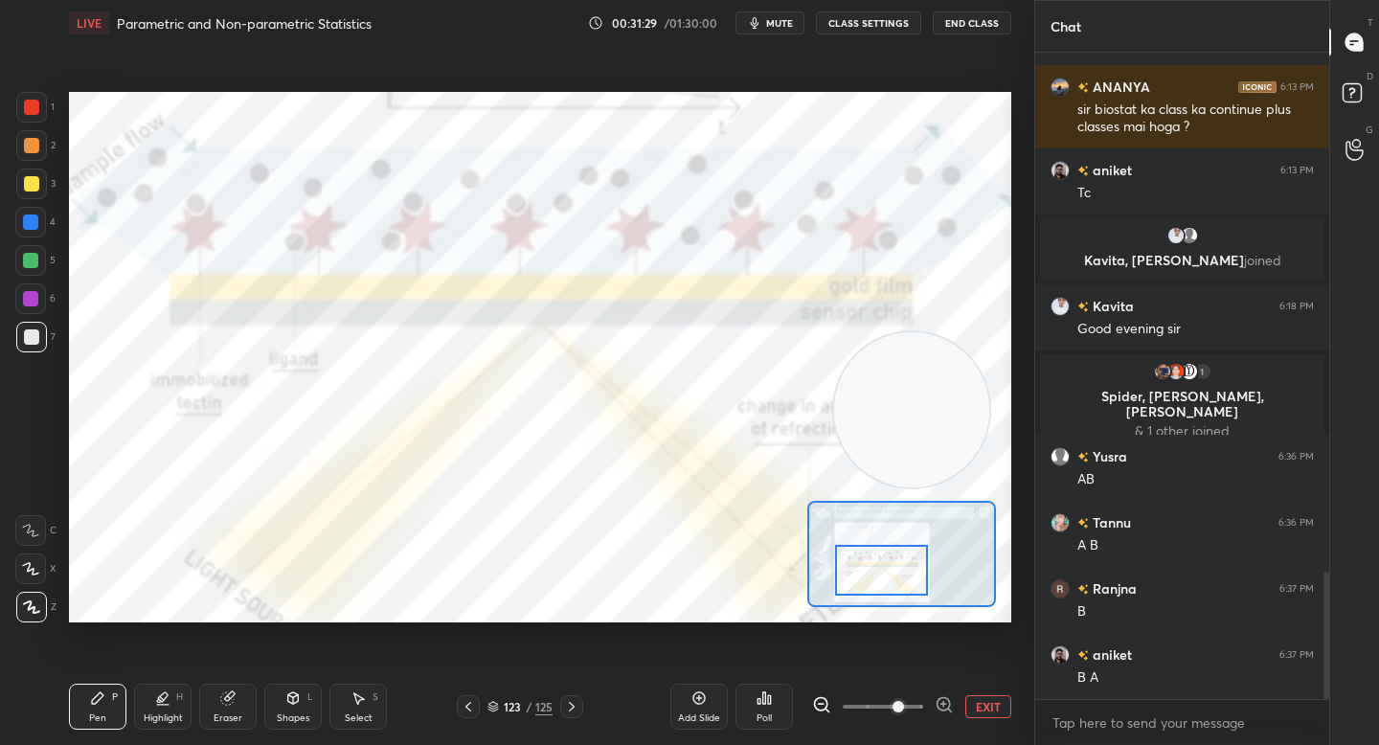
click at [35, 305] on div at bounding box center [30, 298] width 31 height 31
click at [853, 566] on div at bounding box center [881, 570] width 92 height 51
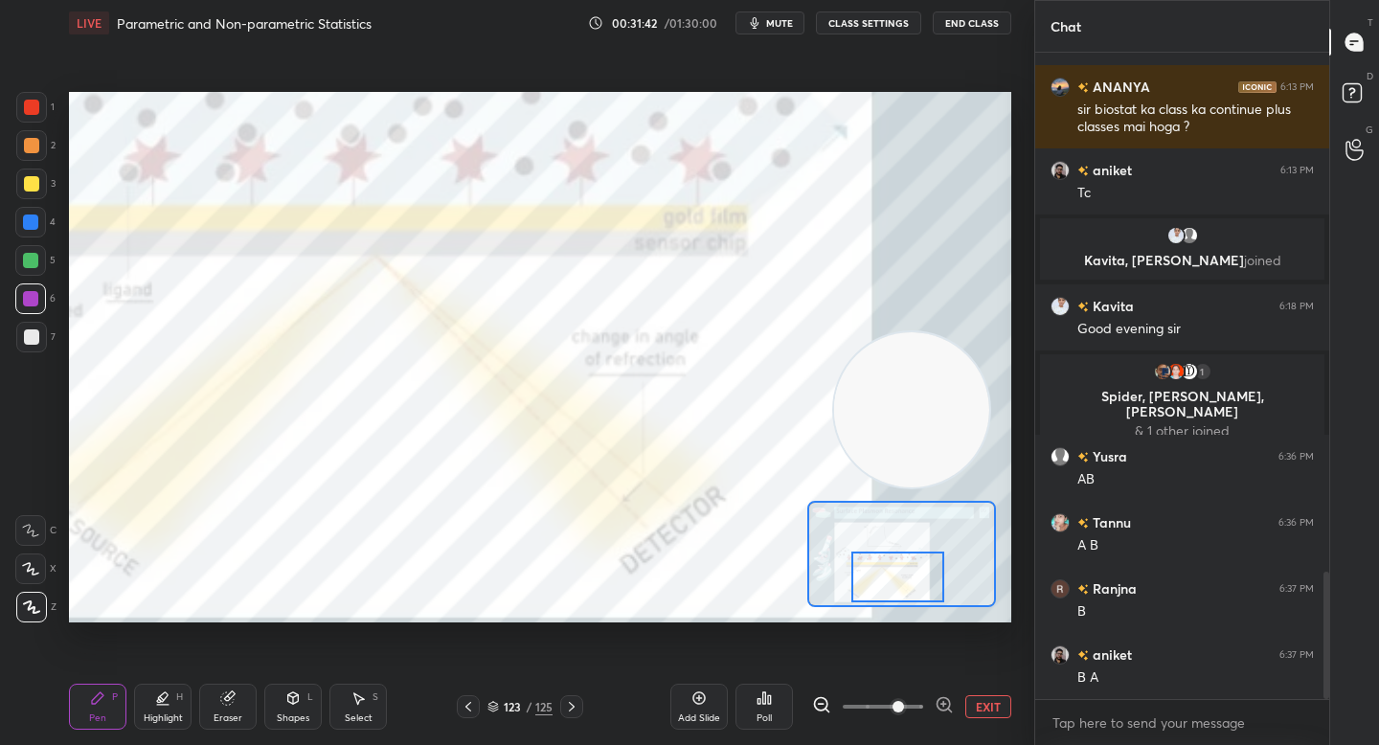
drag, startPoint x: 875, startPoint y: 562, endPoint x: 889, endPoint y: 562, distance: 13.4
click at [889, 562] on div at bounding box center [897, 577] width 92 height 51
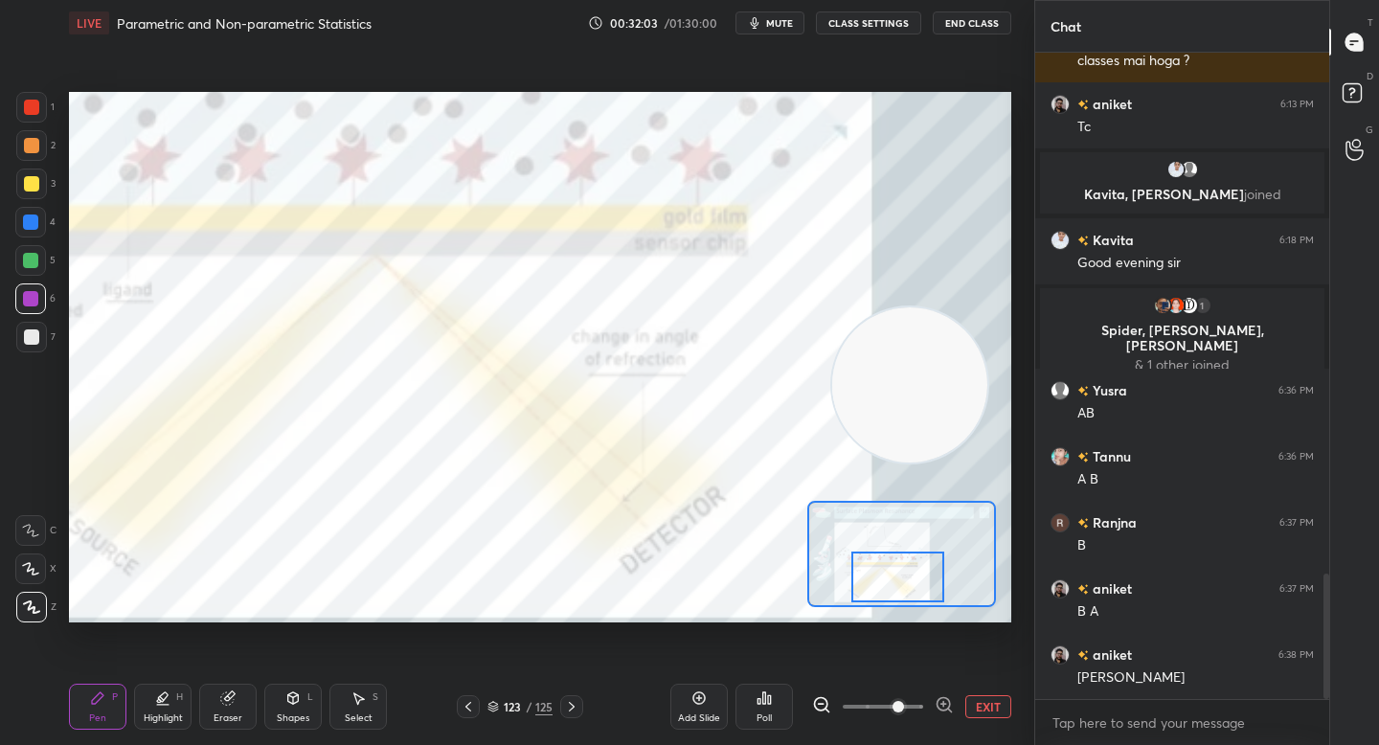
drag, startPoint x: 901, startPoint y: 394, endPoint x: 912, endPoint y: 331, distance: 63.3
click at [913, 331] on video at bounding box center [909, 384] width 155 height 155
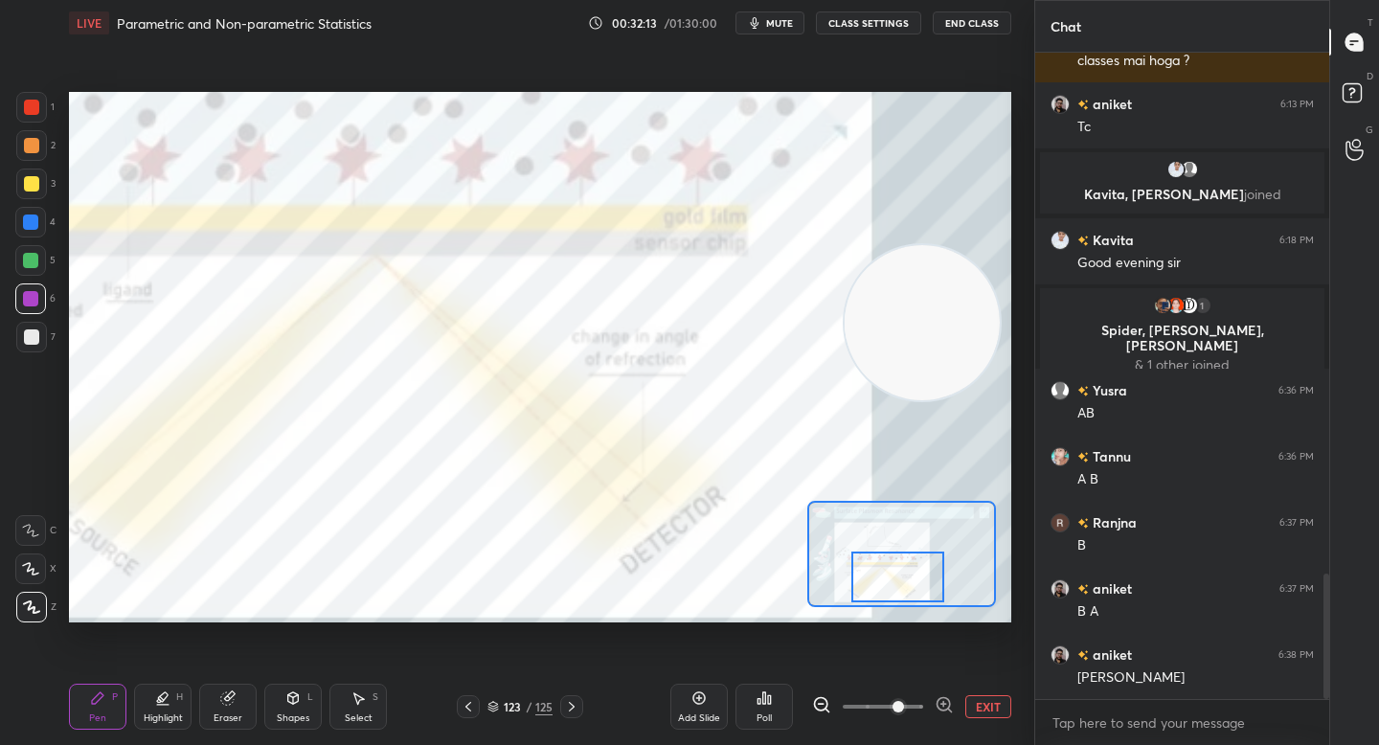
drag, startPoint x: 905, startPoint y: 349, endPoint x: 911, endPoint y: 282, distance: 66.3
click at [911, 282] on video at bounding box center [921, 322] width 155 height 155
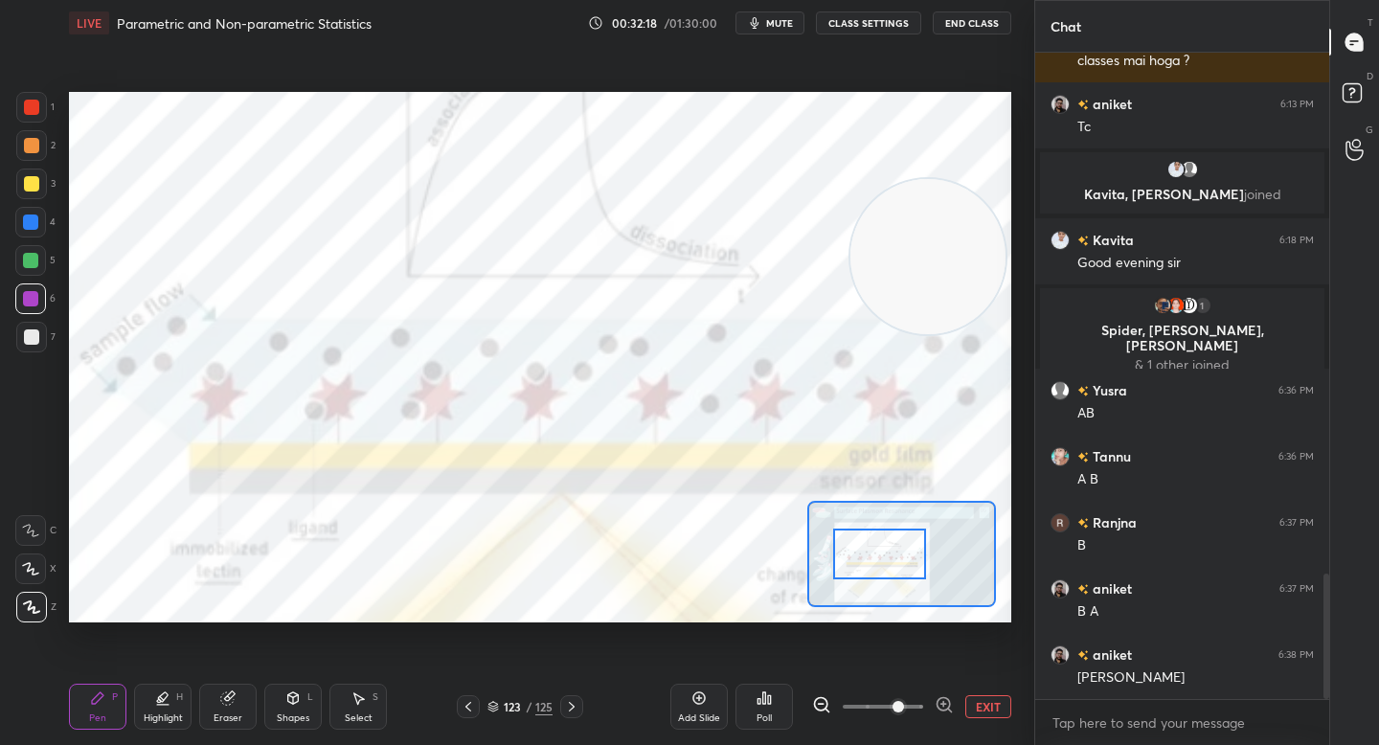
drag, startPoint x: 887, startPoint y: 571, endPoint x: 869, endPoint y: 547, distance: 29.5
click at [869, 547] on div at bounding box center [879, 554] width 92 height 51
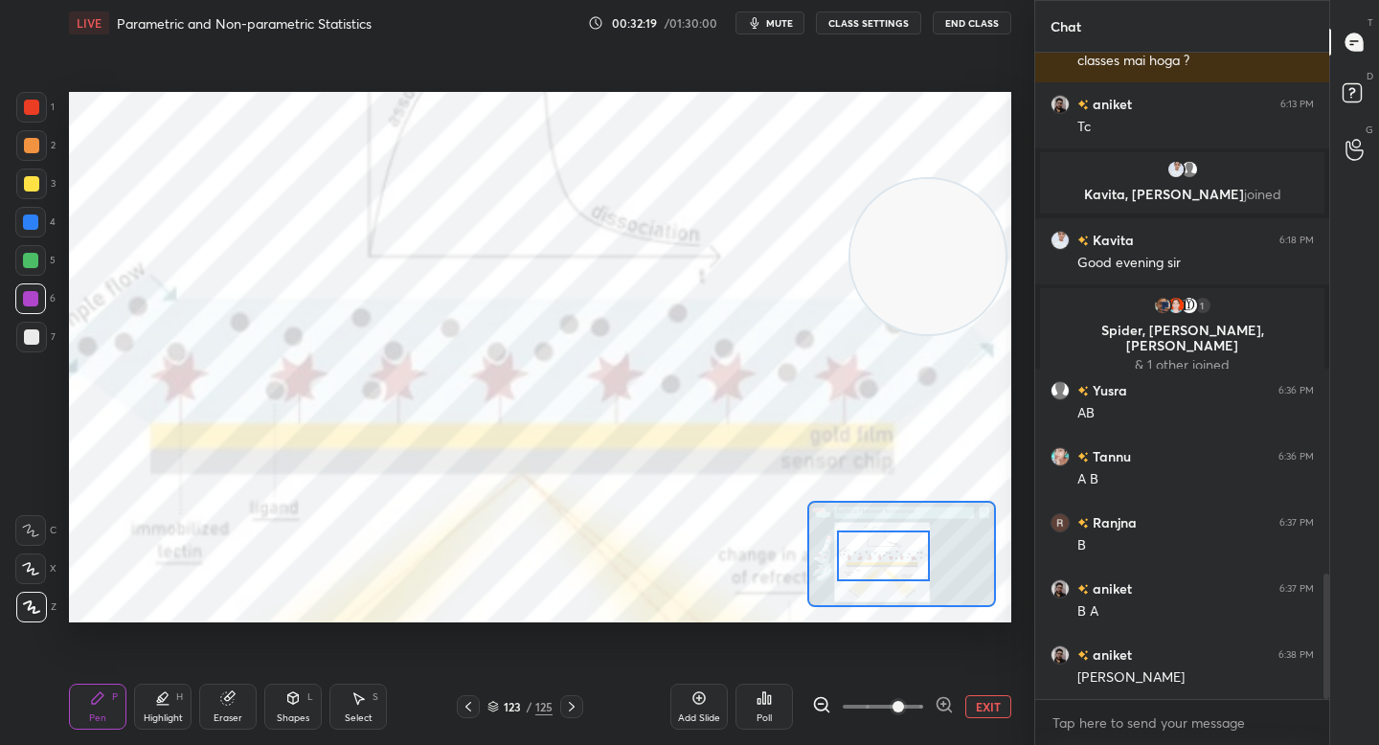
click at [880, 551] on div at bounding box center [883, 555] width 92 height 51
click at [33, 197] on div "1 2 3 4 5 6 7" at bounding box center [35, 226] width 40 height 268
click at [36, 185] on div at bounding box center [31, 183] width 15 height 15
click at [34, 157] on div at bounding box center [31, 145] width 31 height 31
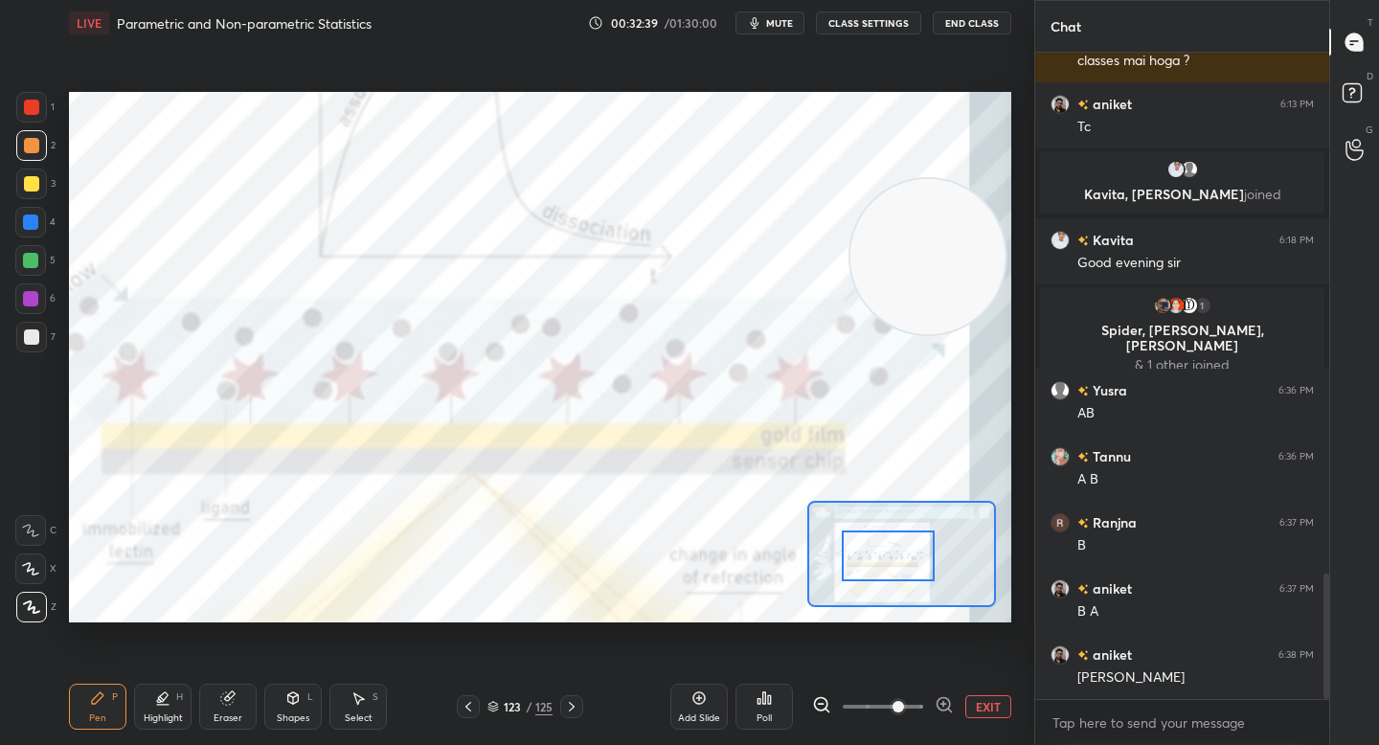
click at [878, 563] on div at bounding box center [888, 555] width 92 height 51
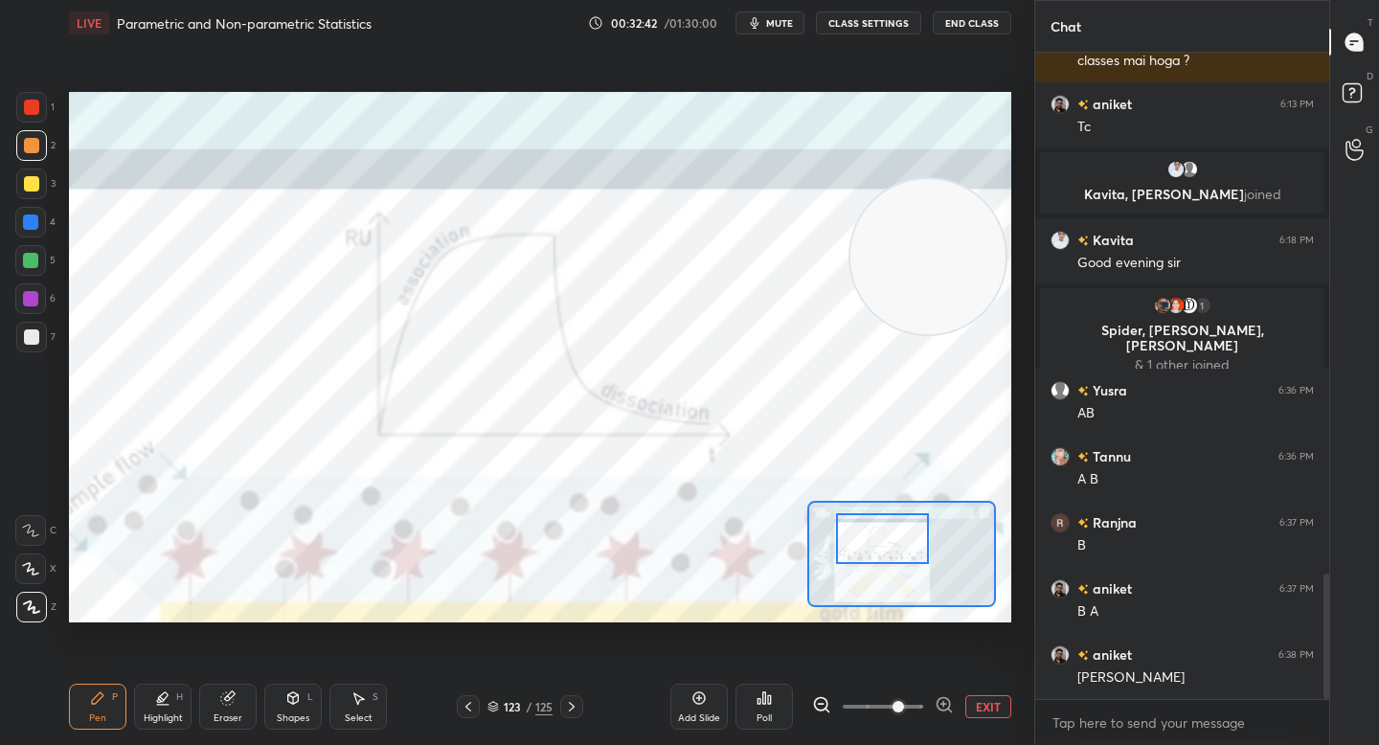
drag, startPoint x: 882, startPoint y: 549, endPoint x: 866, endPoint y: 532, distance: 23.0
click at [870, 532] on div at bounding box center [882, 538] width 92 height 51
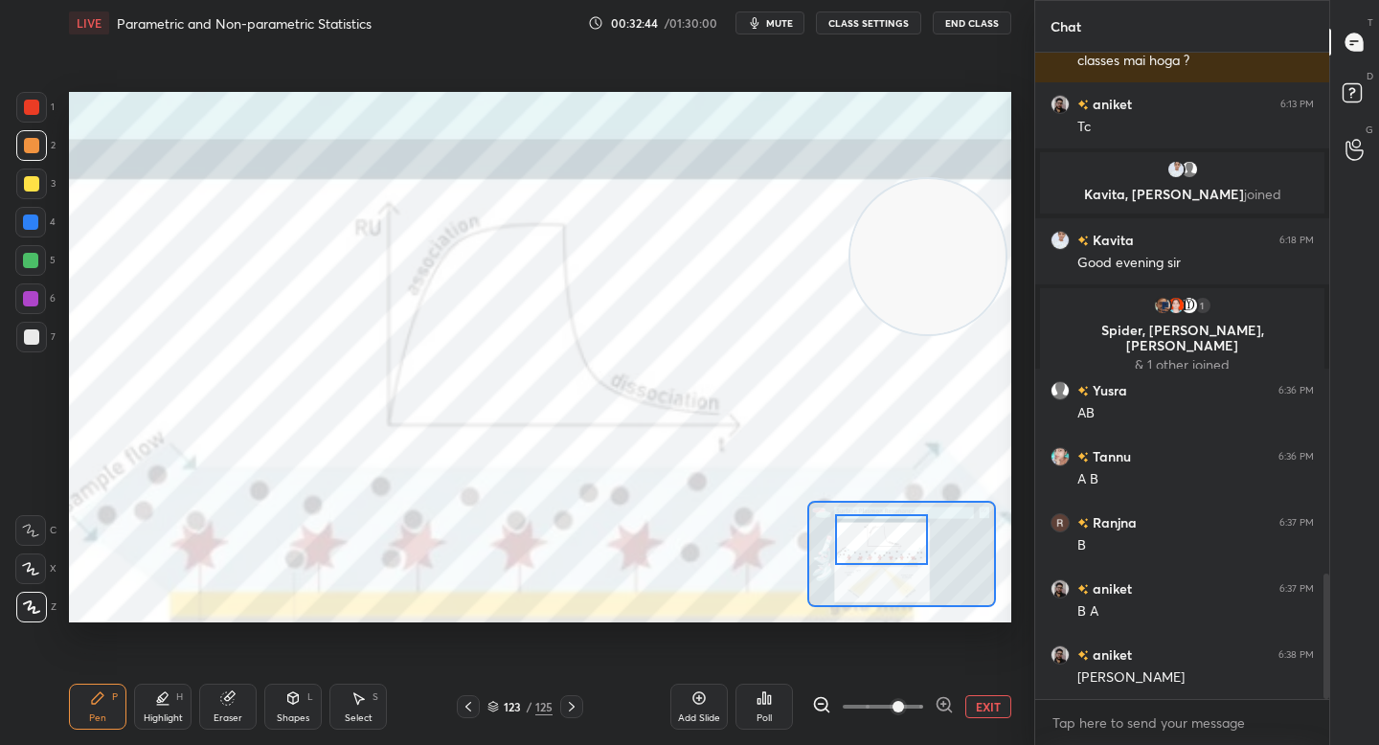
click at [29, 311] on div at bounding box center [30, 298] width 31 height 31
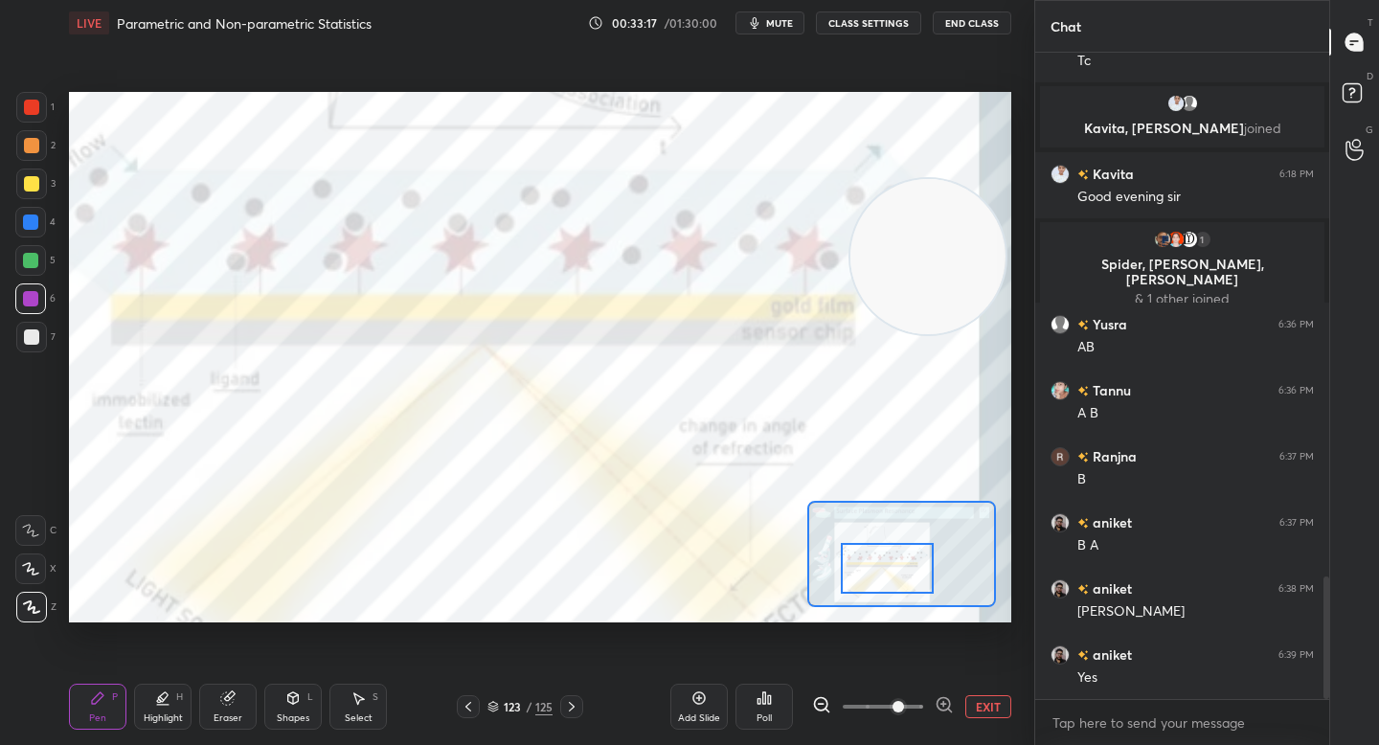
drag, startPoint x: 881, startPoint y: 559, endPoint x: 879, endPoint y: 603, distance: 44.1
click at [880, 594] on div at bounding box center [887, 568] width 92 height 51
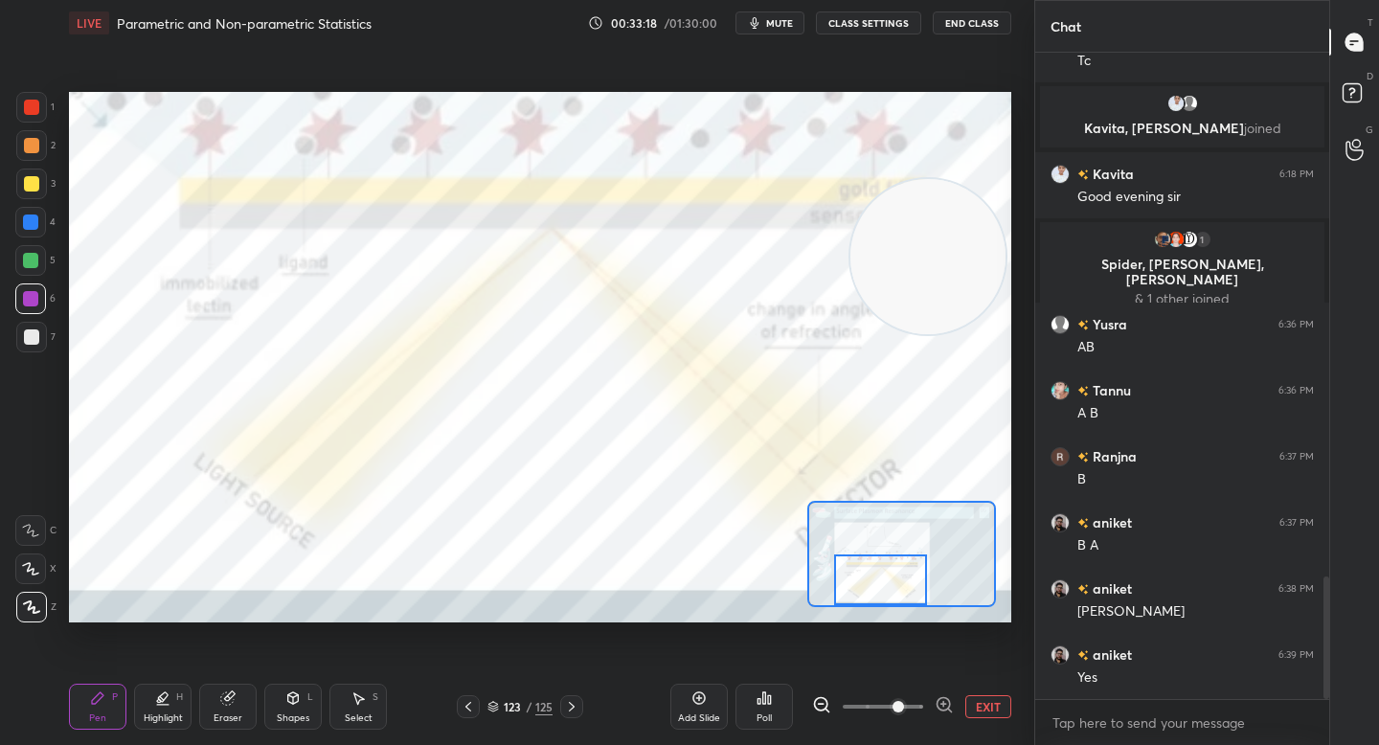
click at [979, 706] on button "EXIT" at bounding box center [988, 706] width 46 height 23
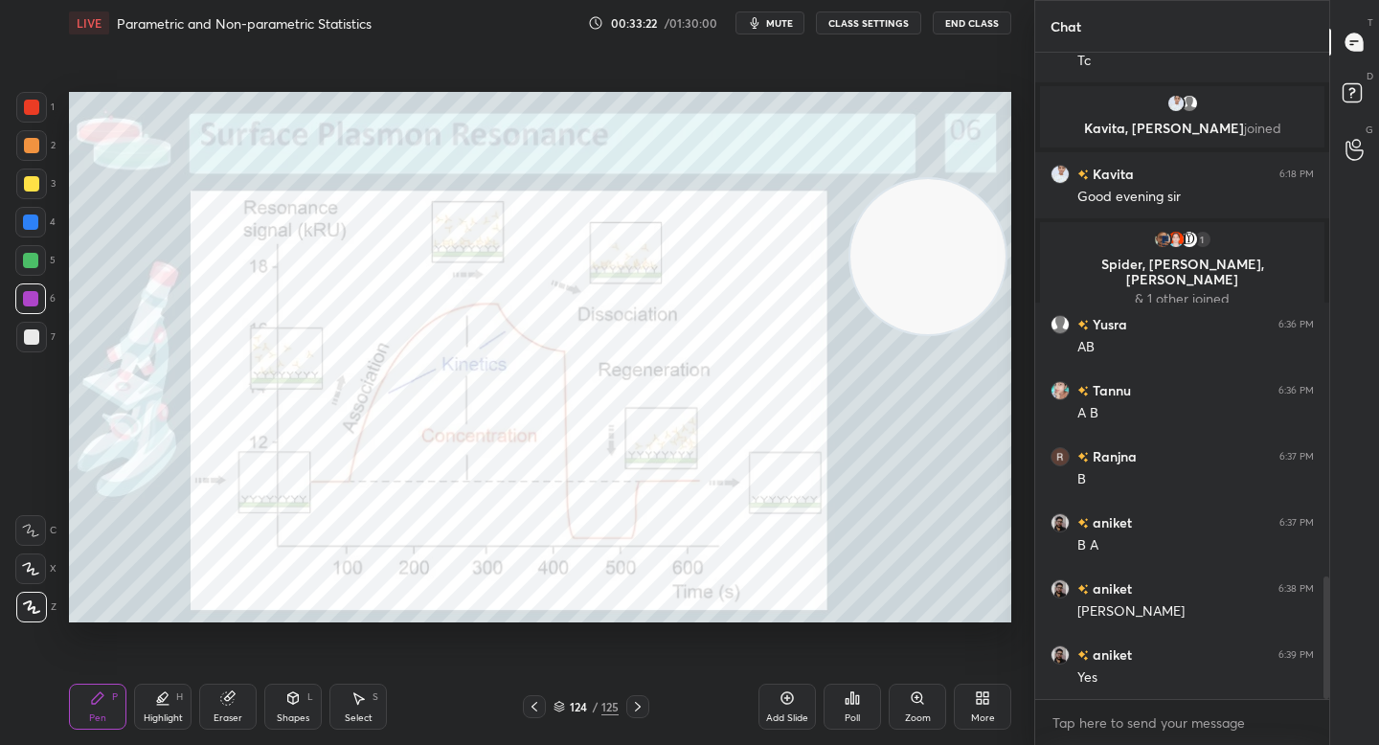
drag, startPoint x: 916, startPoint y: 699, endPoint x: 918, endPoint y: 681, distance: 18.3
click at [915, 700] on icon at bounding box center [917, 697] width 15 height 15
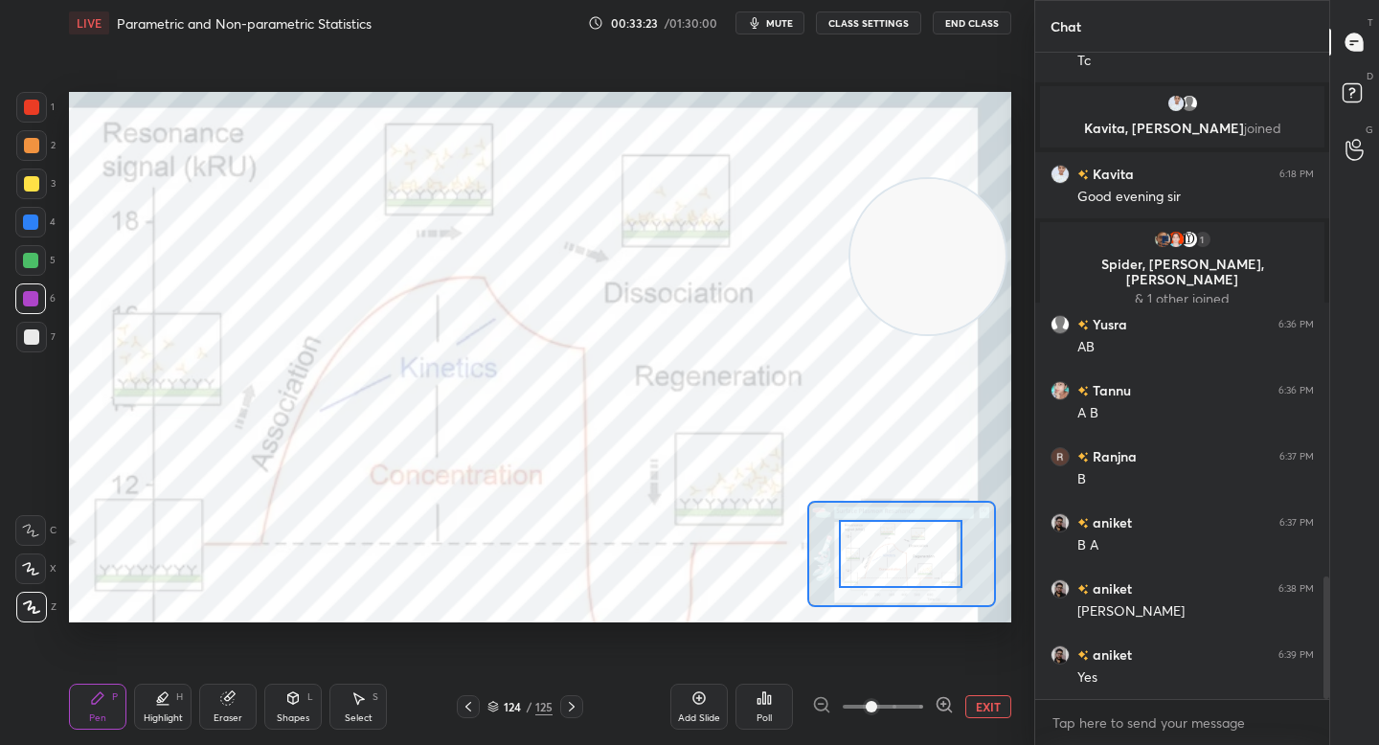
click at [881, 559] on div at bounding box center [901, 554] width 124 height 68
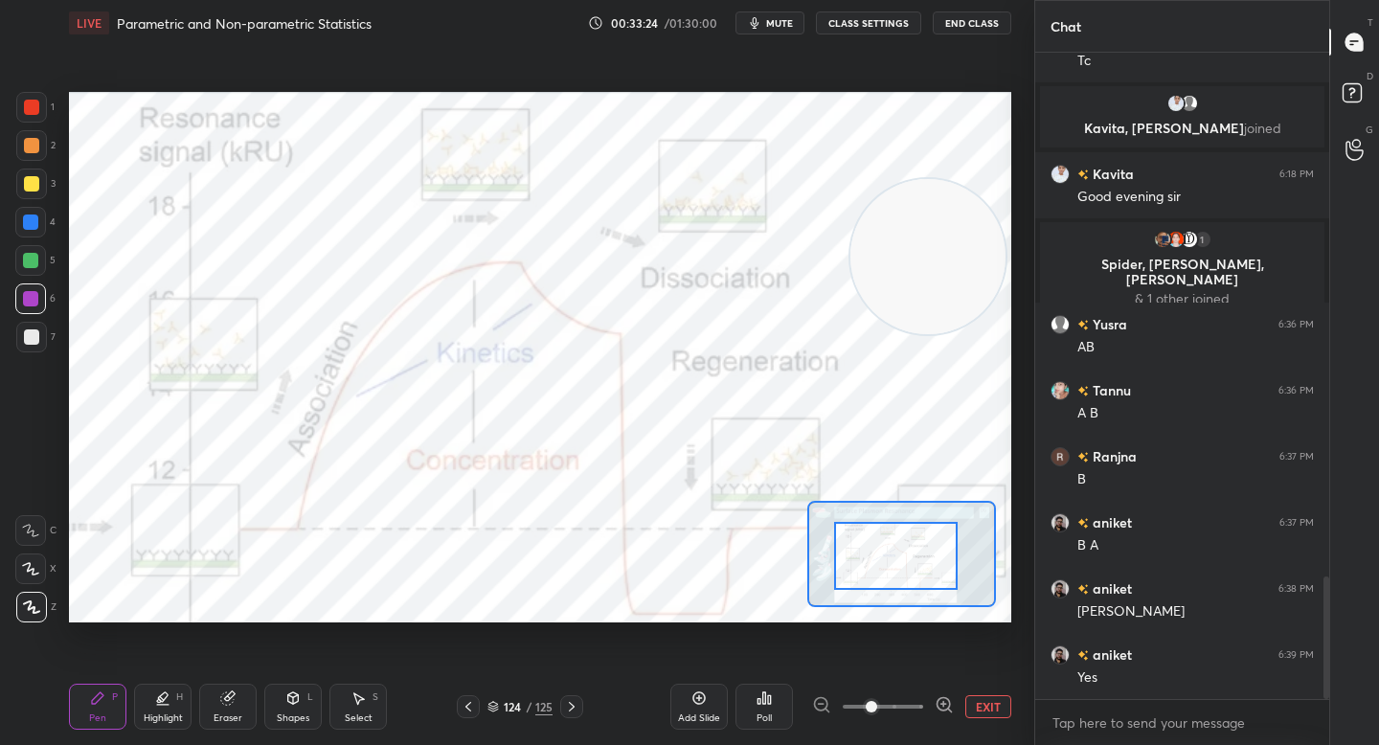
click at [934, 700] on div at bounding box center [883, 706] width 142 height 23
click at [943, 699] on icon at bounding box center [943, 704] width 19 height 19
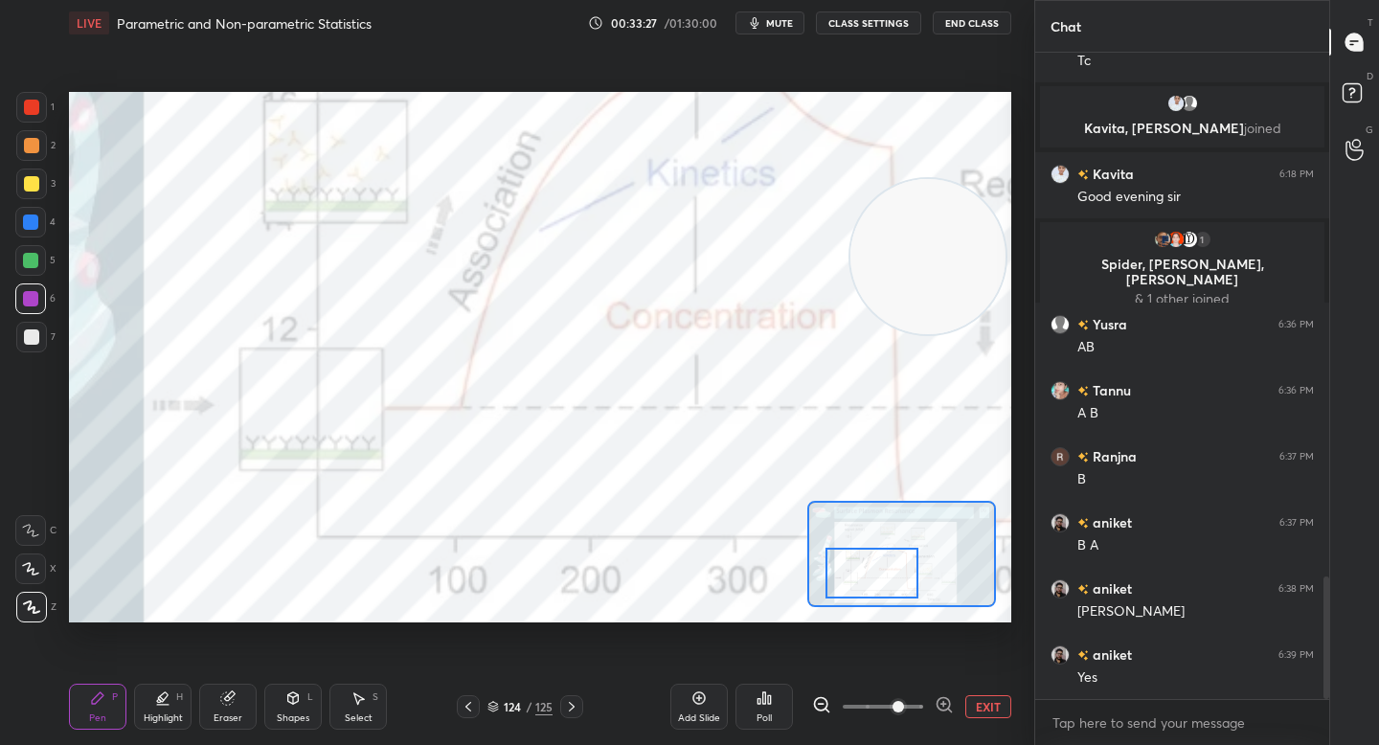
drag, startPoint x: 896, startPoint y: 568, endPoint x: 870, endPoint y: 584, distance: 30.5
click at [871, 586] on div at bounding box center [871, 573] width 92 height 51
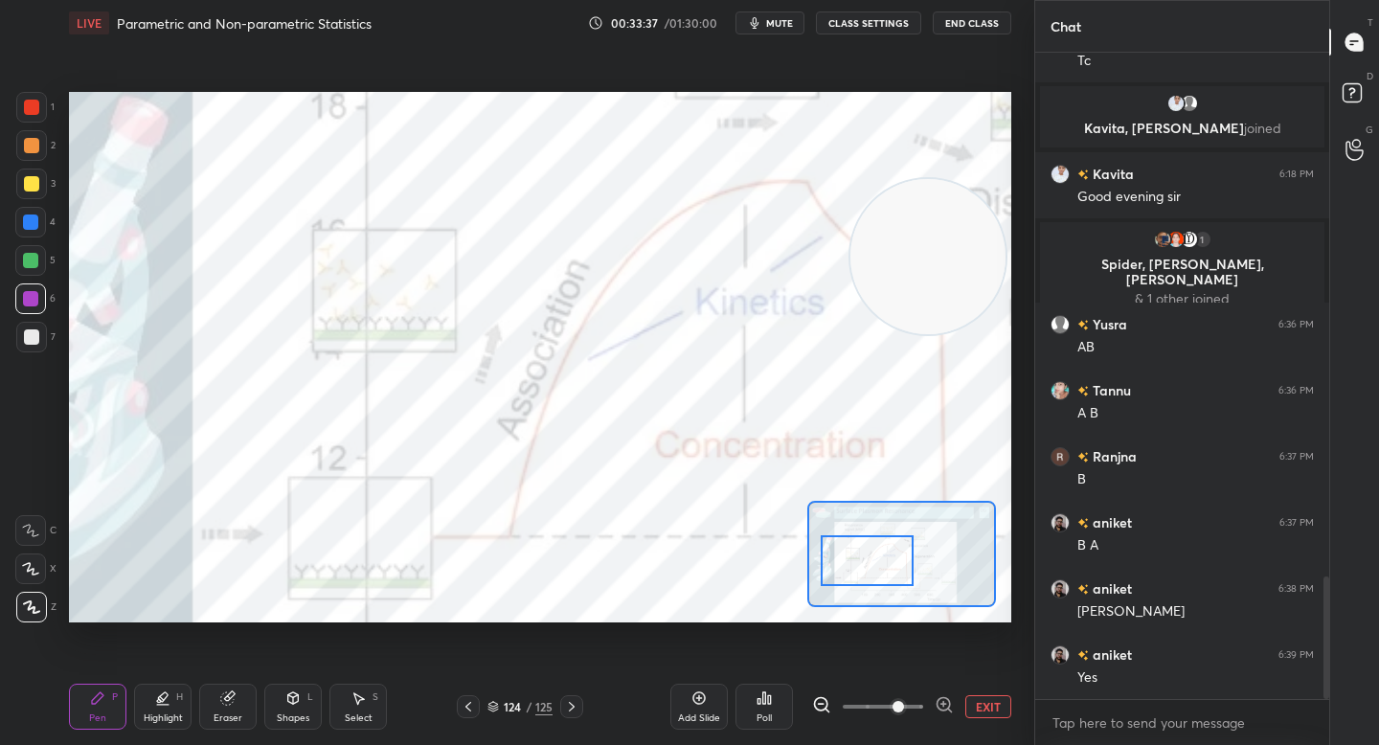
drag, startPoint x: 885, startPoint y: 575, endPoint x: 879, endPoint y: 564, distance: 12.8
click at [882, 562] on div at bounding box center [867, 560] width 92 height 51
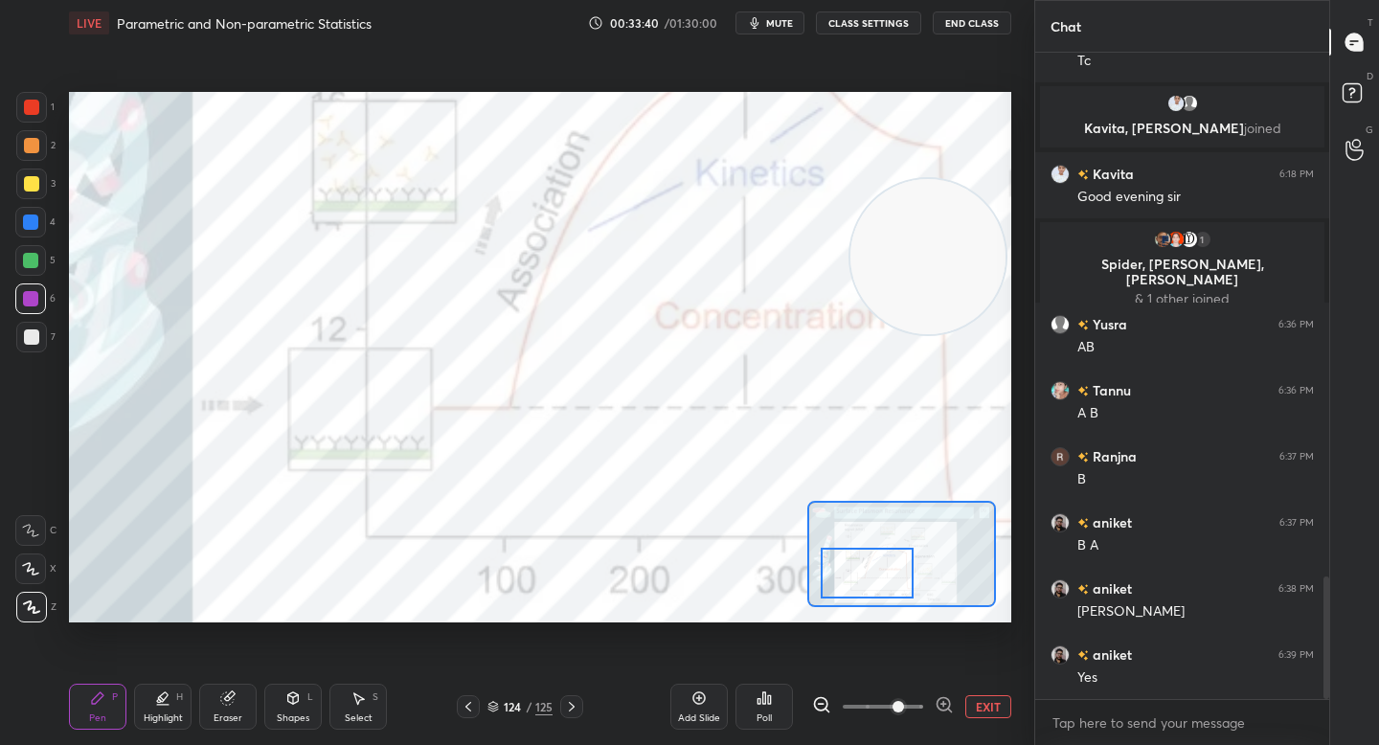
drag, startPoint x: 852, startPoint y: 551, endPoint x: 829, endPoint y: 553, distance: 23.2
click at [853, 567] on div at bounding box center [867, 573] width 92 height 51
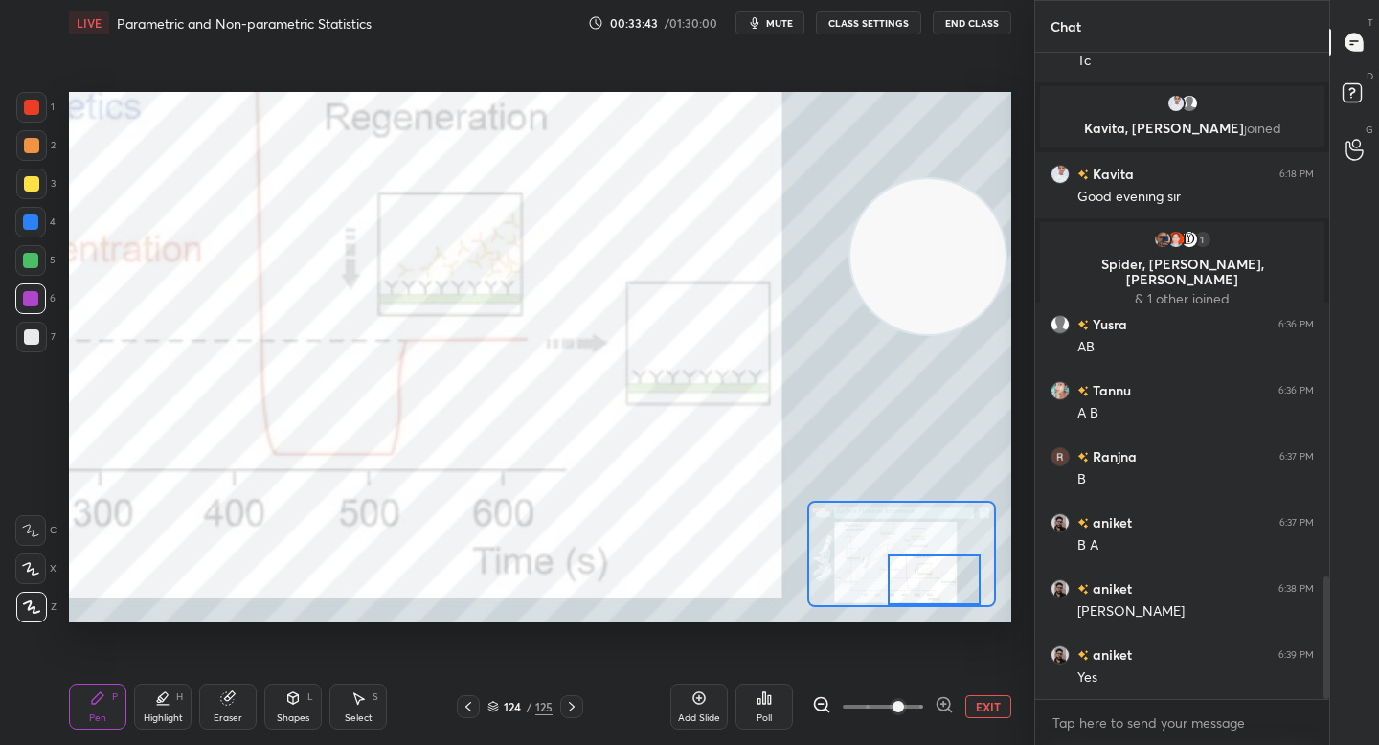
click at [944, 581] on div at bounding box center [934, 579] width 92 height 51
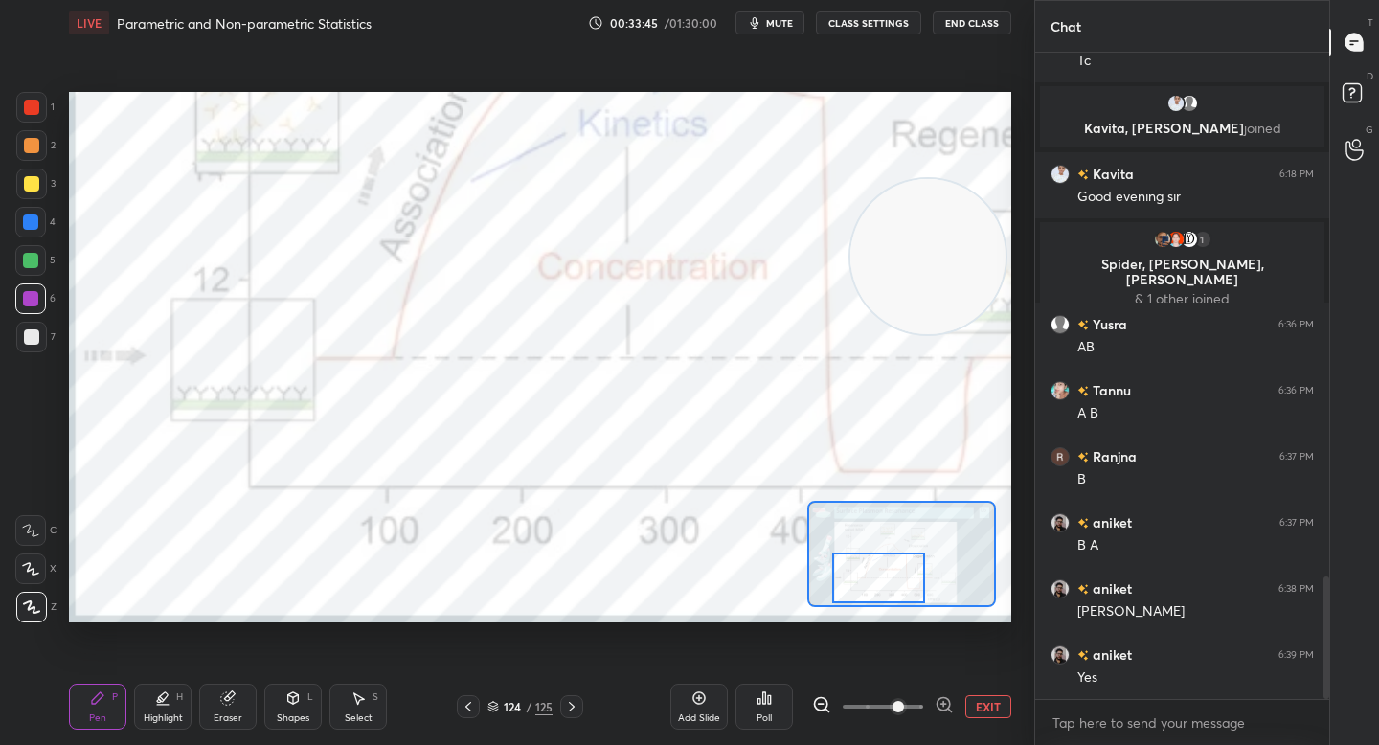
drag, startPoint x: 950, startPoint y: 588, endPoint x: 902, endPoint y: 585, distance: 48.0
click at [903, 585] on div at bounding box center [878, 577] width 92 height 51
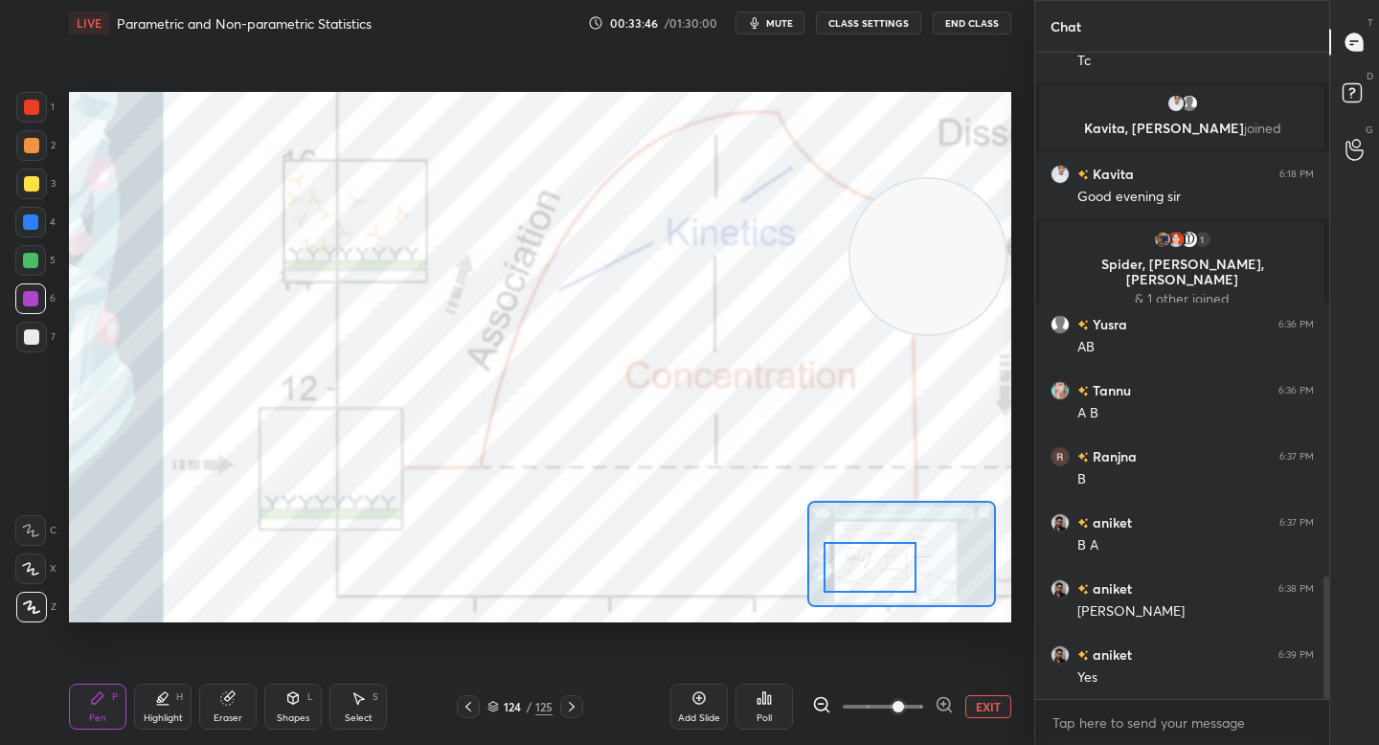
drag, startPoint x: 893, startPoint y: 577, endPoint x: 887, endPoint y: 570, distance: 10.2
click at [887, 571] on div at bounding box center [869, 567] width 92 height 51
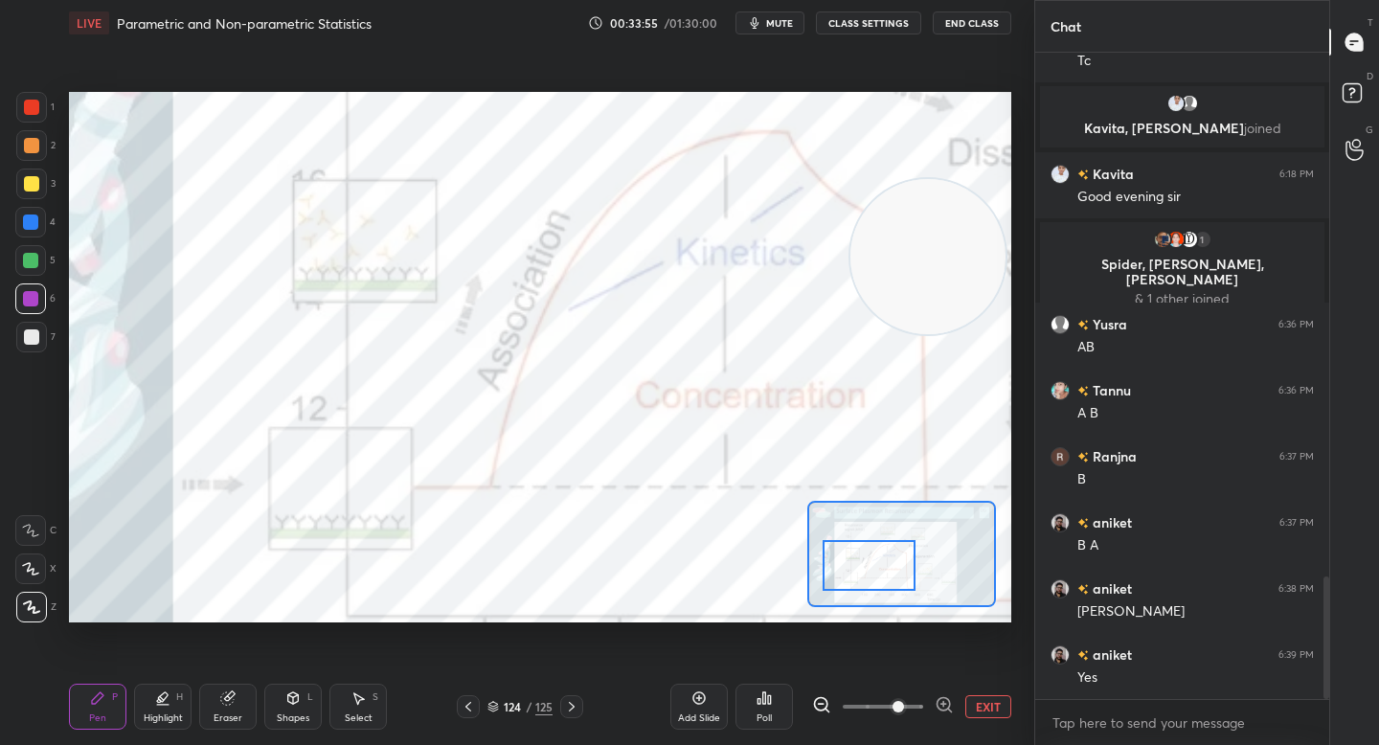
click at [874, 551] on div at bounding box center [868, 565] width 92 height 51
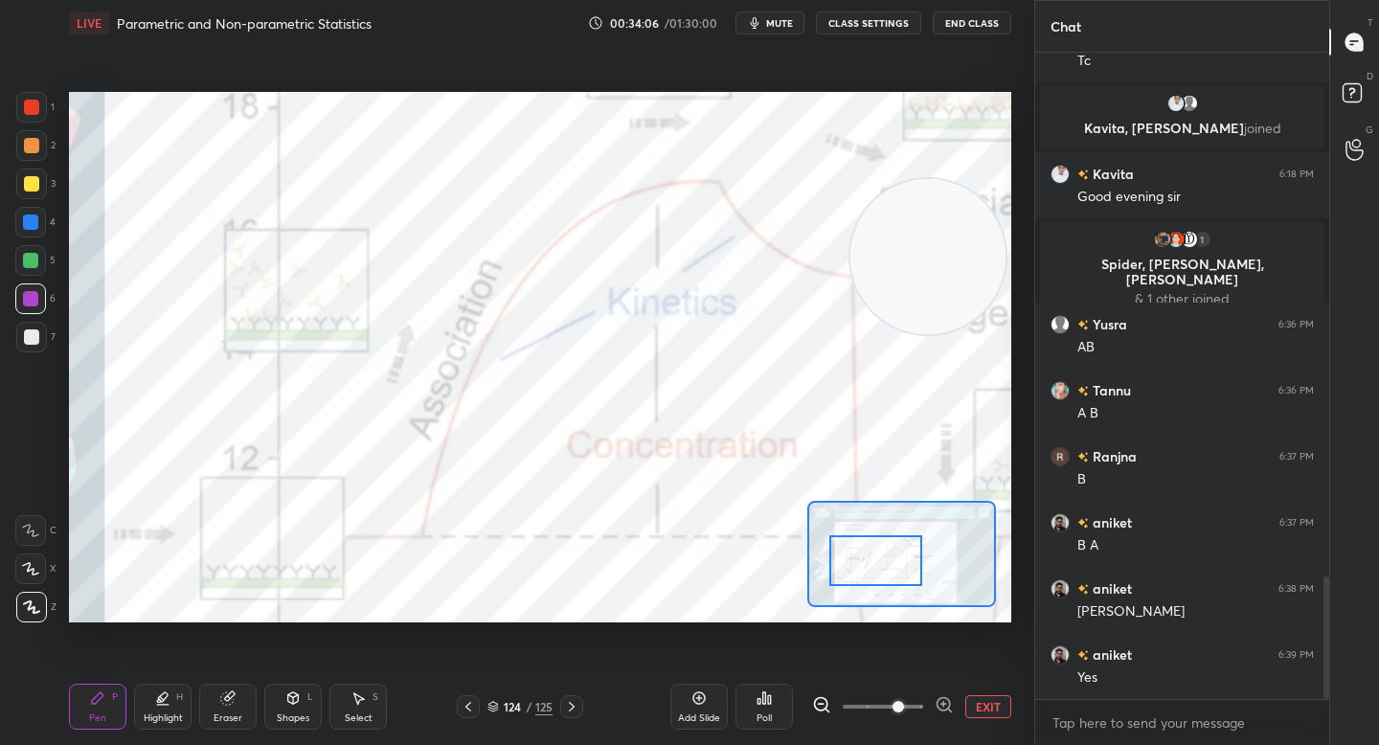
drag, startPoint x: 867, startPoint y: 553, endPoint x: 867, endPoint y: 543, distance: 10.6
click at [867, 545] on div at bounding box center [875, 560] width 92 height 51
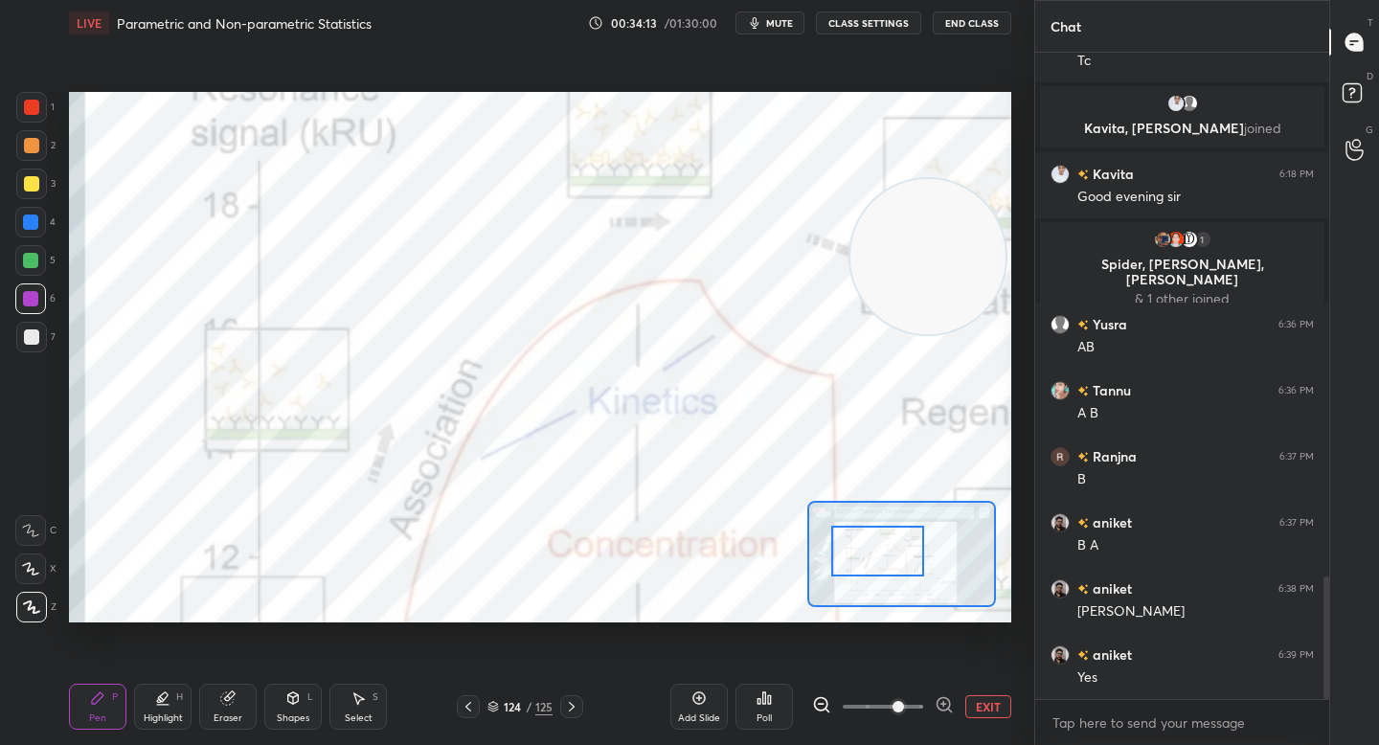
click at [862, 547] on div at bounding box center [877, 551] width 92 height 51
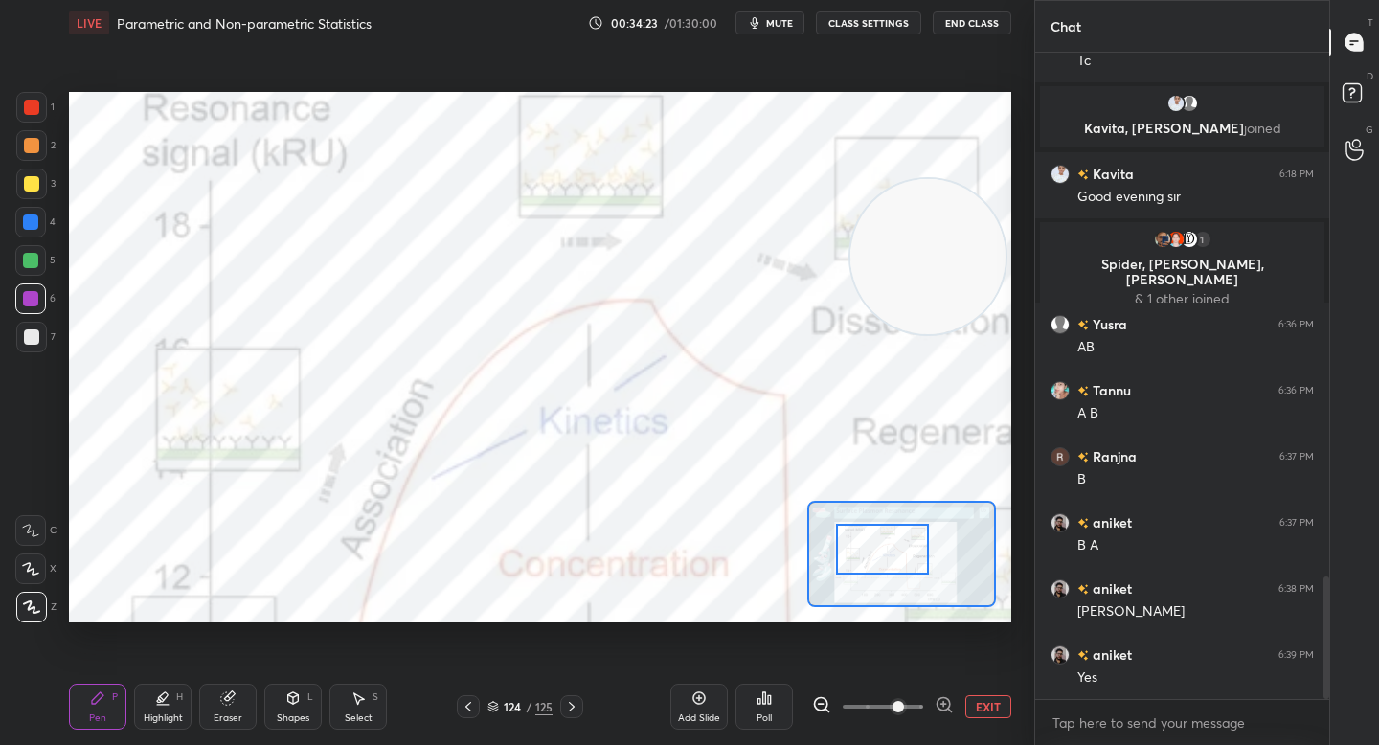
click at [865, 533] on div at bounding box center [882, 549] width 92 height 51
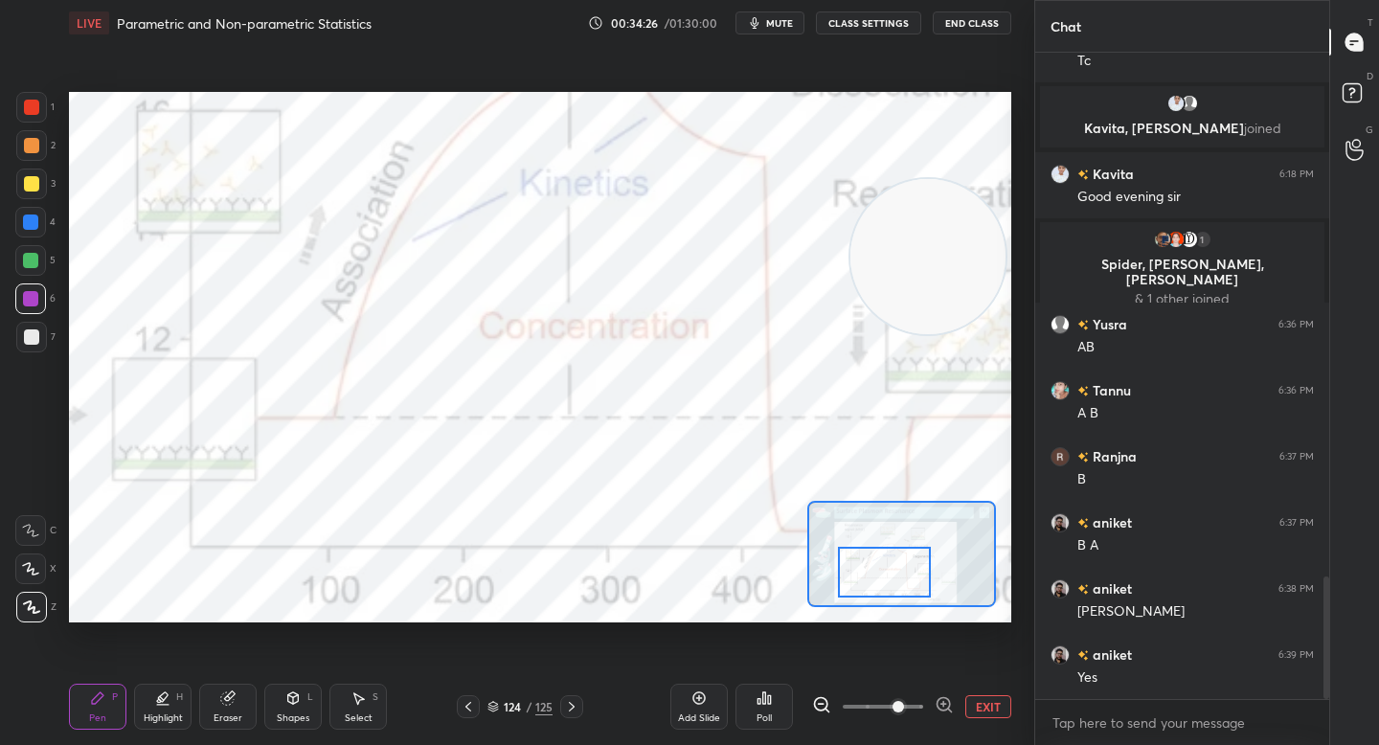
drag, startPoint x: 886, startPoint y: 552, endPoint x: 888, endPoint y: 565, distance: 13.5
click at [888, 566] on div at bounding box center [884, 572] width 92 height 51
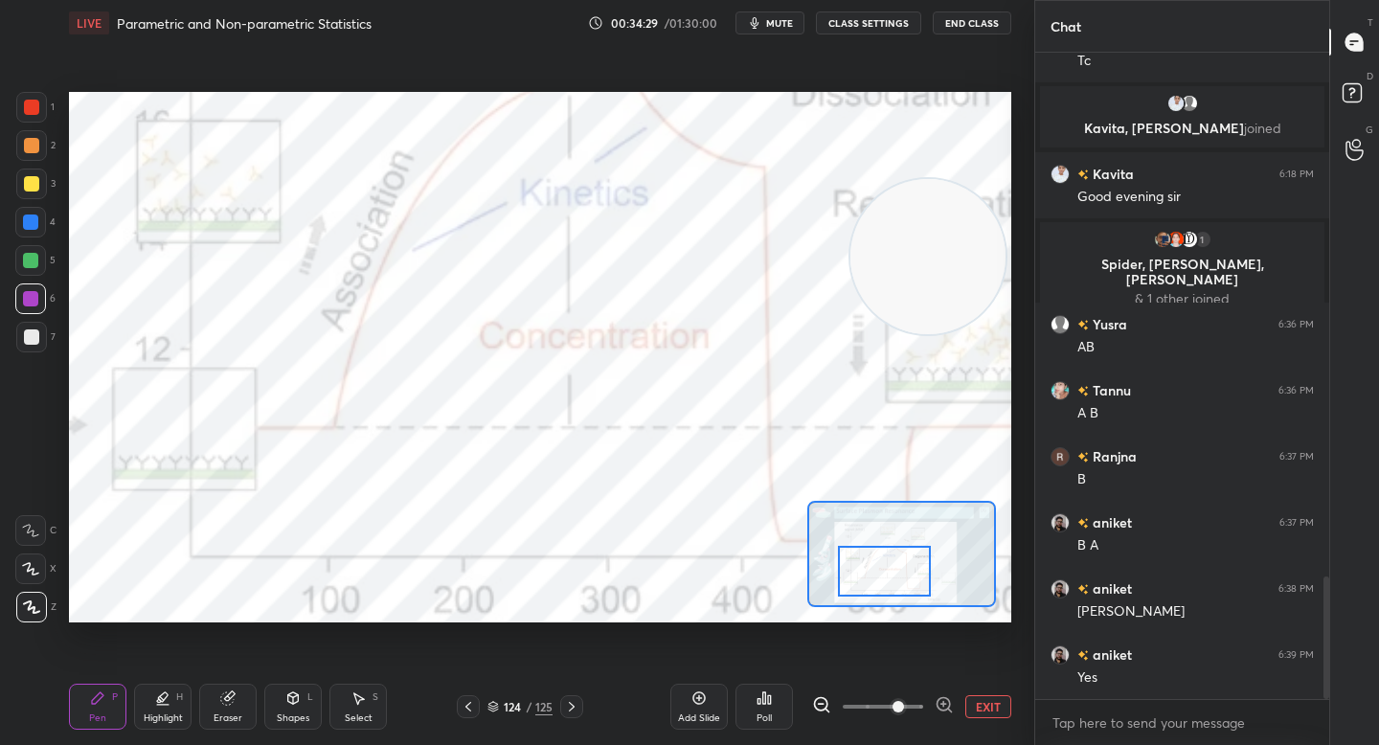
click at [292, 698] on icon at bounding box center [292, 697] width 15 height 15
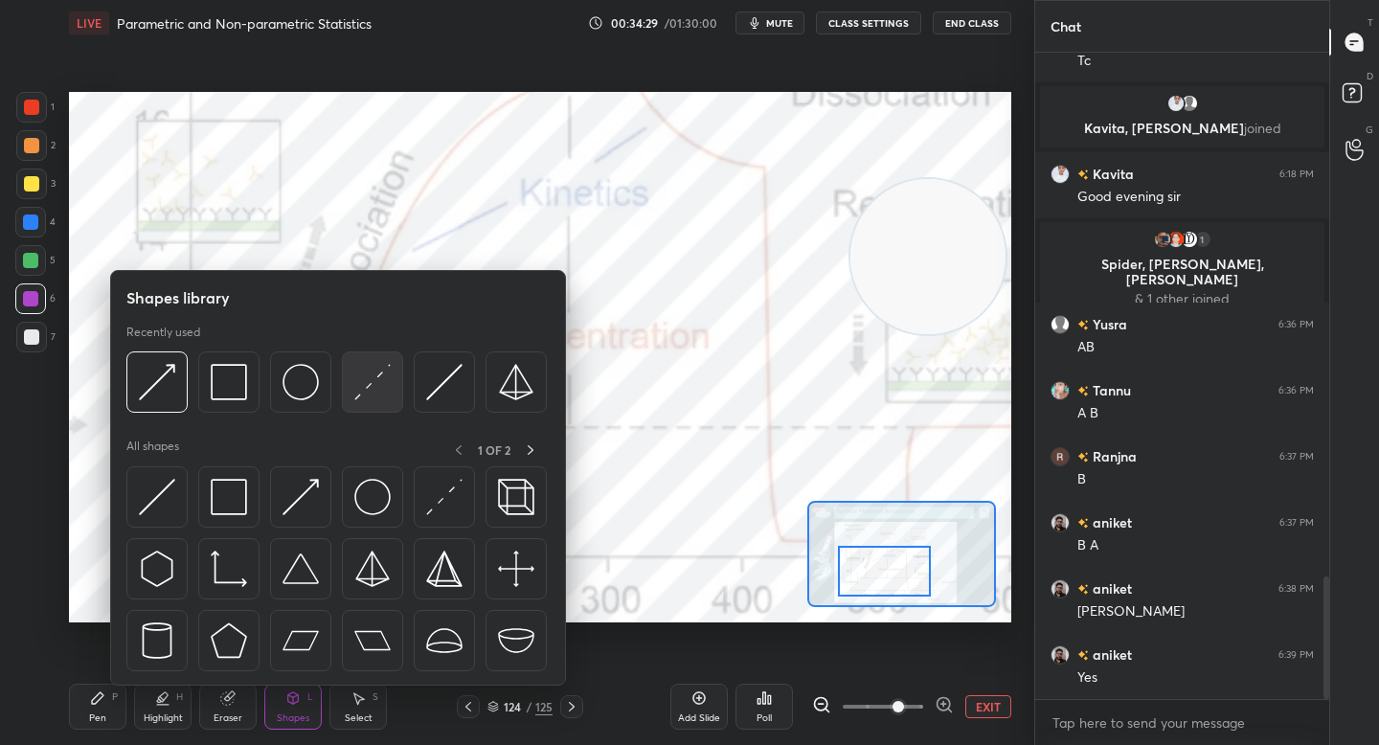
click at [358, 400] on div at bounding box center [372, 381] width 61 height 61
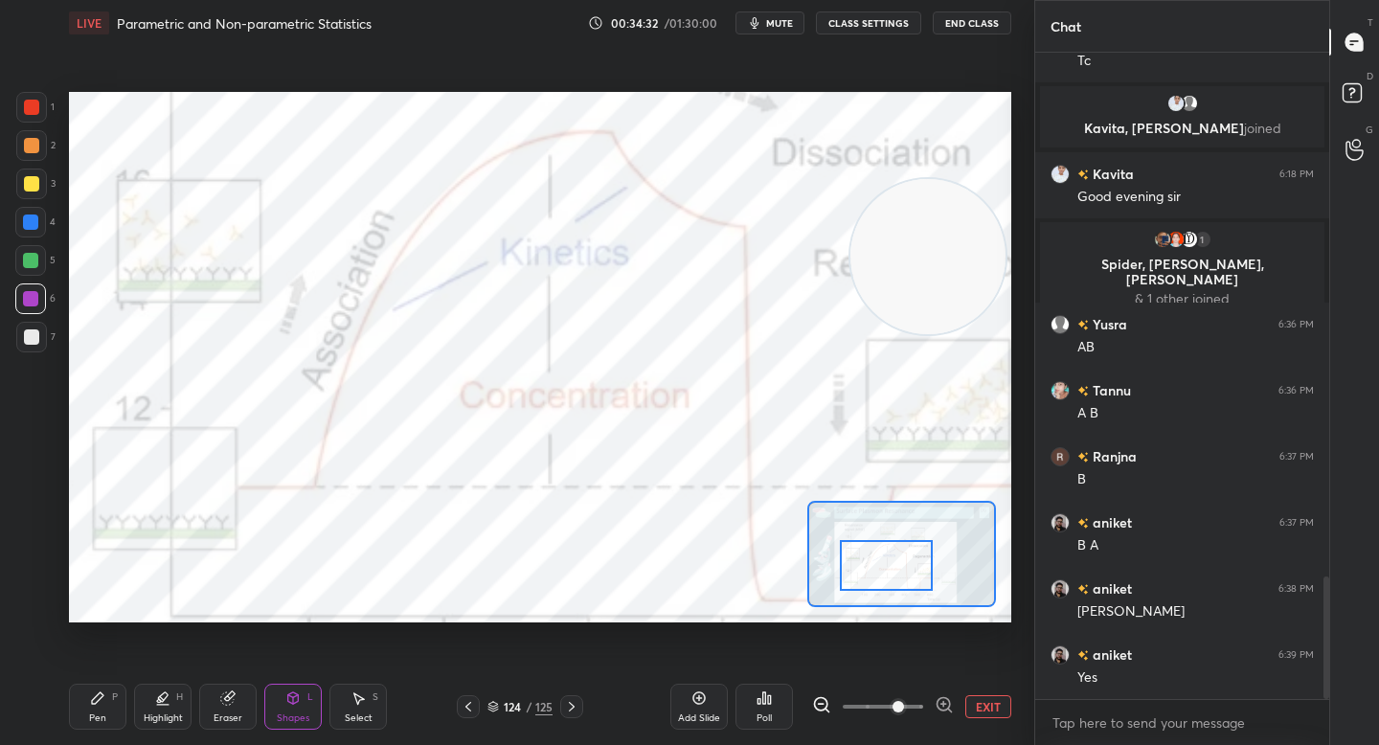
click at [867, 552] on div at bounding box center [886, 565] width 92 height 51
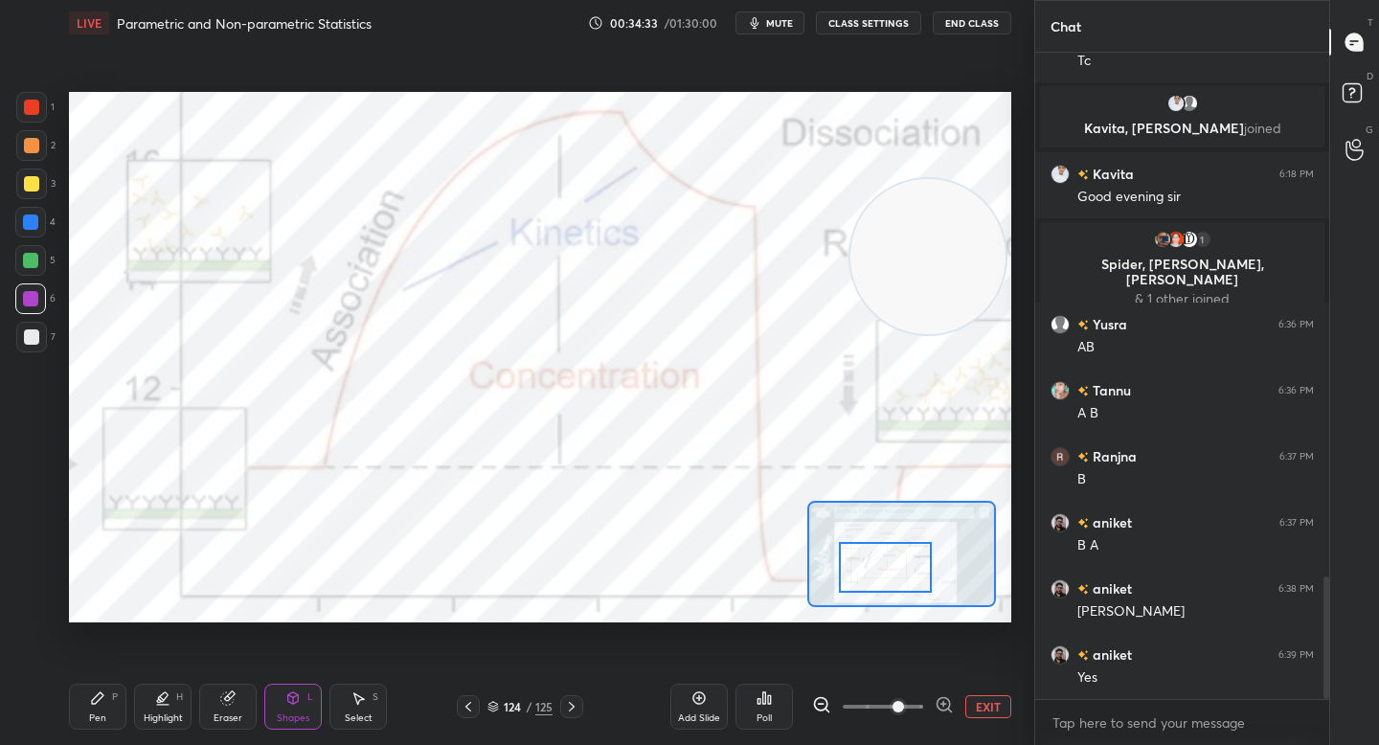
click at [825, 704] on icon at bounding box center [821, 704] width 19 height 19
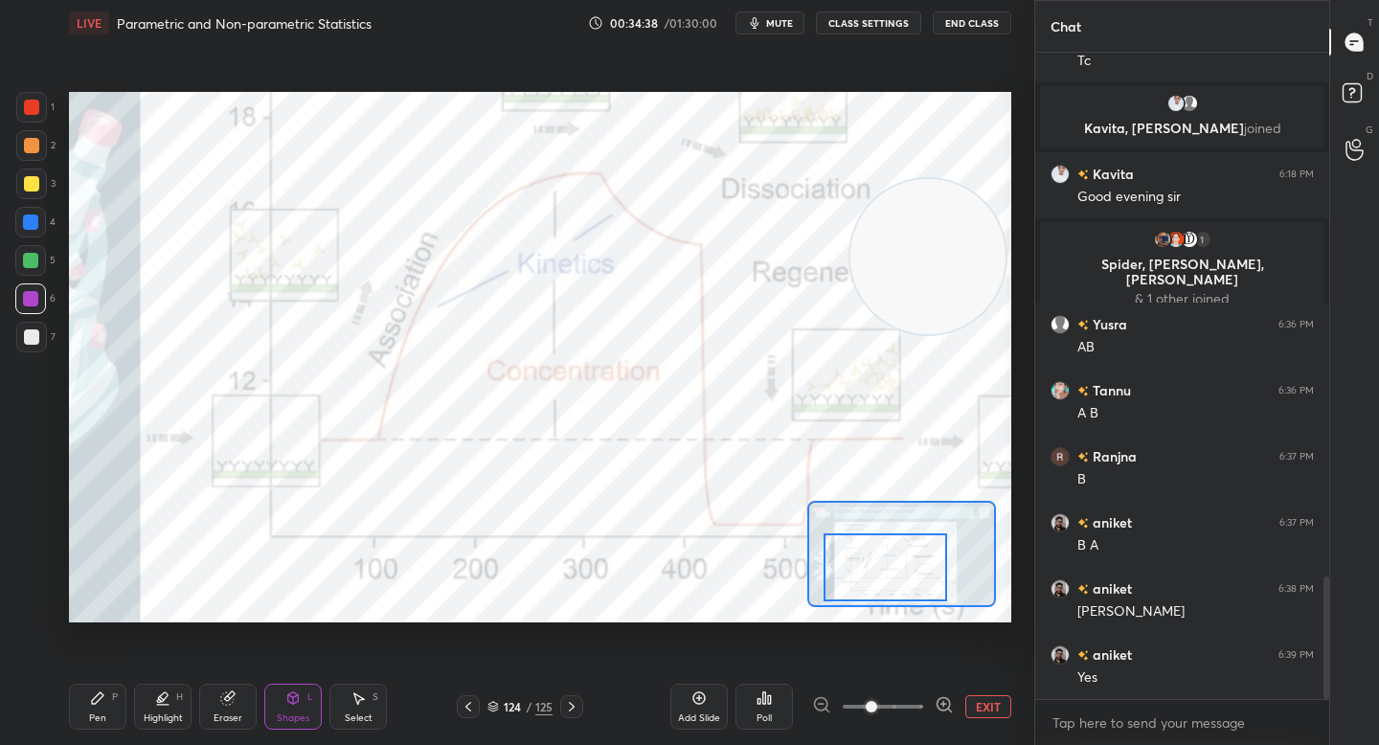
click at [110, 695] on div "Pen P" at bounding box center [97, 707] width 57 height 46
click at [161, 706] on div "Highlight H" at bounding box center [162, 707] width 57 height 46
click at [104, 706] on div "Pen P" at bounding box center [97, 707] width 57 height 46
click at [955, 176] on video at bounding box center [931, 171] width 155 height 155
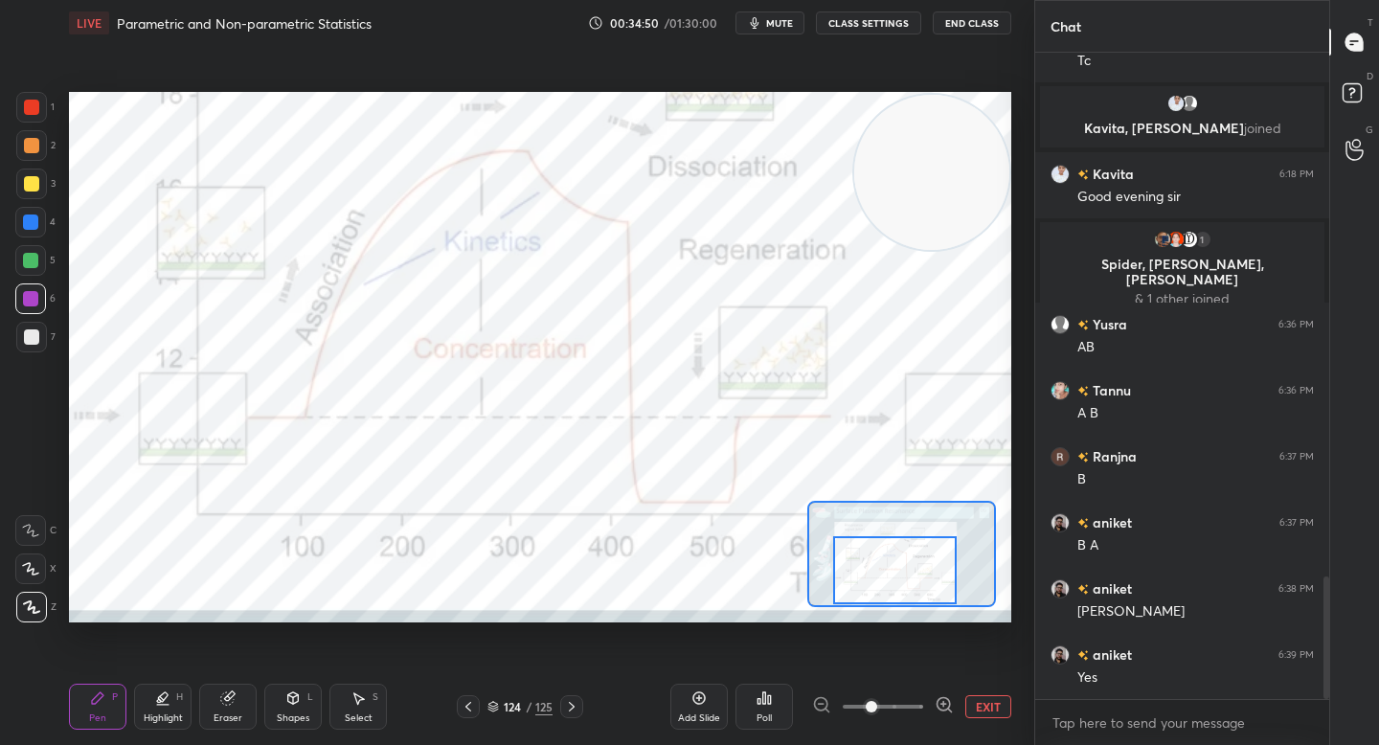
click at [877, 568] on div at bounding box center [895, 570] width 124 height 68
click at [979, 707] on button "EXIT" at bounding box center [988, 706] width 46 height 23
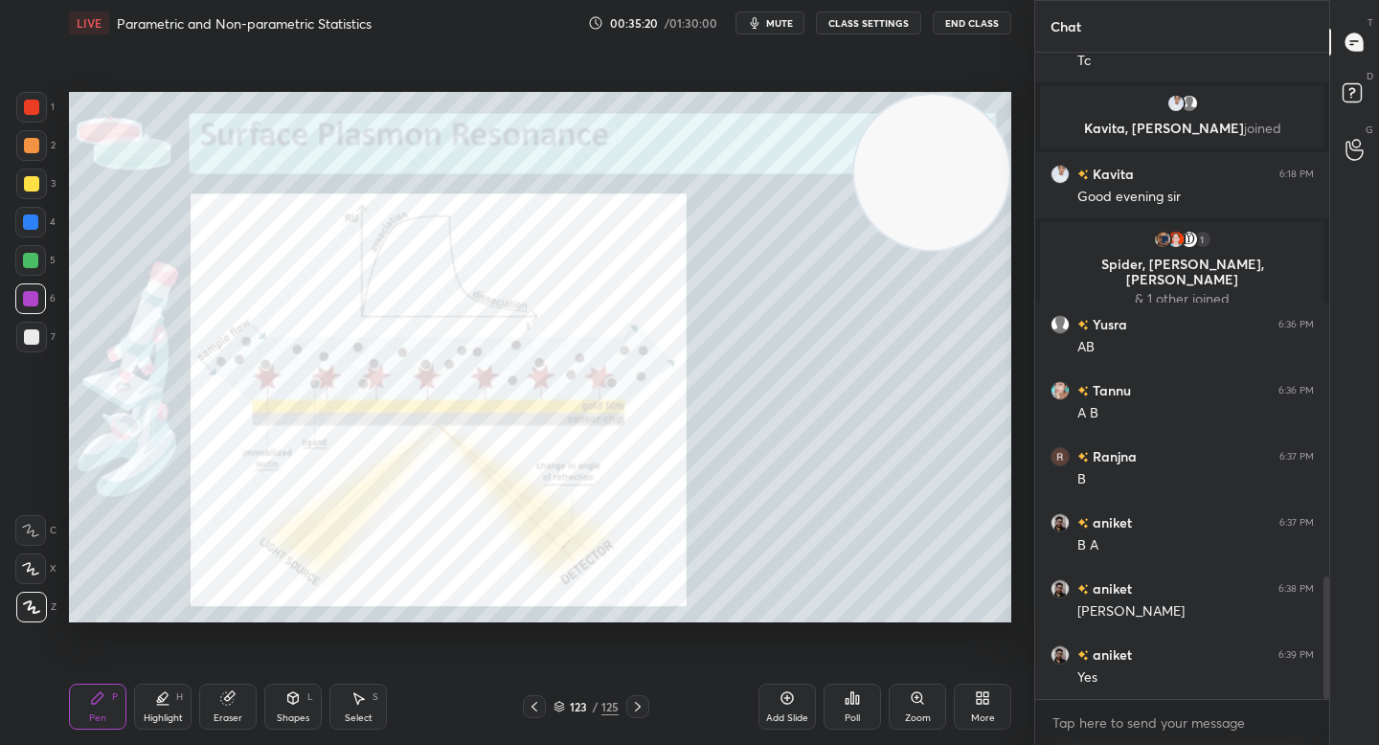
click at [558, 708] on icon at bounding box center [558, 706] width 11 height 11
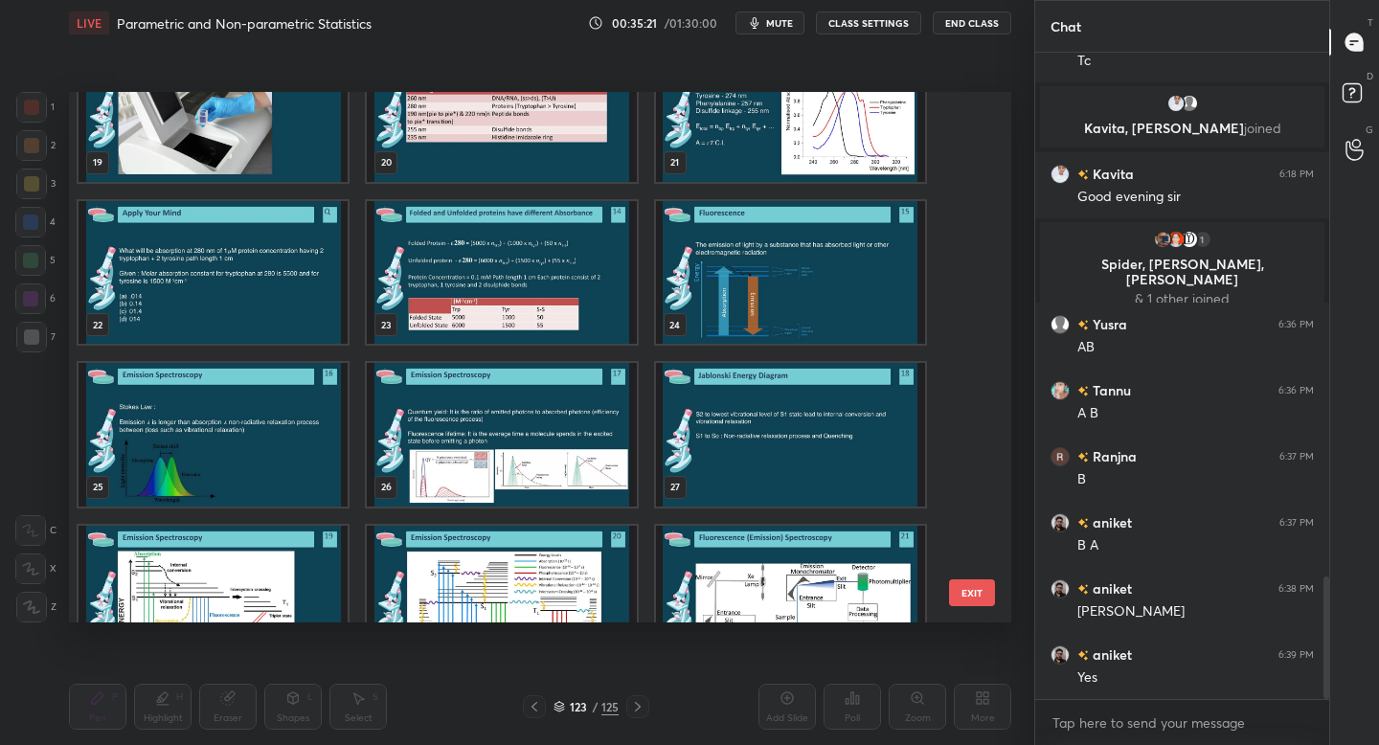
scroll to position [0, 0]
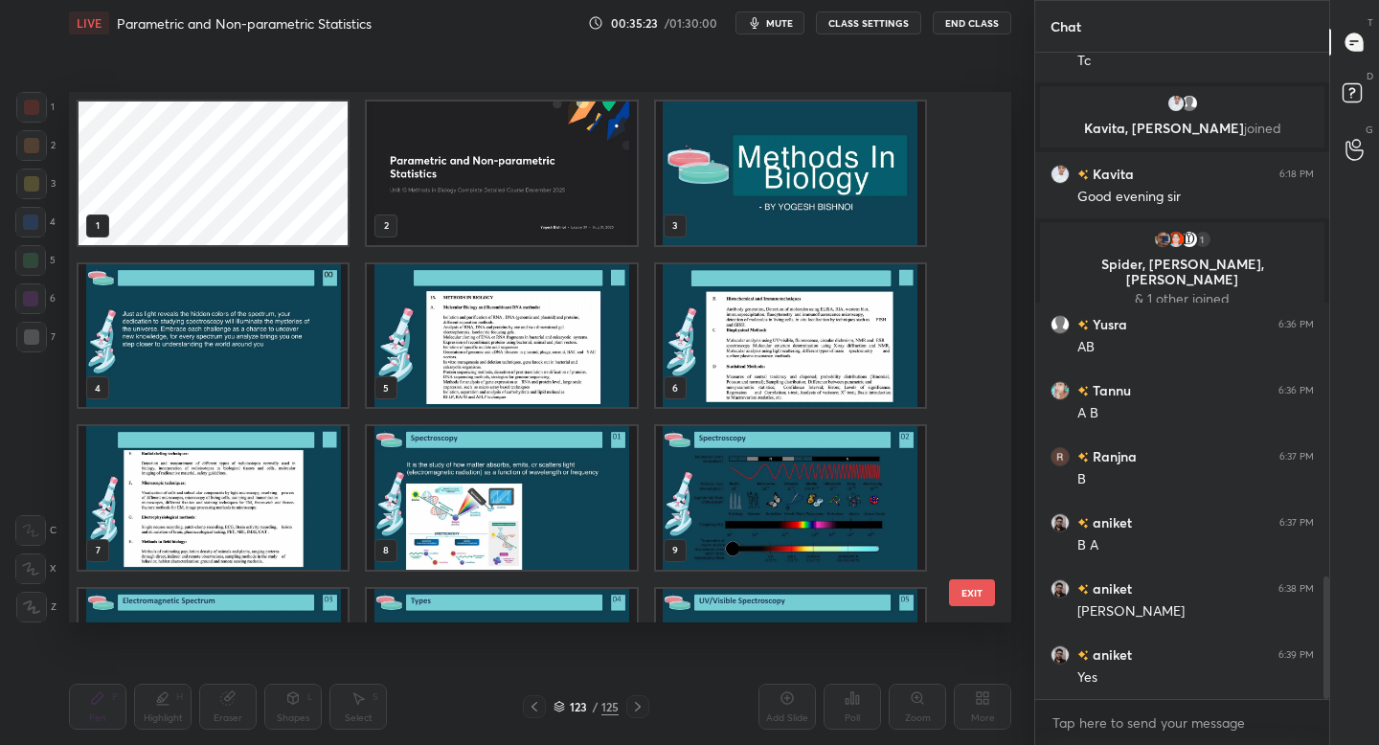
click at [678, 335] on img "grid" at bounding box center [790, 336] width 269 height 144
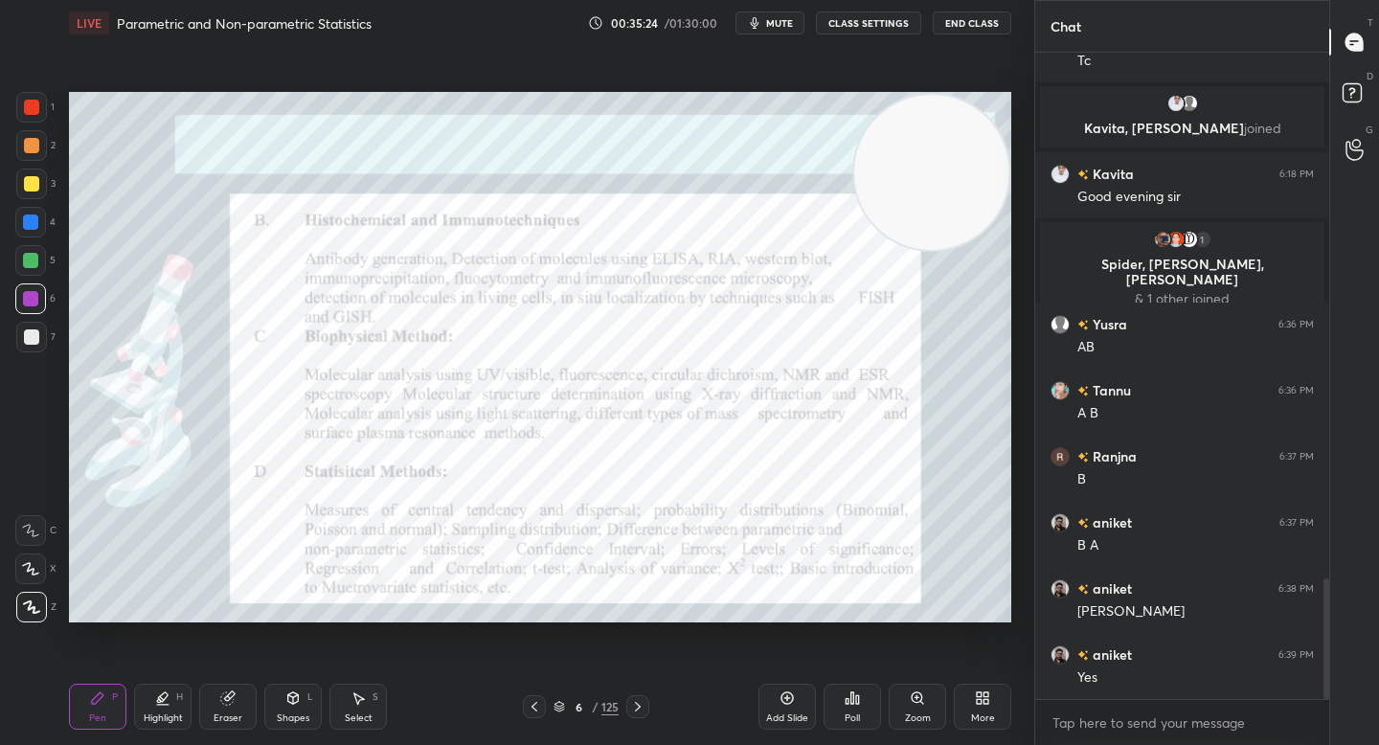
scroll to position [2821, 0]
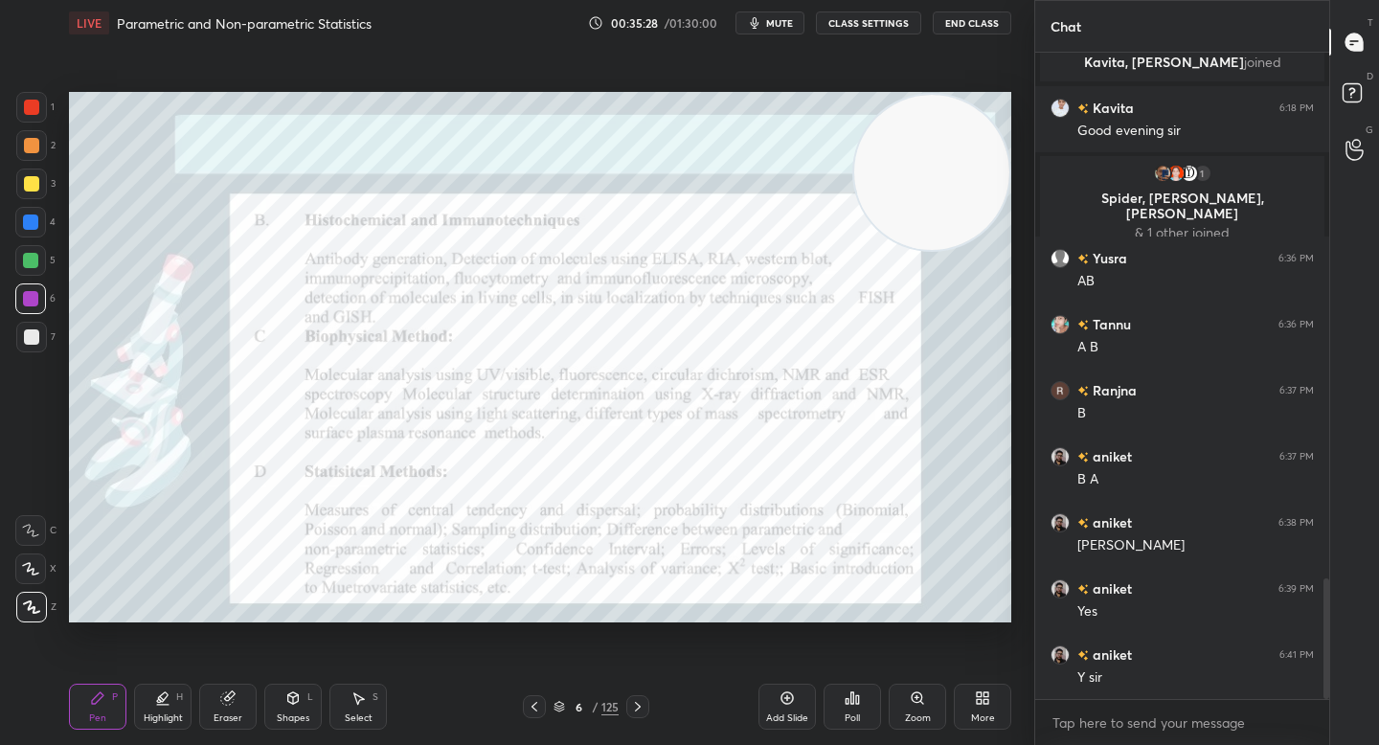
click at [934, 158] on video at bounding box center [931, 172] width 155 height 155
click at [935, 151] on video at bounding box center [931, 171] width 155 height 155
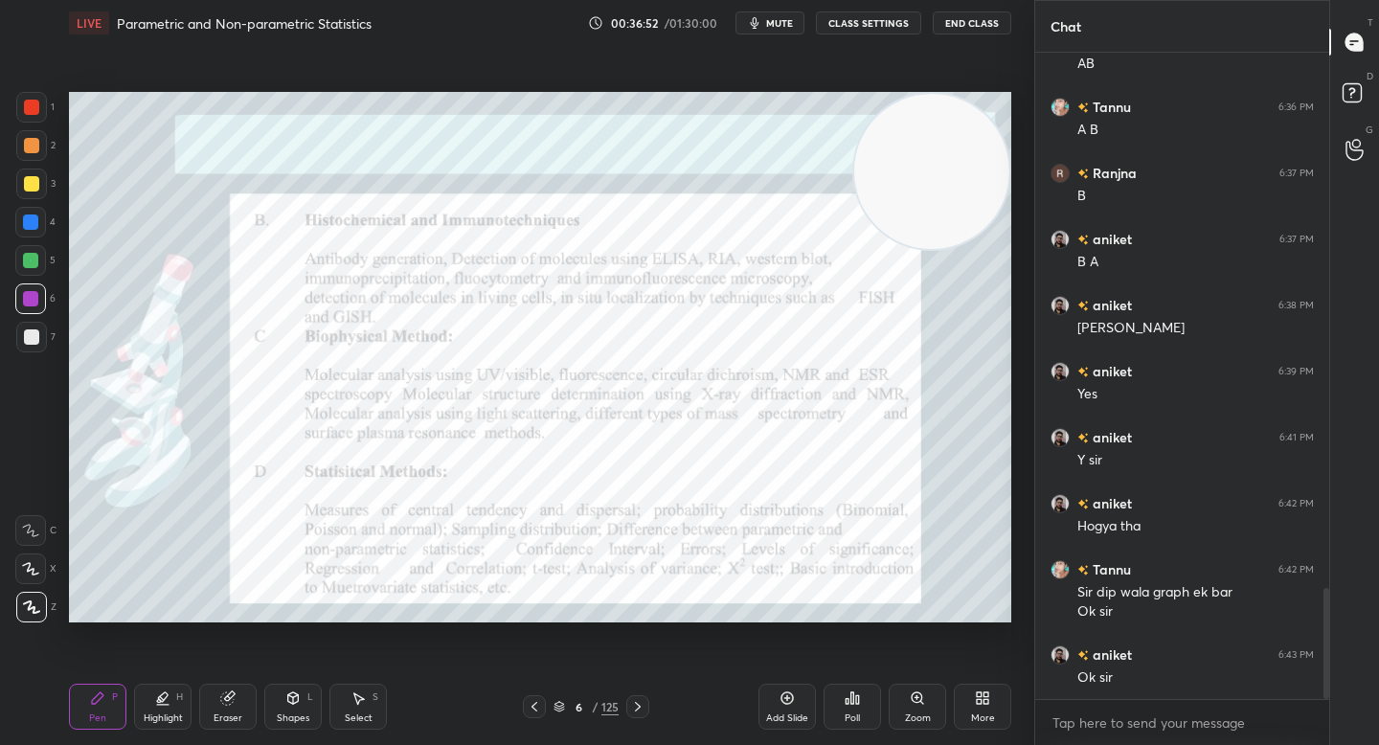
scroll to position [3104, 0]
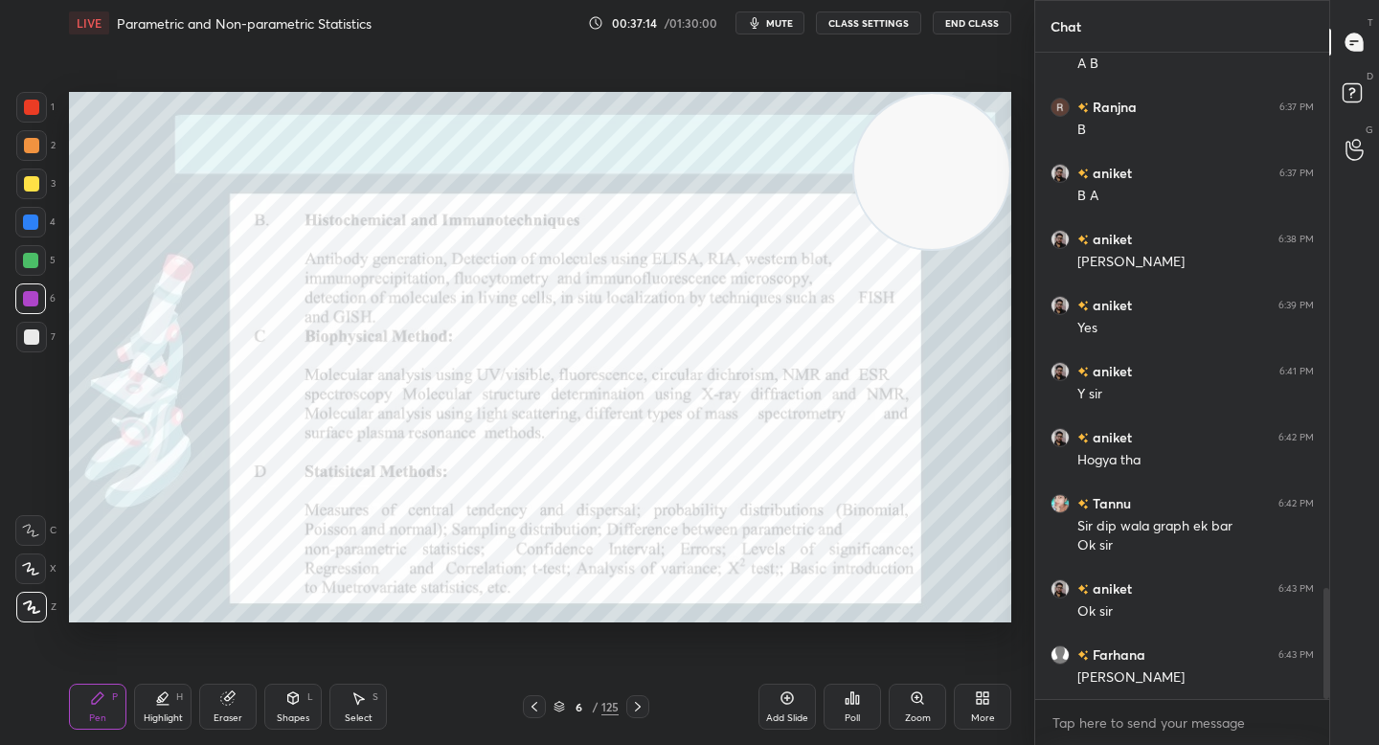
drag, startPoint x: 37, startPoint y: 245, endPoint x: 39, endPoint y: 226, distance: 19.2
click at [36, 246] on div "1 2 3 4 5 6 7" at bounding box center [35, 226] width 40 height 268
click at [43, 150] on div at bounding box center [31, 145] width 31 height 31
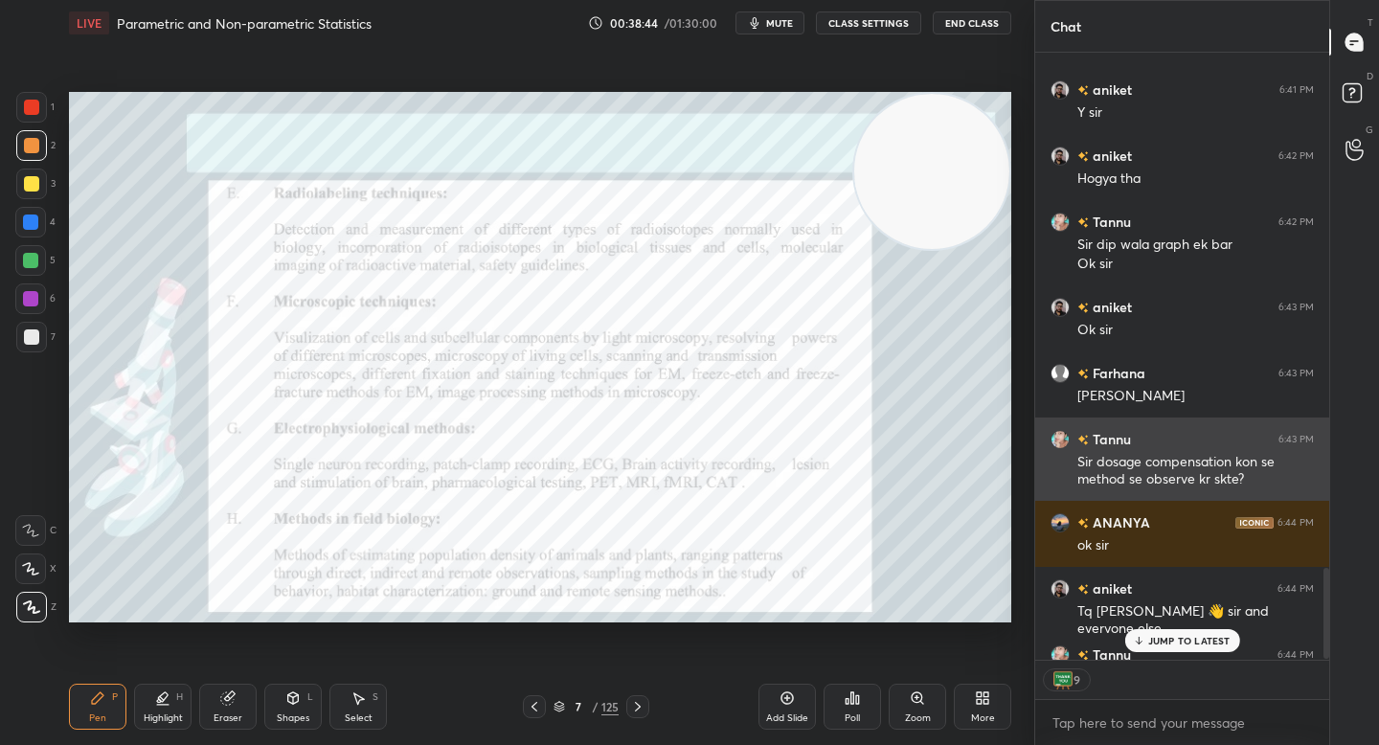
scroll to position [3425, 0]
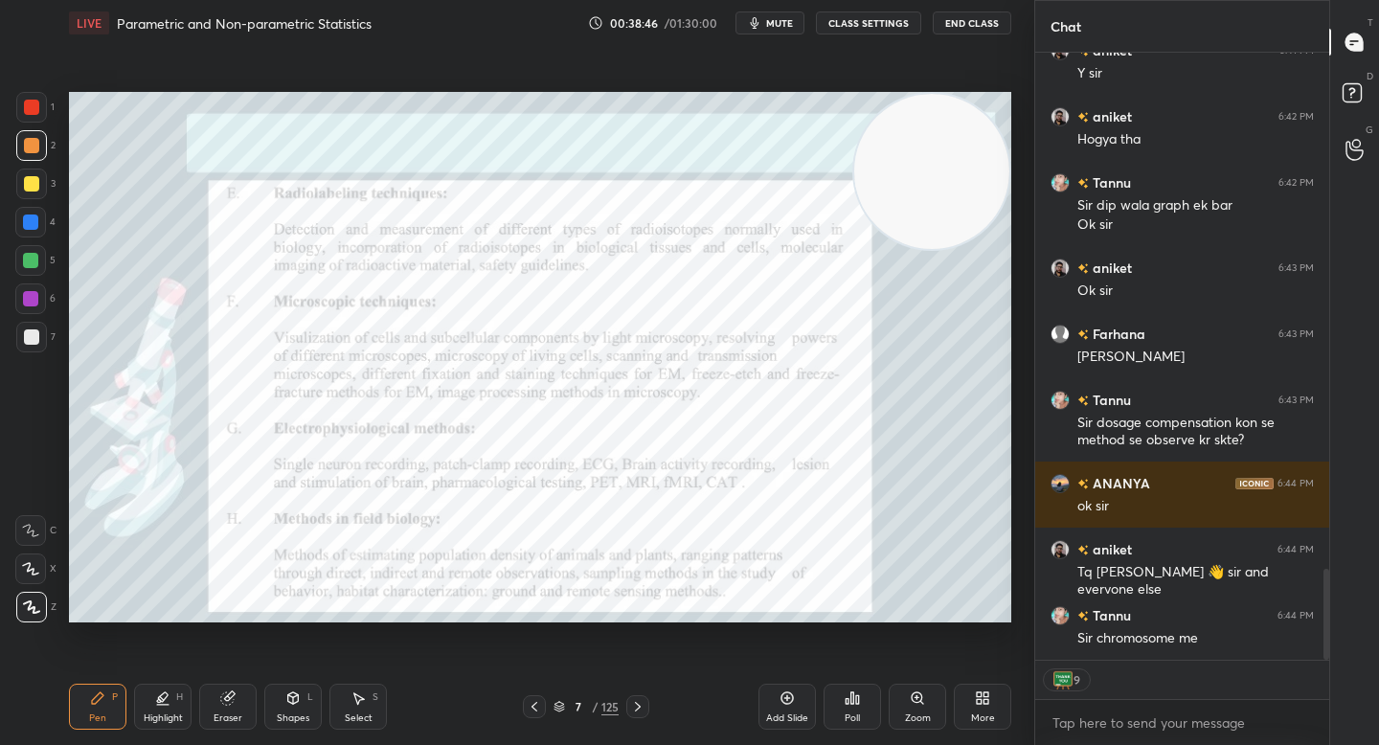
click at [25, 337] on div at bounding box center [31, 336] width 15 height 15
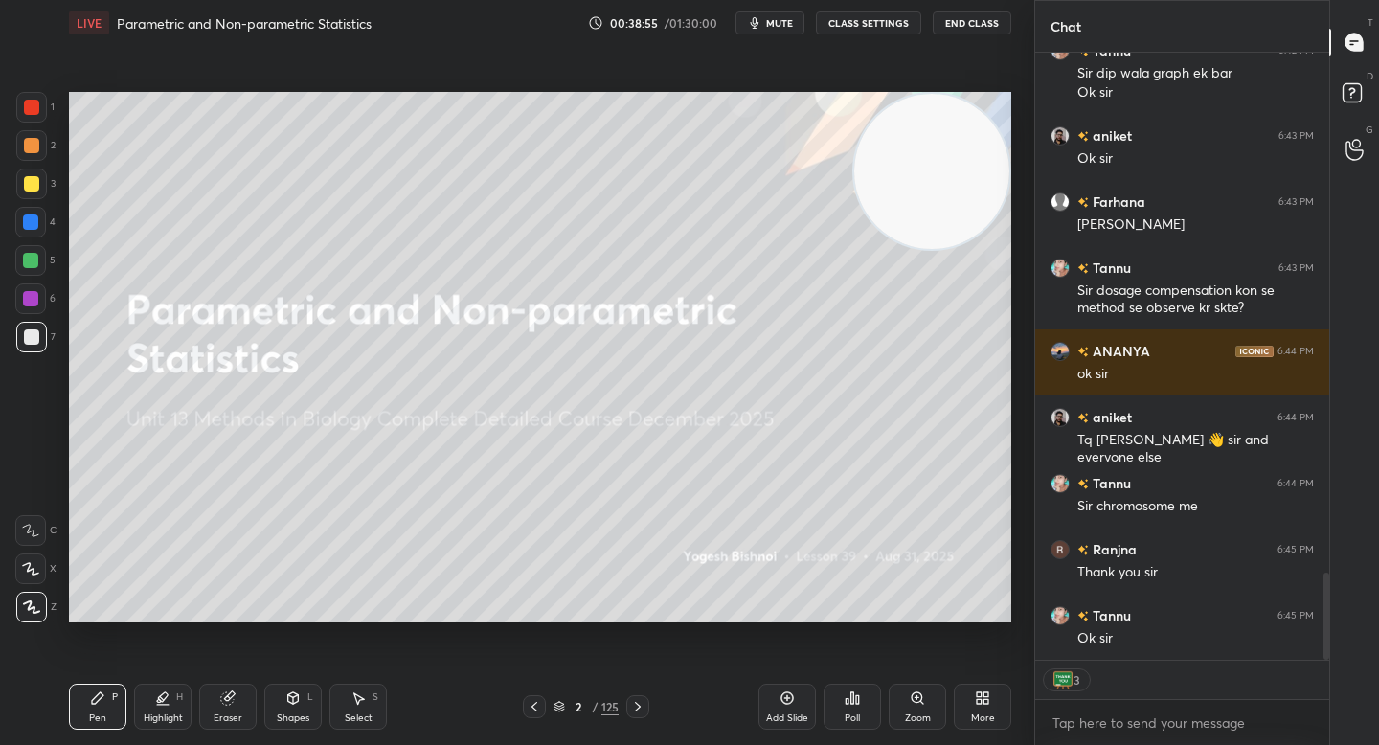
scroll to position [3603, 0]
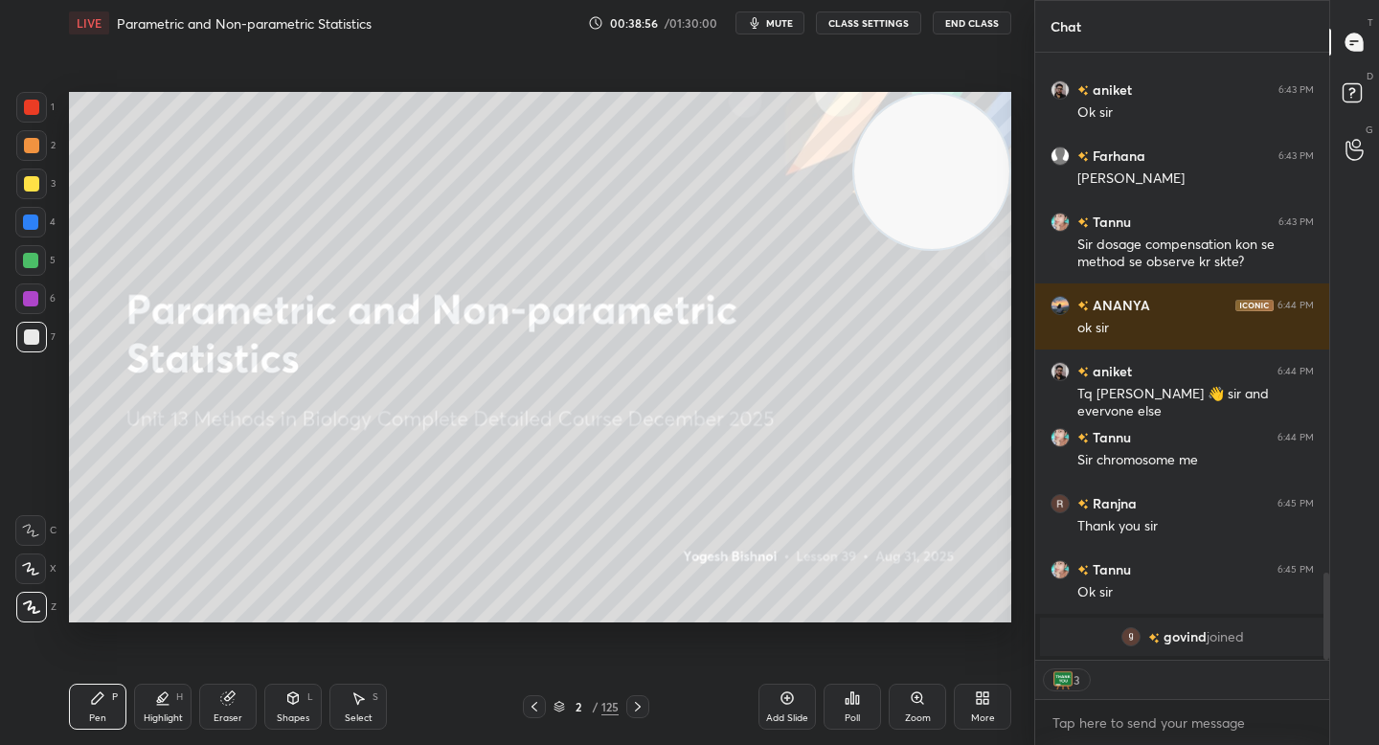
click at [722, 123] on div "Setting up your live class Poll for secs No correct answer Start poll" at bounding box center [539, 357] width 957 height 622
drag, startPoint x: 886, startPoint y: 173, endPoint x: 633, endPoint y: 176, distance: 252.8
click at [854, 176] on video at bounding box center [931, 171] width 155 height 155
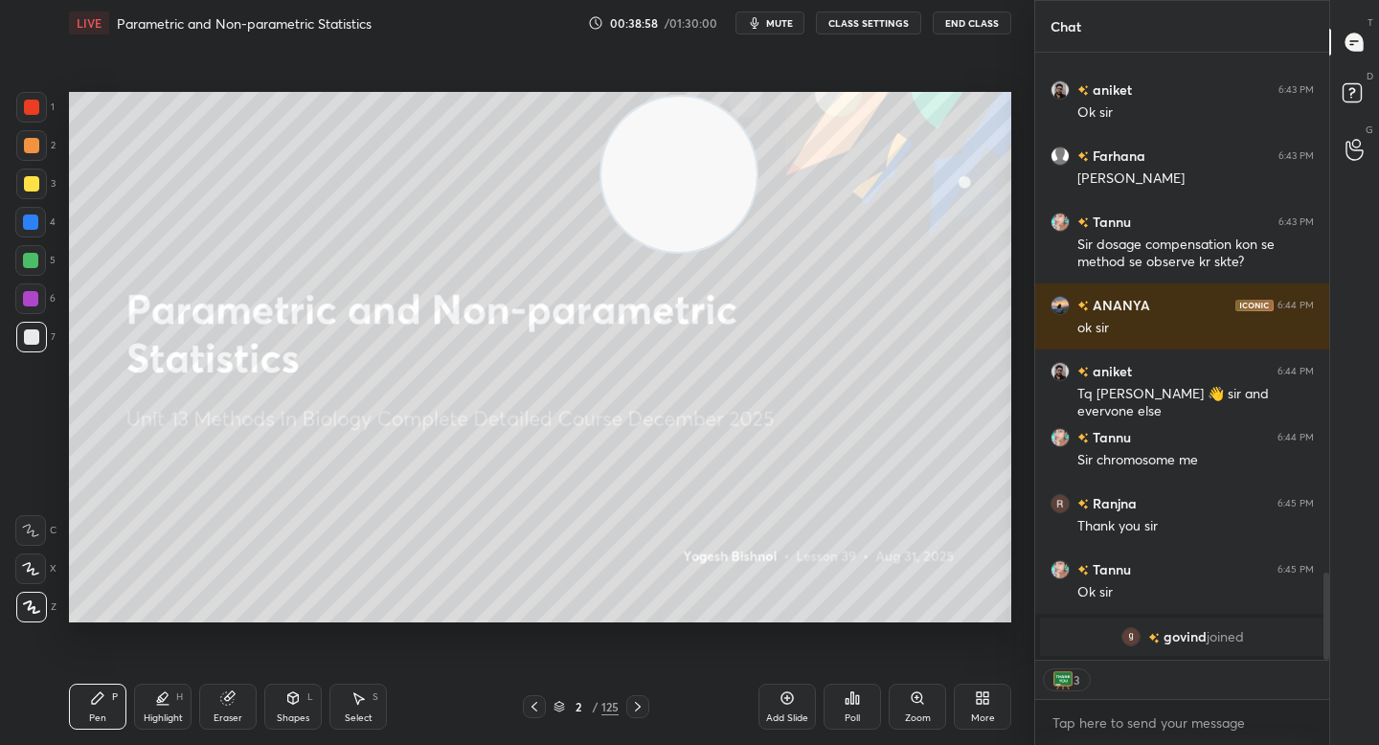
scroll to position [3344, 0]
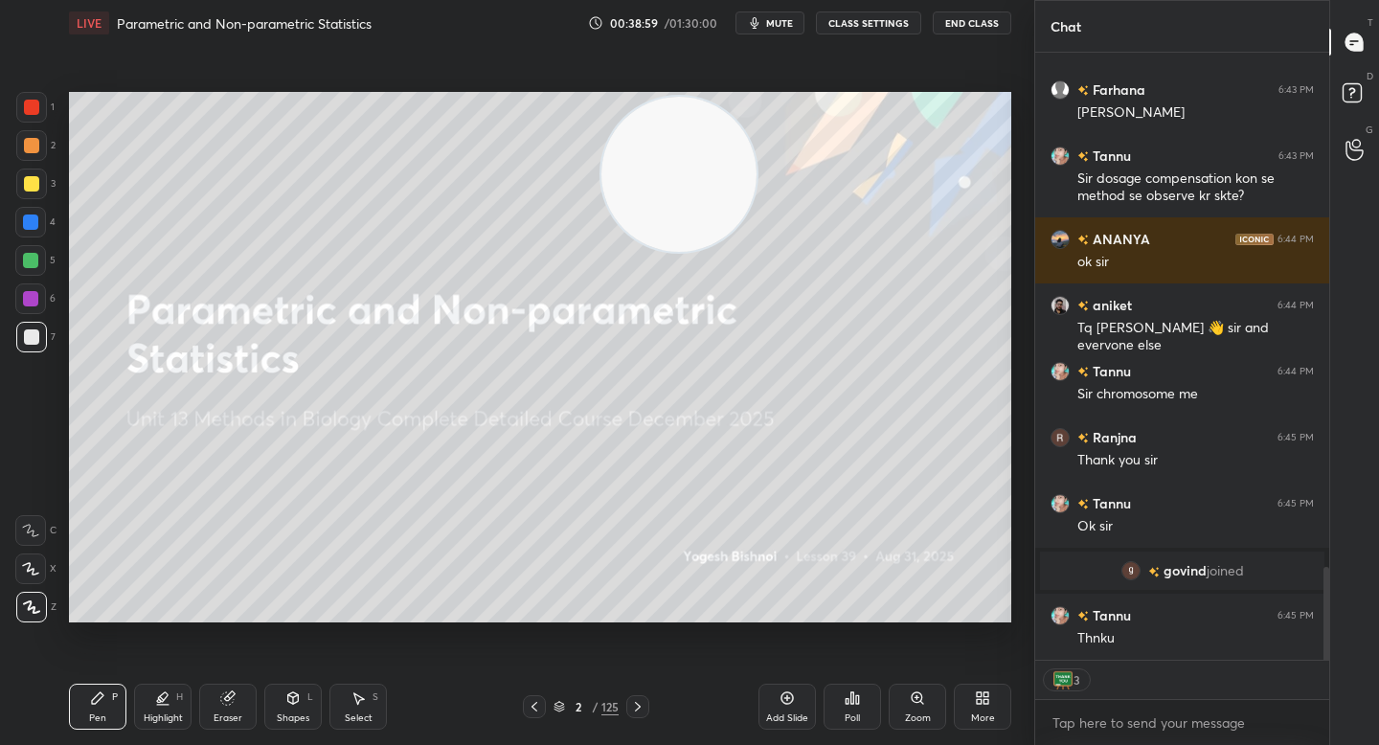
click at [980, 23] on button "End Class" at bounding box center [972, 22] width 79 height 23
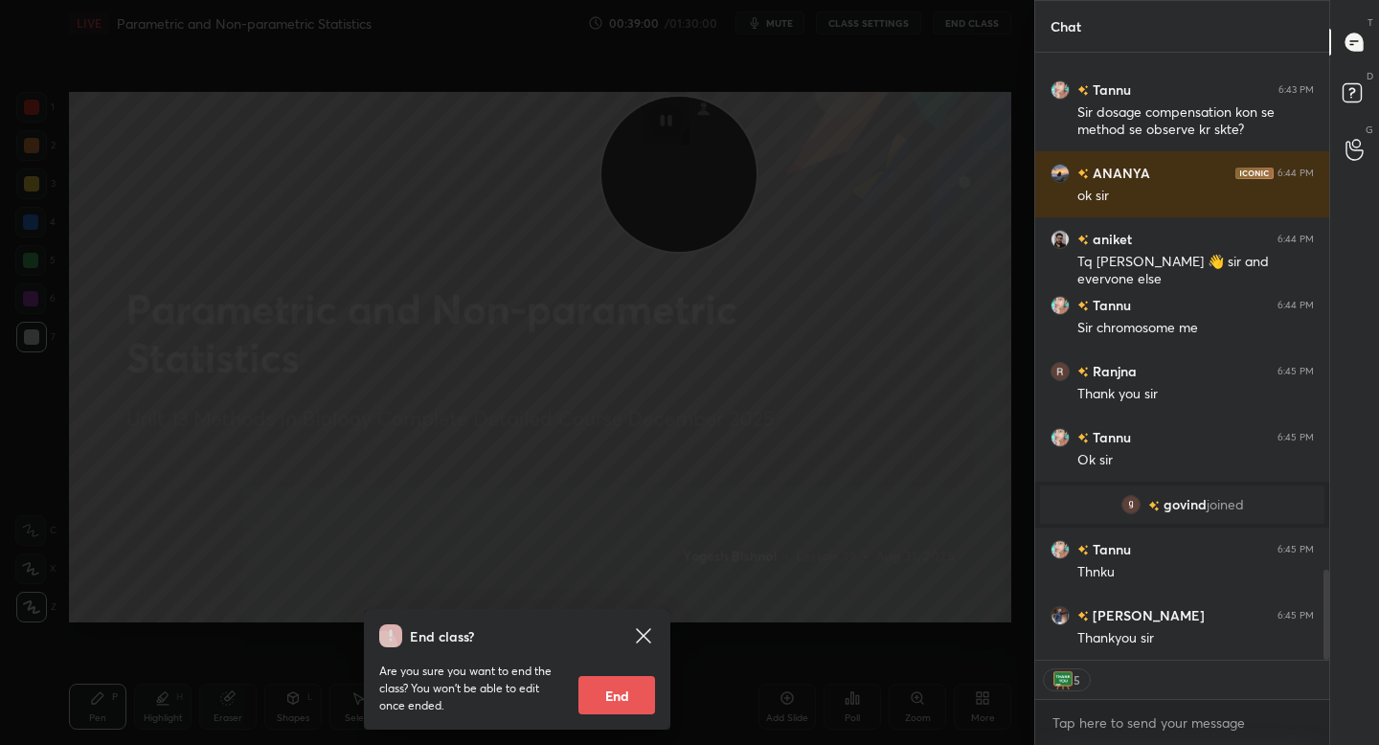
scroll to position [3477, 0]
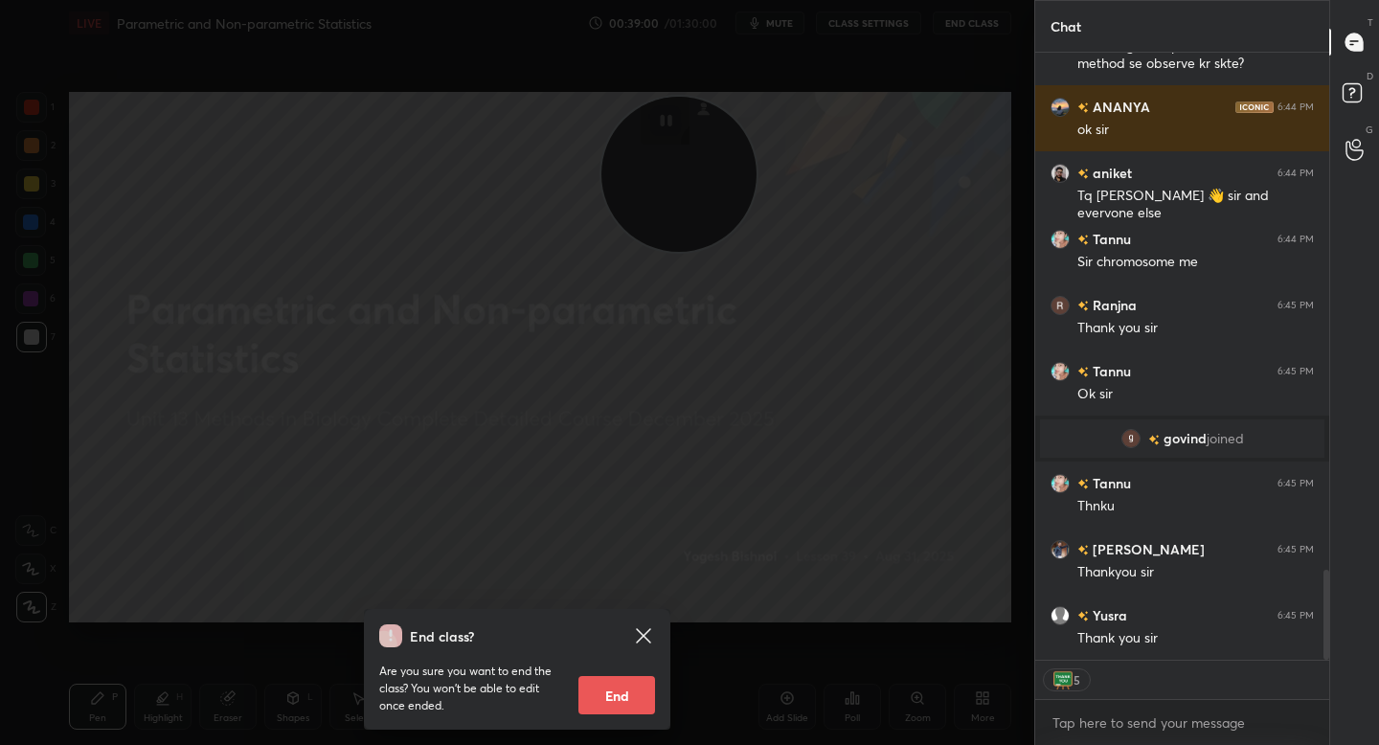
click at [617, 698] on button "End" at bounding box center [616, 695] width 77 height 38
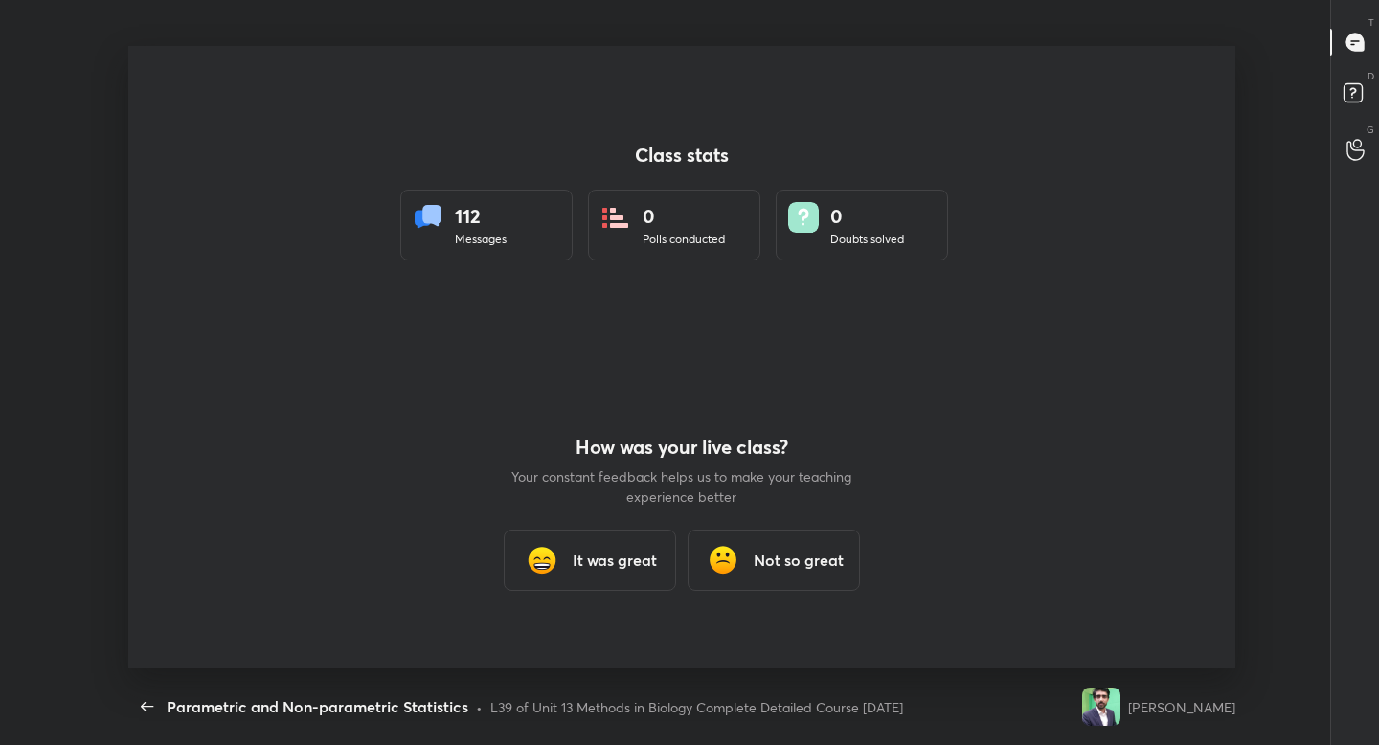
scroll to position [0, 0]
type textarea "x"
click at [602, 550] on h3 "It was great" at bounding box center [615, 560] width 84 height 23
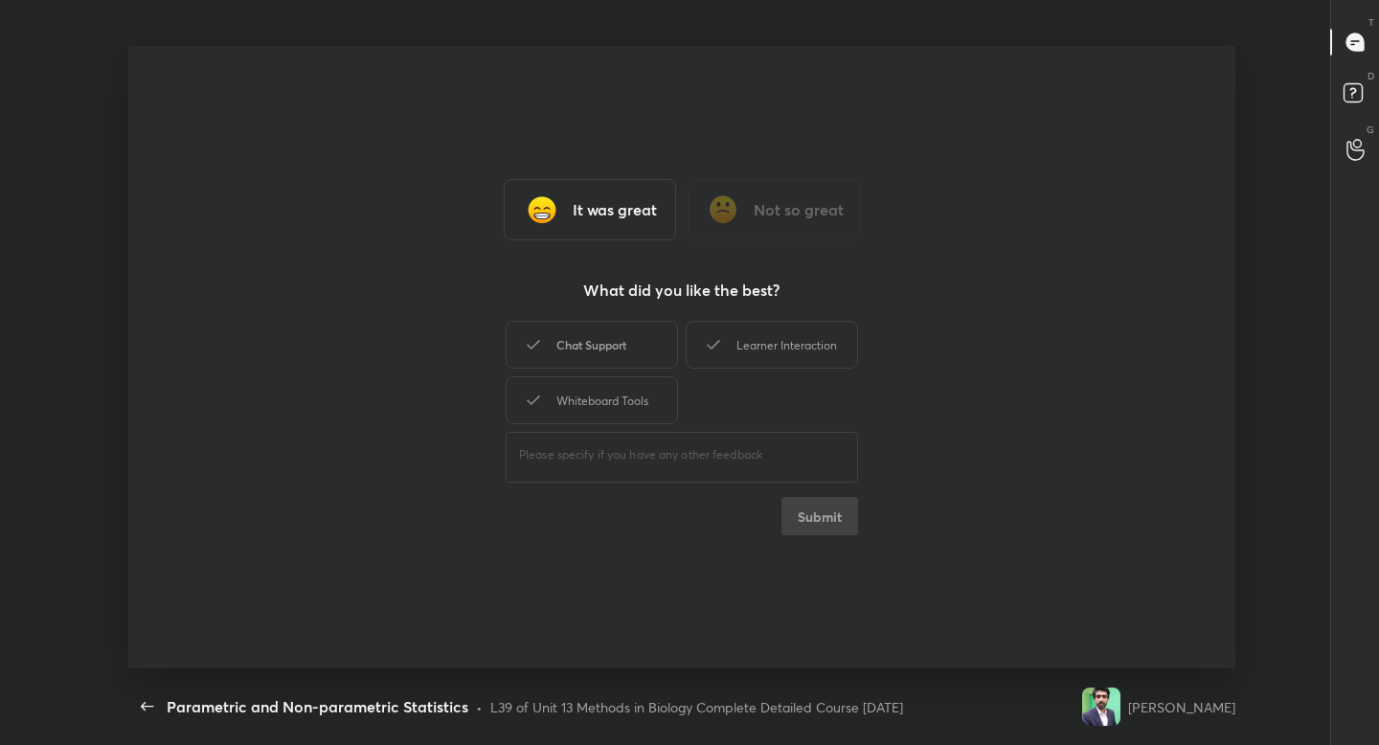
click at [620, 343] on div "Chat Support" at bounding box center [592, 345] width 172 height 48
click at [713, 345] on icon at bounding box center [713, 345] width 12 height 10
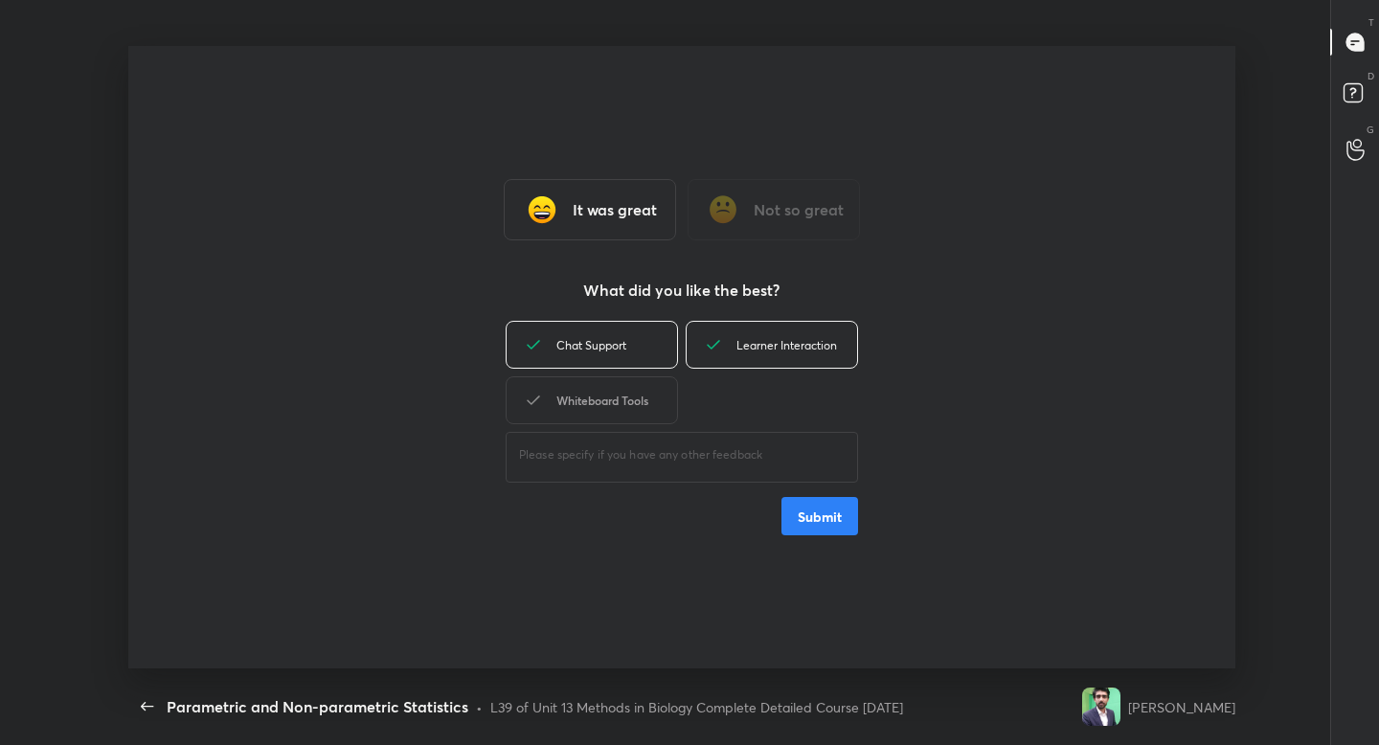
click at [644, 403] on div "Whiteboard Tools" at bounding box center [592, 400] width 172 height 48
click at [813, 524] on button "Submit" at bounding box center [819, 516] width 77 height 38
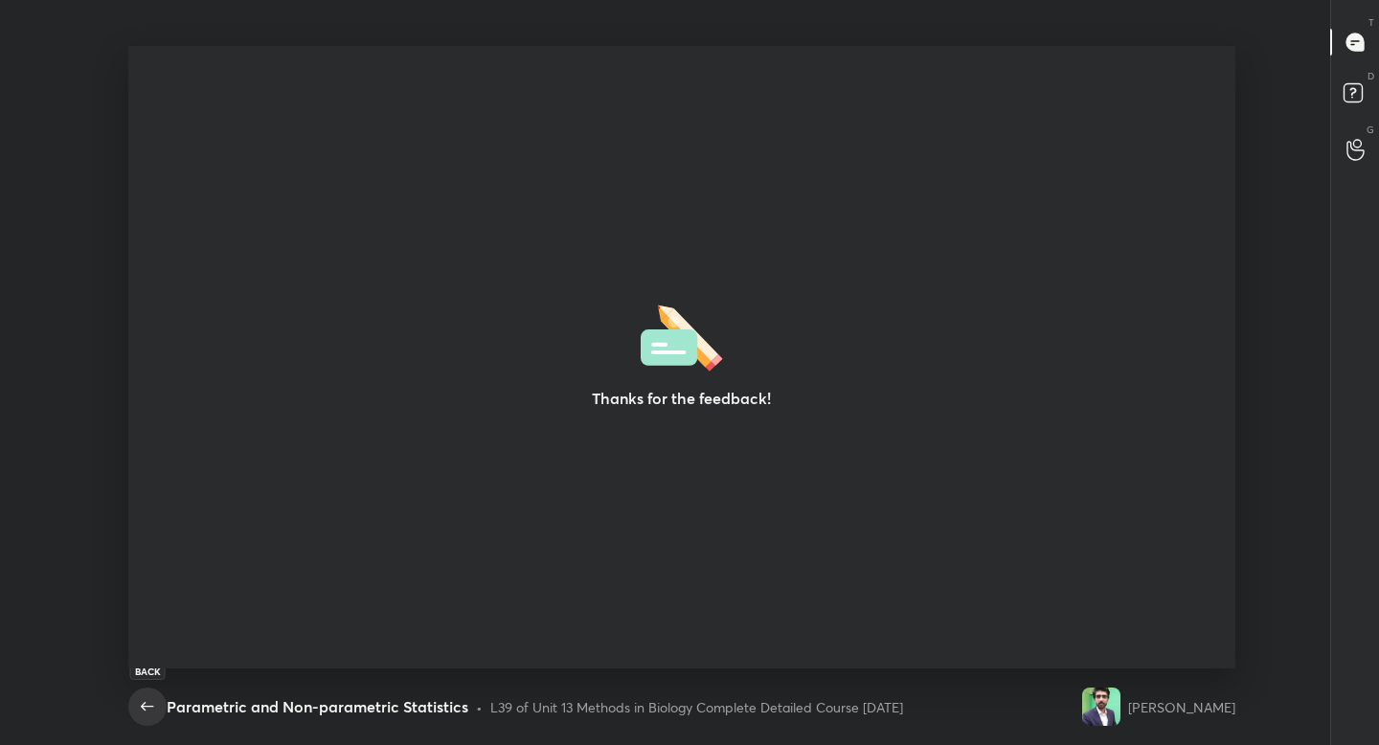
click at [146, 701] on icon "button" at bounding box center [147, 706] width 23 height 23
